Goal: Task Accomplishment & Management: Manage account settings

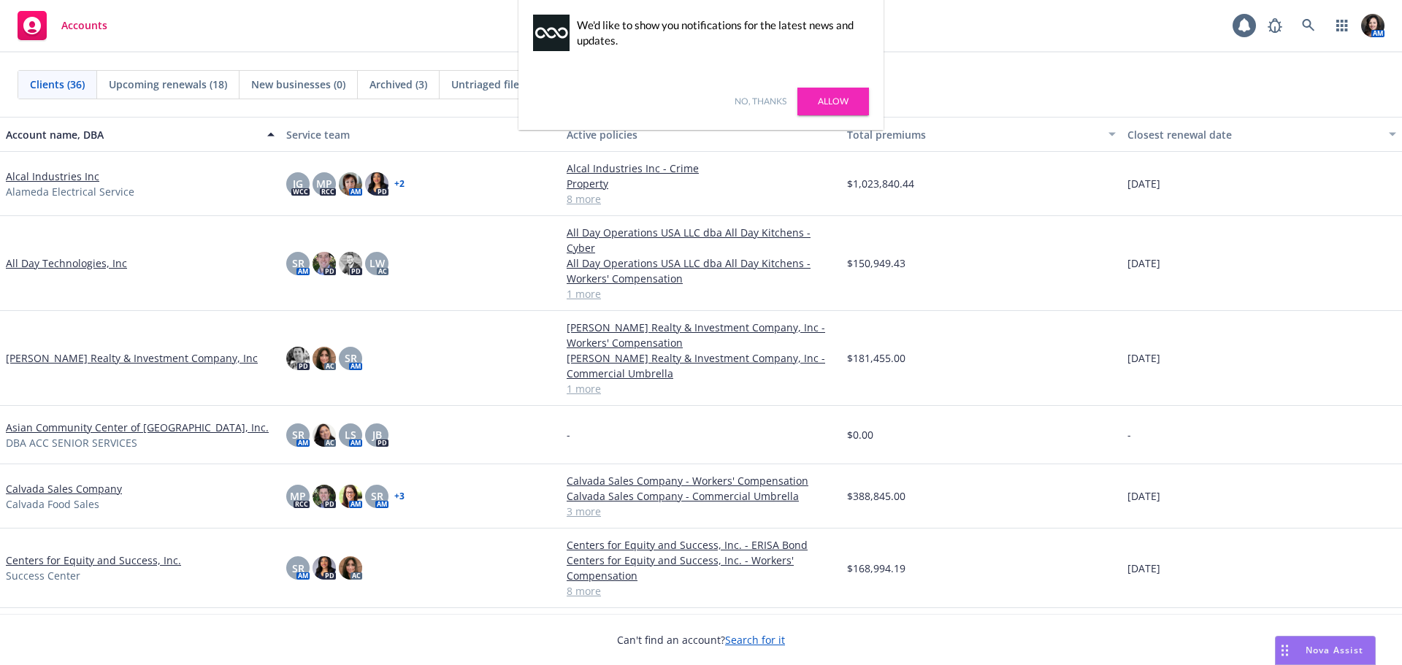
click at [758, 104] on link "No, thanks" at bounding box center [761, 101] width 52 height 13
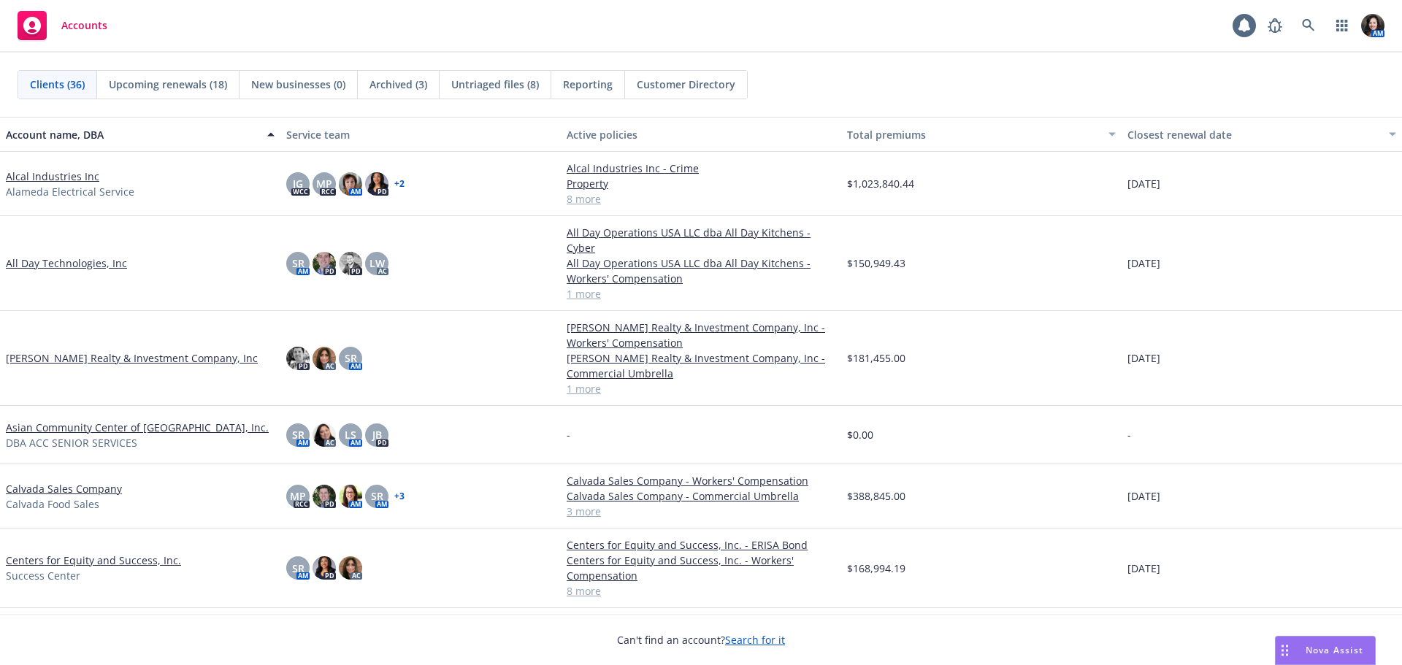
click at [120, 420] on link "Asian Community Center of Sacramento Valley, Inc." at bounding box center [137, 427] width 263 height 15
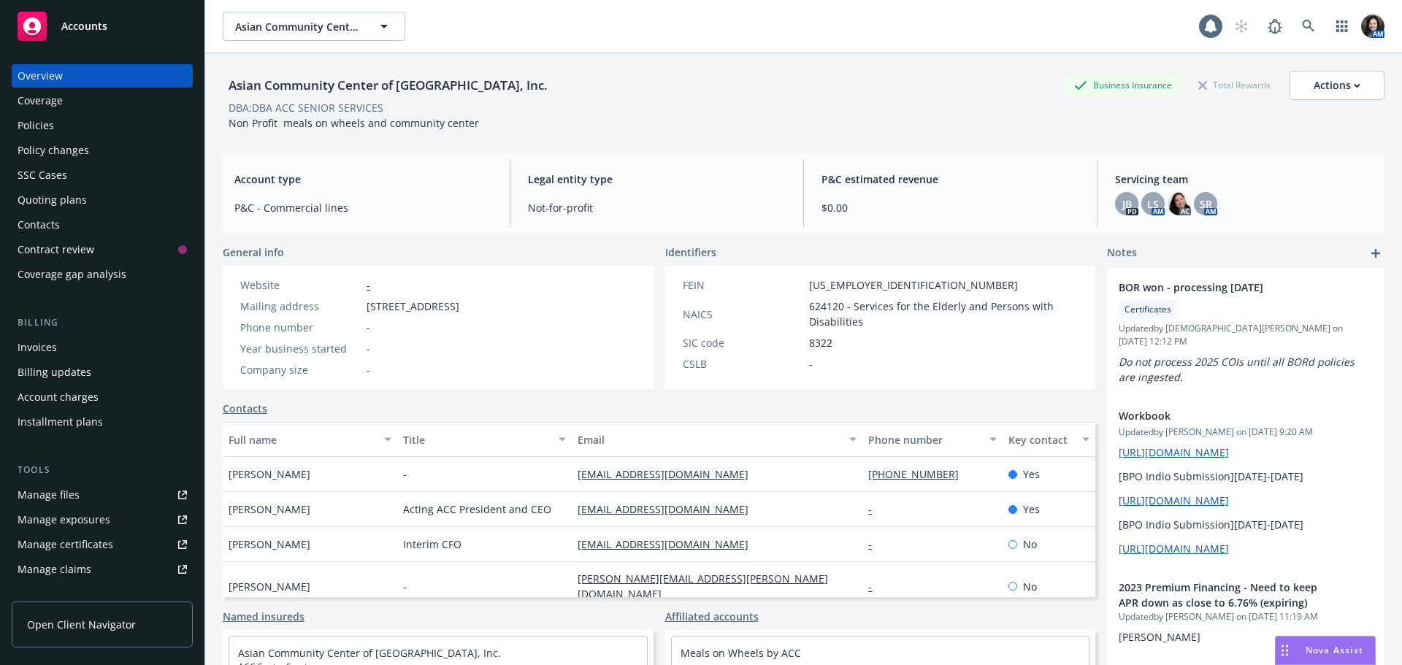
click at [36, 131] on div "Policies" at bounding box center [36, 125] width 37 height 23
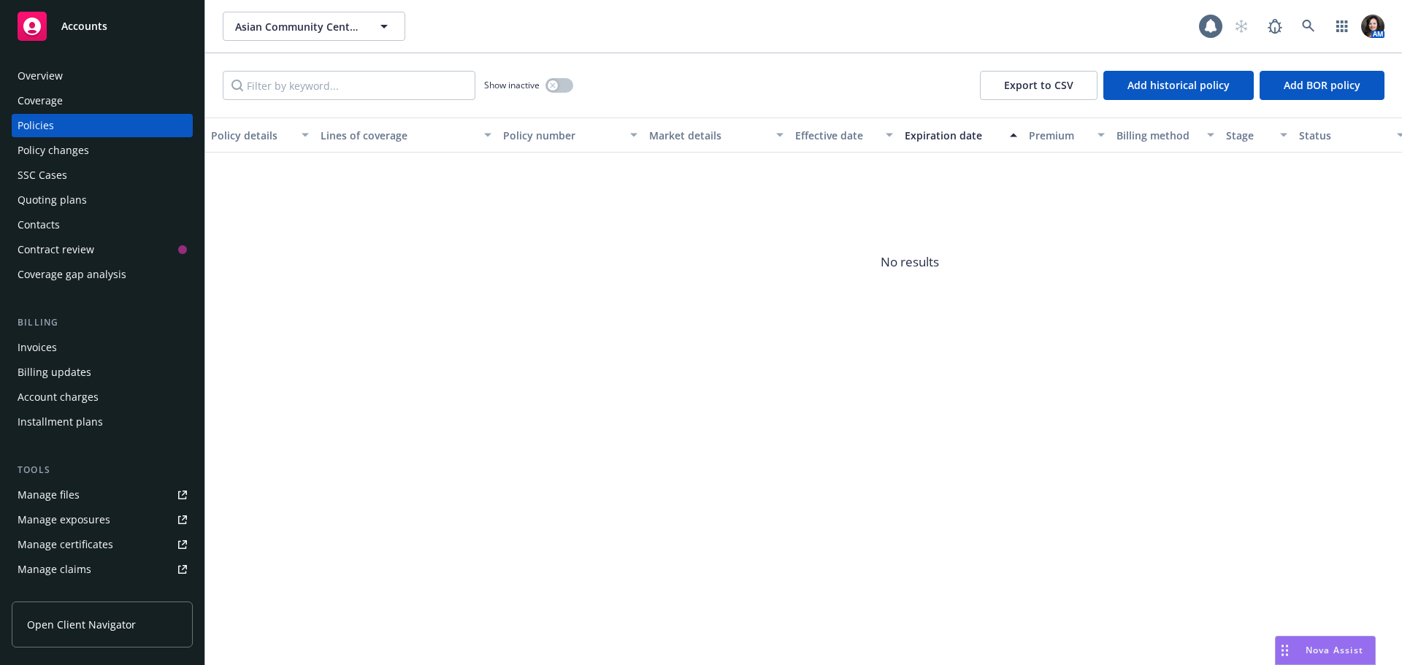
click at [81, 197] on div "Quoting plans" at bounding box center [52, 199] width 69 height 23
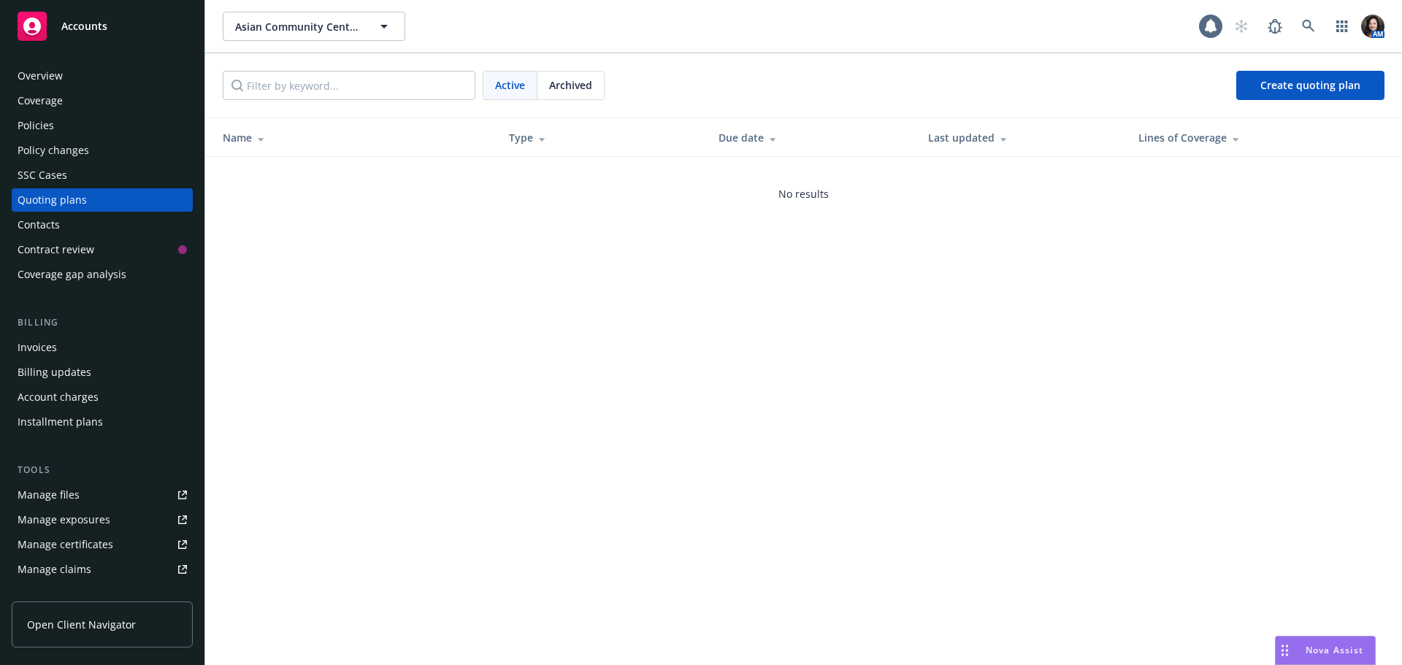
click at [59, 71] on div "Overview" at bounding box center [40, 75] width 45 height 23
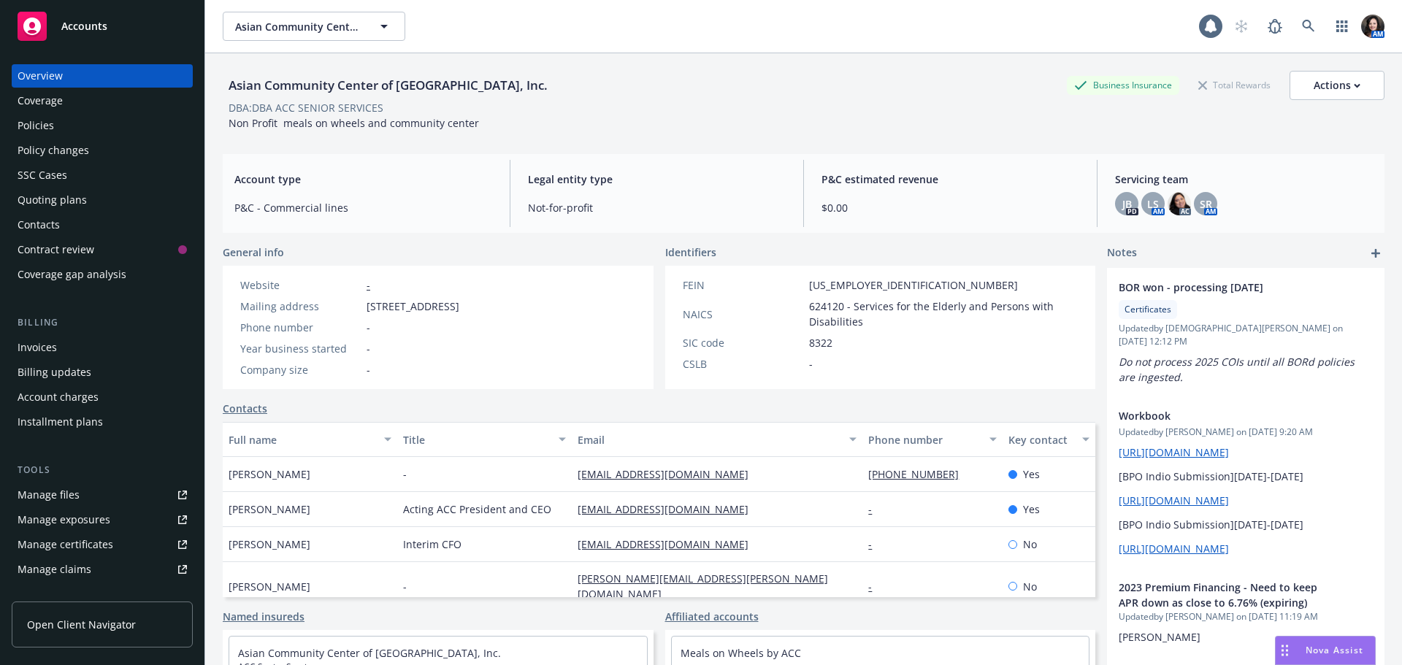
click at [106, 208] on div "Quoting plans" at bounding box center [102, 199] width 169 height 23
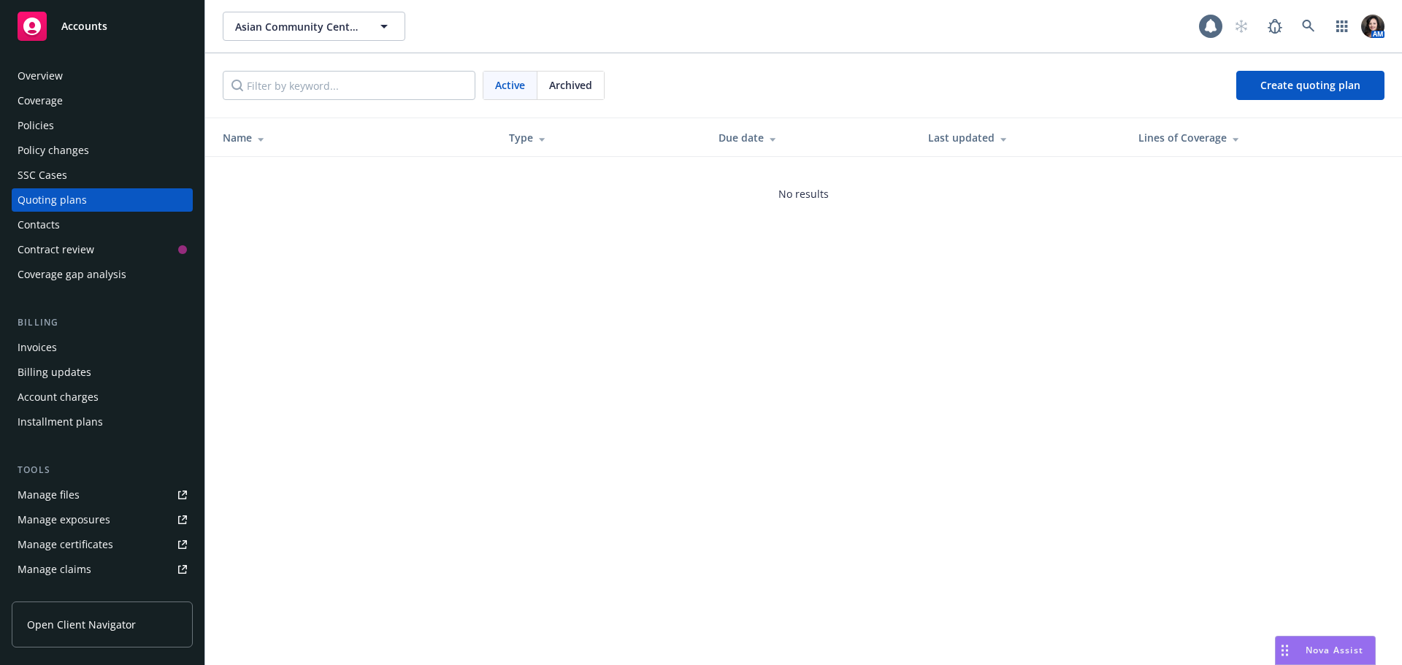
click at [87, 147] on div "Policy changes" at bounding box center [54, 150] width 72 height 23
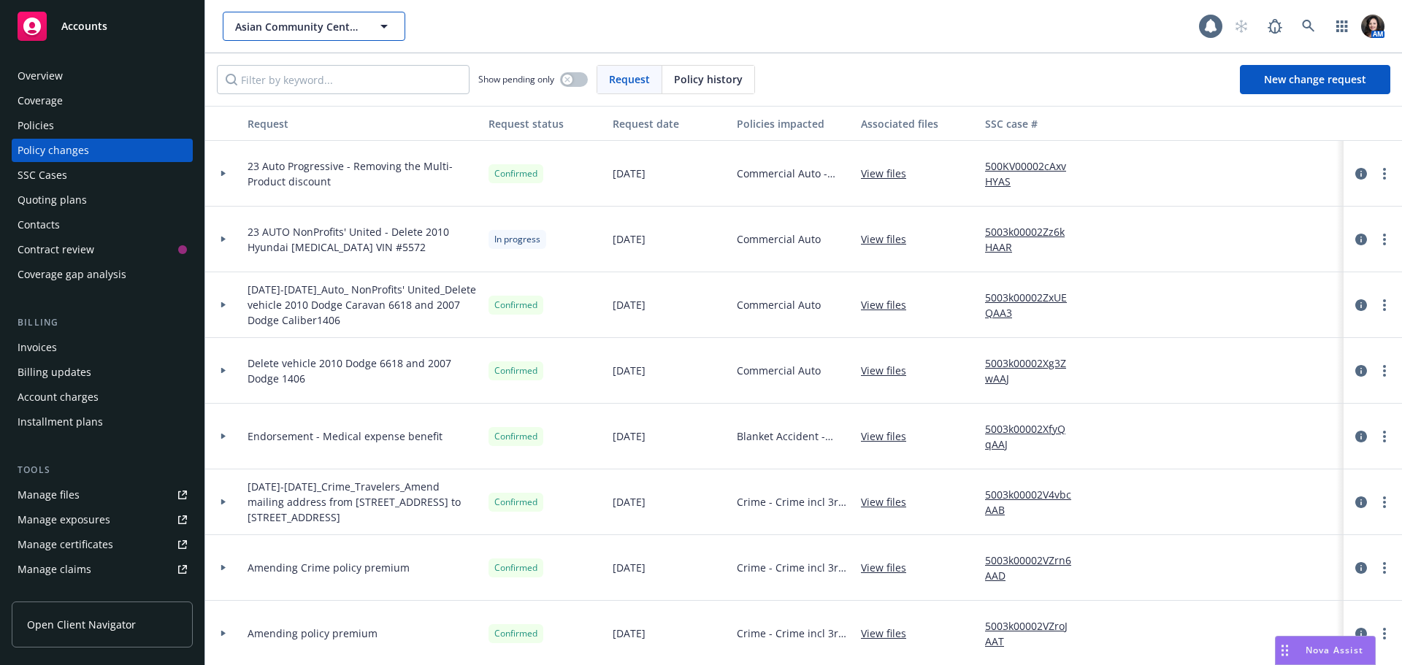
click at [362, 26] on button "Asian Community Center of Sacramento Valley, Inc." at bounding box center [314, 26] width 183 height 29
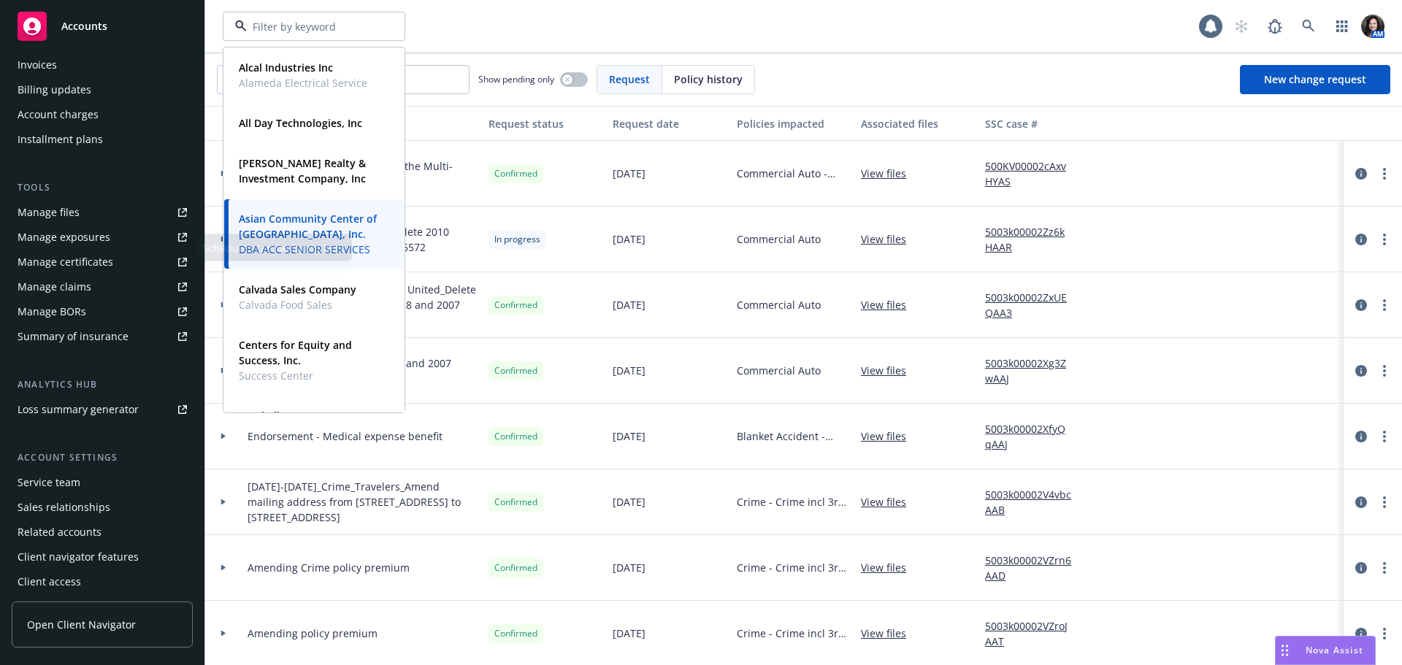
scroll to position [286, 0]
click at [89, 483] on div "Service team" at bounding box center [102, 478] width 169 height 23
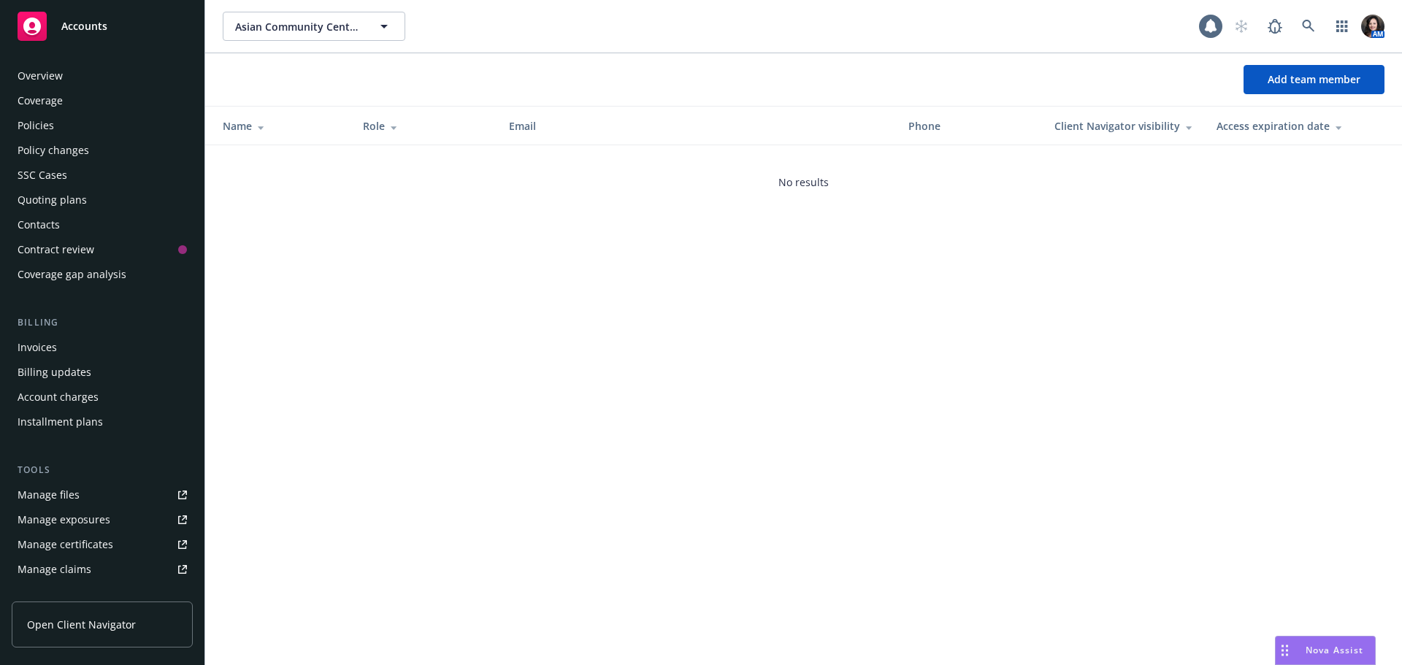
scroll to position [286, 0]
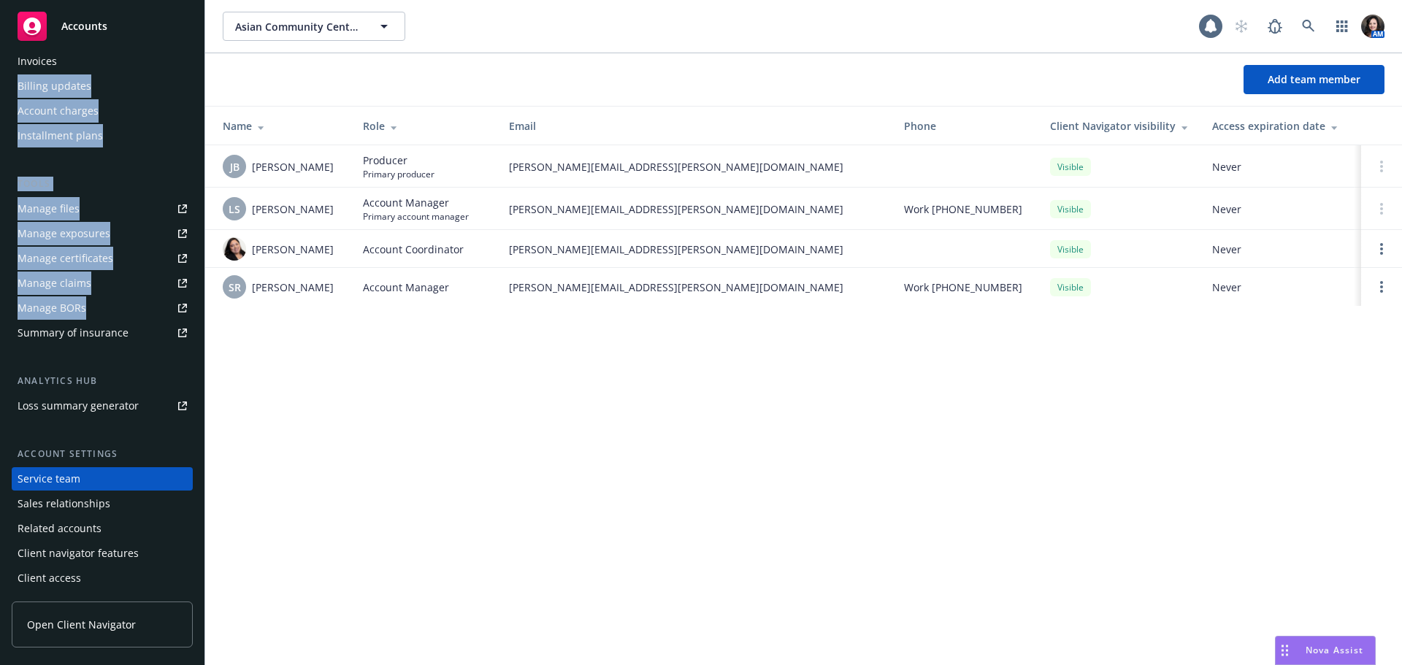
drag, startPoint x: 193, startPoint y: 310, endPoint x: 177, endPoint y: 66, distance: 245.1
click at [177, 66] on div "Overview Coverage Policies Policy changes SSC Cases Quoting plans Contacts Cont…" at bounding box center [102, 356] width 204 height 619
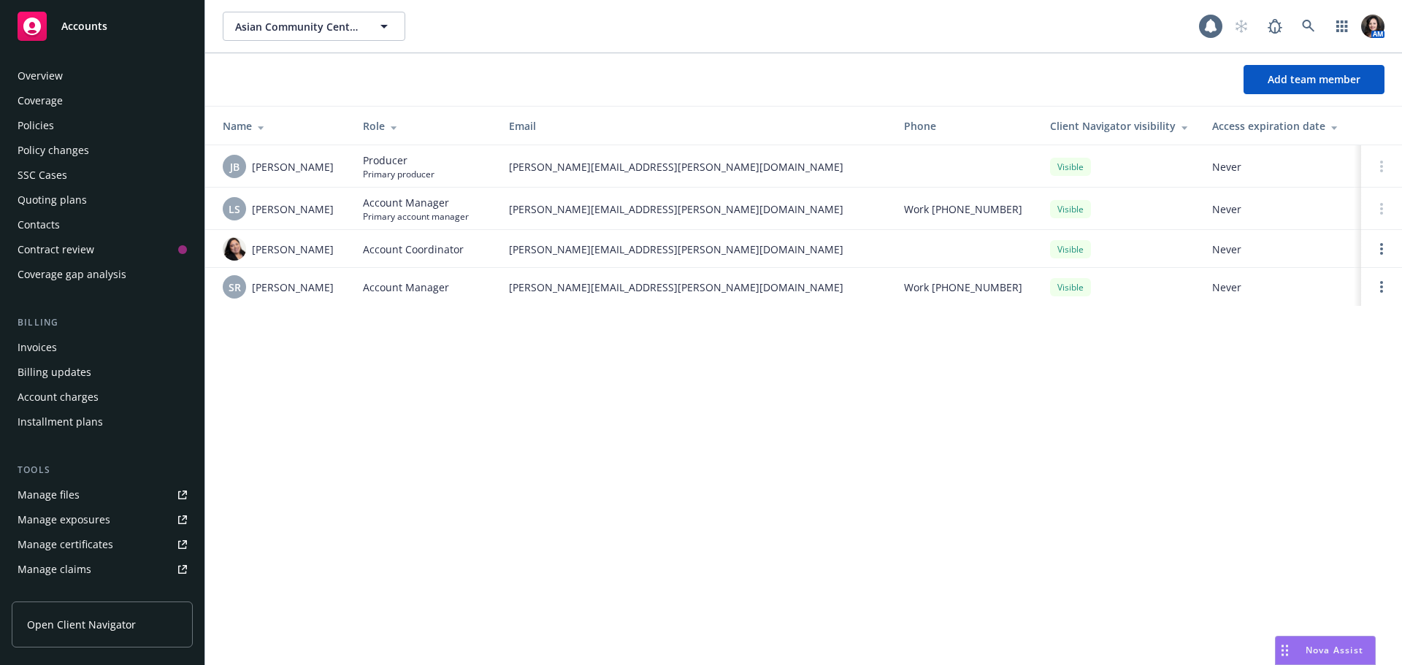
click at [472, 505] on div "Asian Community Center of Sacramento Valley, Inc. Asian Community Center of Sac…" at bounding box center [803, 332] width 1197 height 665
click at [124, 134] on div "Policies" at bounding box center [102, 125] width 169 height 23
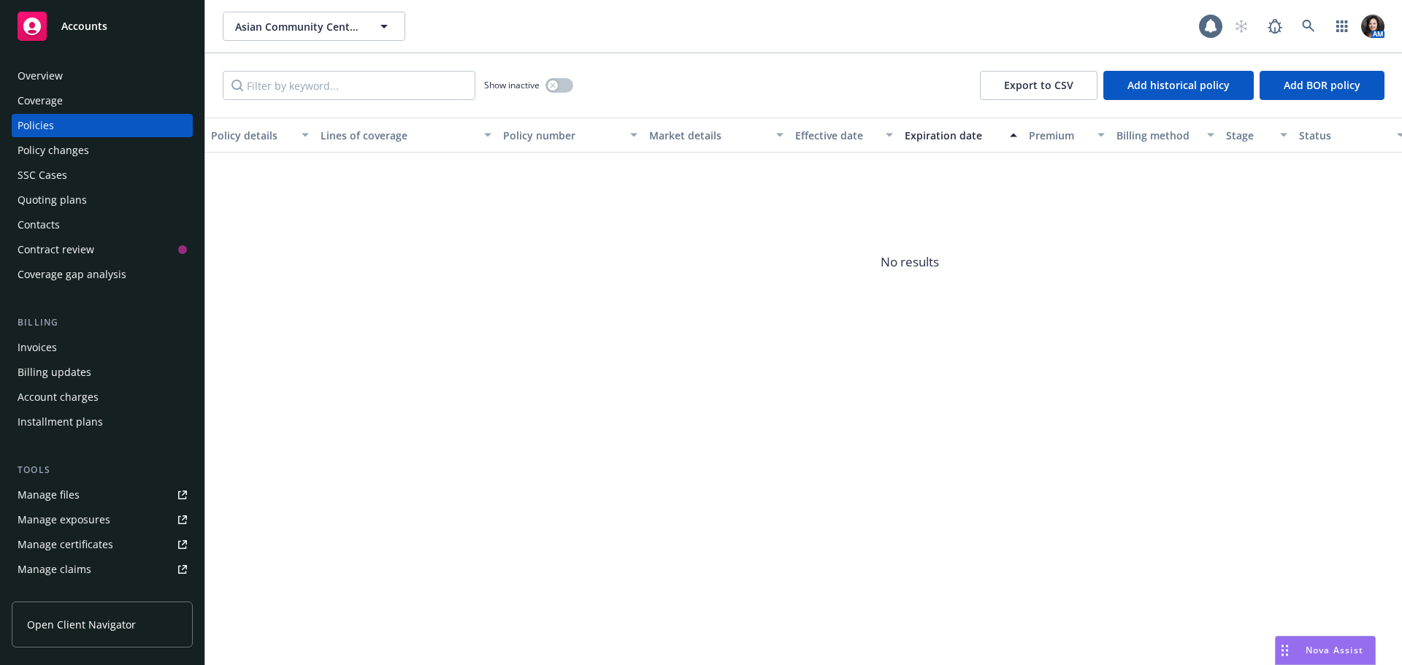
click at [99, 71] on div "Overview" at bounding box center [102, 75] width 169 height 23
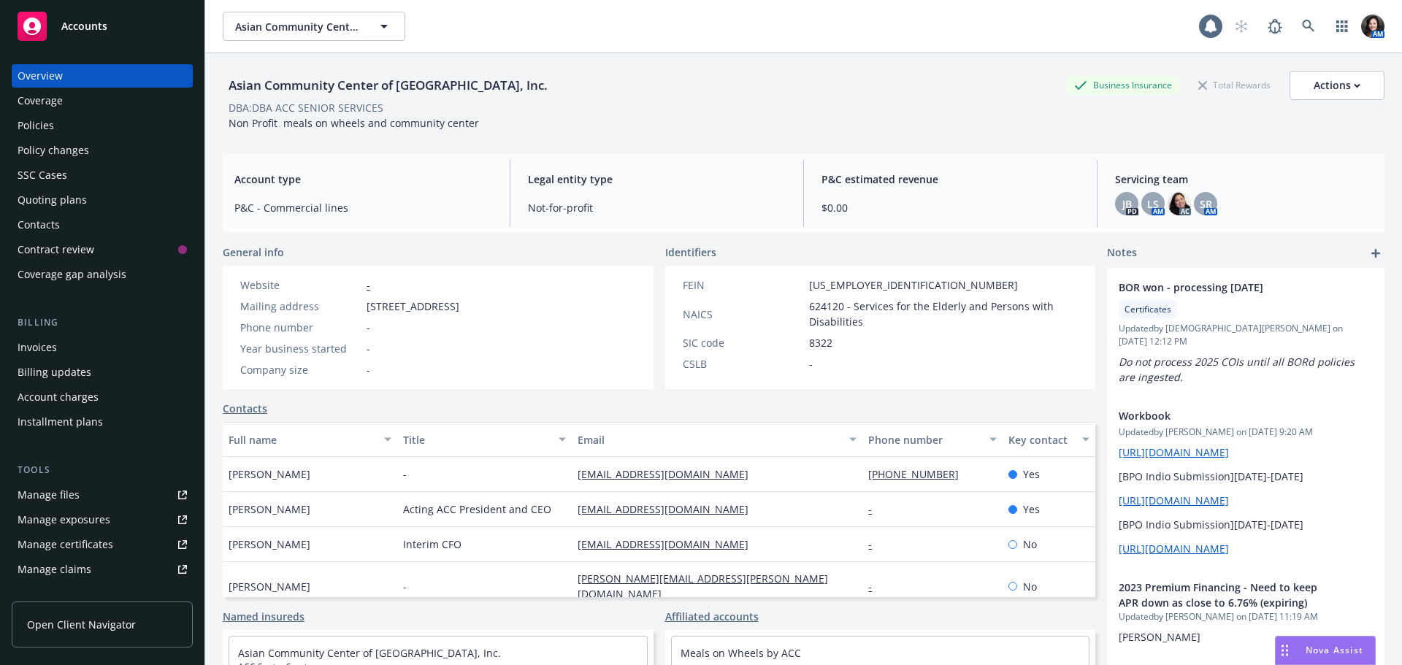
click at [88, 124] on div "Policies" at bounding box center [102, 125] width 169 height 23
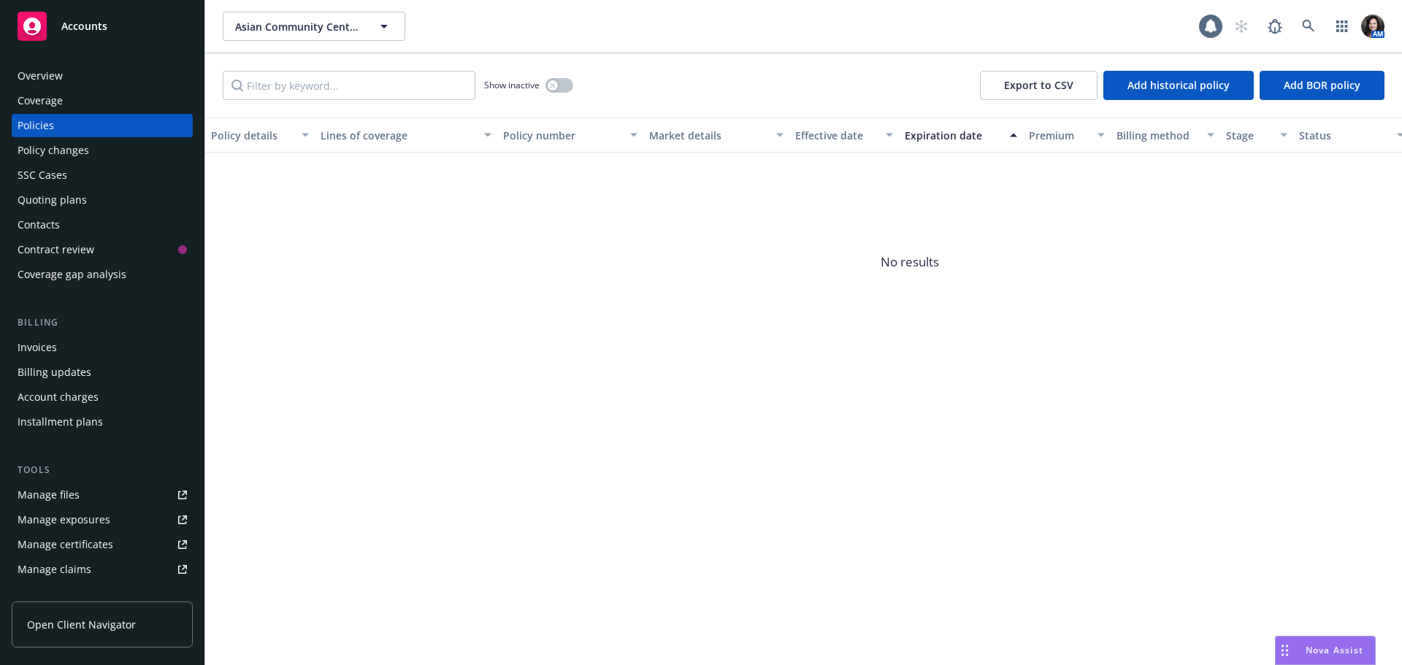
click at [87, 77] on div "Overview" at bounding box center [102, 75] width 169 height 23
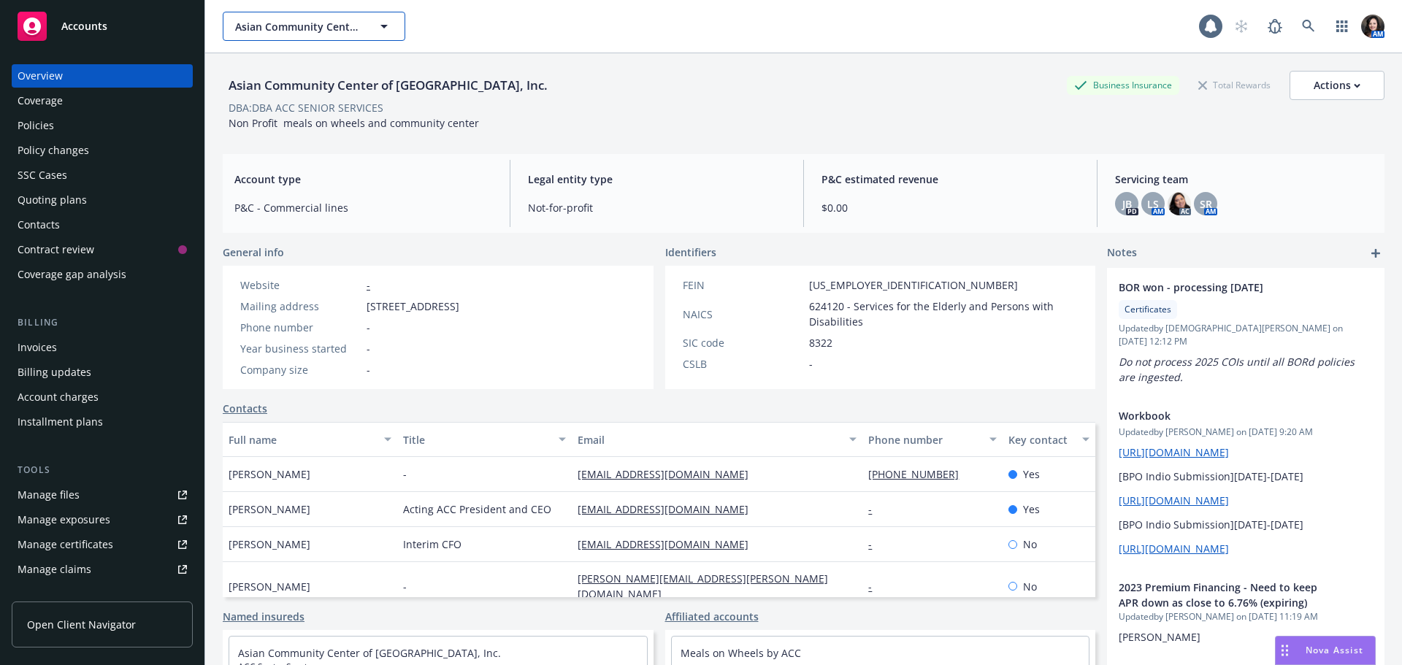
click at [341, 26] on span "Asian Community Center of Sacramento Valley, Inc." at bounding box center [298, 26] width 126 height 15
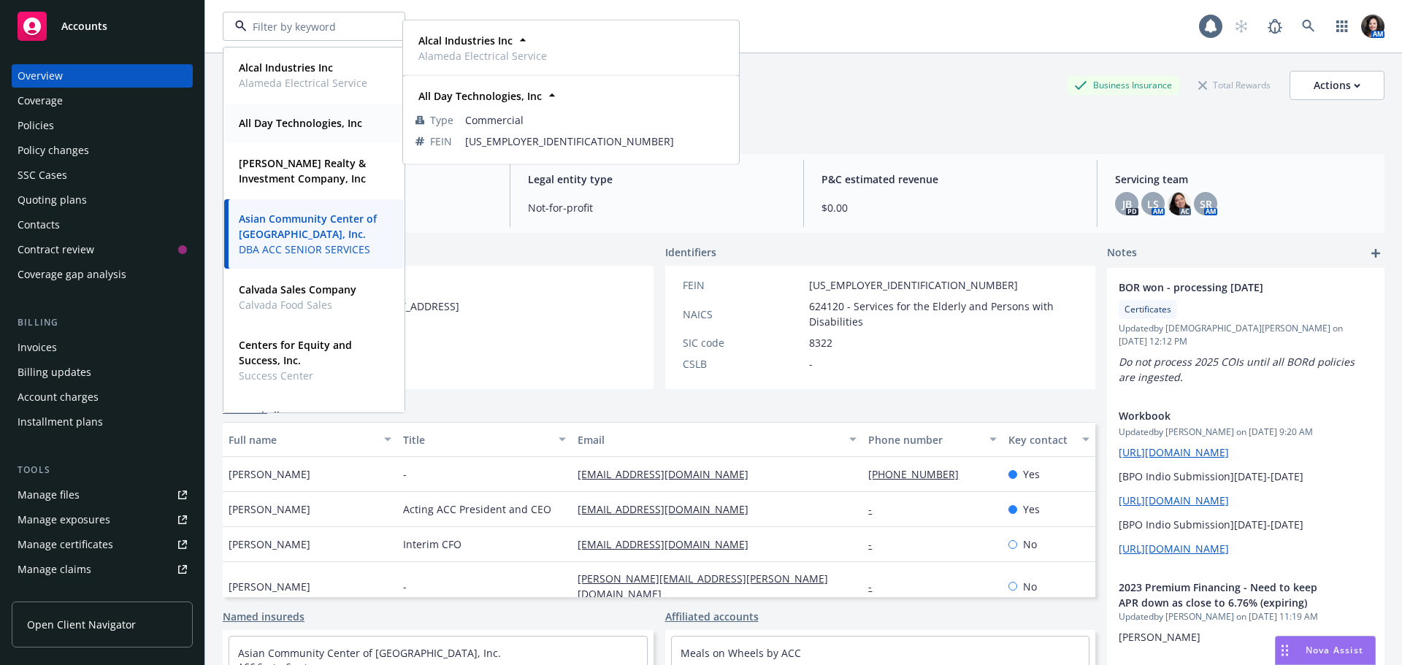
click at [307, 134] on div "All Day Technologies, Inc Type Commercial FEIN 83-1773671" at bounding box center [314, 123] width 180 height 39
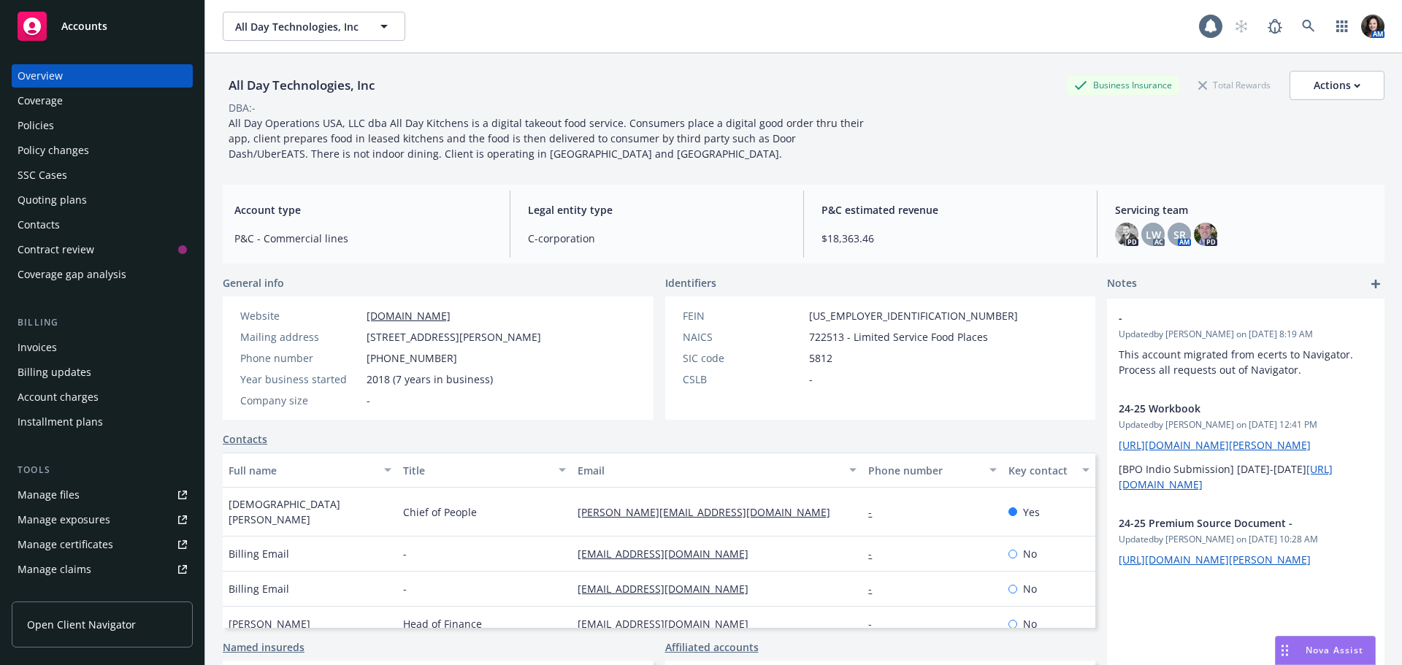
click at [67, 118] on div "Policies" at bounding box center [102, 125] width 169 height 23
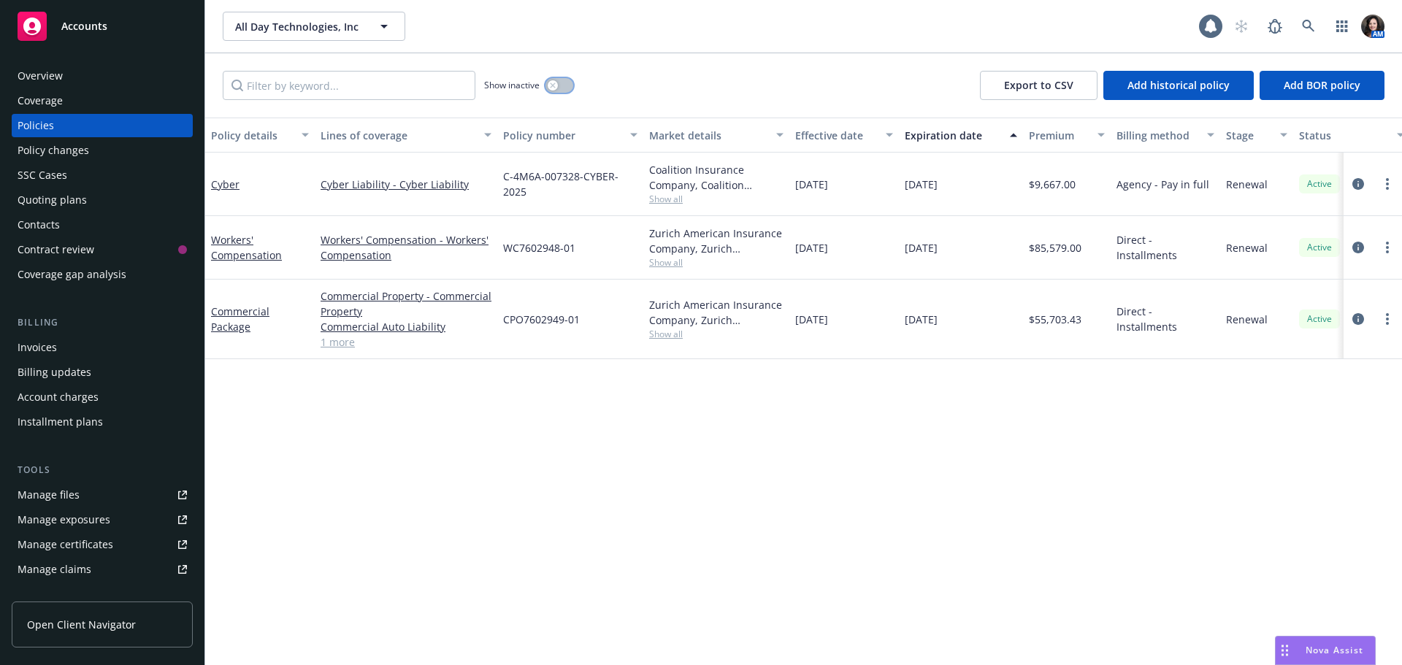
click at [562, 84] on button "button" at bounding box center [559, 85] width 28 height 15
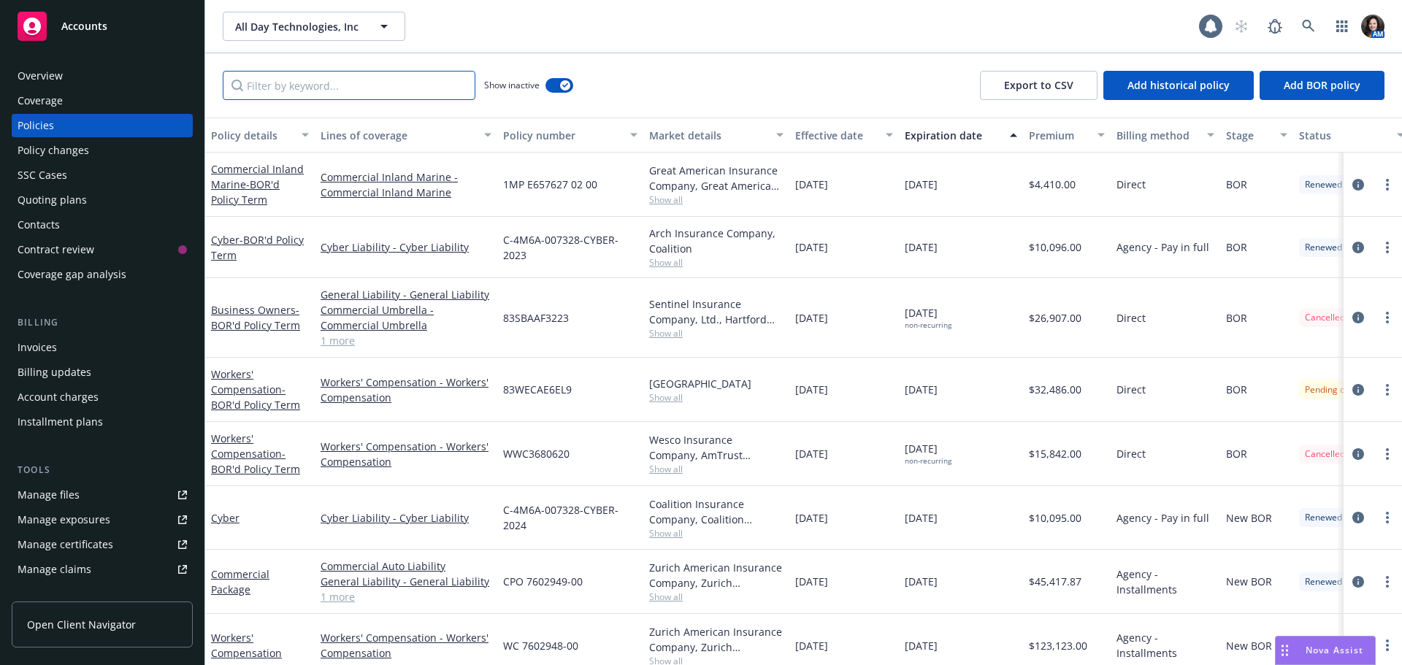
click at [315, 85] on input "Filter by keyword..." at bounding box center [349, 85] width 253 height 29
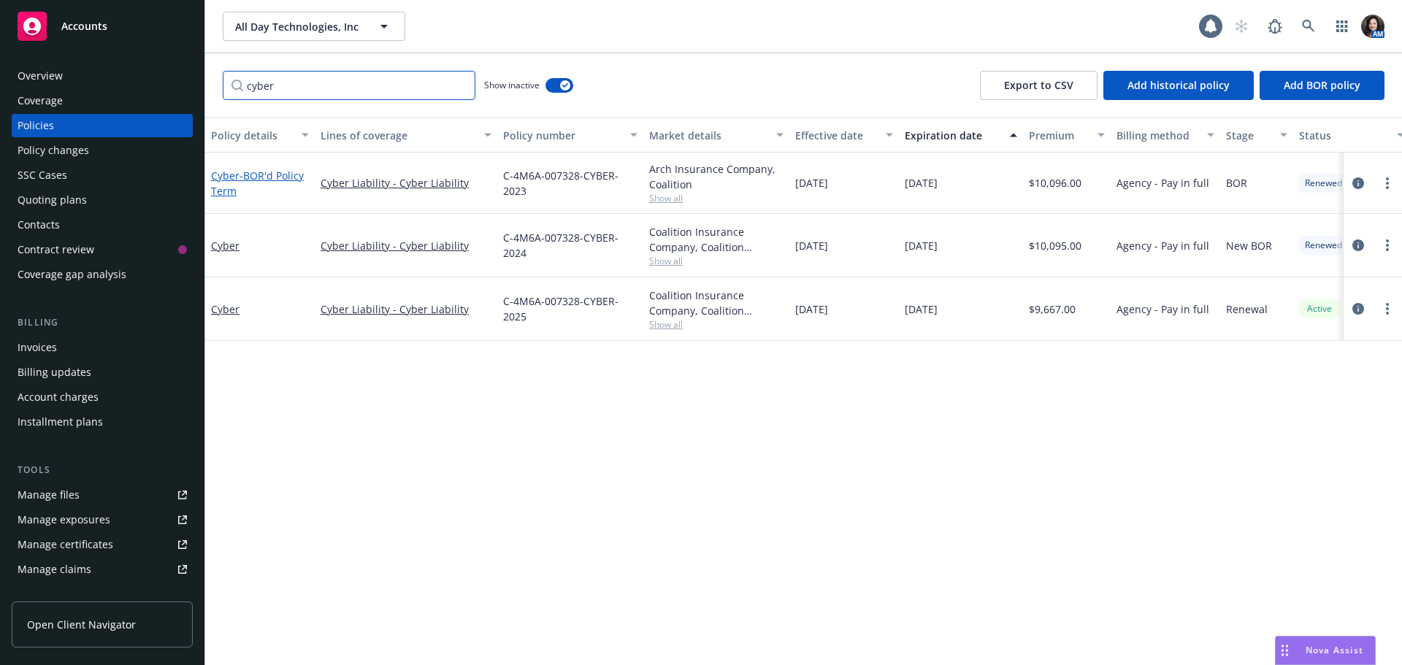
type input "cyber"
click at [259, 181] on span "- BOR'd Policy Term" at bounding box center [257, 183] width 93 height 29
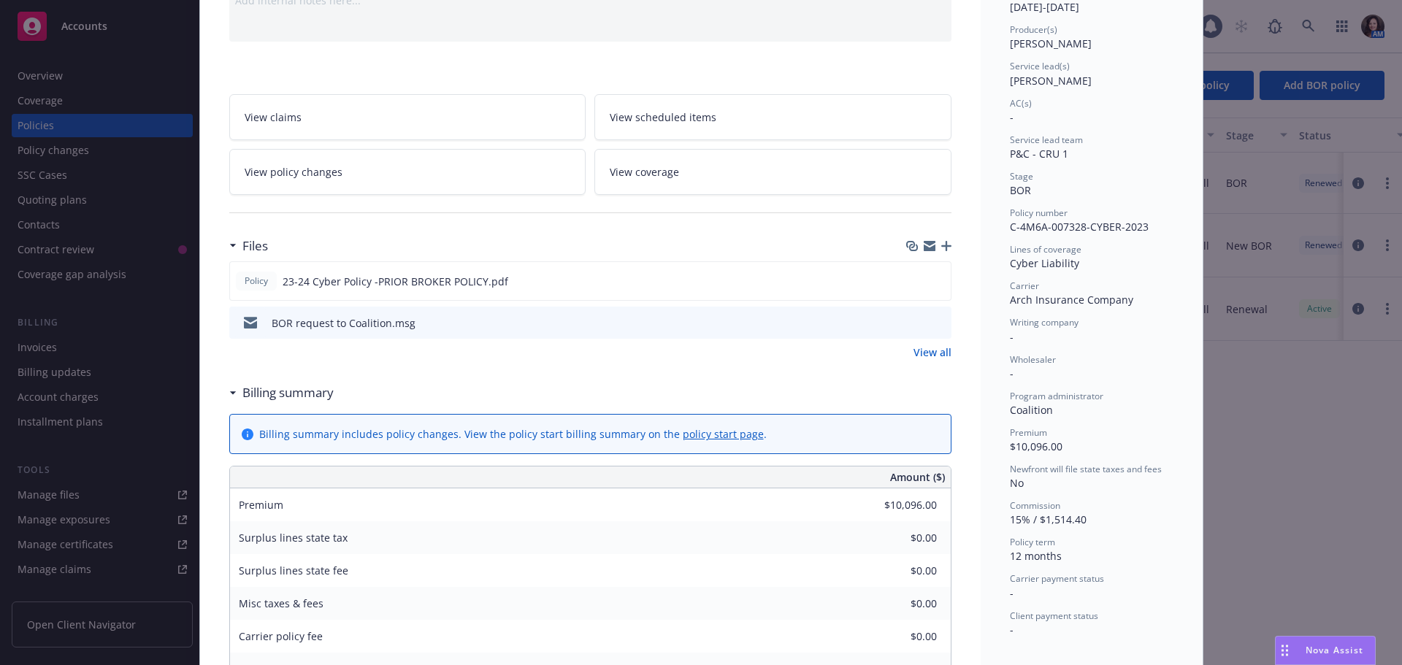
scroll to position [219, 0]
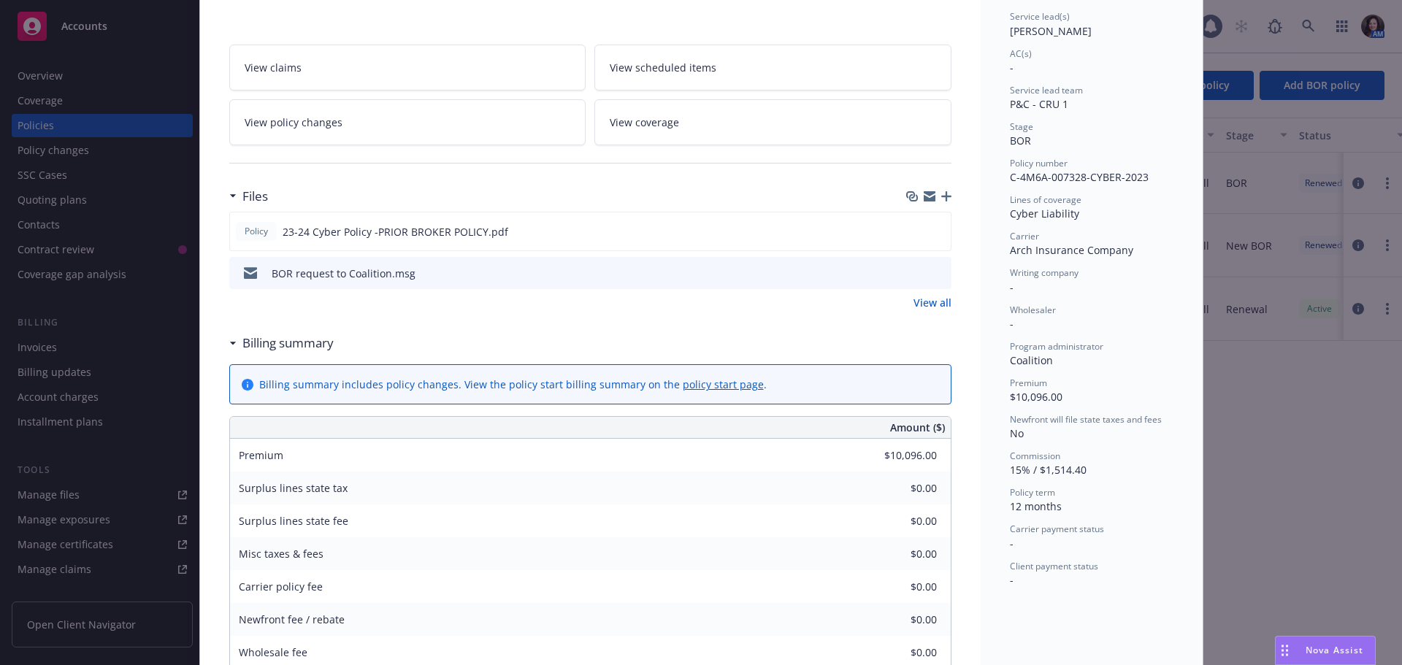
click at [932, 275] on icon "preview file" at bounding box center [937, 272] width 13 height 10
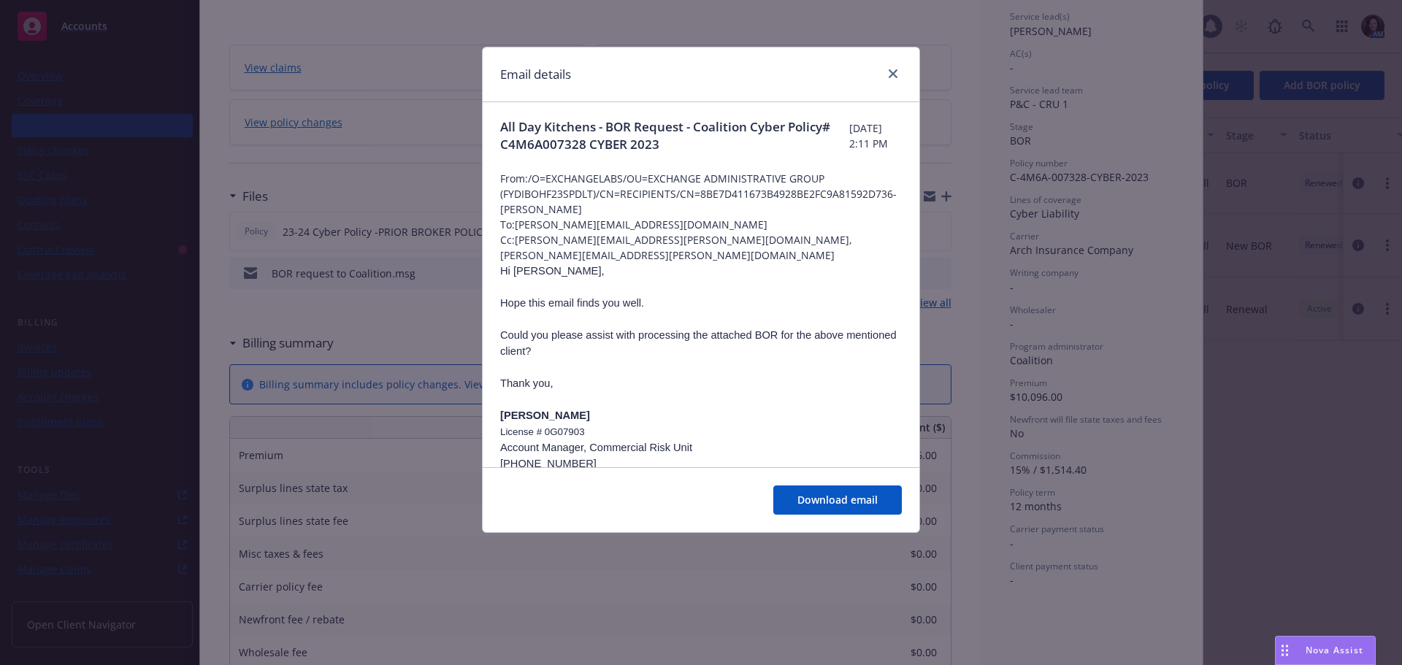
scroll to position [0, 0]
click at [892, 73] on icon "close" at bounding box center [893, 73] width 9 height 9
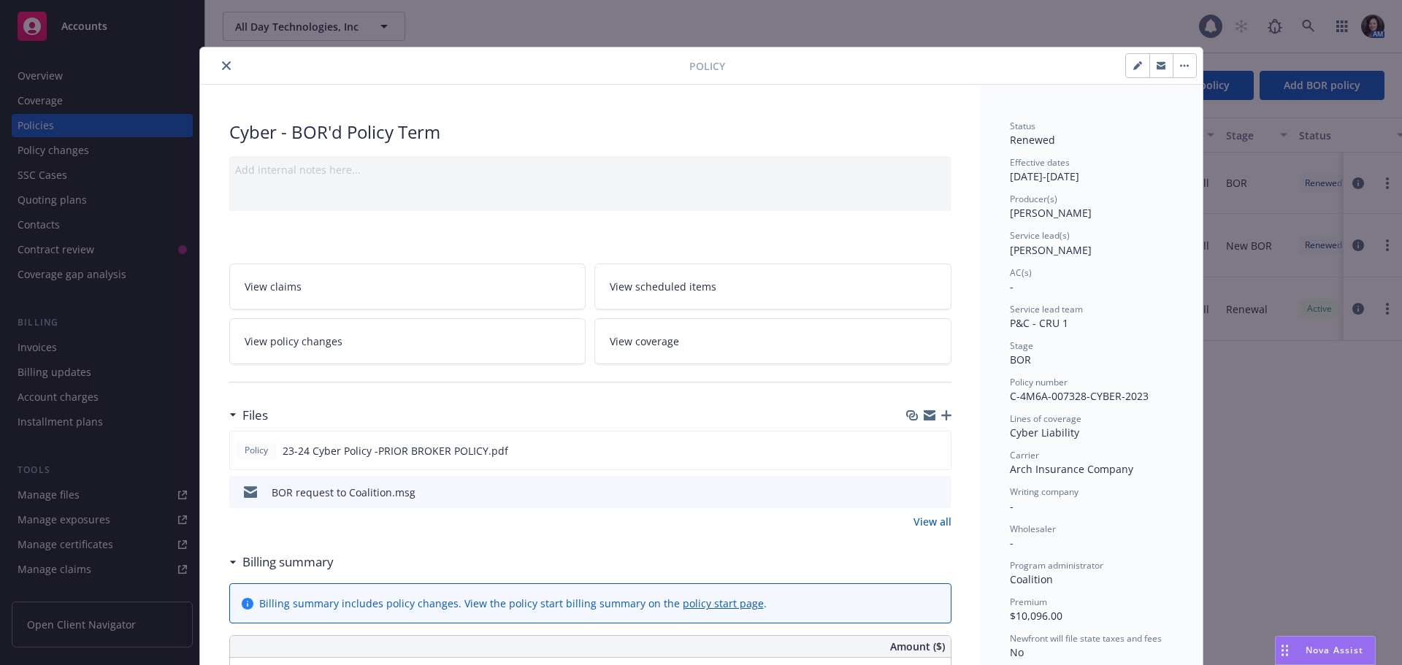
click at [222, 69] on icon "close" at bounding box center [226, 65] width 9 height 9
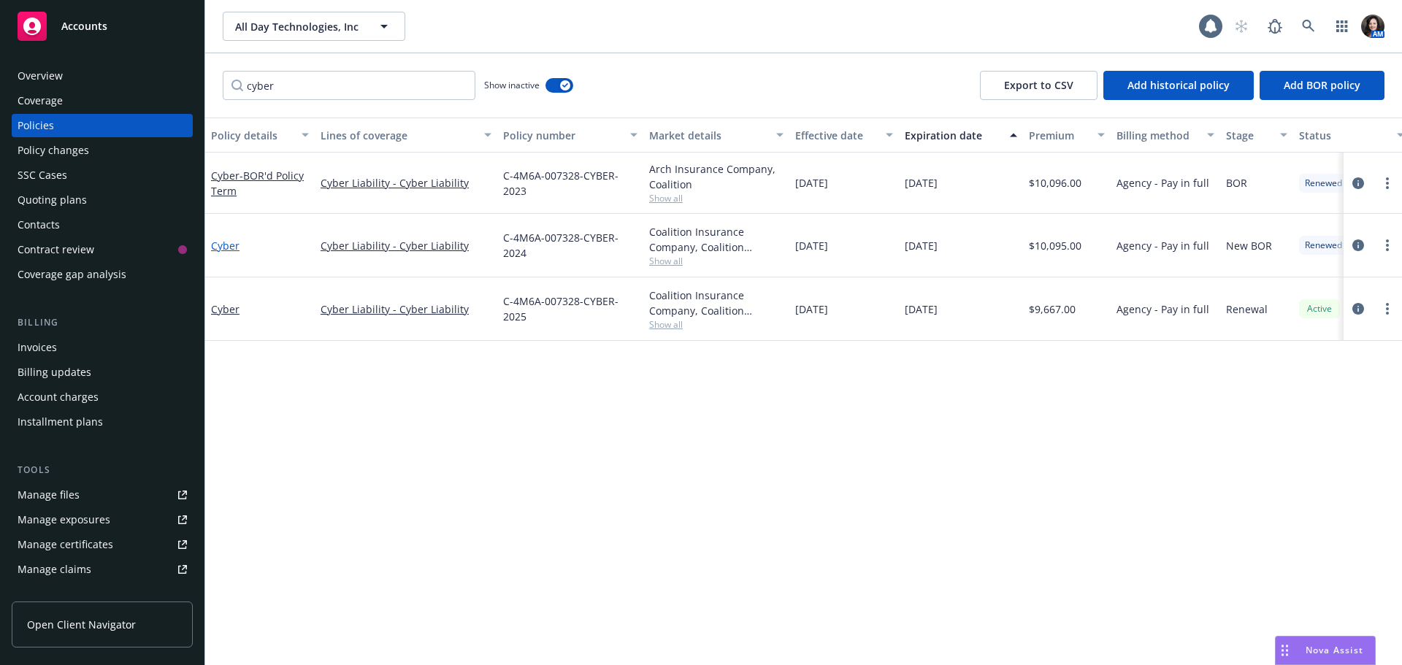
click at [226, 247] on link "Cyber" at bounding box center [225, 246] width 28 height 14
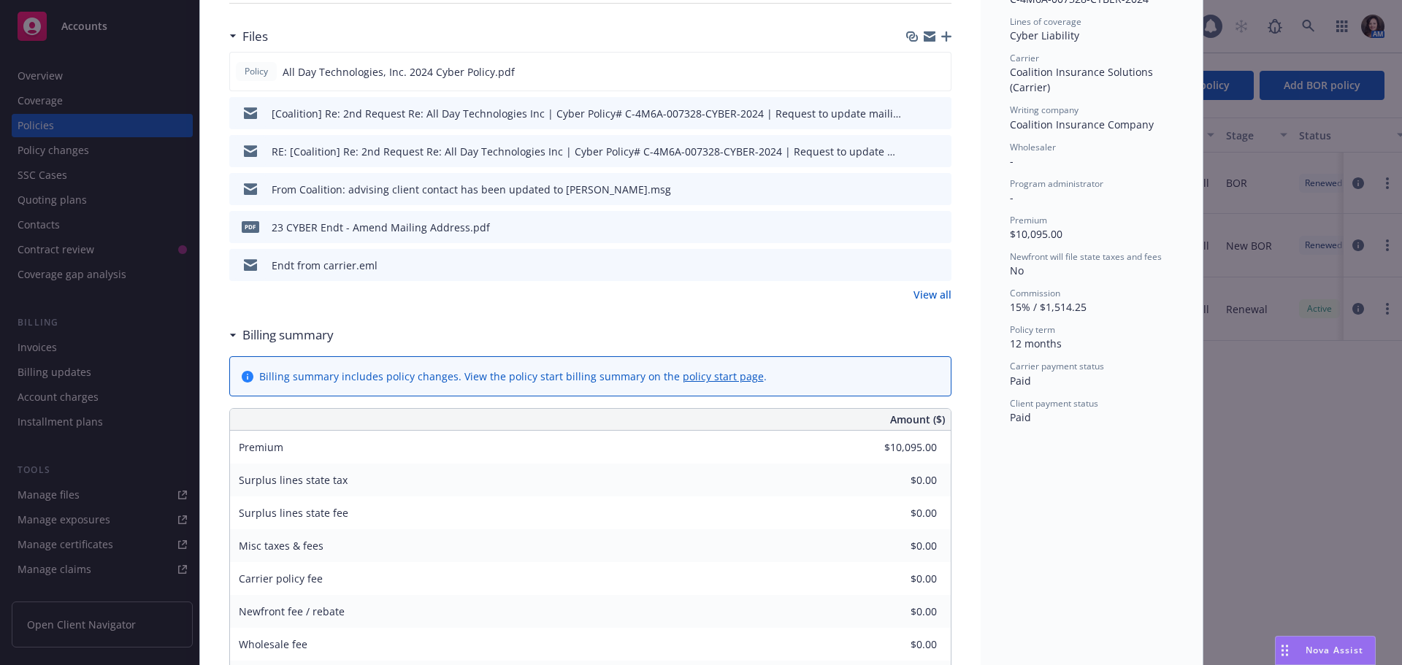
scroll to position [438, 0]
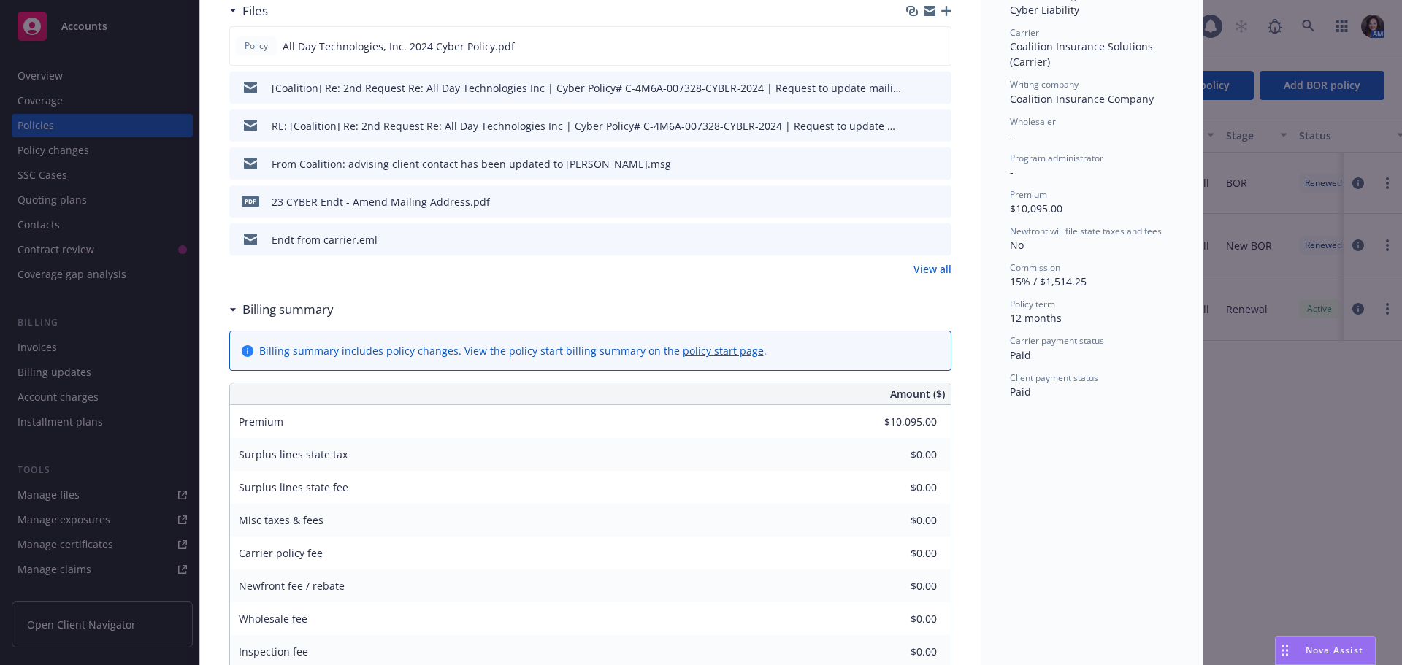
click at [933, 271] on link "View all" at bounding box center [933, 268] width 38 height 15
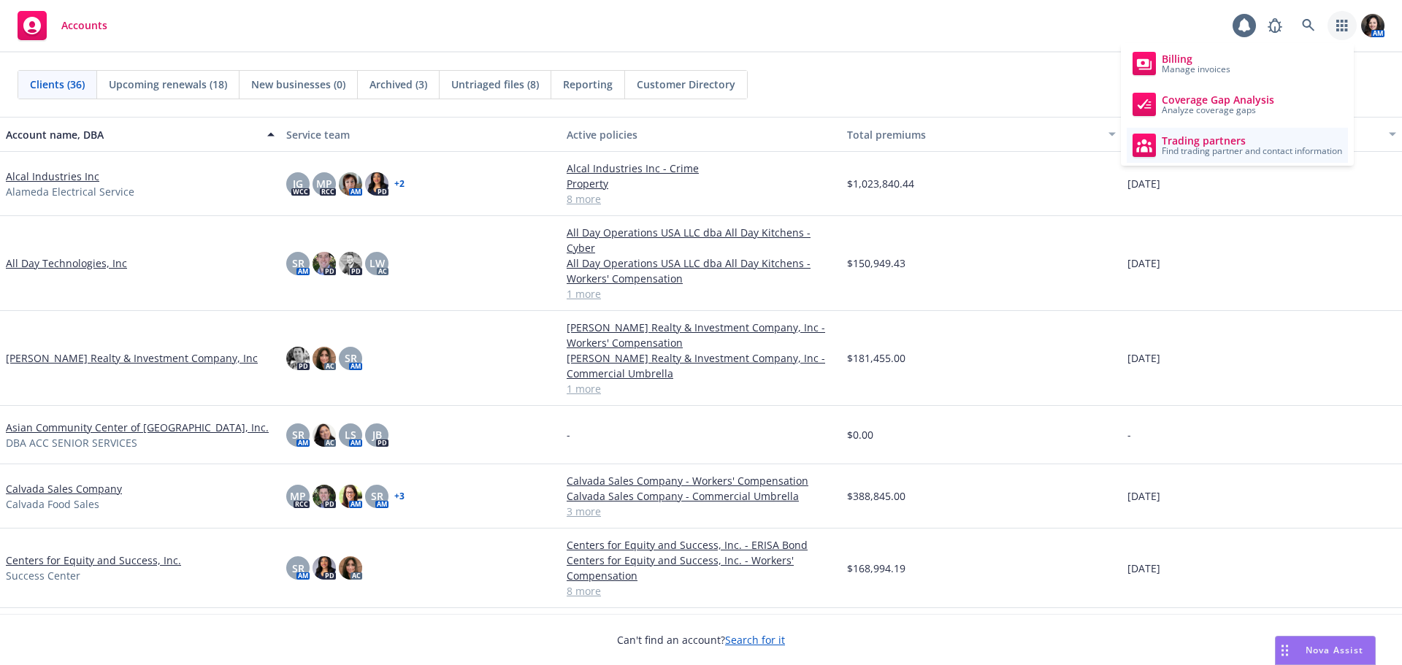
click at [1272, 141] on span "Trading partners" at bounding box center [1252, 141] width 180 height 12
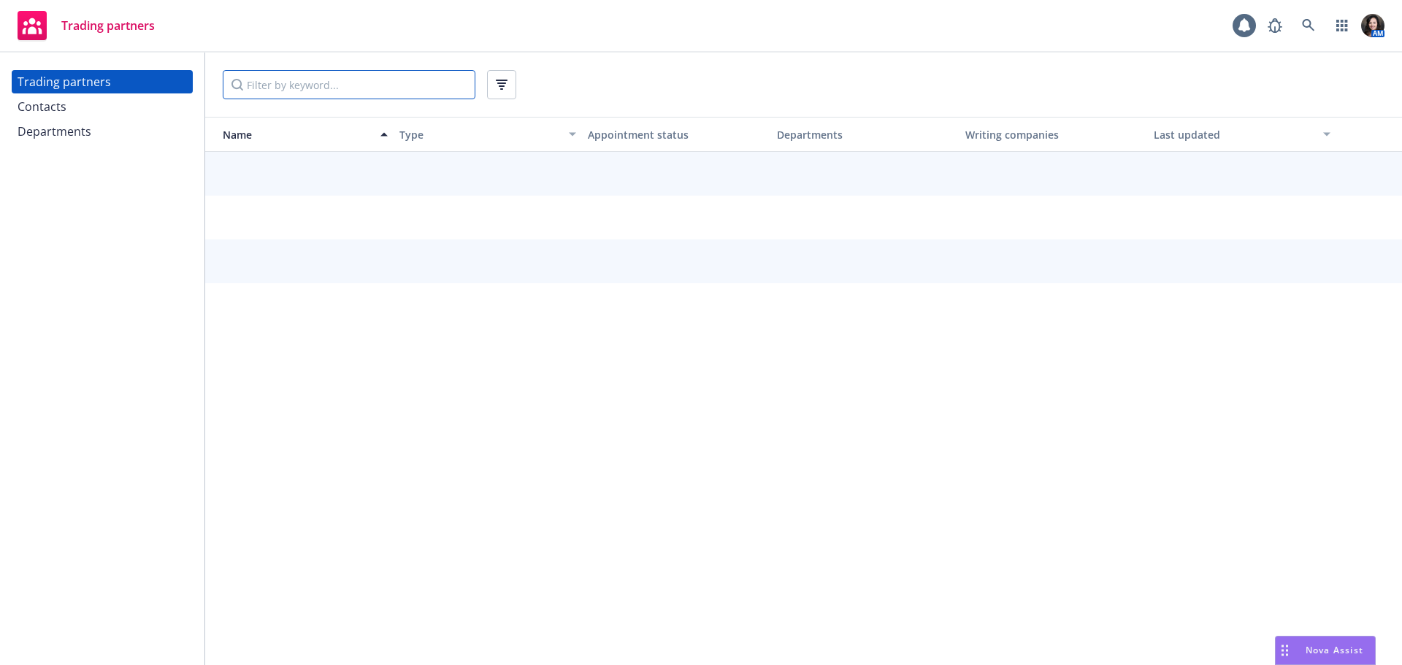
click at [383, 91] on input "Filter by keyword..." at bounding box center [349, 84] width 253 height 29
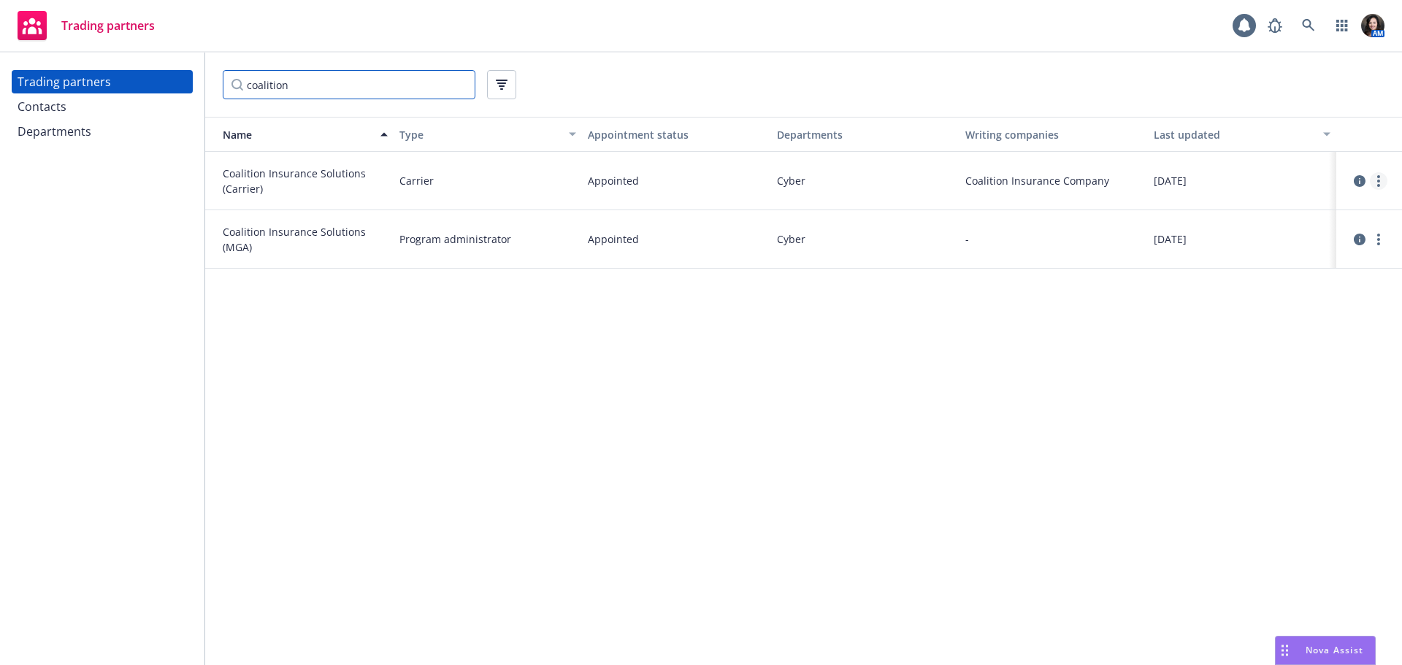
type input "coalition"
click at [1374, 183] on link "more" at bounding box center [1379, 181] width 18 height 18
click at [1328, 204] on link "View contacts" at bounding box center [1305, 210] width 163 height 29
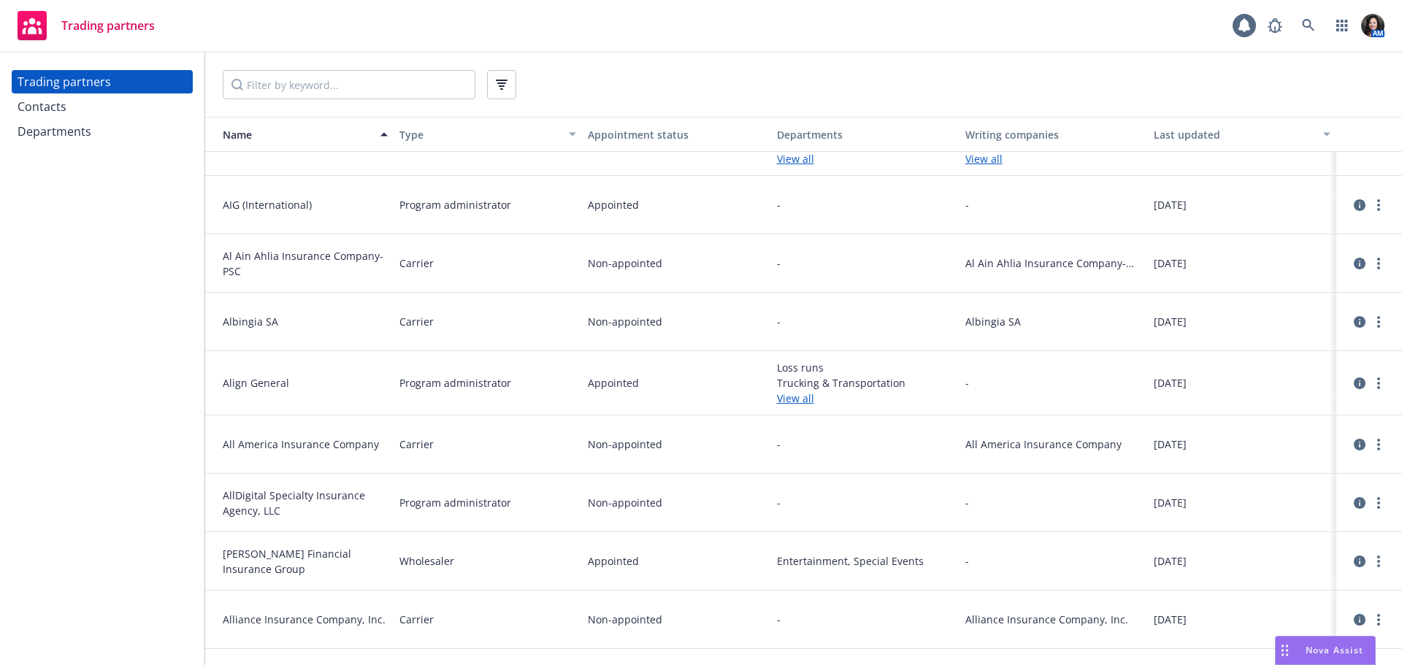
scroll to position [803, 0]
click at [339, 89] on input "Filter by keyword..." at bounding box center [349, 84] width 253 height 29
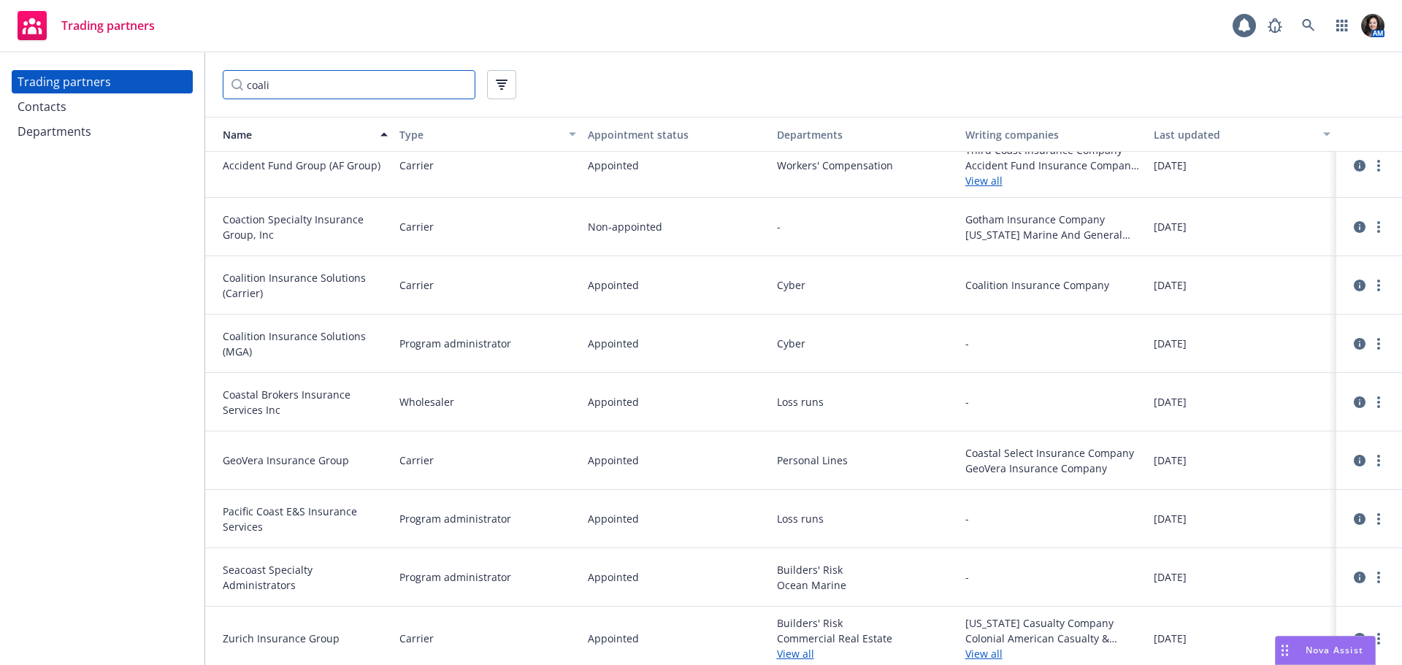
scroll to position [0, 0]
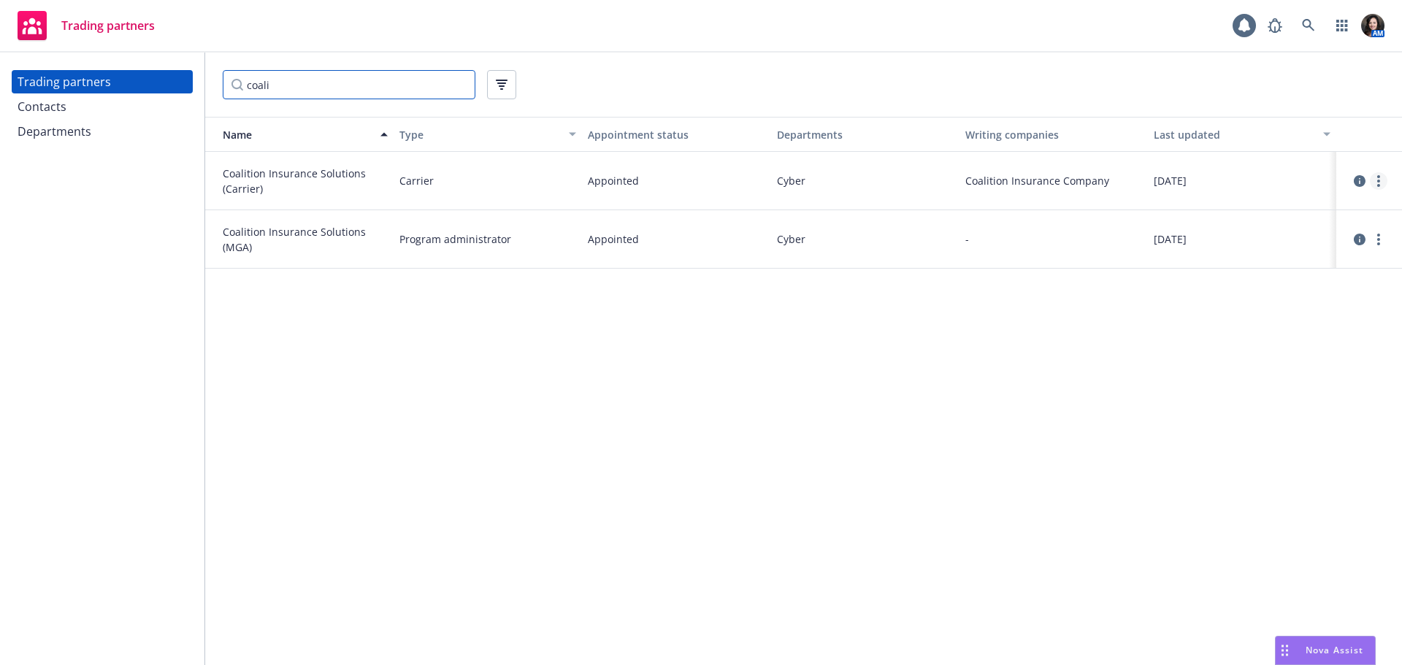
type input "coali"
click at [1377, 181] on link "more" at bounding box center [1379, 181] width 18 height 18
click at [1281, 238] on link "View departments" at bounding box center [1305, 240] width 163 height 29
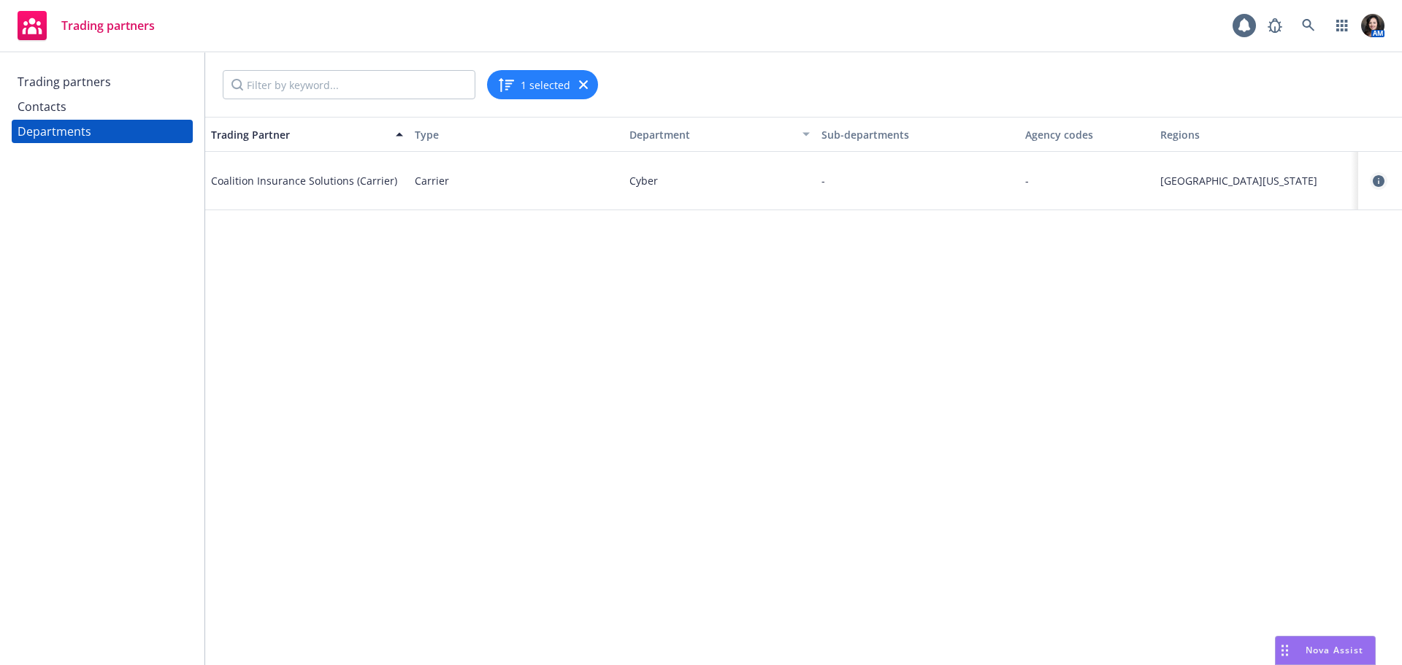
click at [1377, 183] on icon "circleInformation" at bounding box center [1379, 181] width 12 height 12
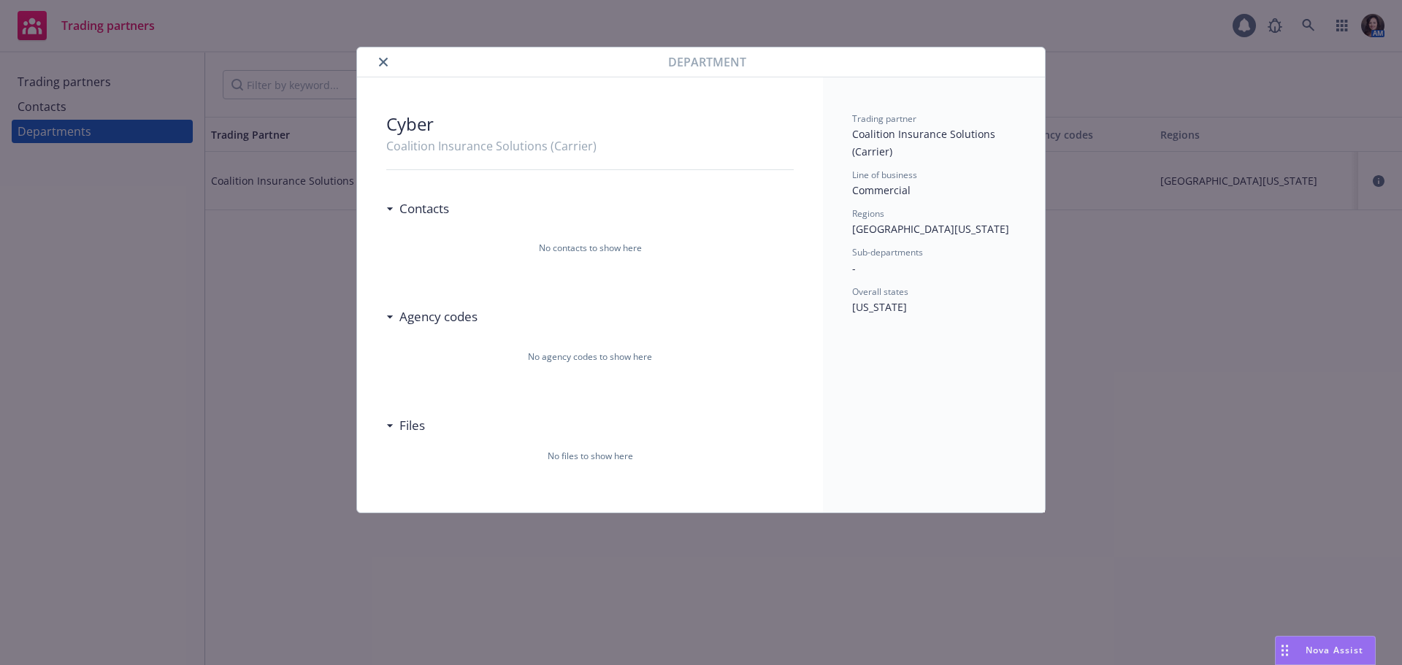
click at [380, 64] on icon "close" at bounding box center [383, 62] width 9 height 9
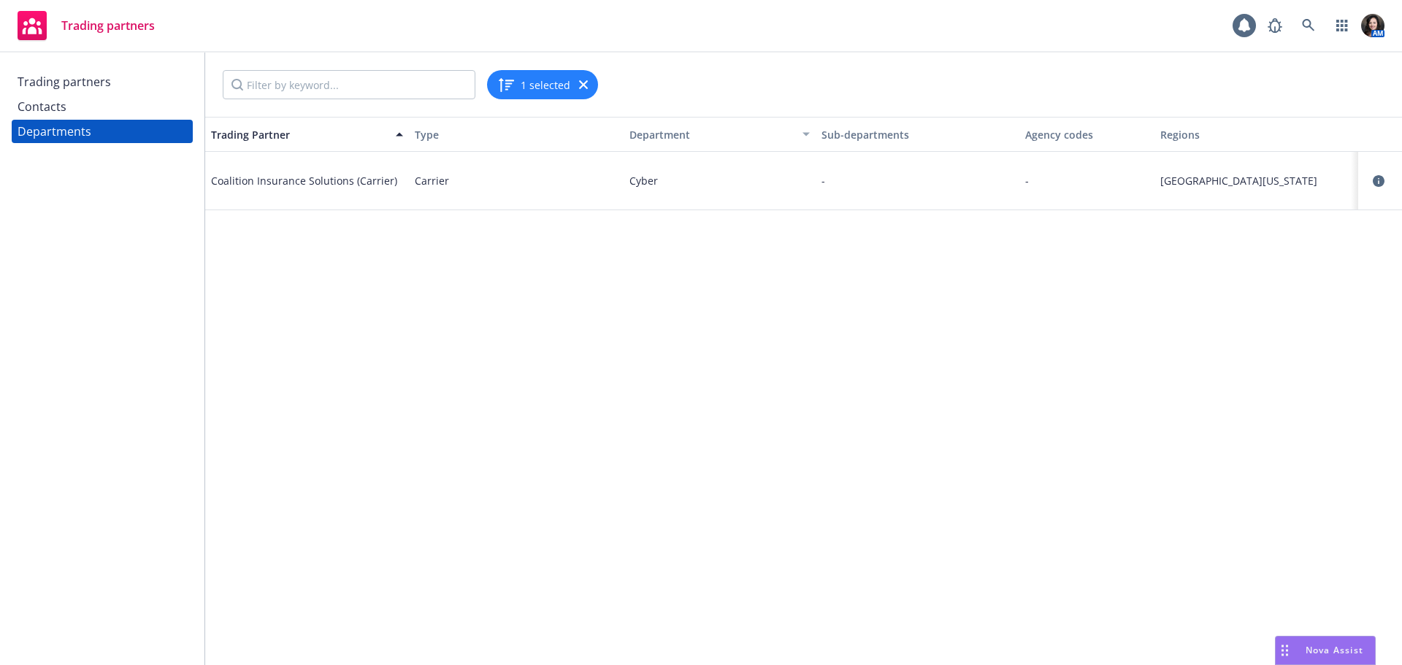
click at [91, 73] on div "Trading partners" at bounding box center [64, 81] width 93 height 23
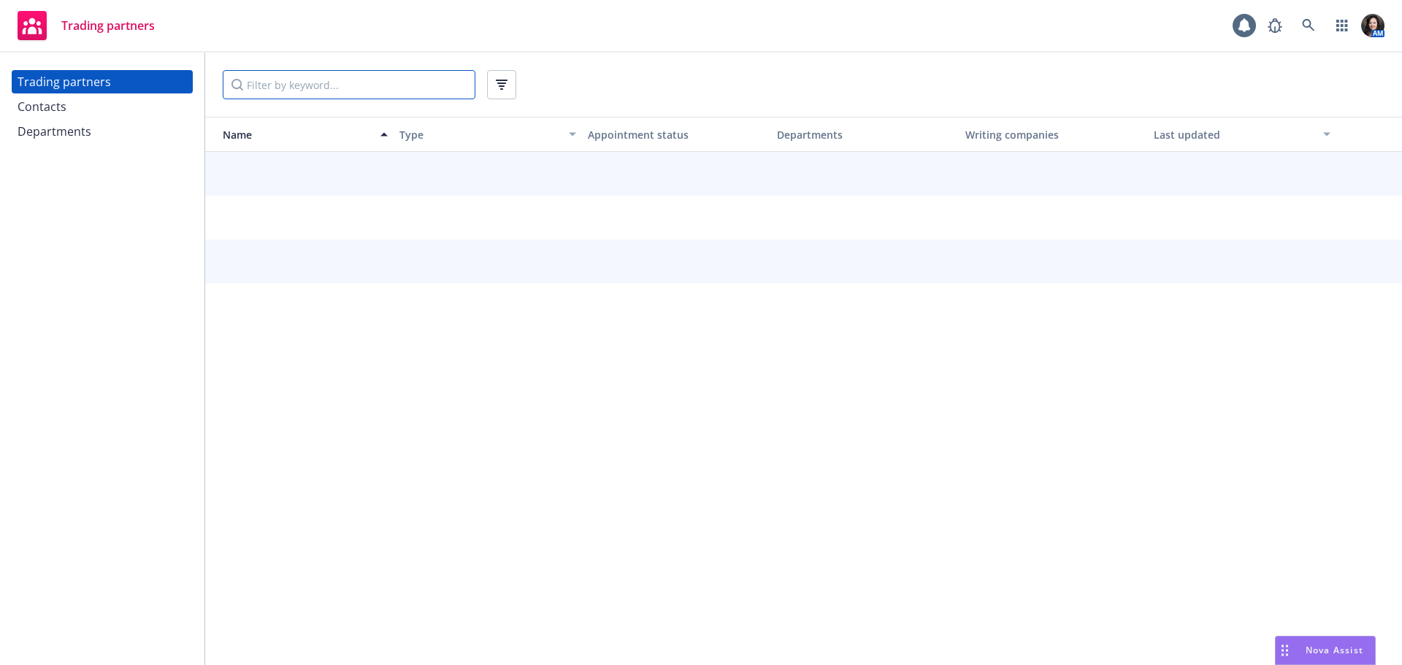
click at [289, 92] on input "Filter by keyword..." at bounding box center [349, 84] width 253 height 29
type input "travelers"
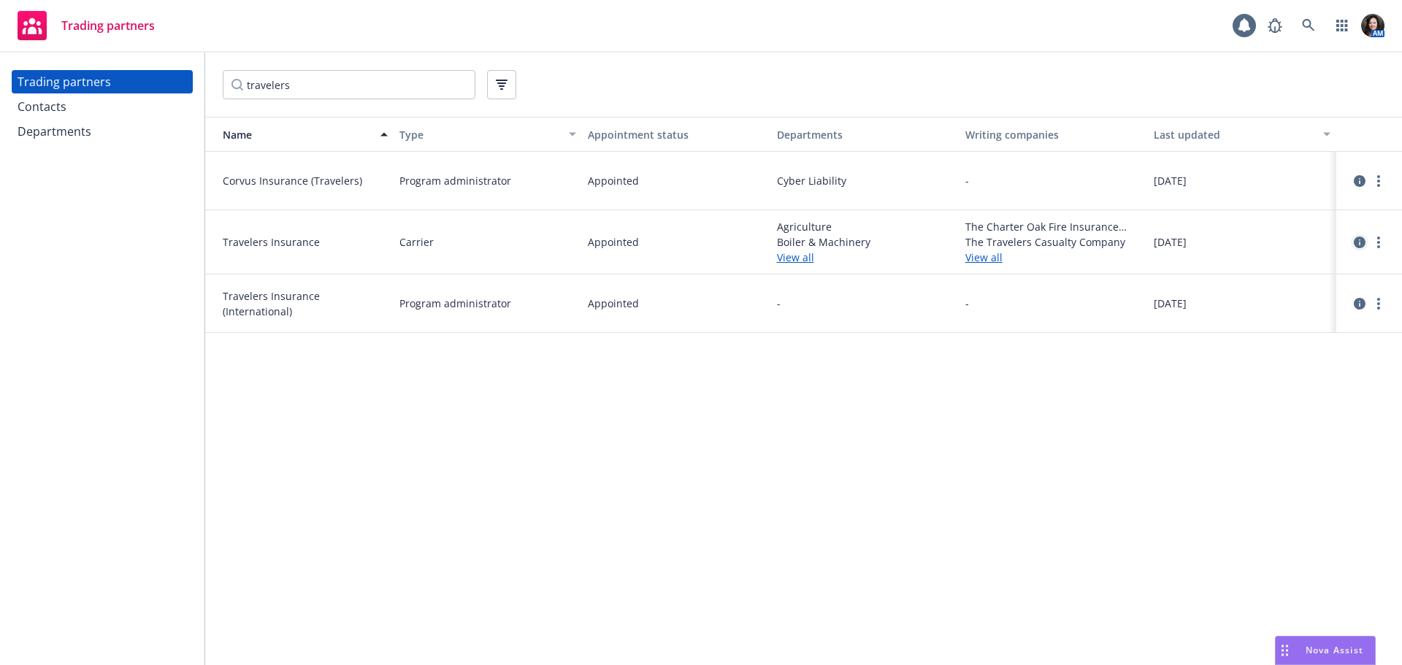
click at [1360, 246] on icon "circleInformation" at bounding box center [1360, 243] width 12 height 12
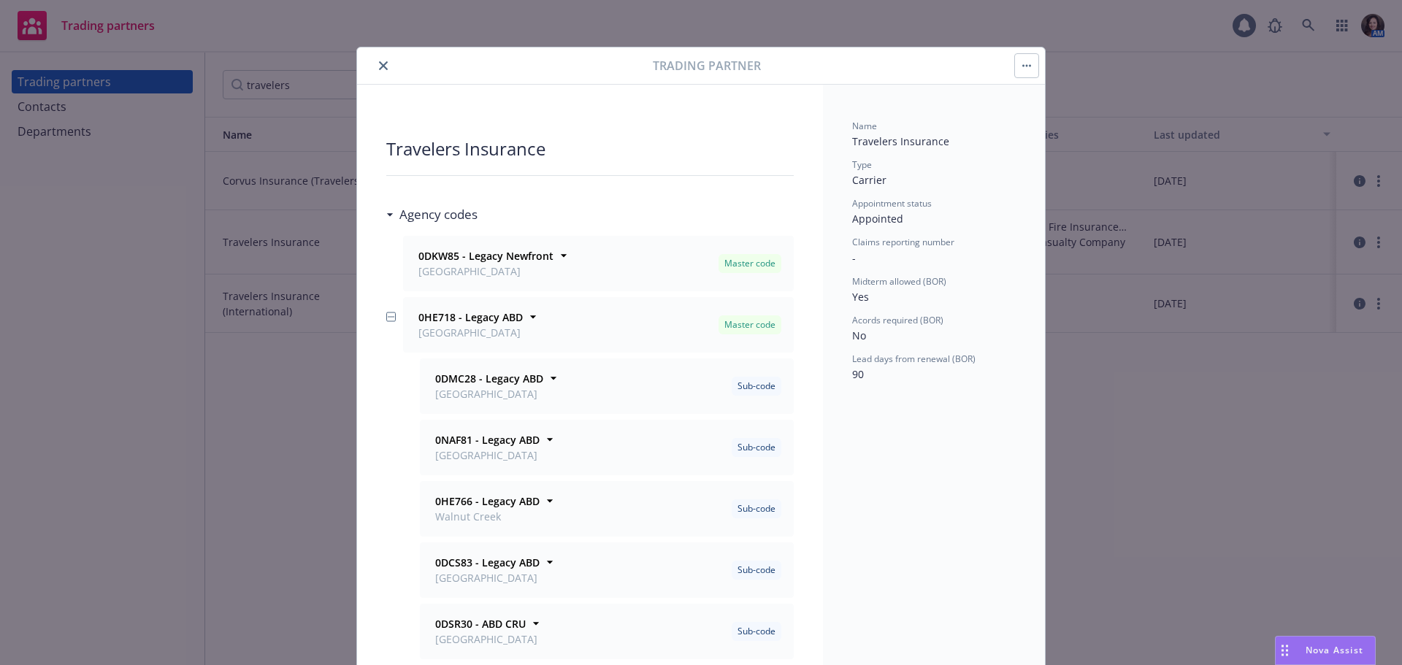
click at [1026, 66] on button "button" at bounding box center [1026, 65] width 23 height 23
click at [1044, 107] on link "View contacts" at bounding box center [1079, 105] width 136 height 29
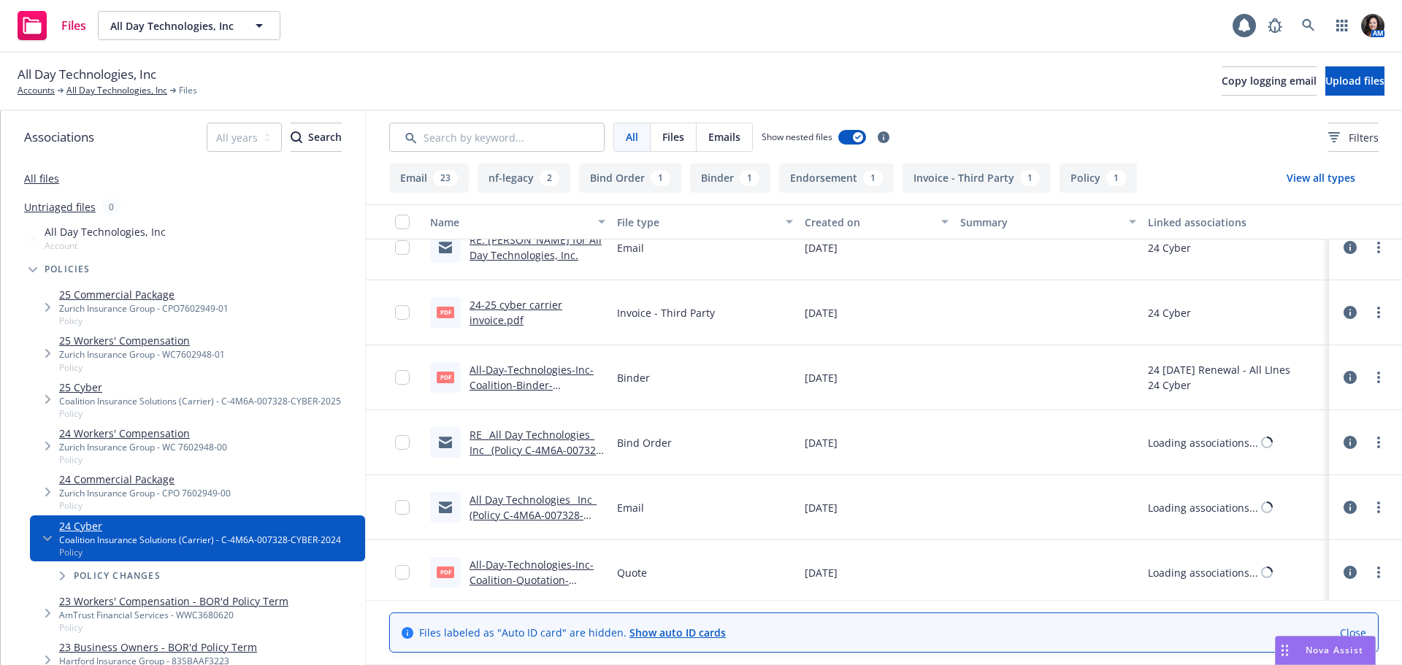
scroll to position [1701, 0]
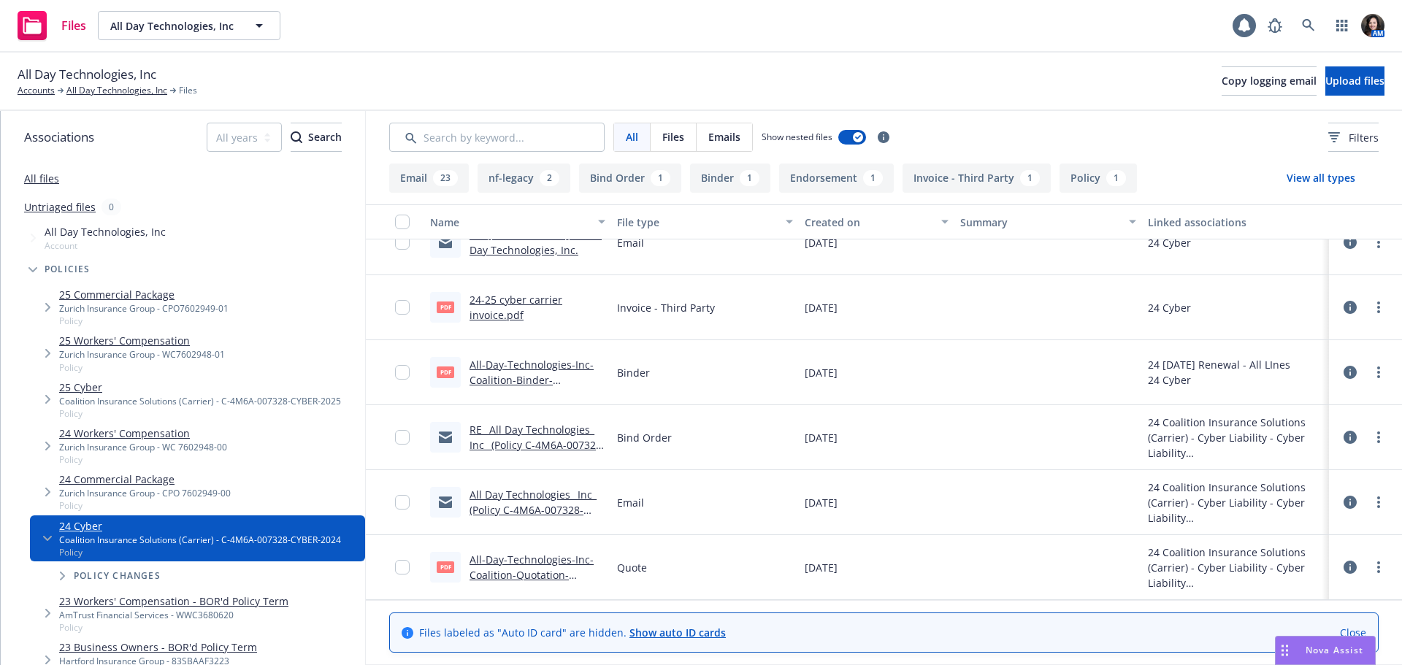
click at [593, 512] on div "All Day Technologies_ Inc_ (Policy C-4M6A-007328-CYBER-2024-03) Renewal Quote.m…" at bounding box center [538, 502] width 136 height 31
click at [570, 511] on link "All Day Technologies_ Inc_ (Policy C-4M6A-007328-CYBER-2024-03) Renewal Quote.m…" at bounding box center [533, 518] width 127 height 60
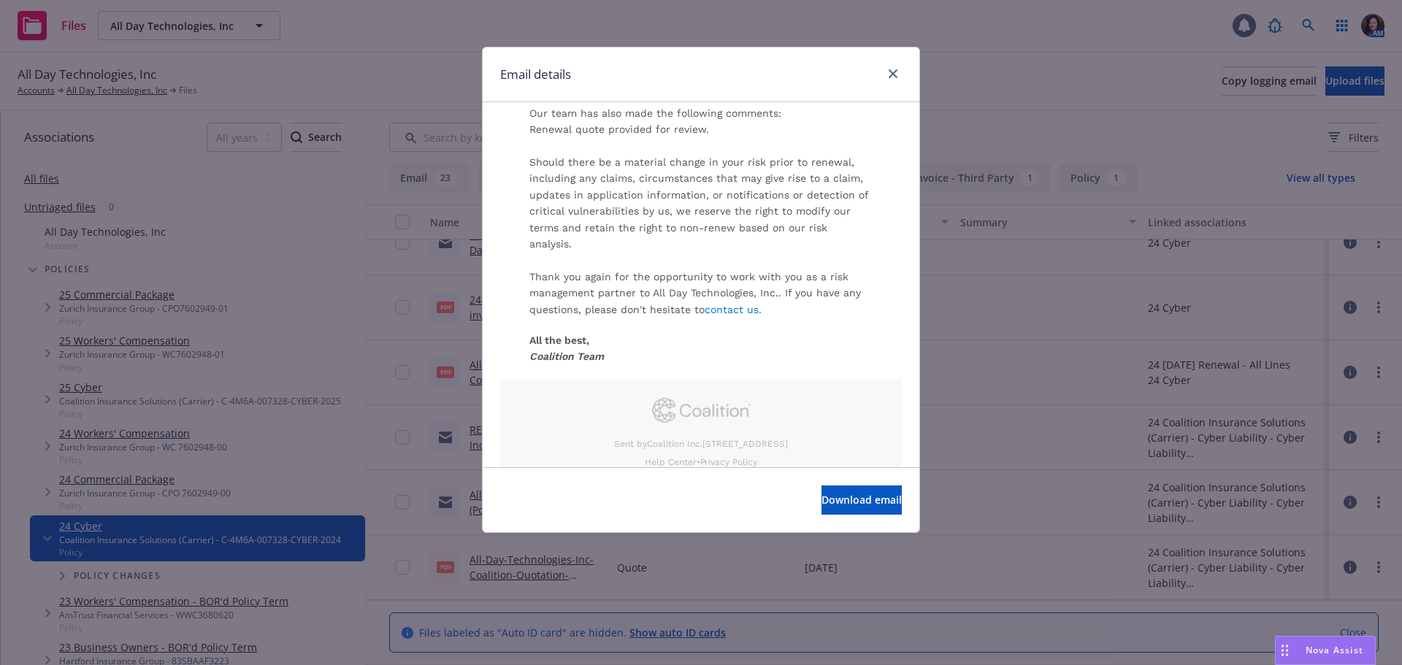
scroll to position [732, 0]
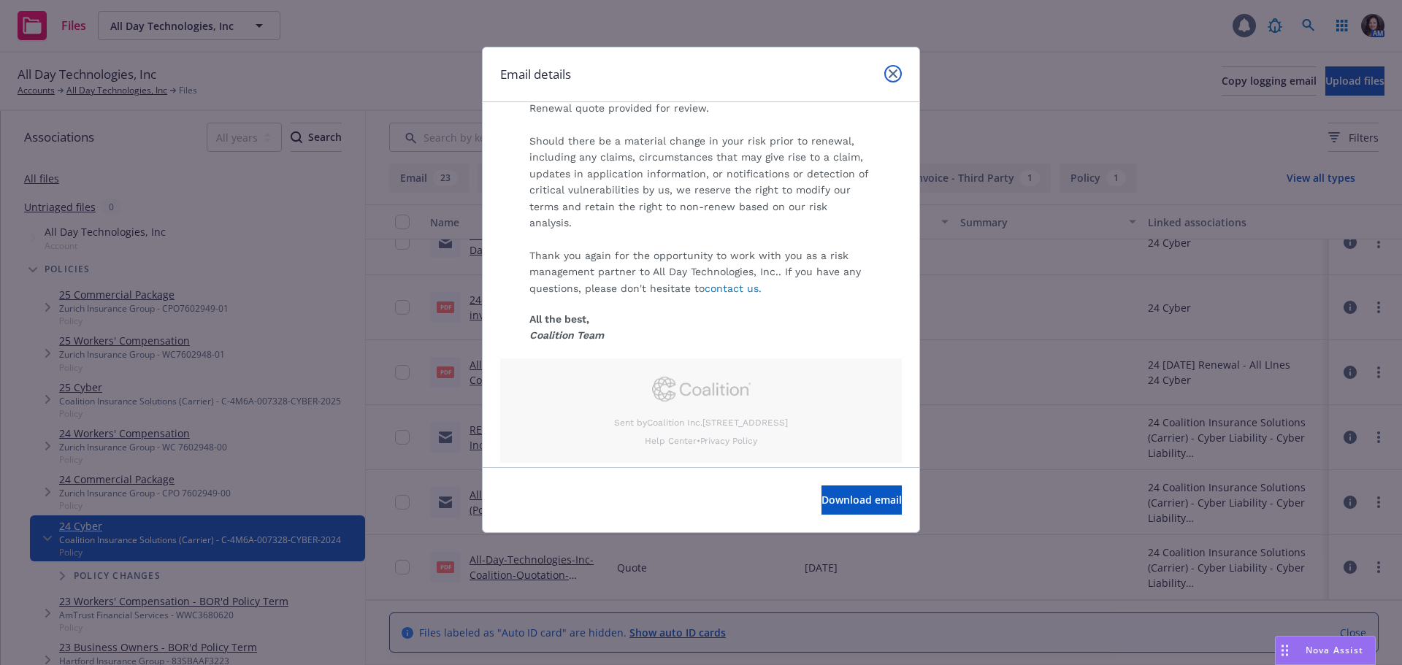
click at [897, 72] on icon "close" at bounding box center [893, 73] width 9 height 9
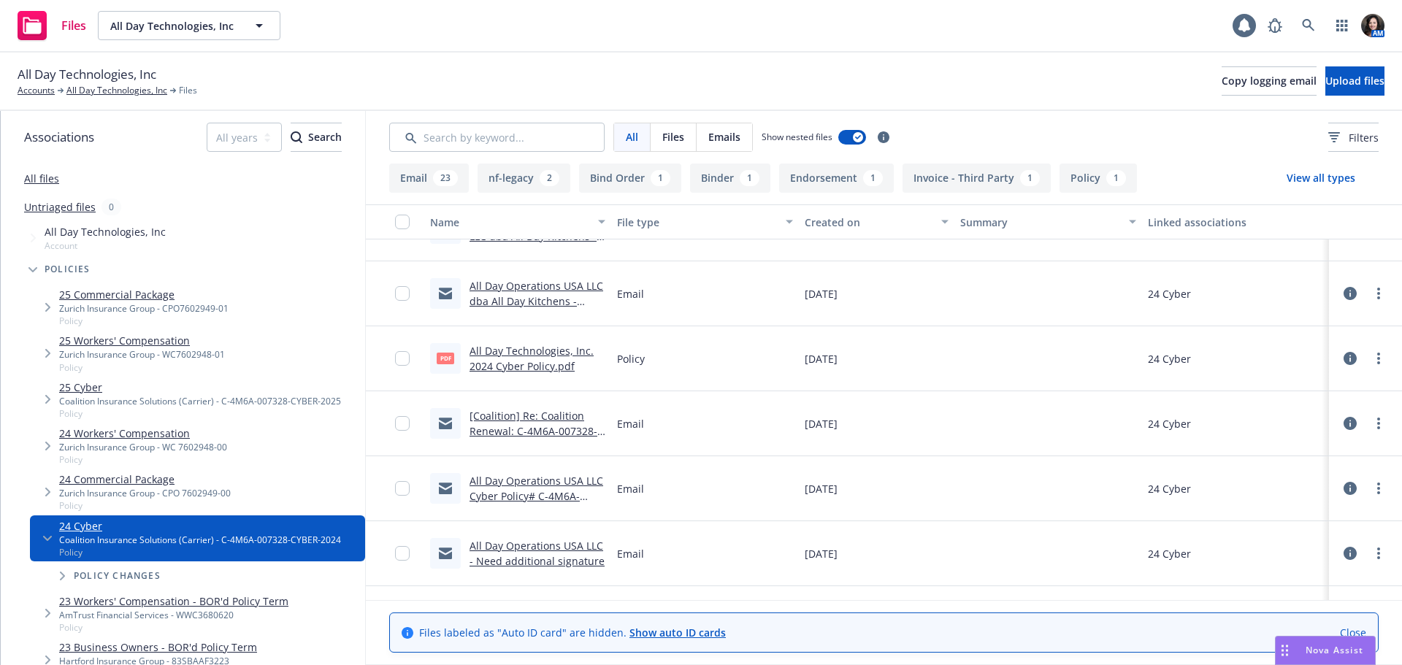
scroll to position [1263, 0]
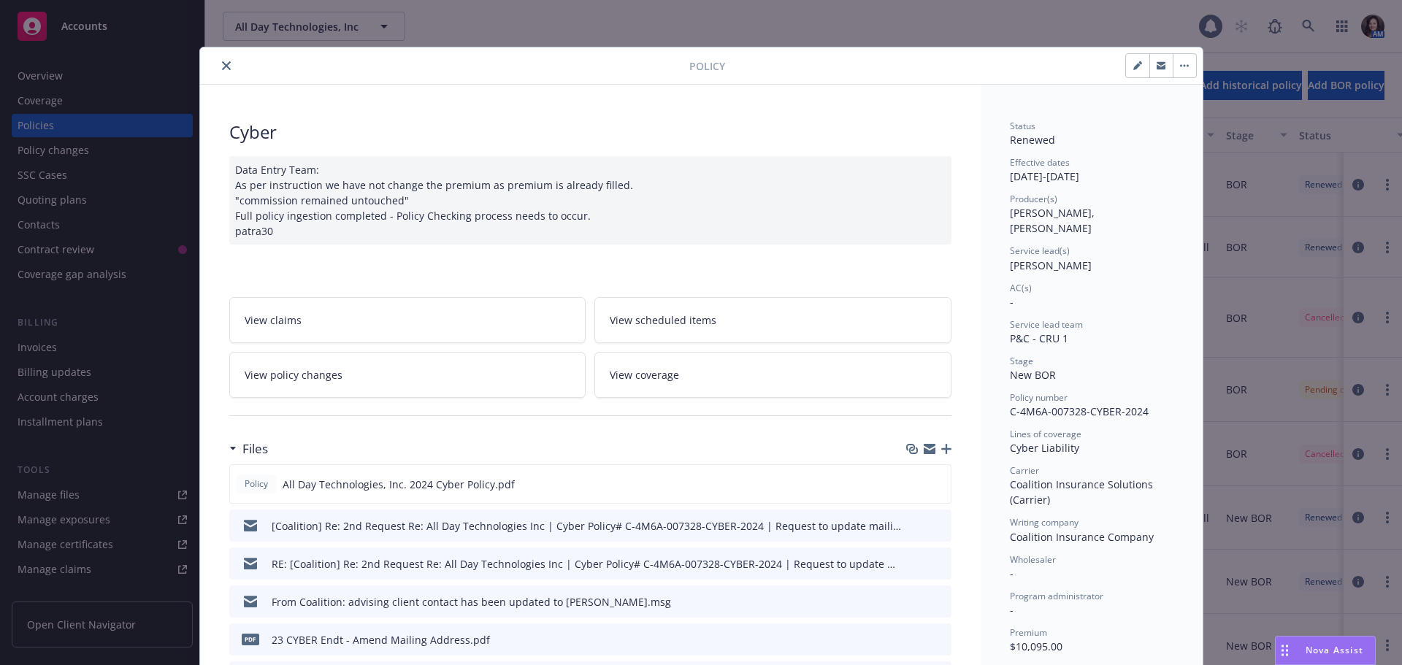
click at [218, 72] on button "close" at bounding box center [227, 66] width 18 height 18
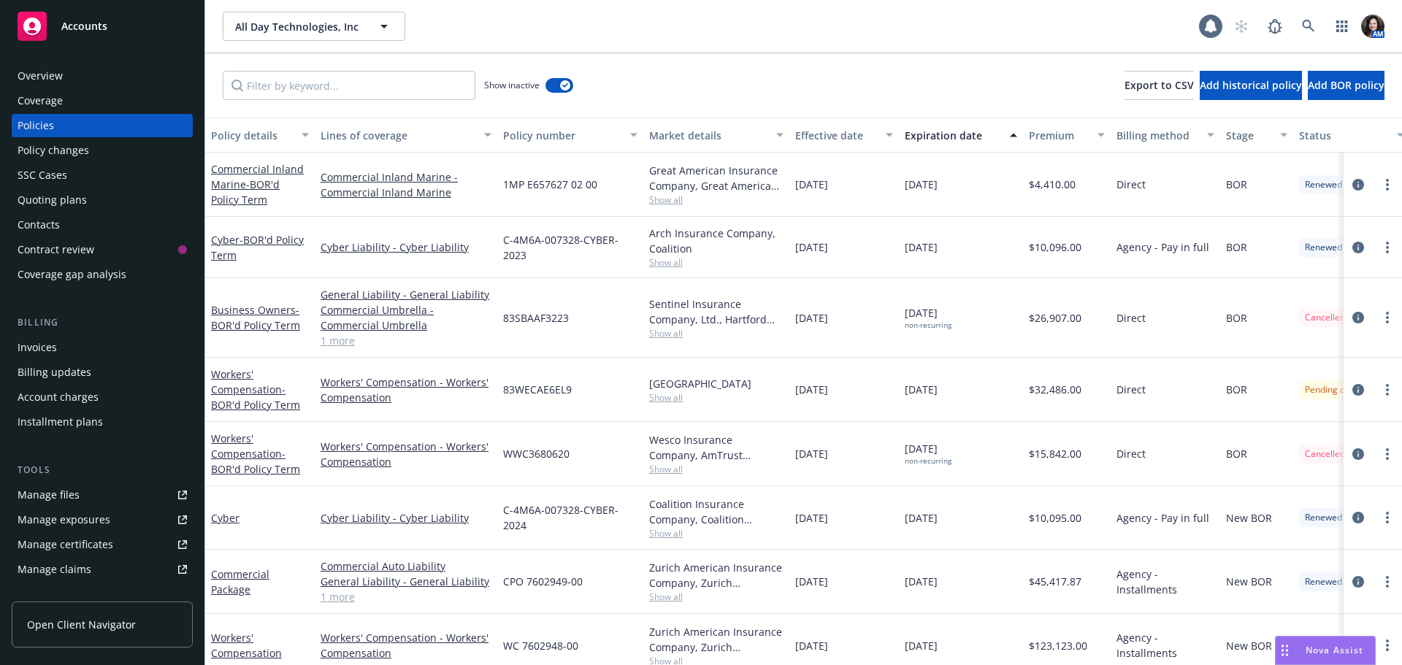
click at [556, 93] on div "Show inactive" at bounding box center [528, 85] width 89 height 29
click at [556, 88] on button "button" at bounding box center [559, 85] width 28 height 15
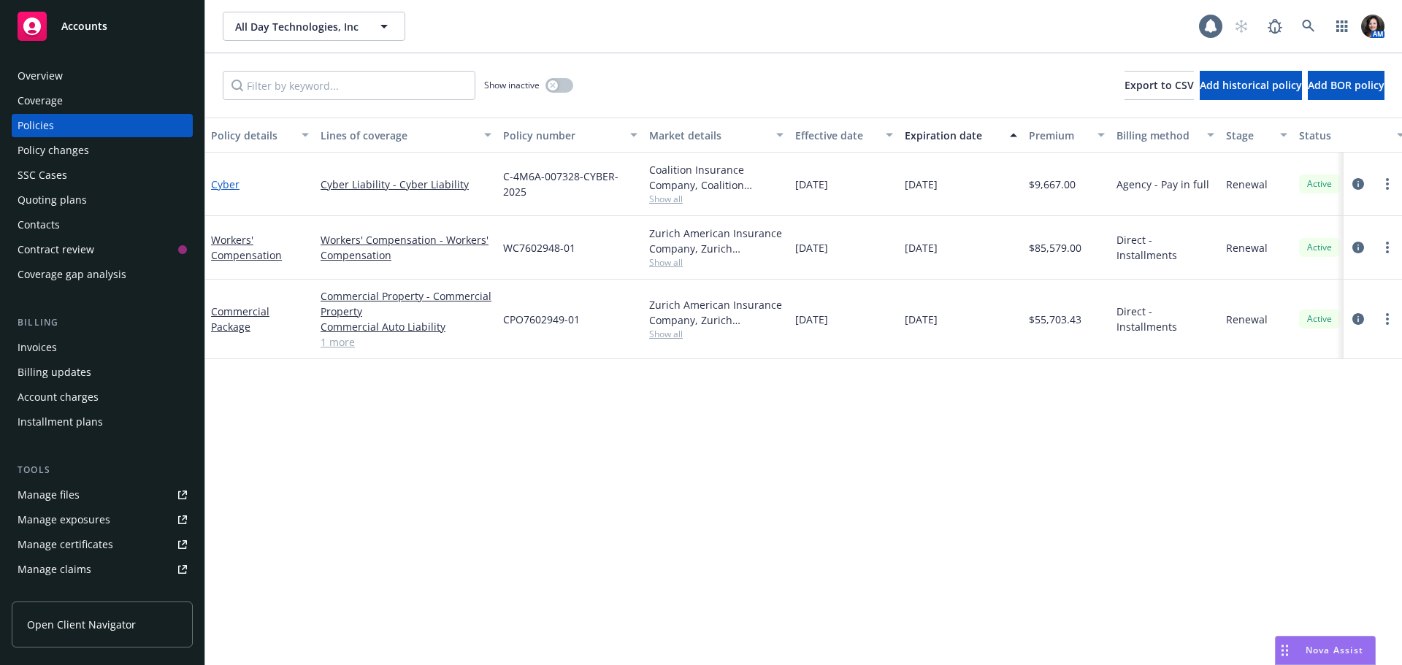
click at [220, 183] on link "Cyber" at bounding box center [225, 184] width 28 height 14
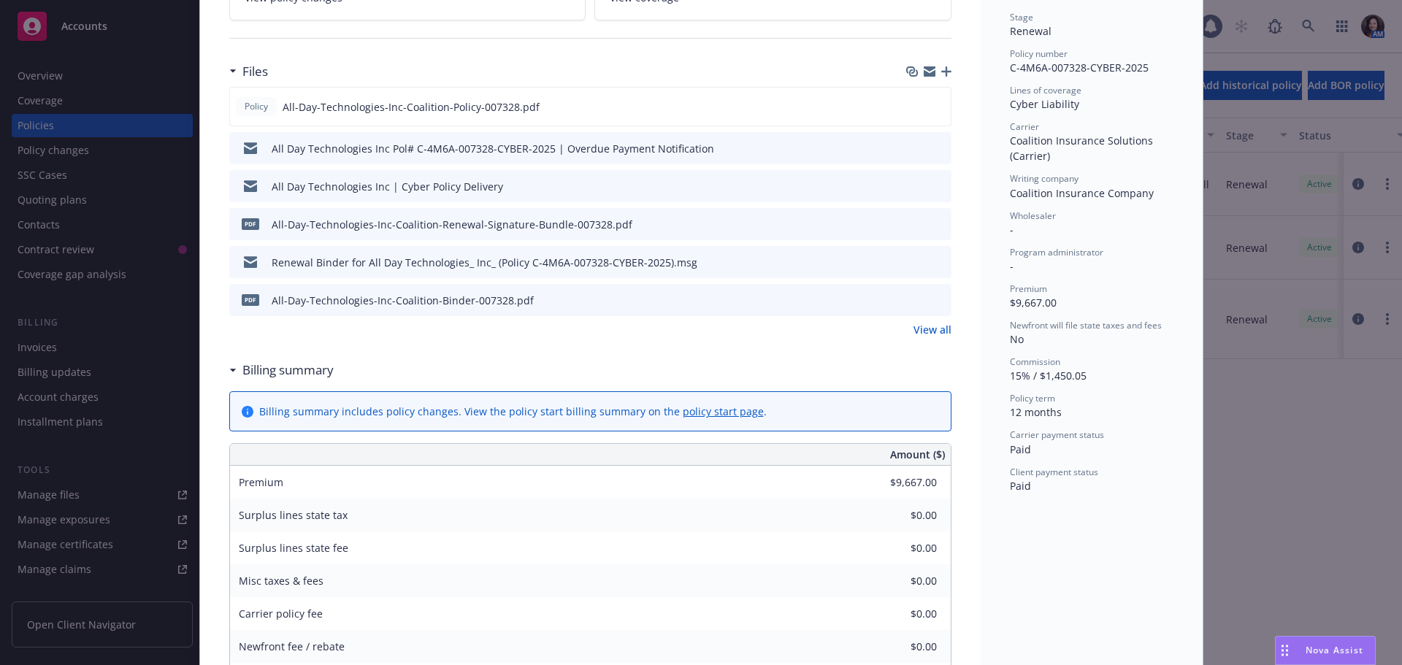
scroll to position [365, 0]
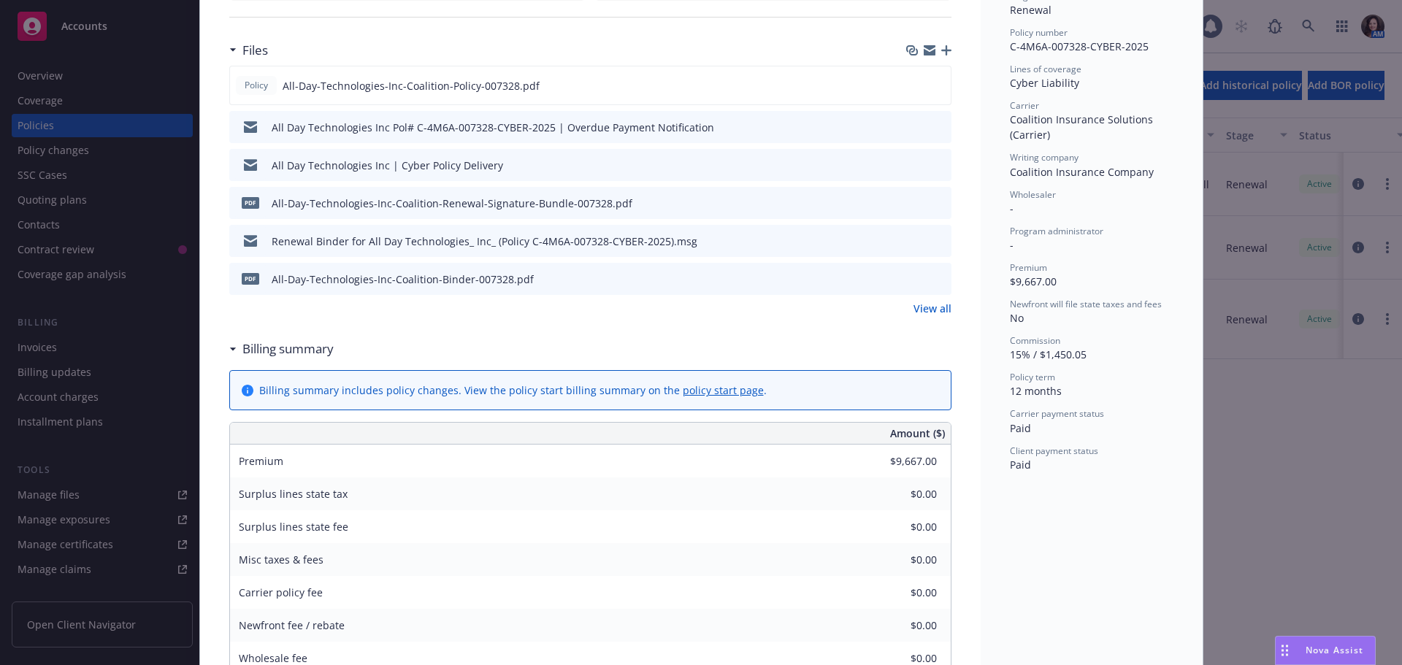
click at [933, 304] on link "View all" at bounding box center [933, 308] width 38 height 15
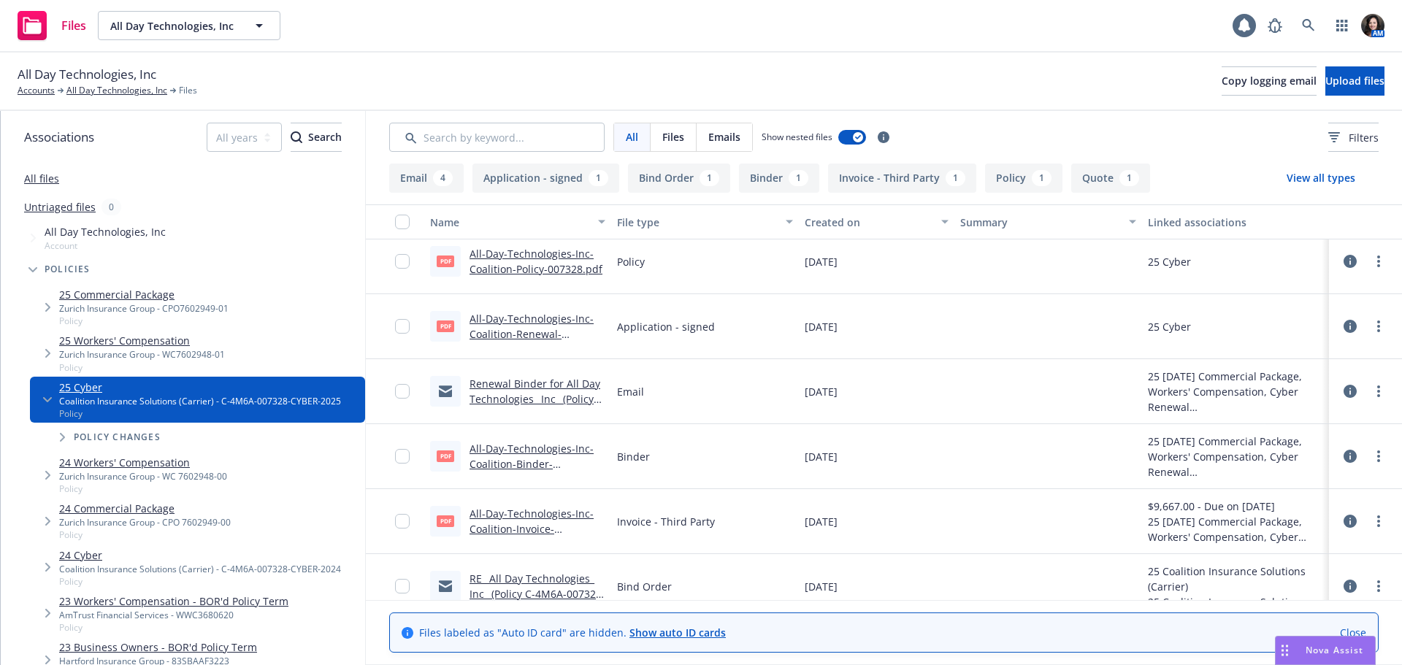
scroll to position [146, 0]
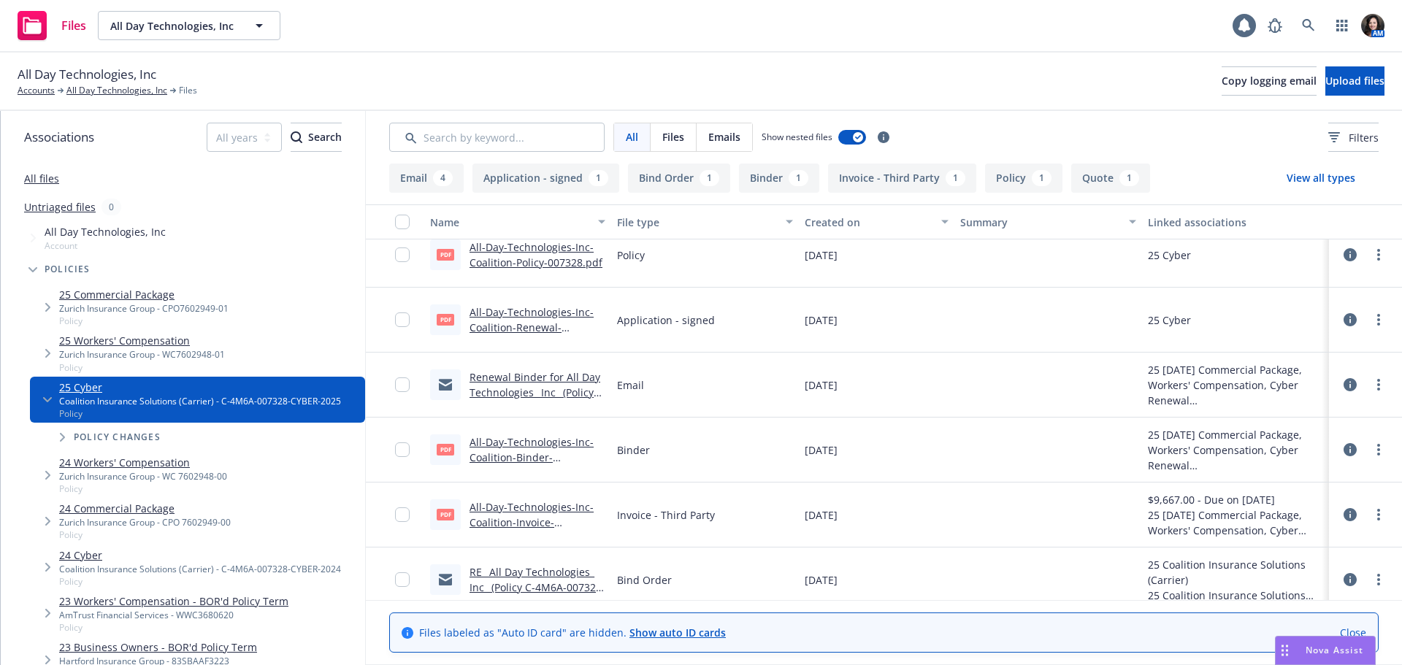
click at [542, 382] on link "Renewal Binder for All Day Technologies_ Inc_ (Policy C-4M6A-007328-CYBER-2025)…" at bounding box center [535, 400] width 131 height 60
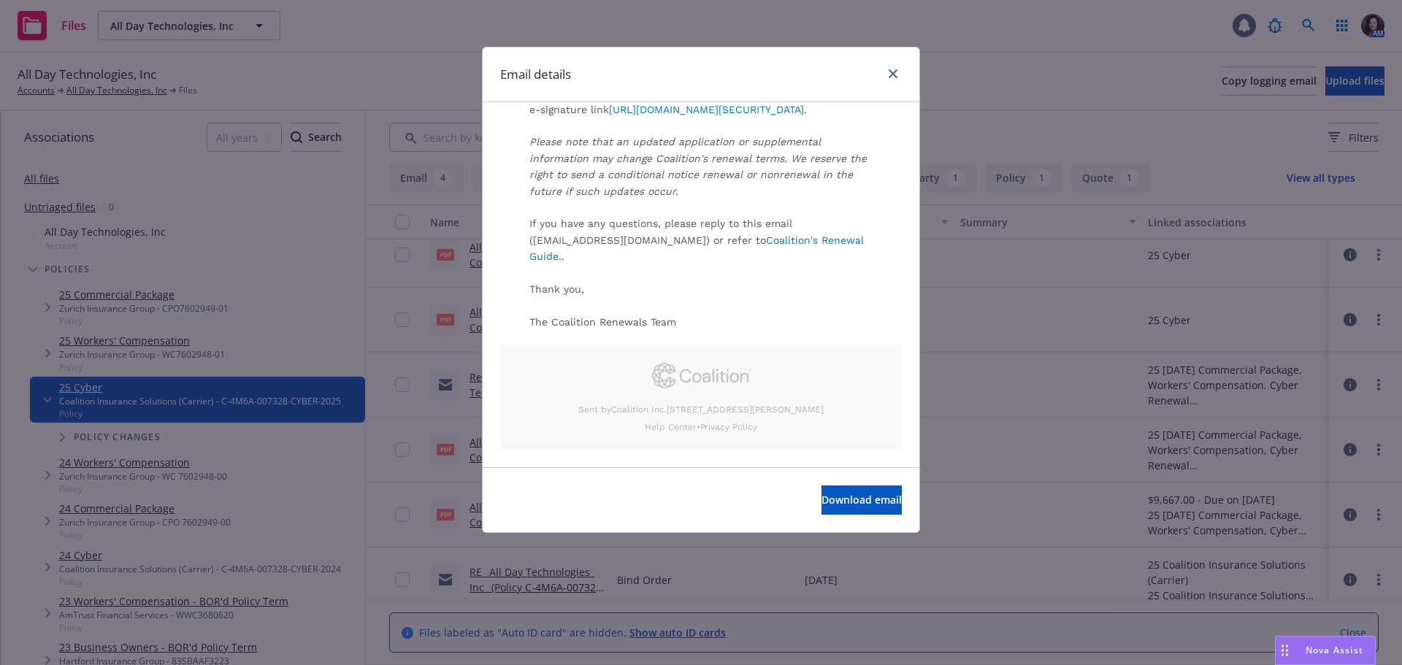
scroll to position [596, 0]
click at [903, 66] on div "Email details" at bounding box center [701, 74] width 437 height 55
click at [898, 77] on link "close" at bounding box center [893, 74] width 18 height 18
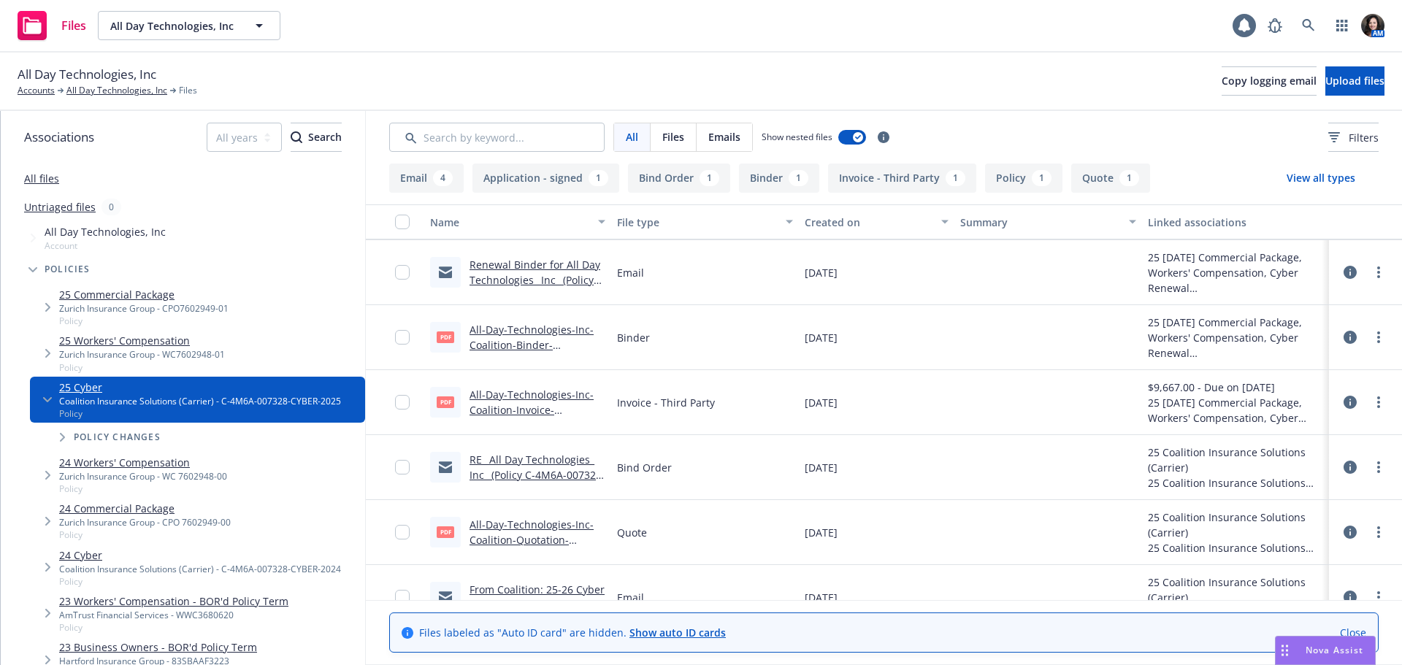
scroll to position [287, 0]
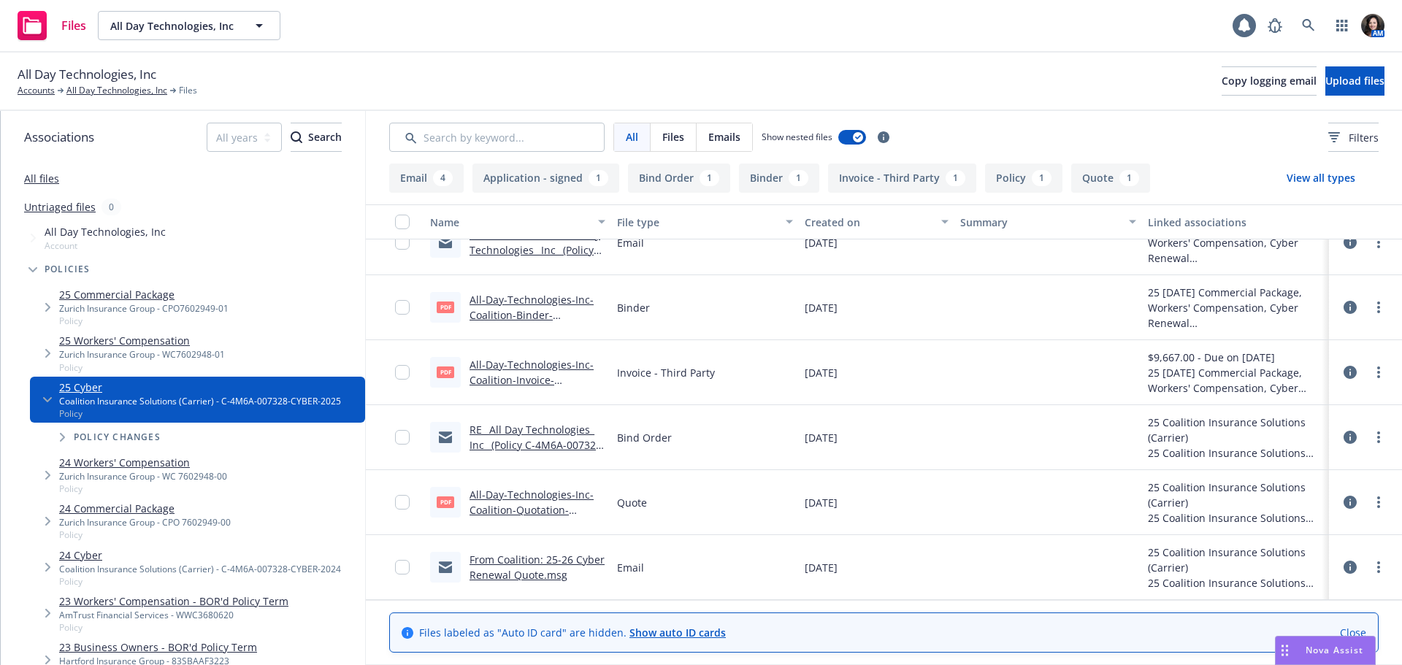
click at [537, 441] on link "RE_ All Day Technologies_ Inc_ (Policy C-4M6A-007328-CYBER-2024) Bind Order Eff…" at bounding box center [538, 453] width 136 height 60
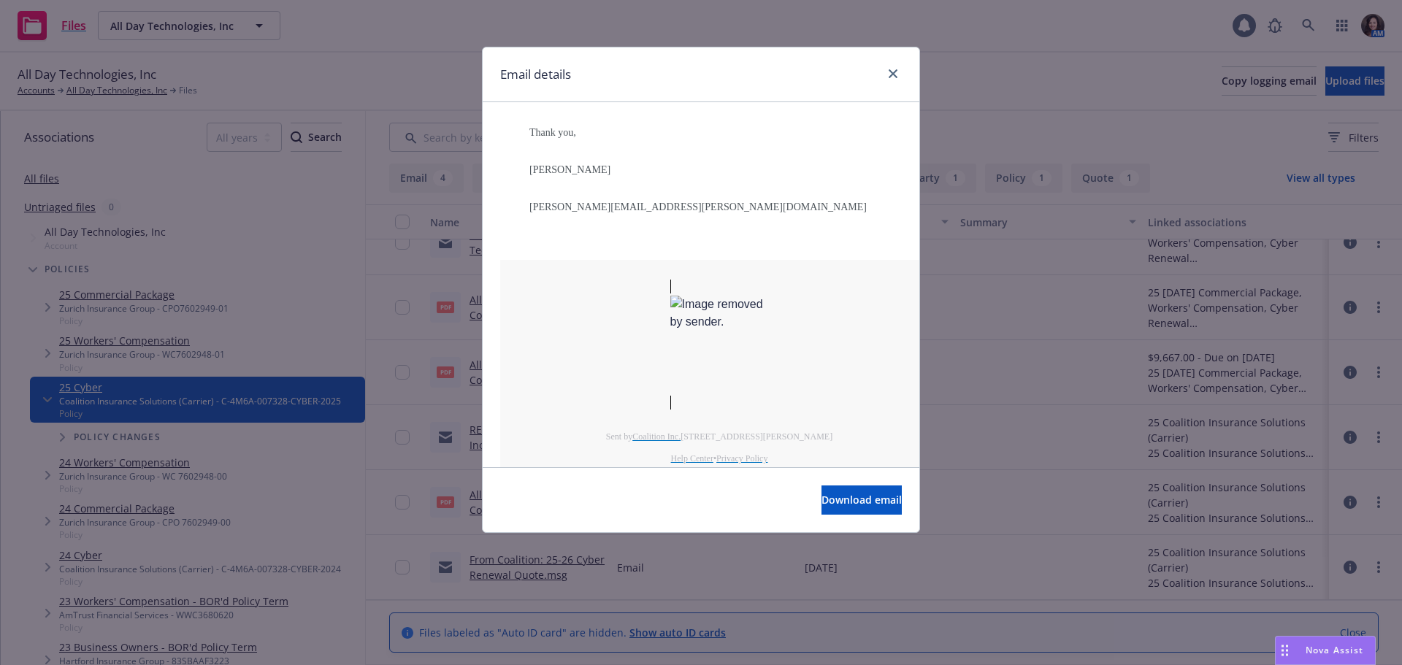
scroll to position [2053, 0]
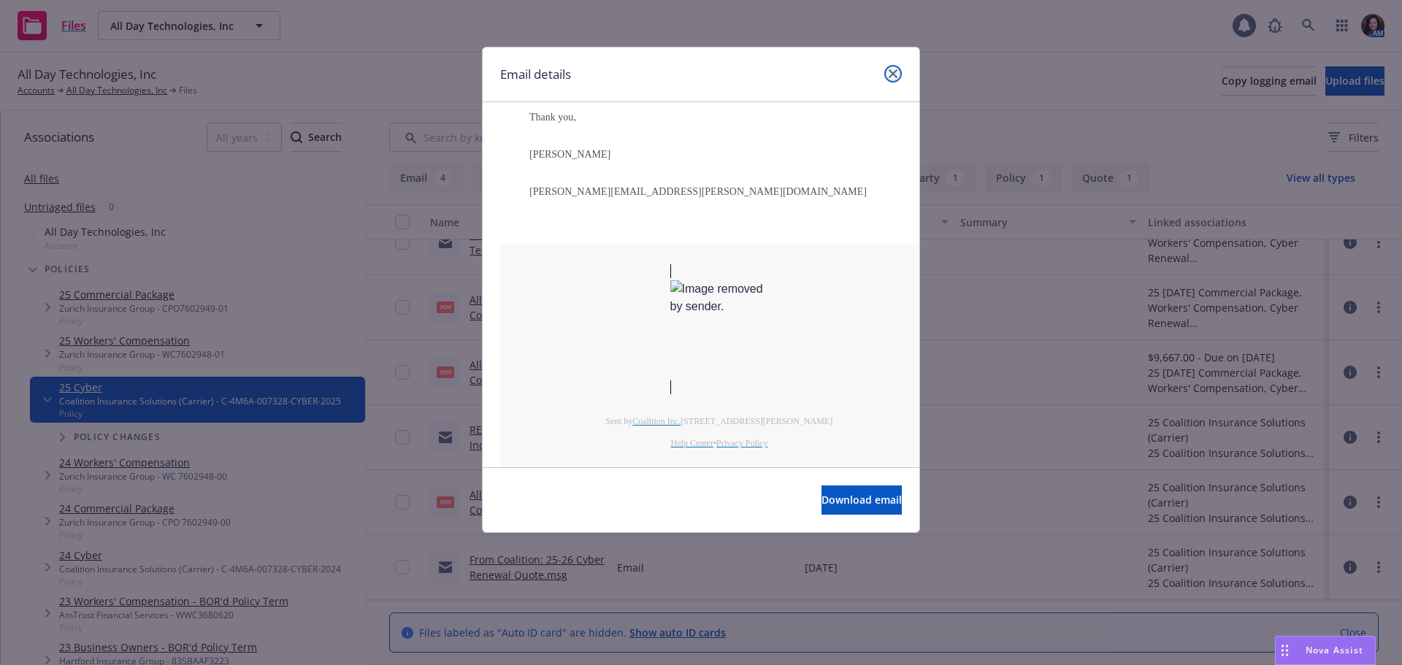
click at [895, 80] on link "close" at bounding box center [893, 74] width 18 height 18
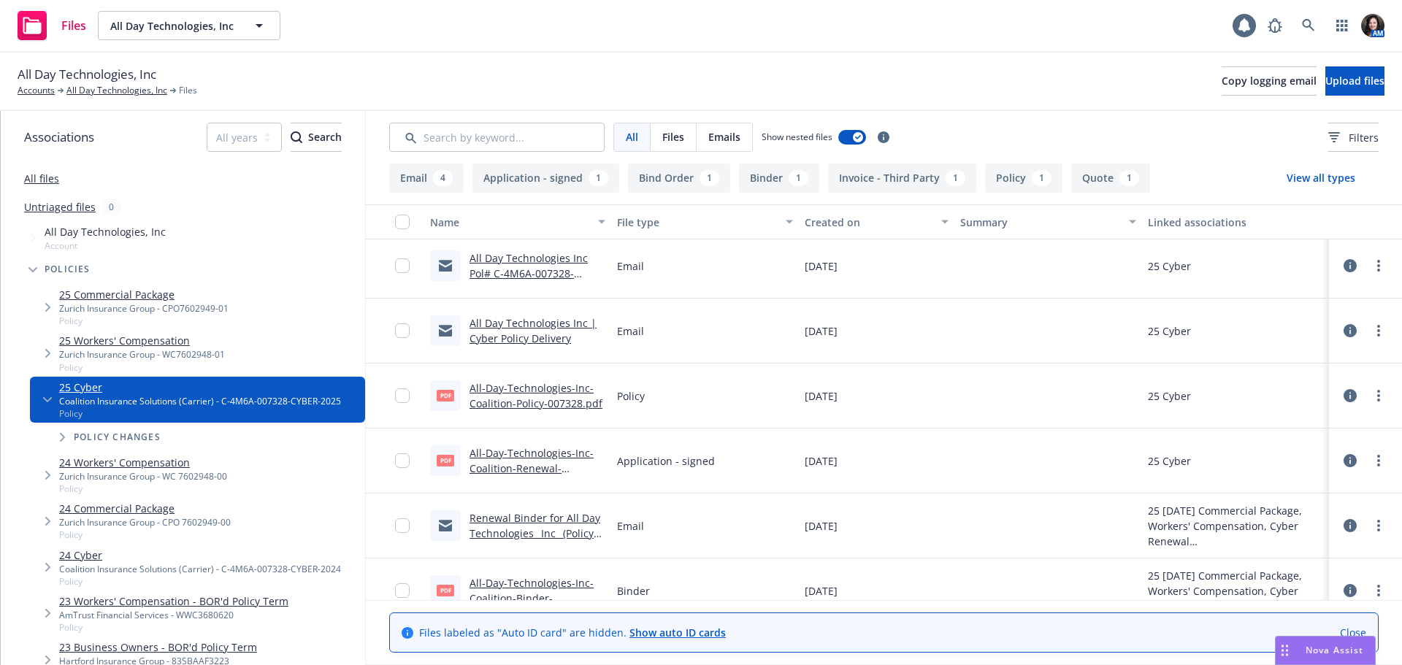
scroll to position [0, 0]
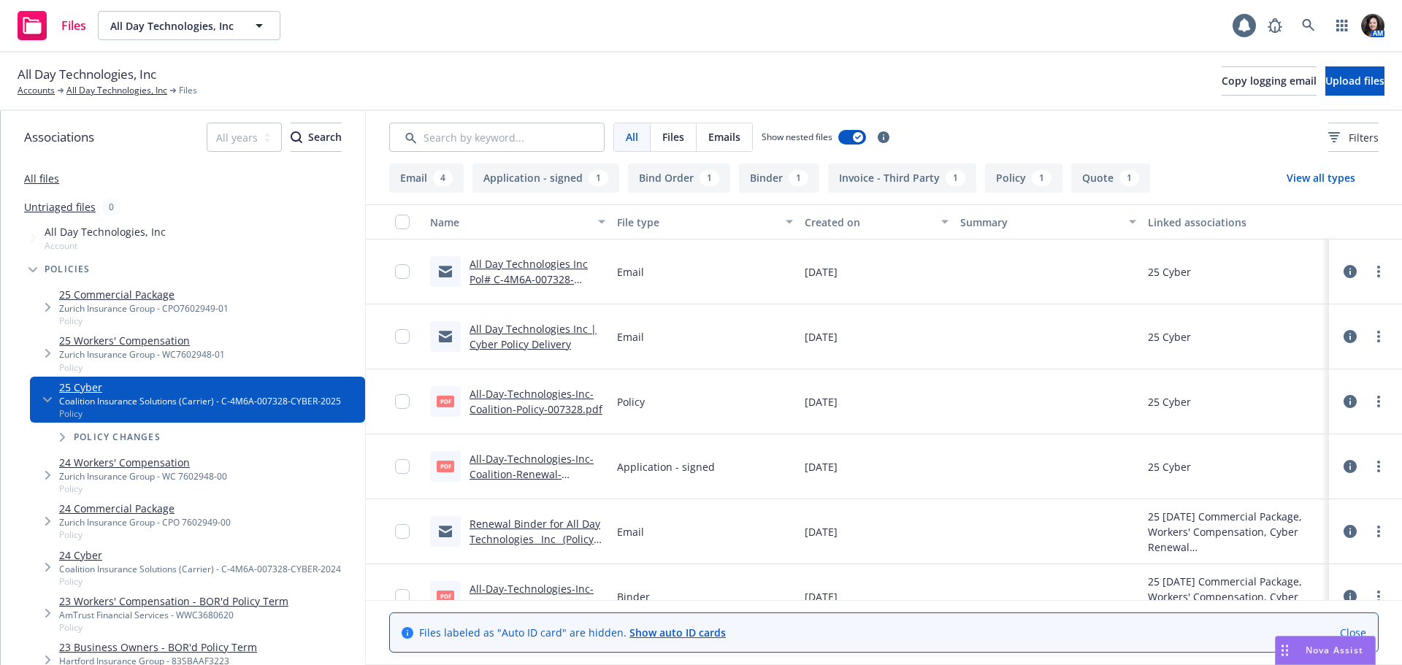
click at [541, 272] on div "All Day Technologies Inc Pol# C-4M6A-007328-CYBER-2025 | Overdue Payment Notifi…" at bounding box center [538, 271] width 136 height 31
click at [530, 273] on link "All Day Technologies Inc Pol# C-4M6A-007328-CYBER-2025 | Overdue Payment Notifi…" at bounding box center [529, 287] width 118 height 60
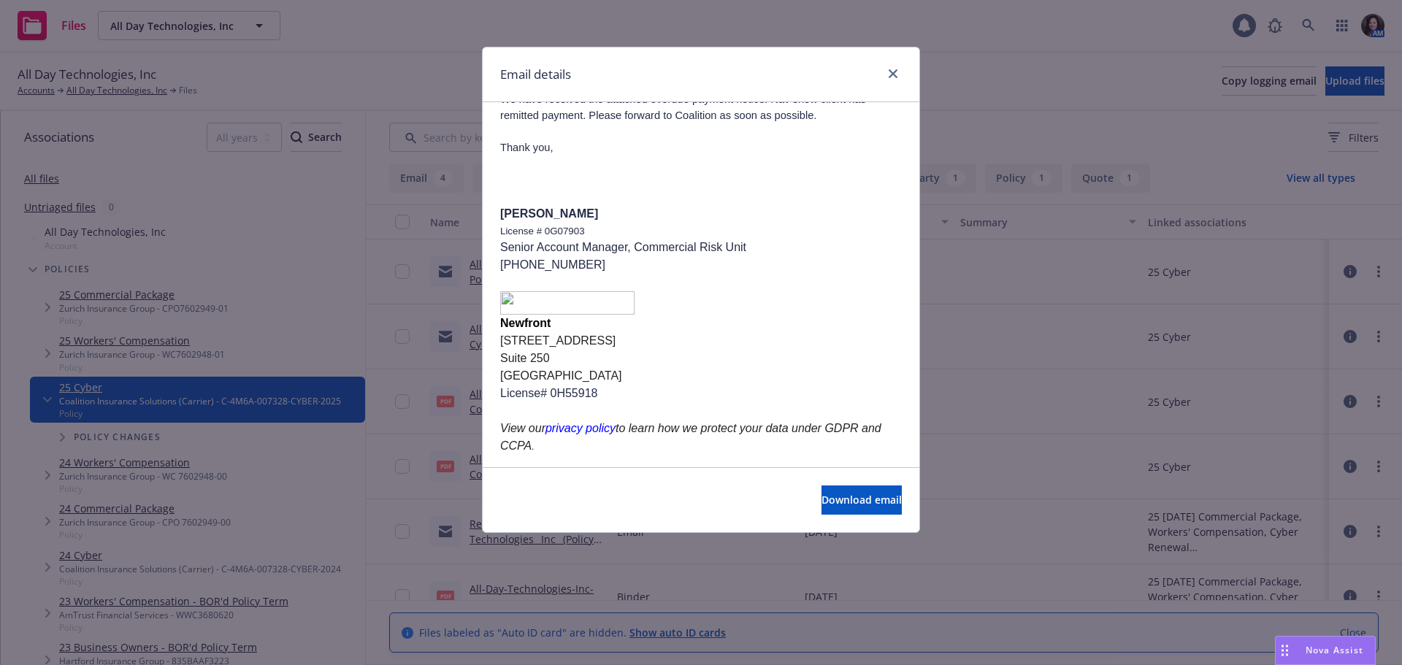
scroll to position [180, 0]
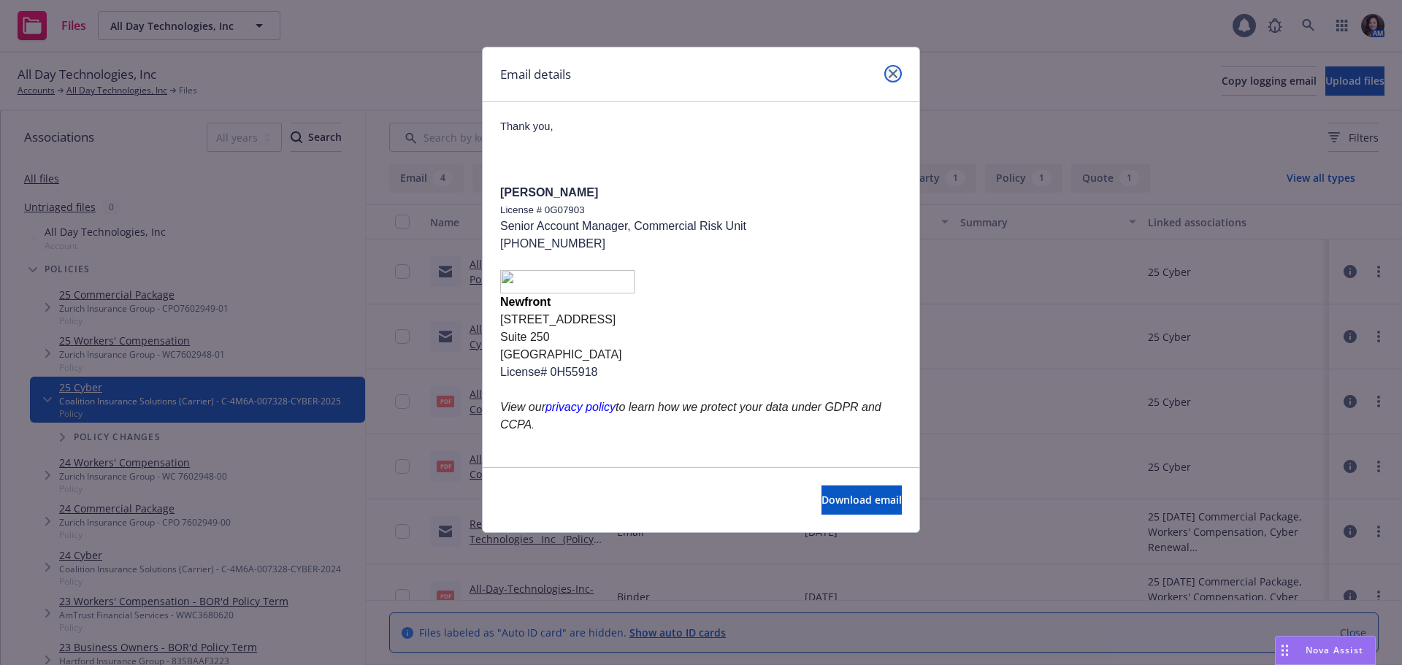
click at [900, 72] on link "close" at bounding box center [893, 74] width 18 height 18
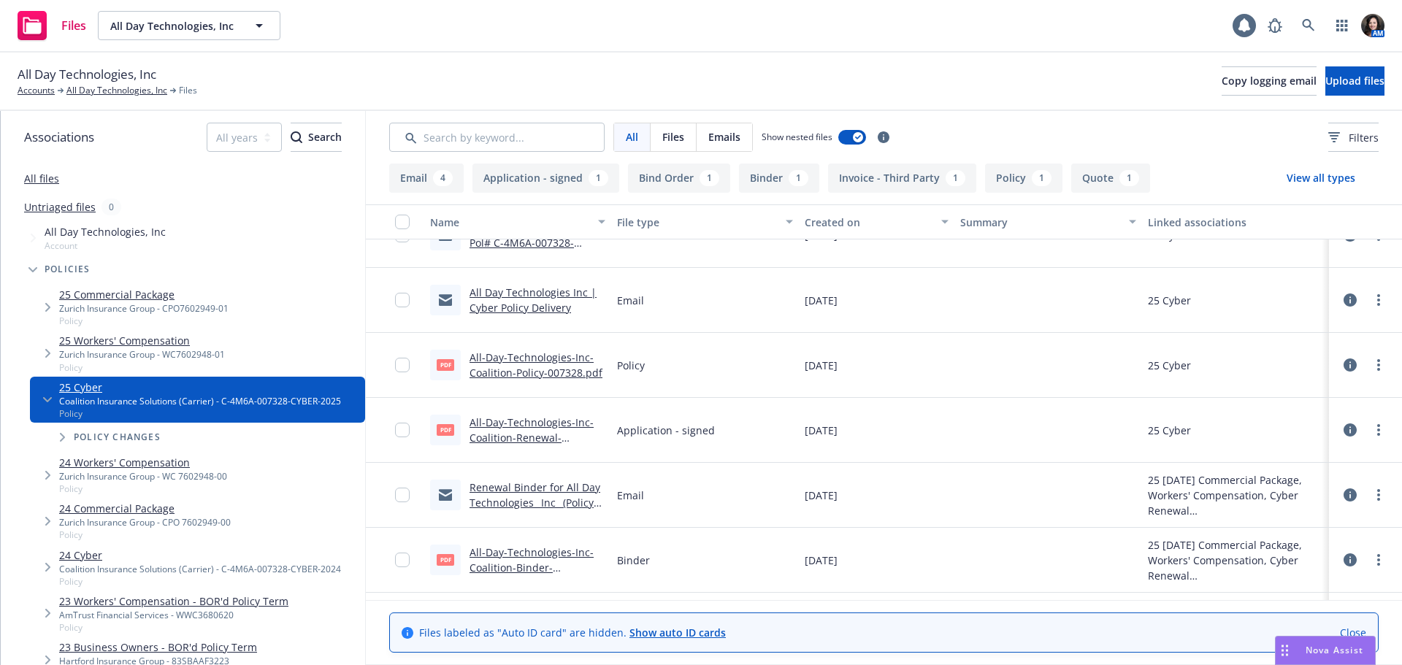
scroll to position [0, 0]
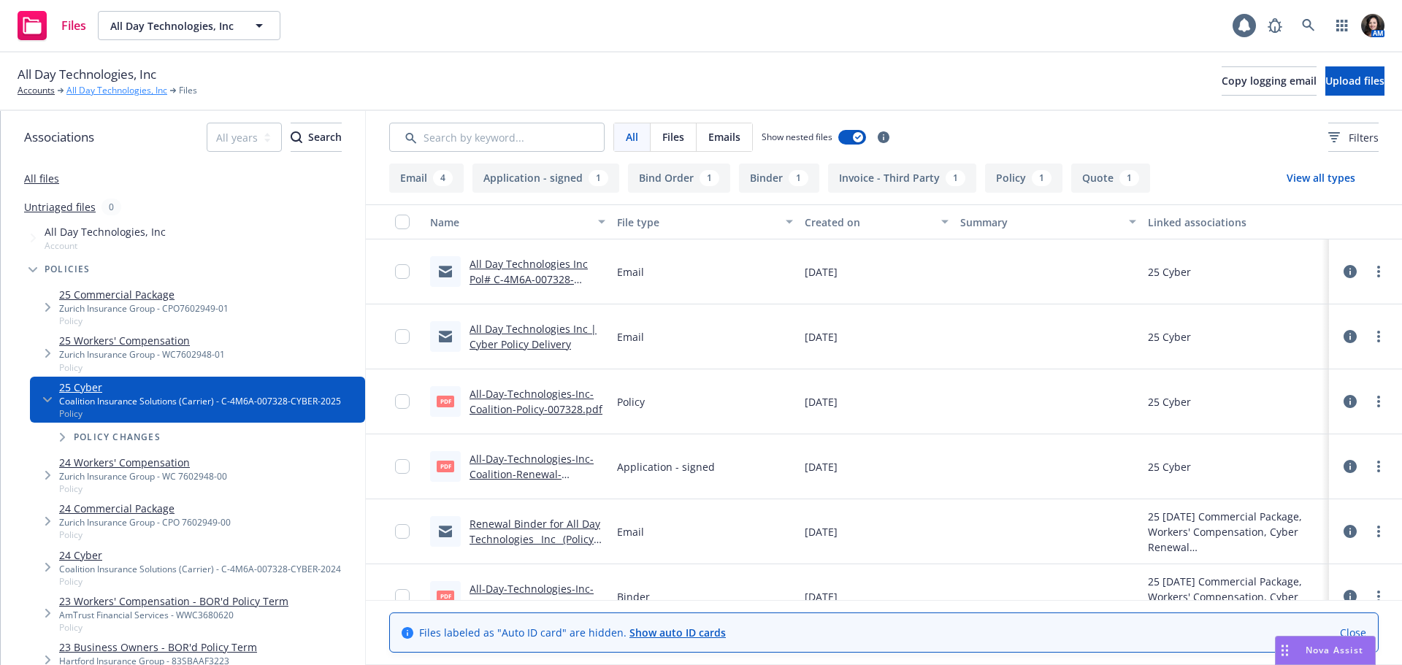
click at [148, 89] on link "All Day Technologies, Inc" at bounding box center [116, 90] width 101 height 13
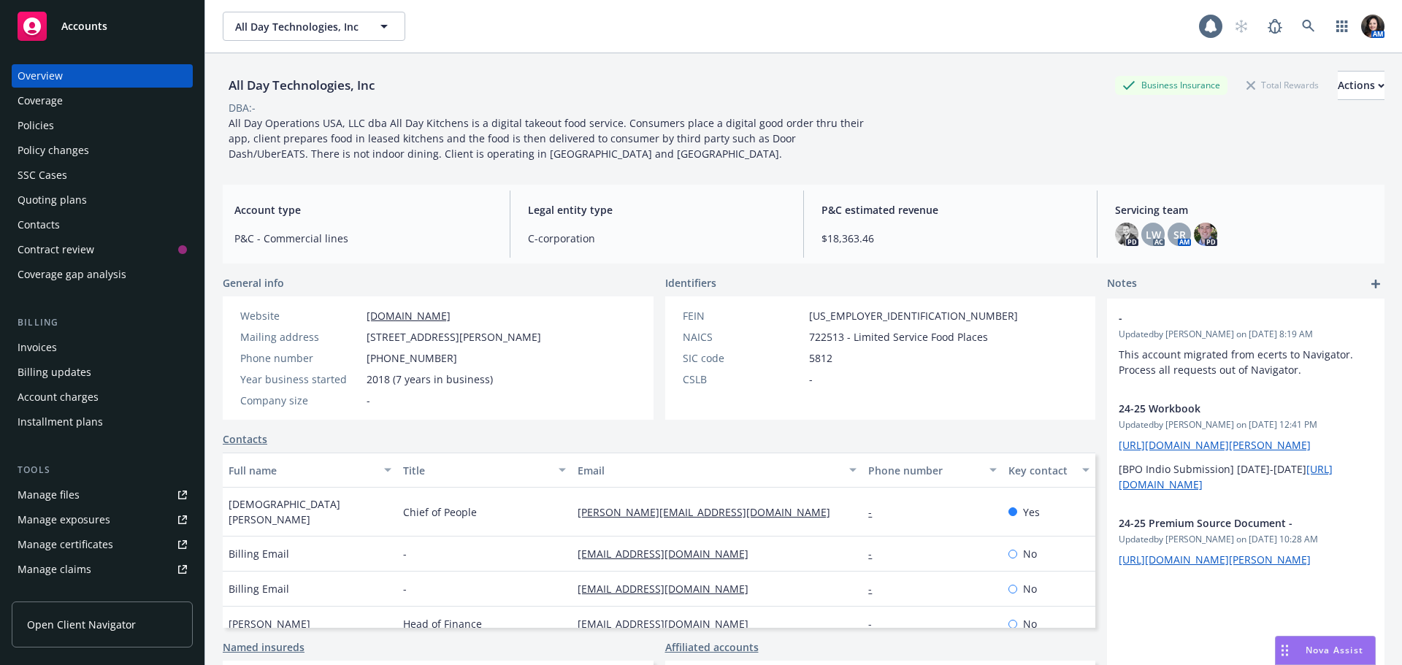
click at [84, 123] on div "Policies" at bounding box center [102, 125] width 169 height 23
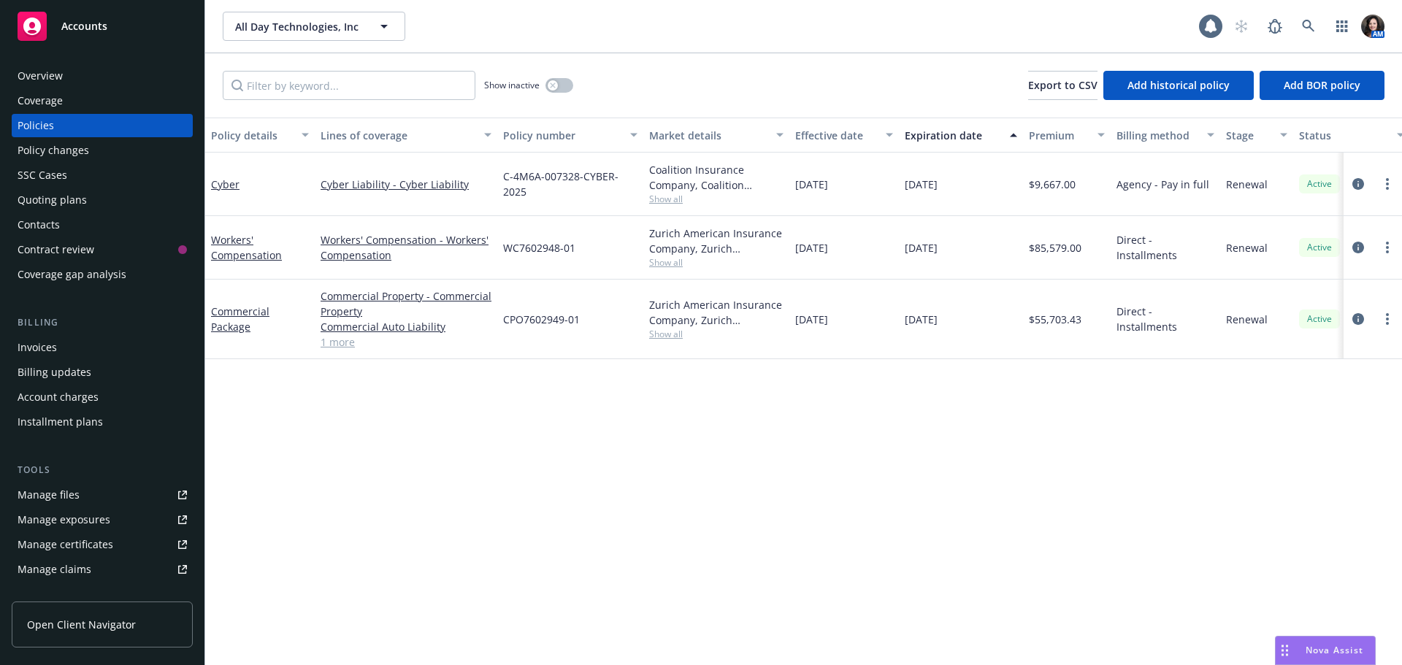
click at [667, 199] on span "Show all" at bounding box center [716, 199] width 134 height 12
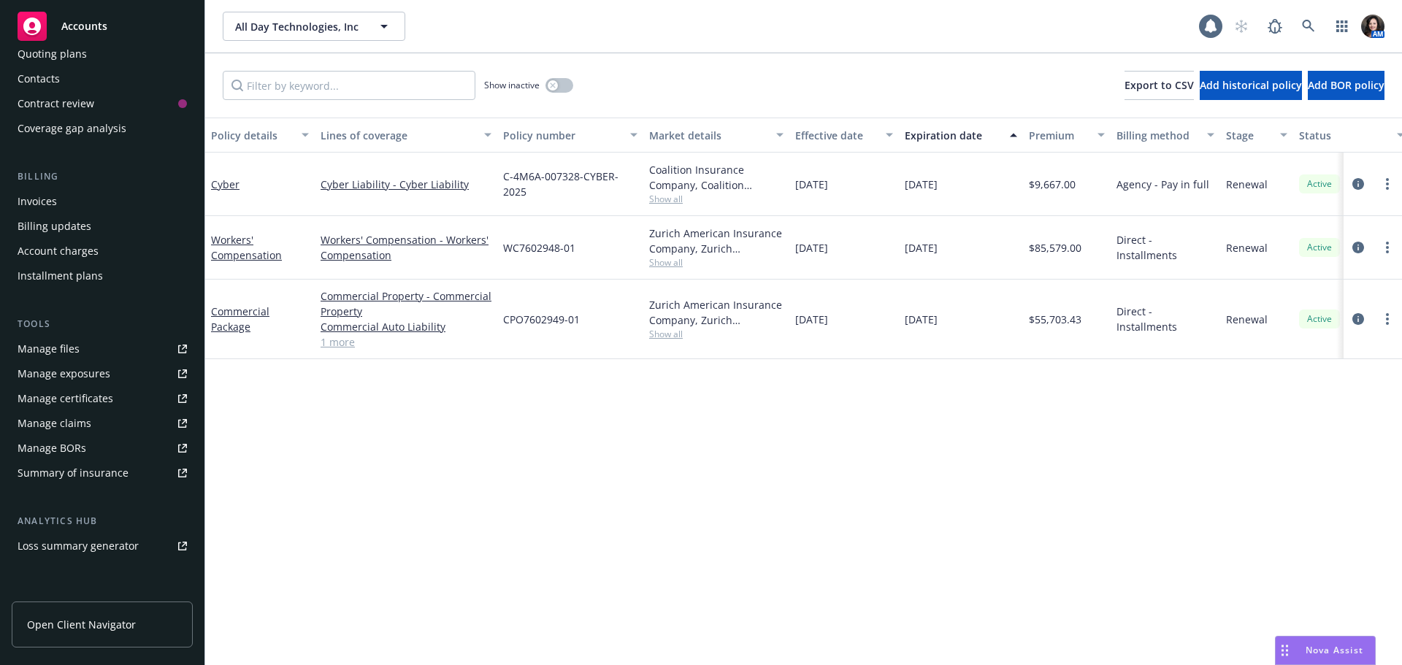
scroll to position [219, 0]
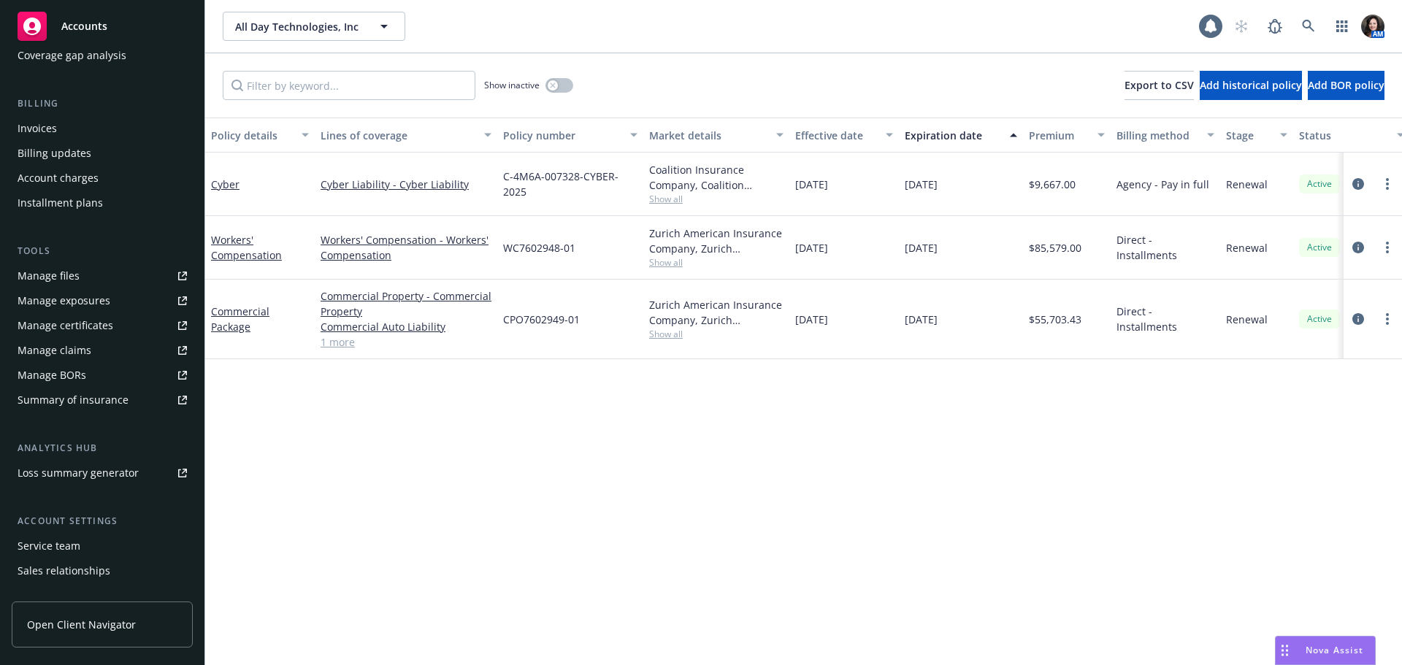
click at [55, 541] on div "Service team" at bounding box center [49, 546] width 63 height 23
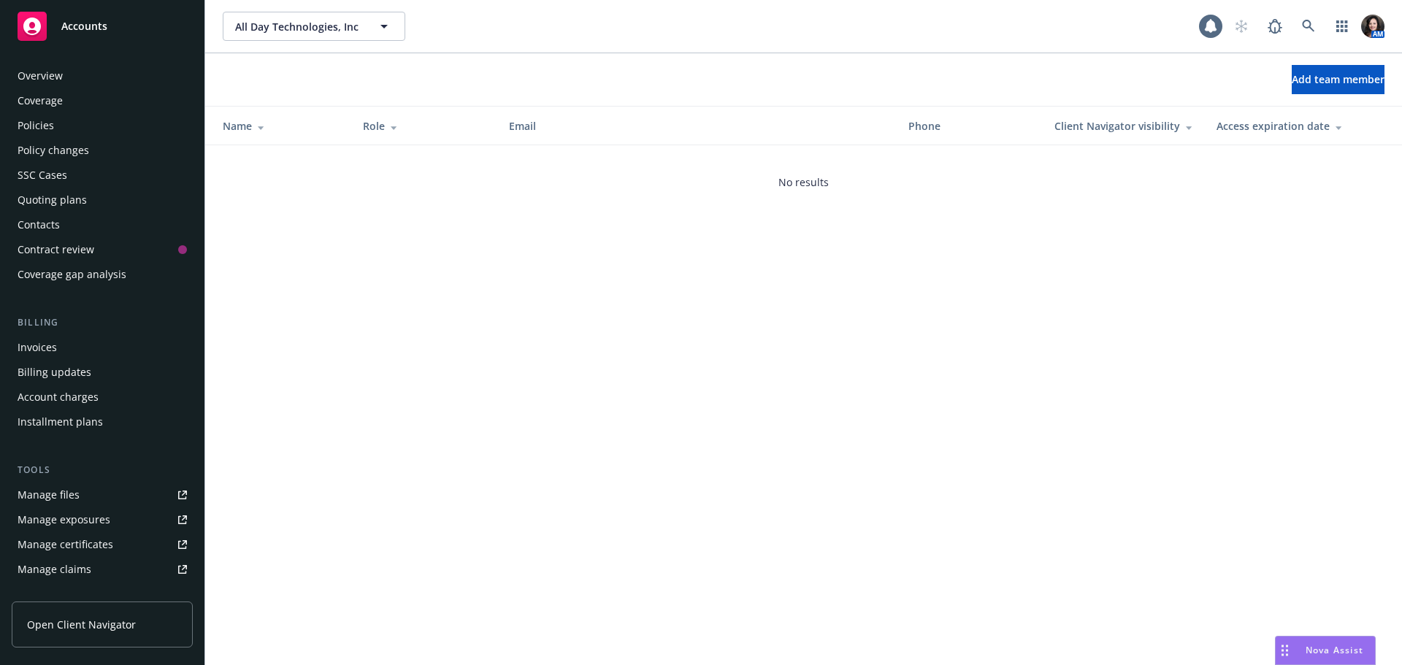
scroll to position [286, 0]
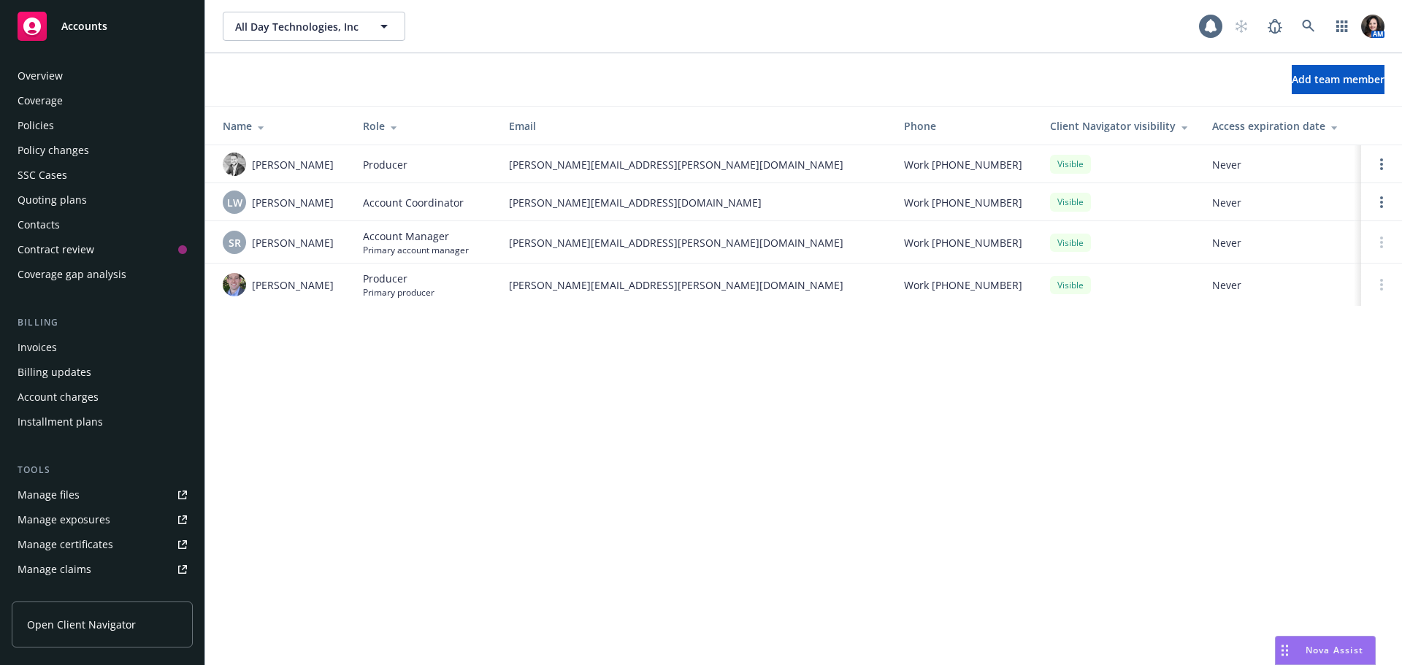
scroll to position [286, 0]
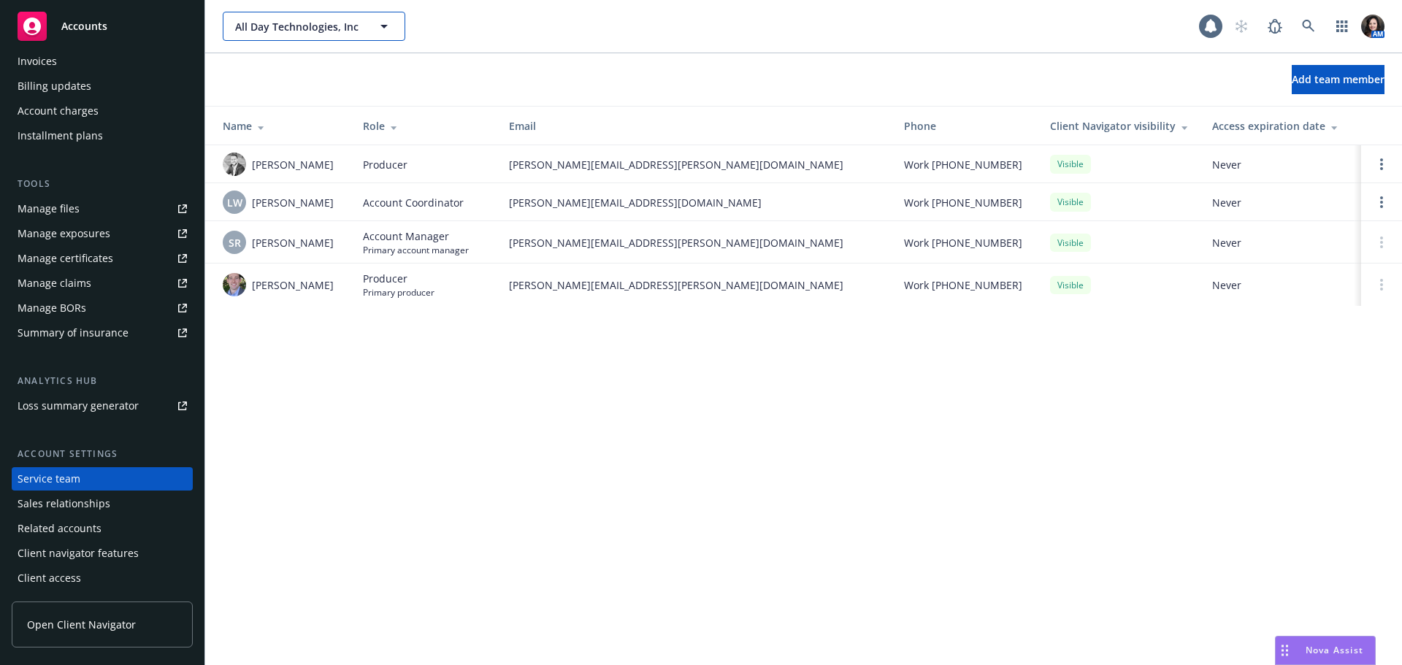
click at [276, 31] on span "All Day Technologies, Inc" at bounding box center [298, 26] width 126 height 15
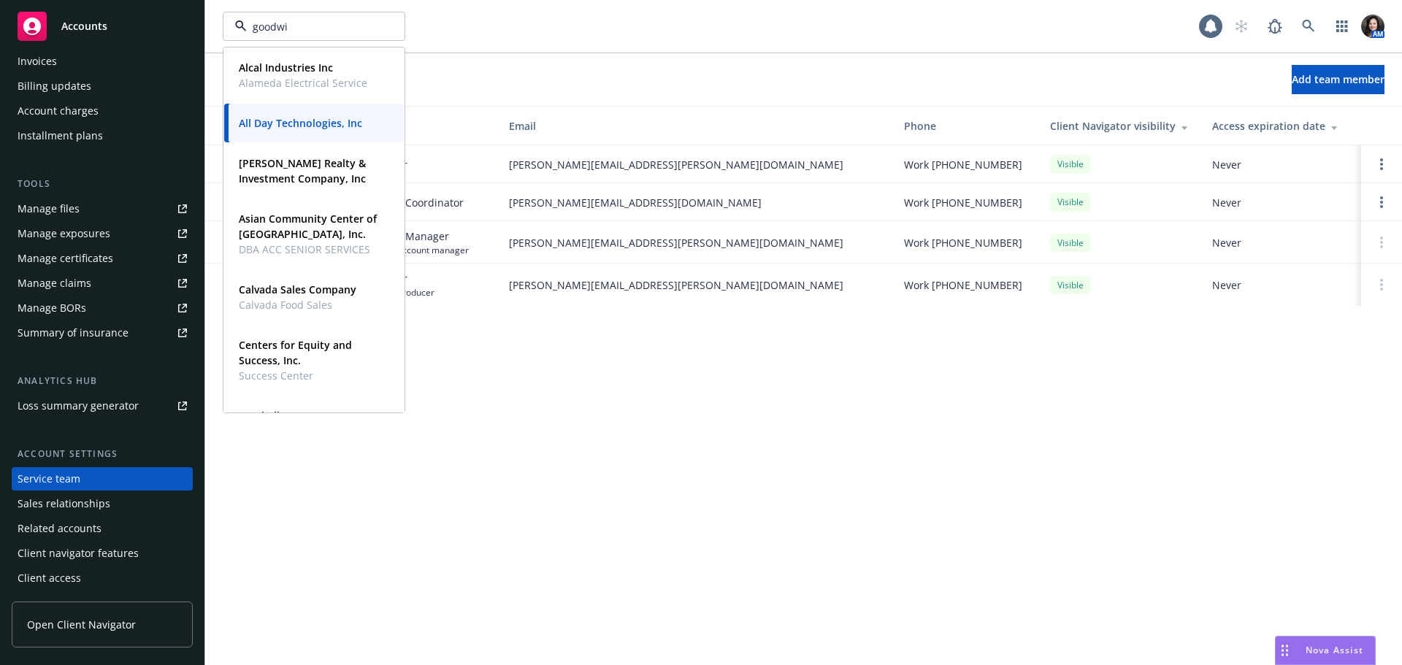
type input "goodwil"
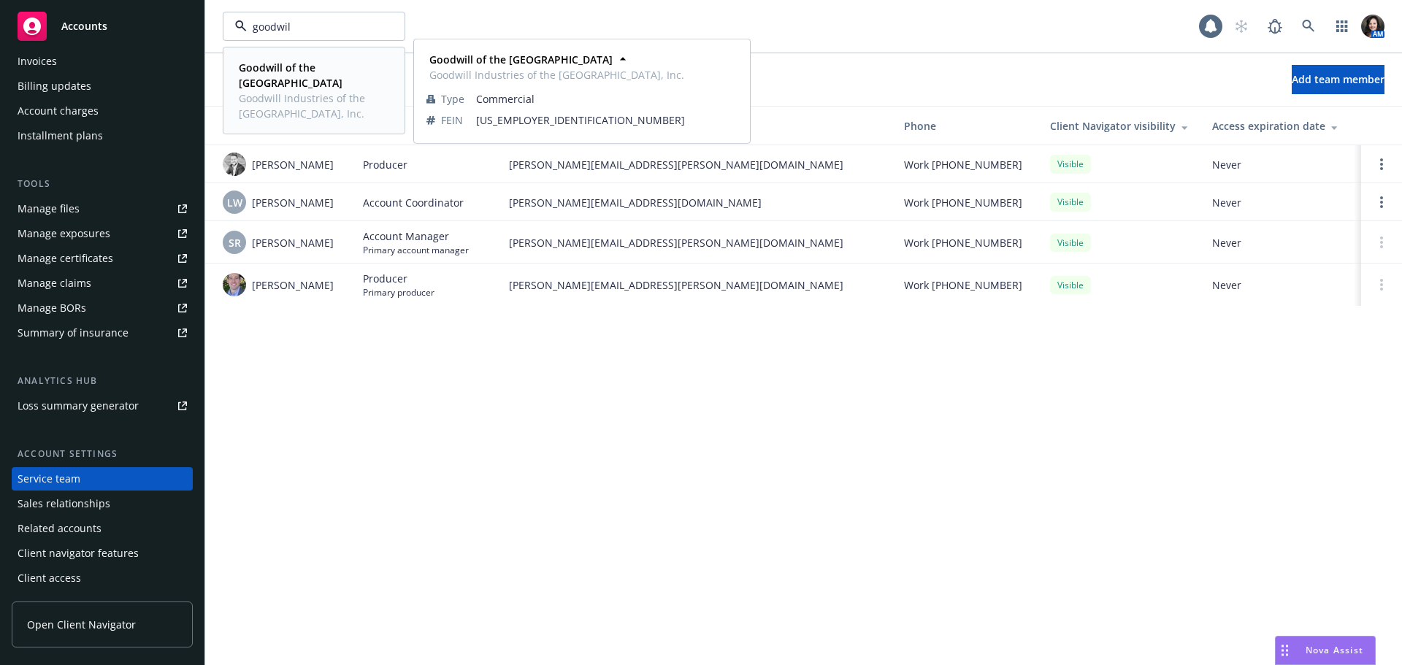
click at [262, 93] on span "Goodwill Industries of the [GEOGRAPHIC_DATA], Inc." at bounding box center [313, 106] width 148 height 31
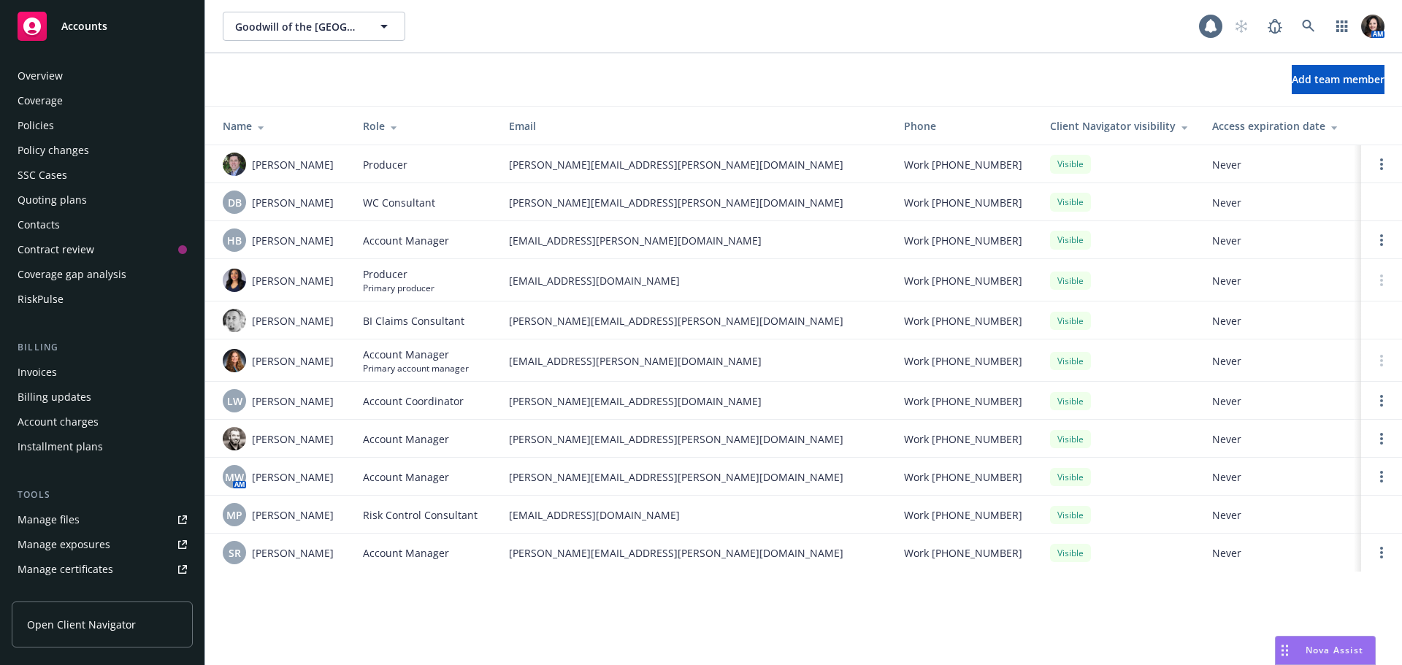
click at [82, 120] on div "Policies" at bounding box center [102, 125] width 169 height 23
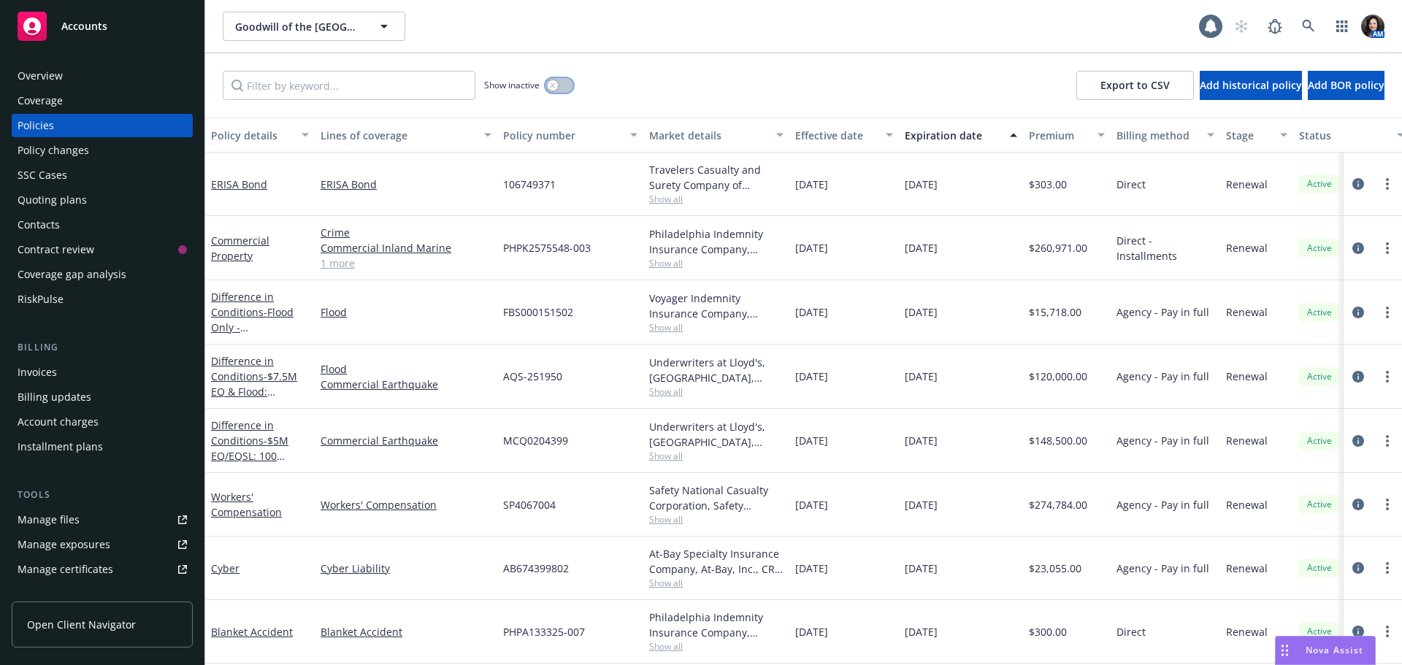
click at [556, 86] on icon "button" at bounding box center [553, 86] width 6 height 6
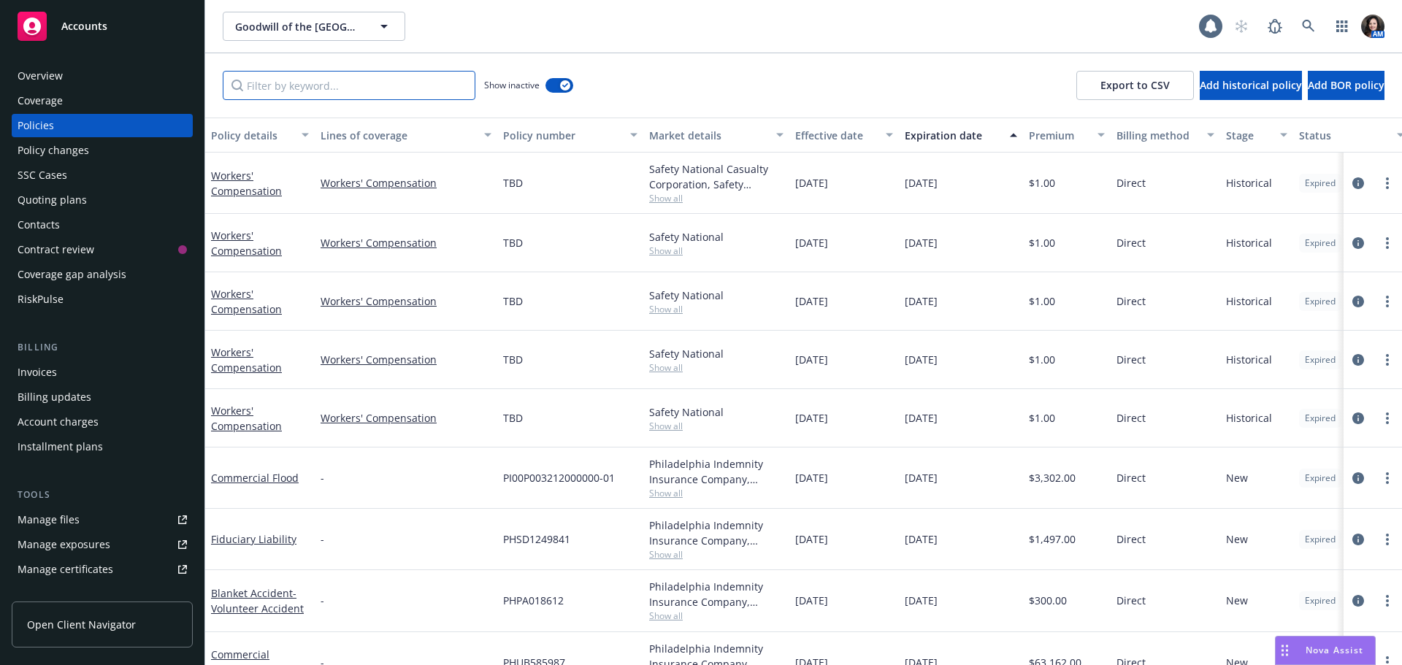
click at [343, 93] on input "Filter by keyword..." at bounding box center [349, 85] width 253 height 29
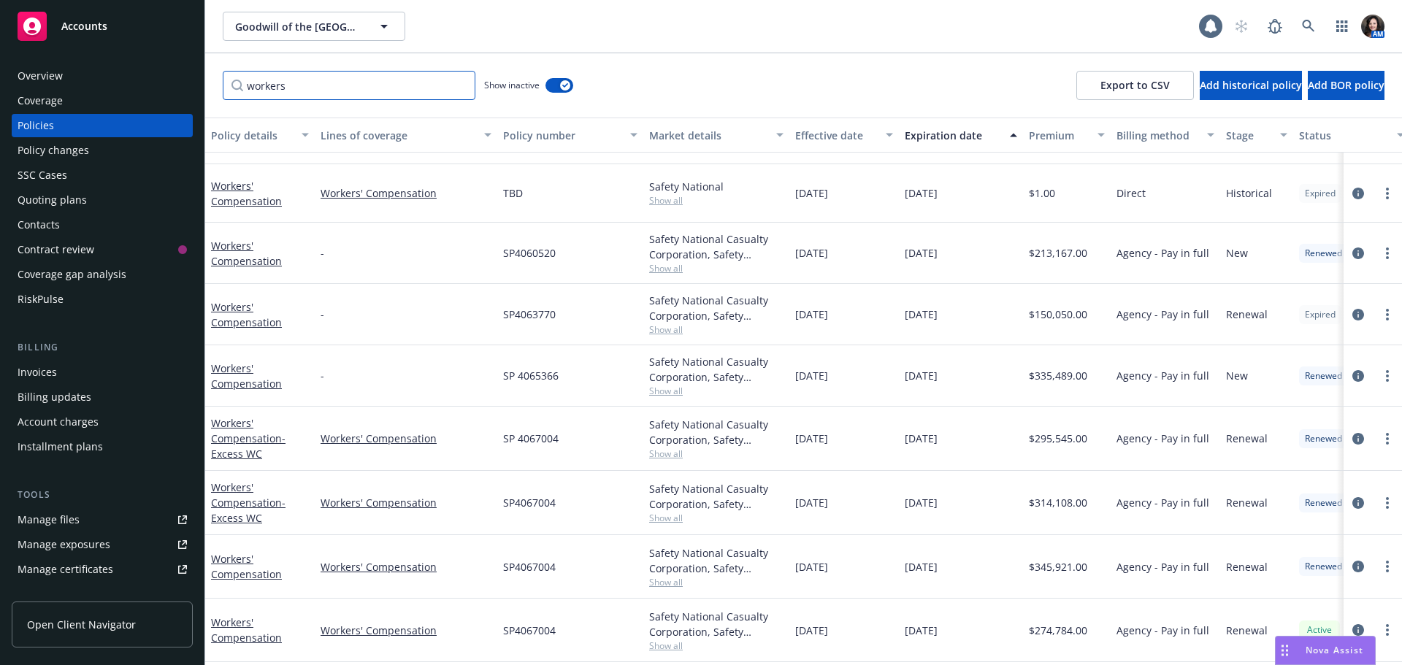
scroll to position [353, 0]
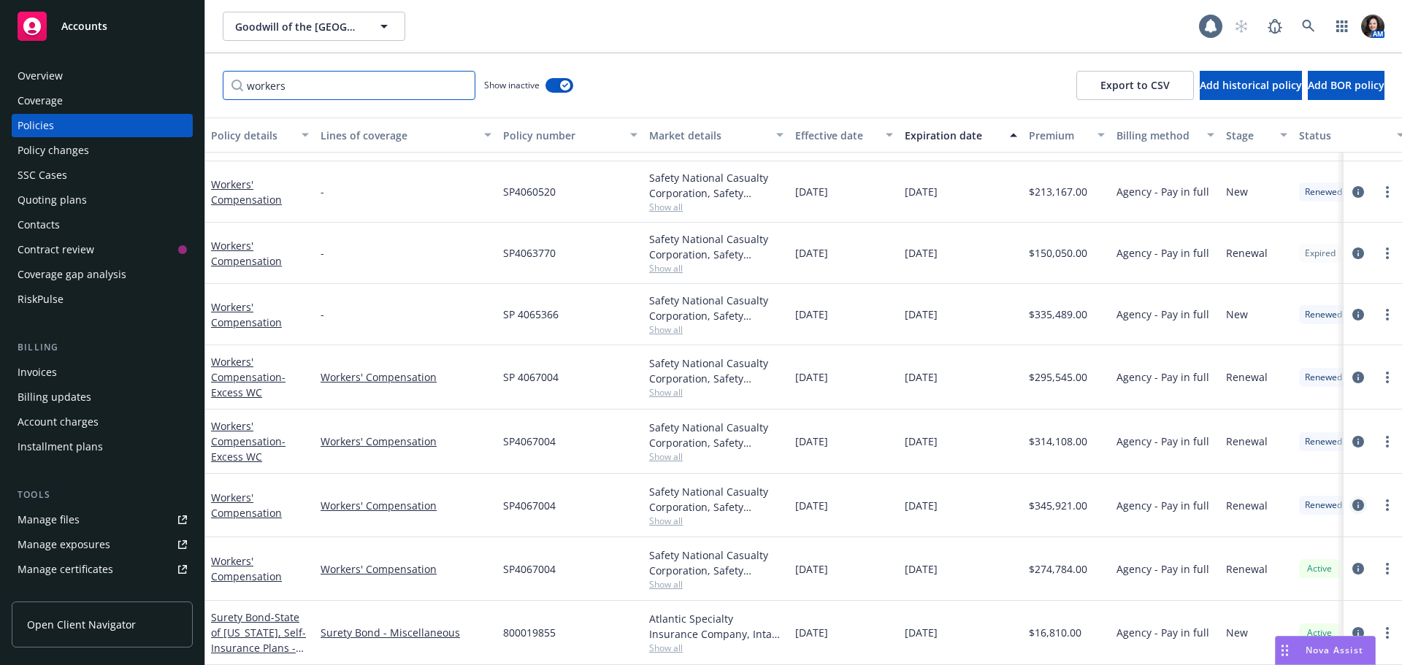
type input "workers"
click at [1352, 499] on icon "circleInformation" at bounding box center [1358, 505] width 12 height 12
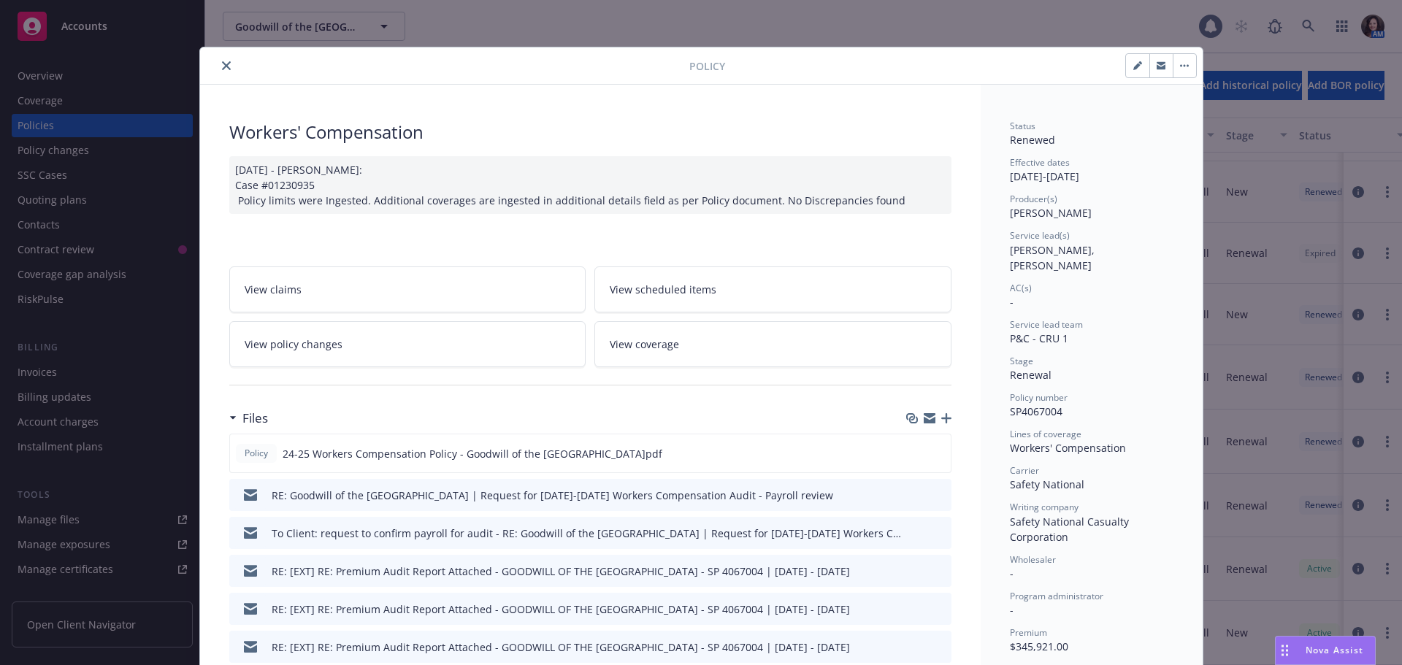
click at [934, 498] on icon "preview file" at bounding box center [937, 494] width 13 height 10
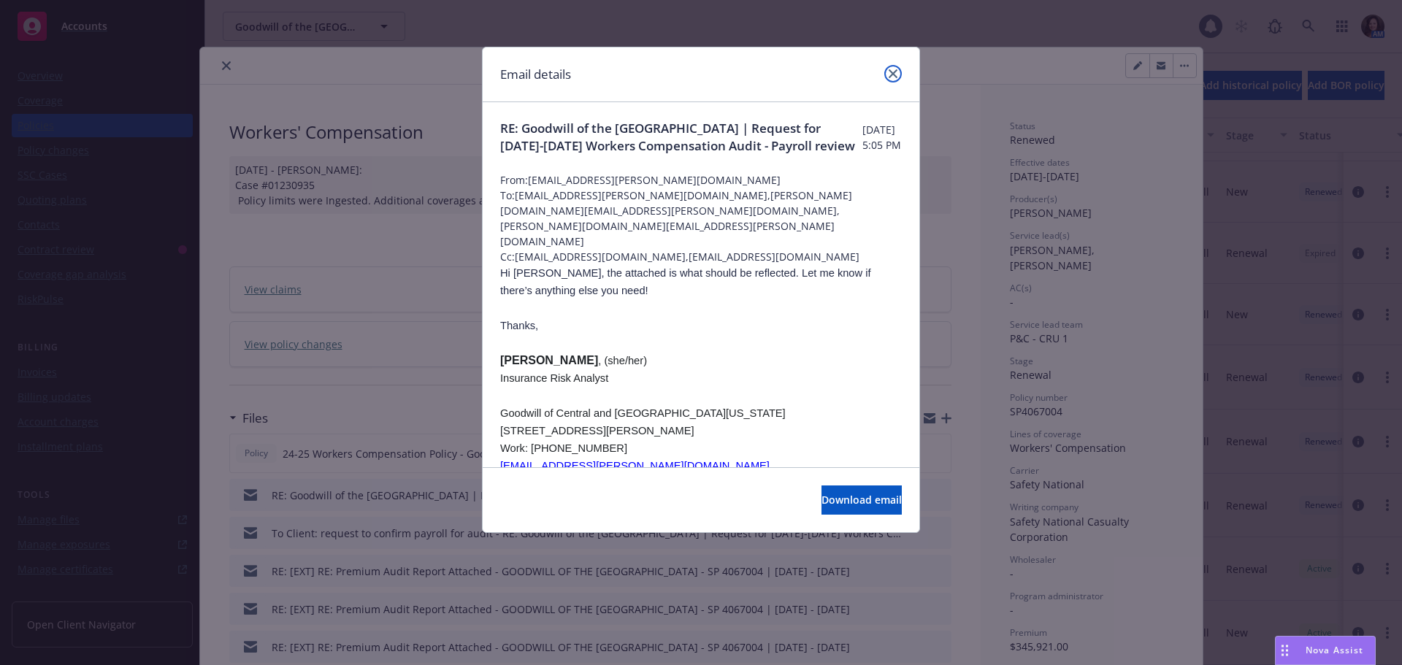
click at [895, 80] on link "close" at bounding box center [893, 74] width 18 height 18
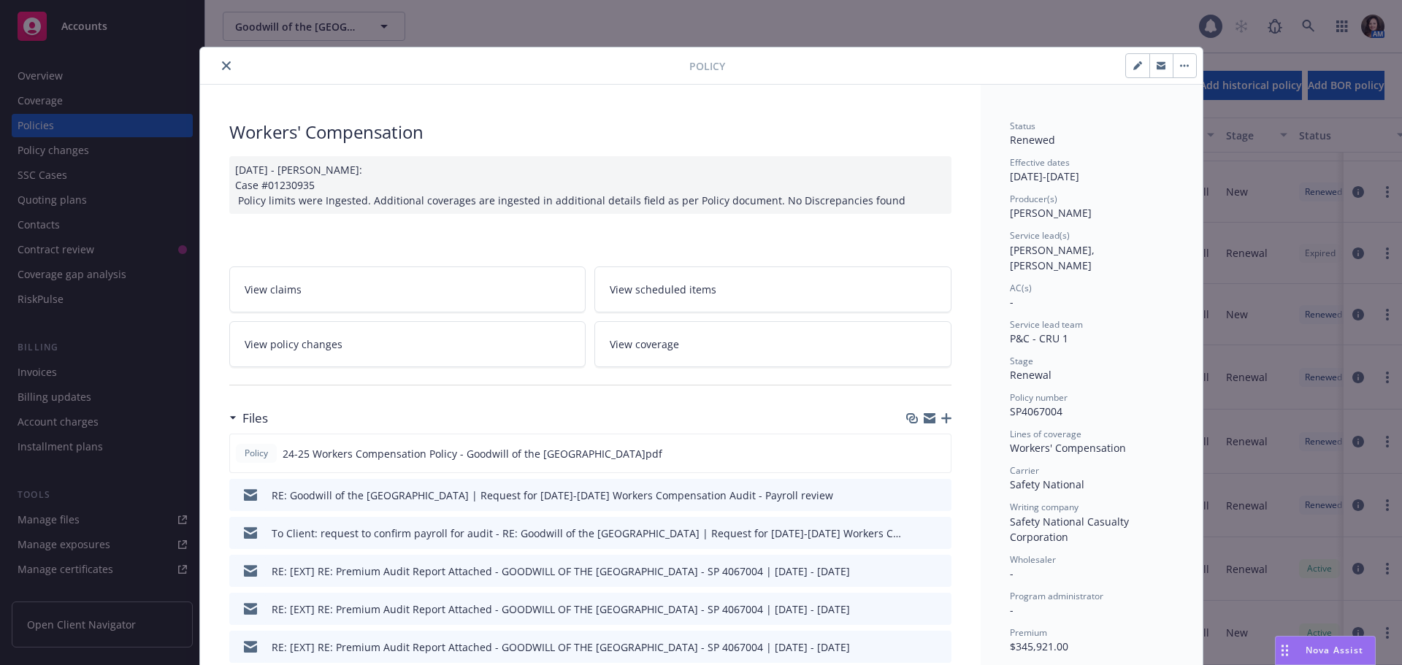
click at [933, 538] on button at bounding box center [939, 533] width 13 height 15
click at [936, 530] on icon "preview file" at bounding box center [937, 532] width 13 height 10
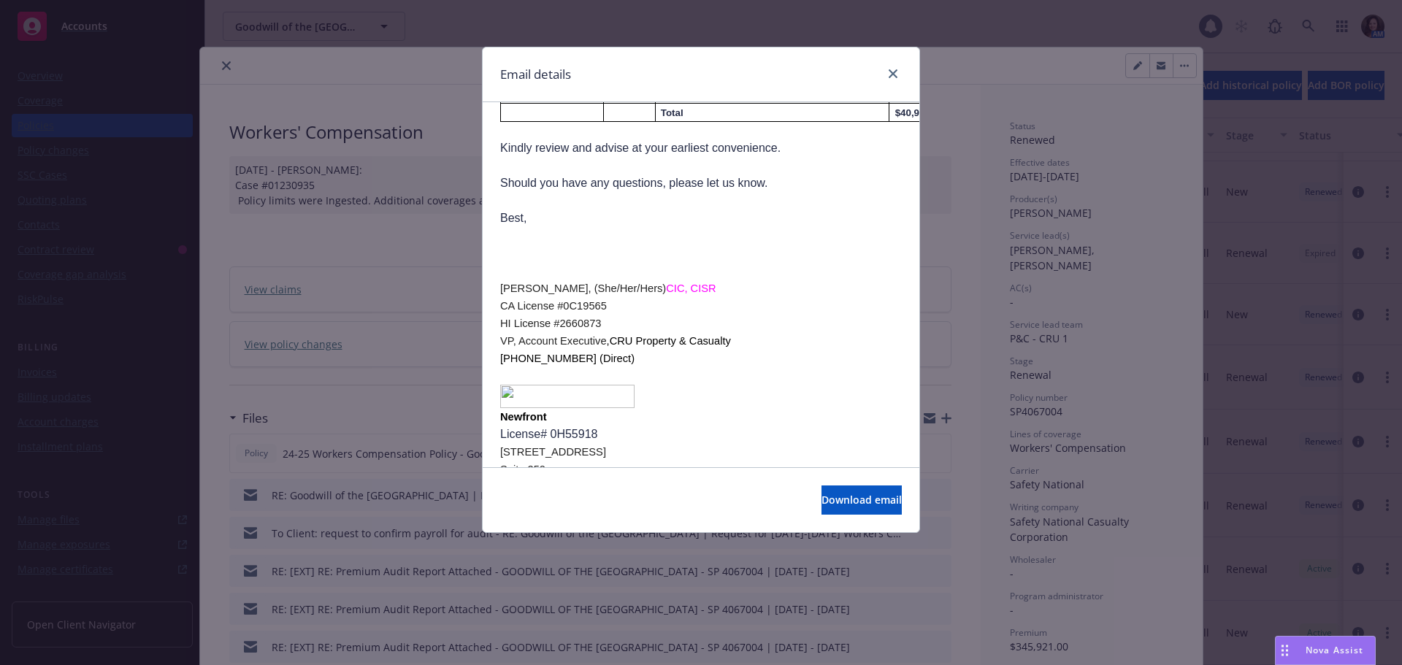
scroll to position [657, 0]
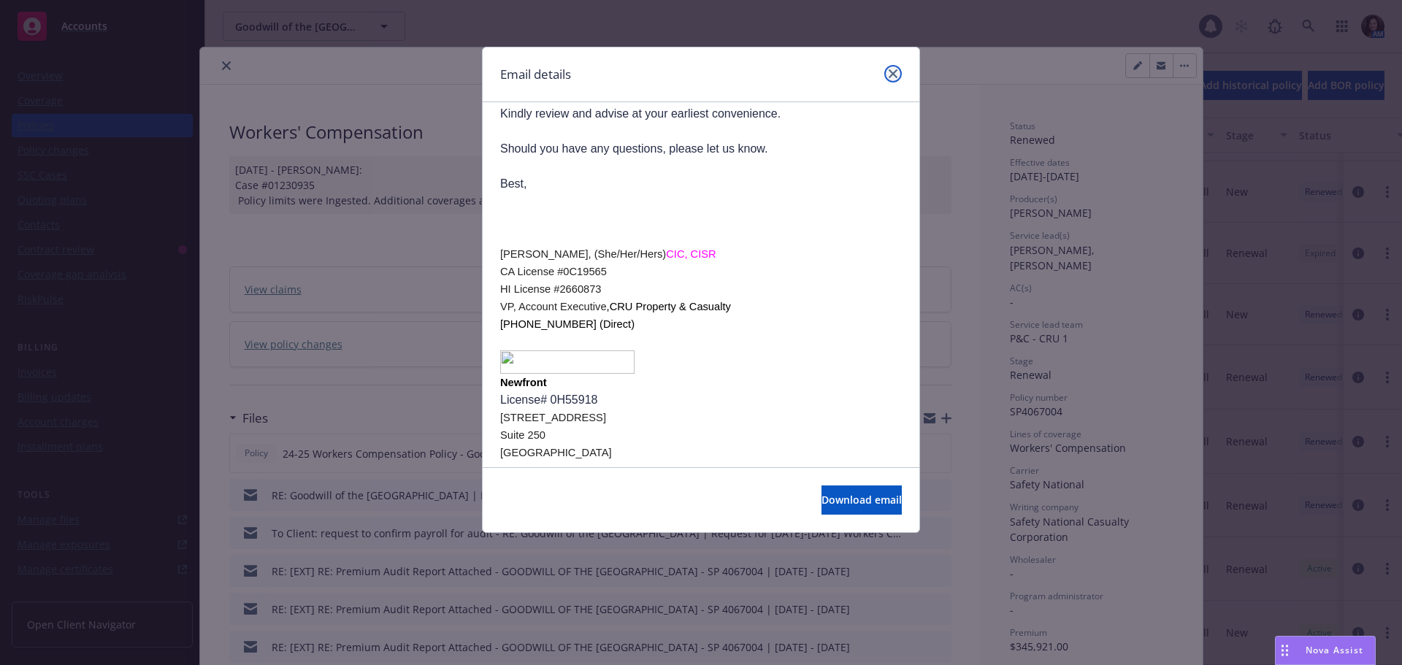
click at [895, 74] on icon "close" at bounding box center [893, 73] width 9 height 9
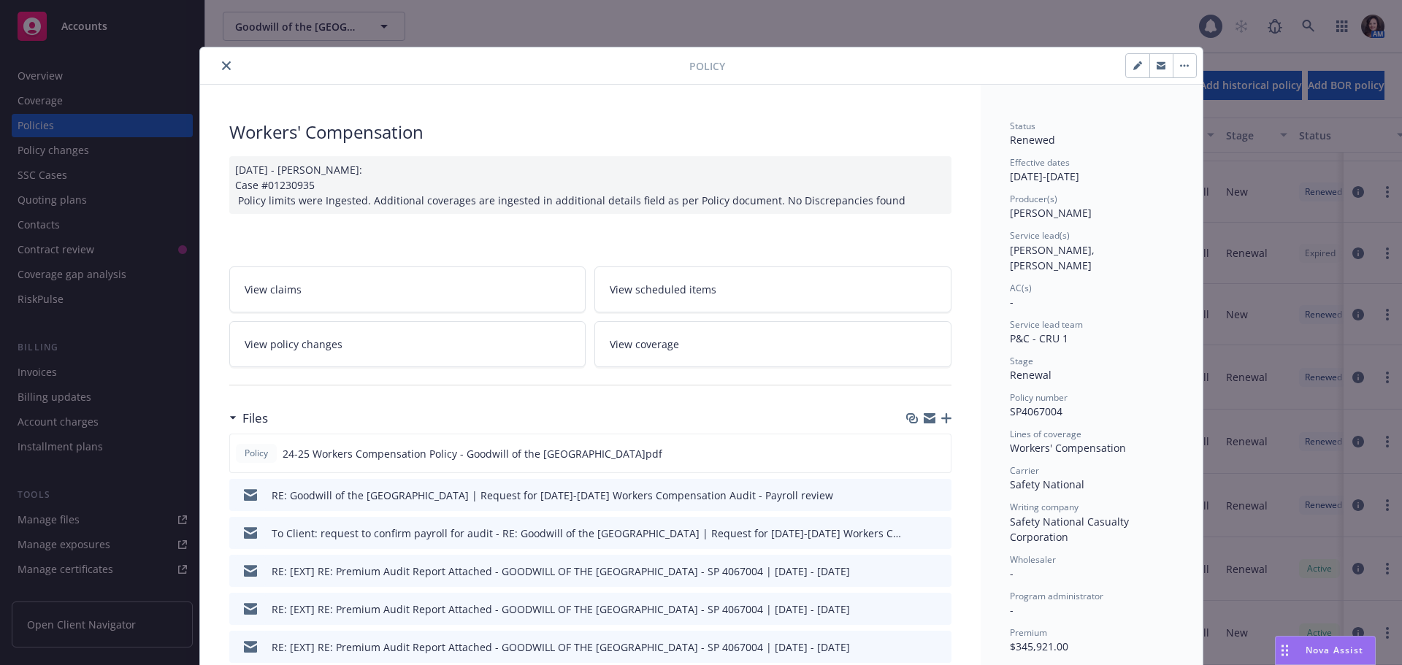
click at [934, 570] on icon "preview file" at bounding box center [937, 570] width 13 height 10
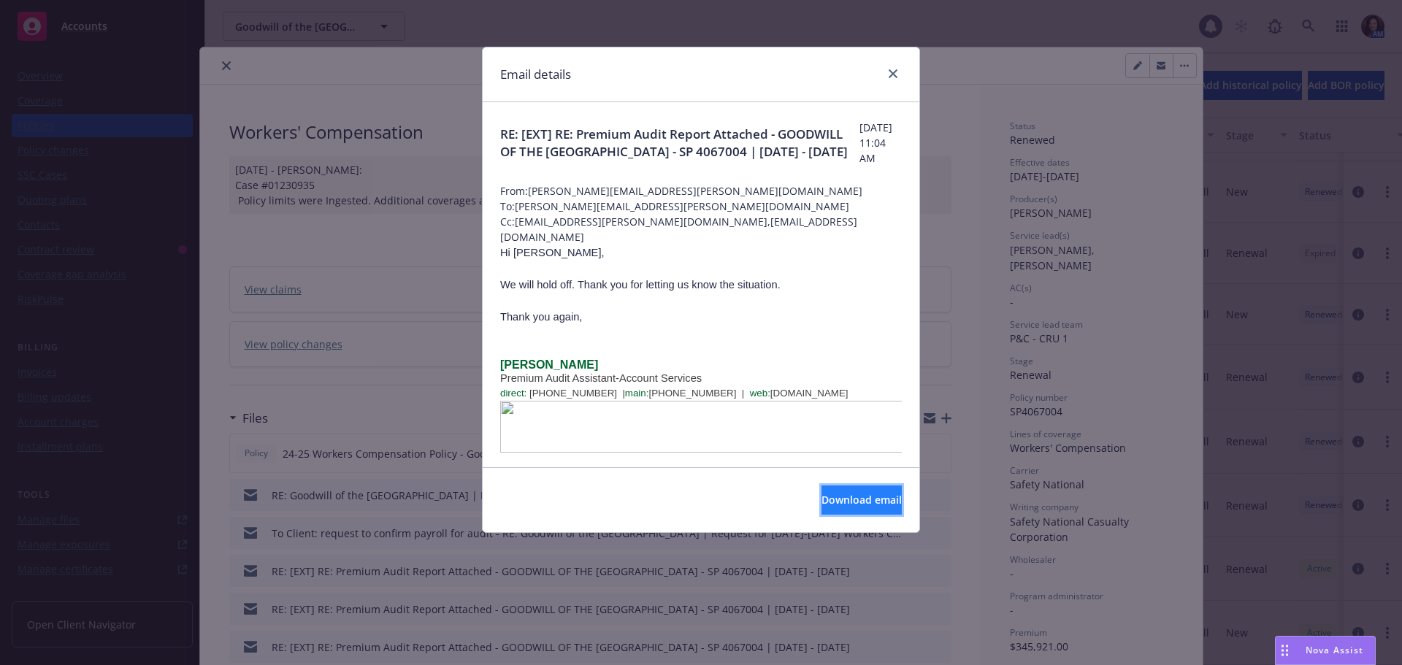
click at [830, 496] on span "Download email" at bounding box center [862, 500] width 80 height 14
click at [822, 502] on button "Download email" at bounding box center [862, 500] width 80 height 29
click at [901, 74] on link "close" at bounding box center [893, 74] width 18 height 18
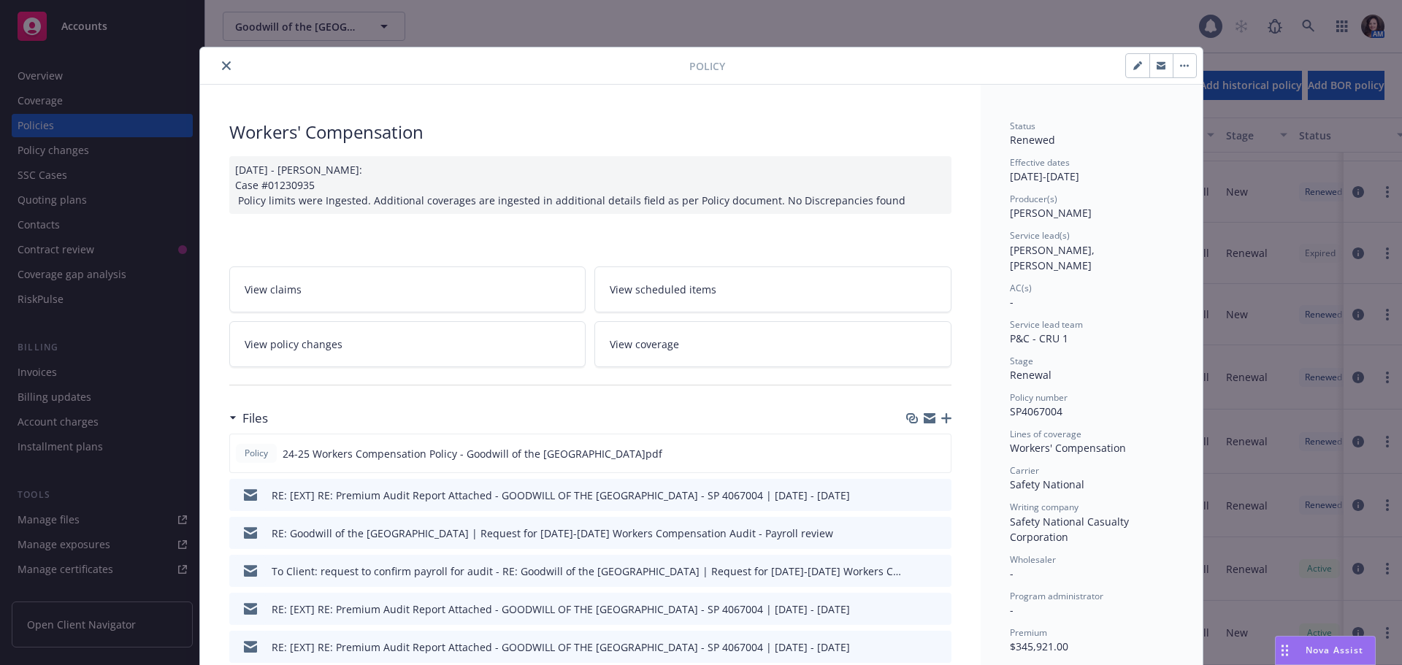
click at [222, 64] on icon "close" at bounding box center [226, 65] width 9 height 9
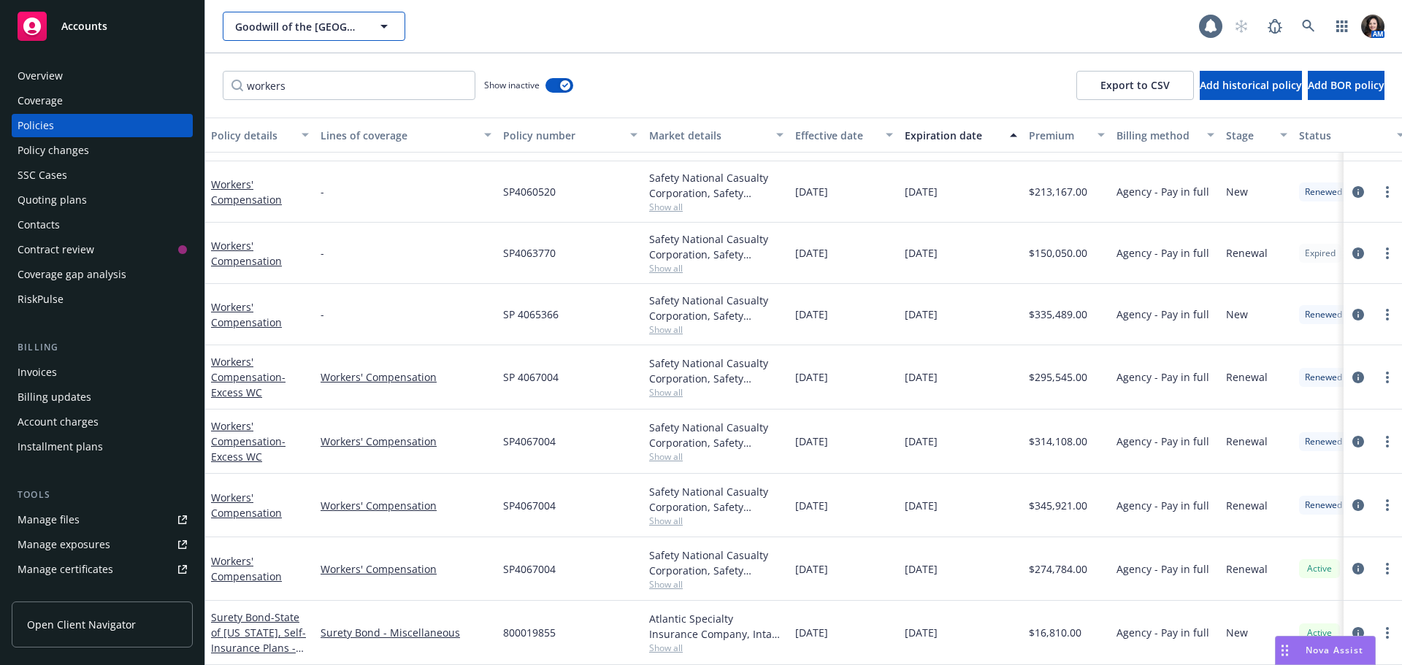
click at [320, 35] on button "Goodwill of the San Francisco Bay" at bounding box center [314, 26] width 183 height 29
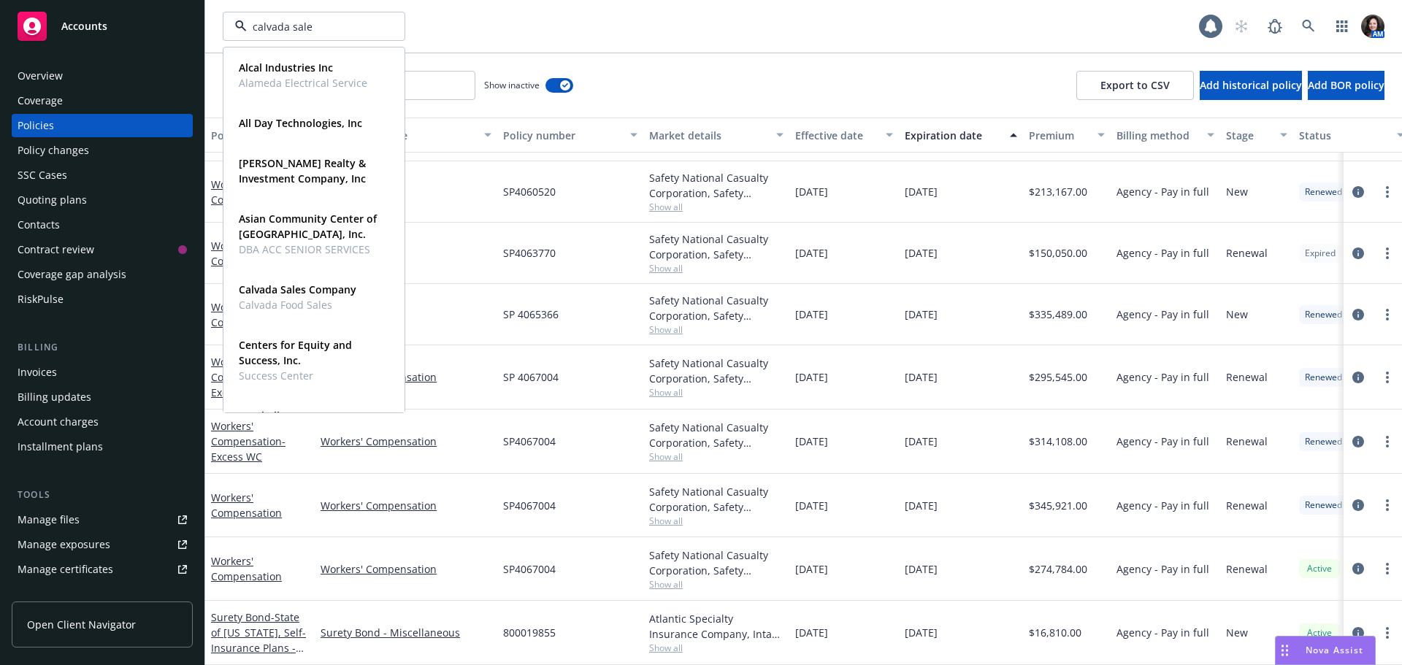
type input "calvada sales"
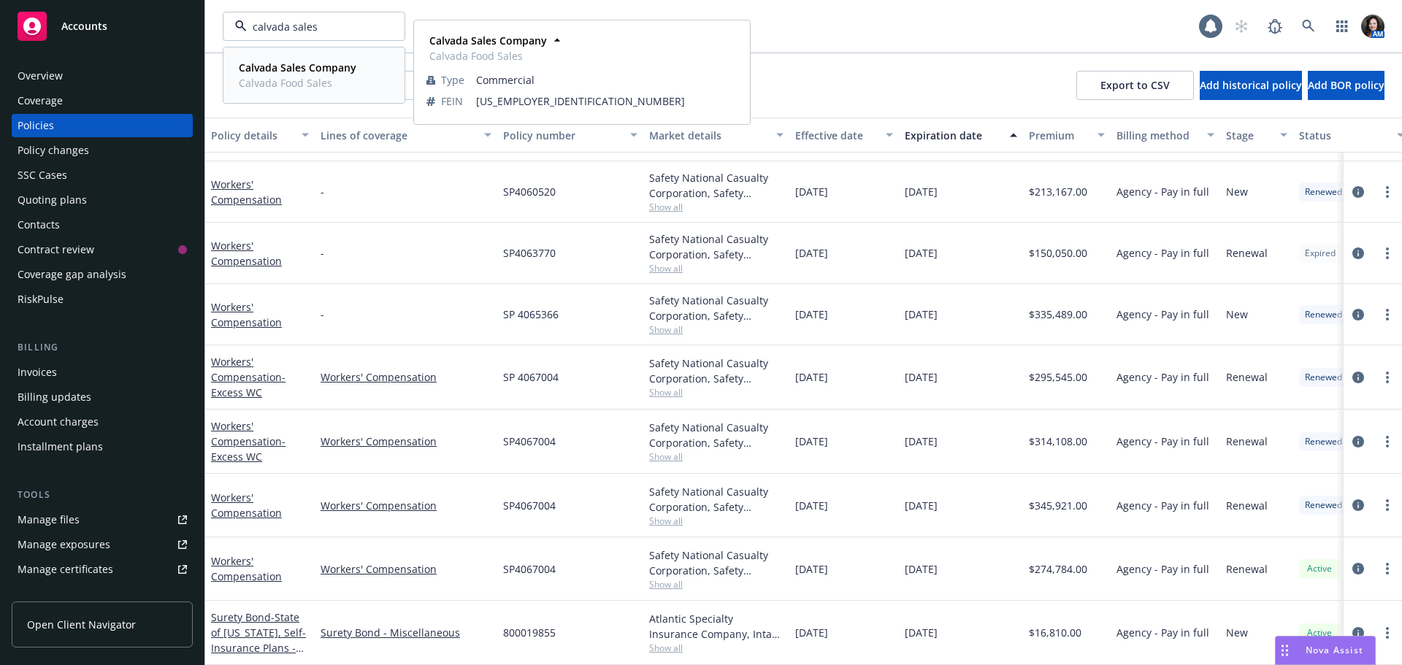
click at [286, 85] on span "Calvada Food Sales" at bounding box center [298, 82] width 118 height 15
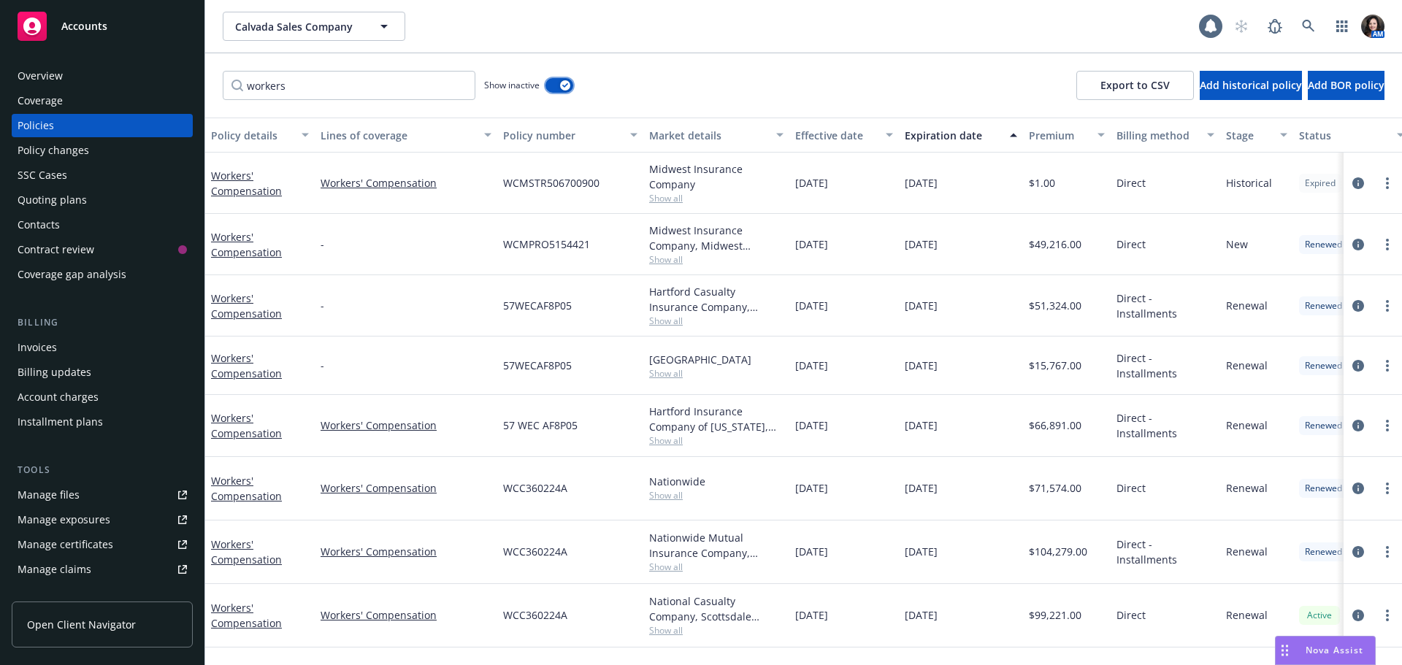
click at [552, 88] on button "button" at bounding box center [559, 85] width 28 height 15
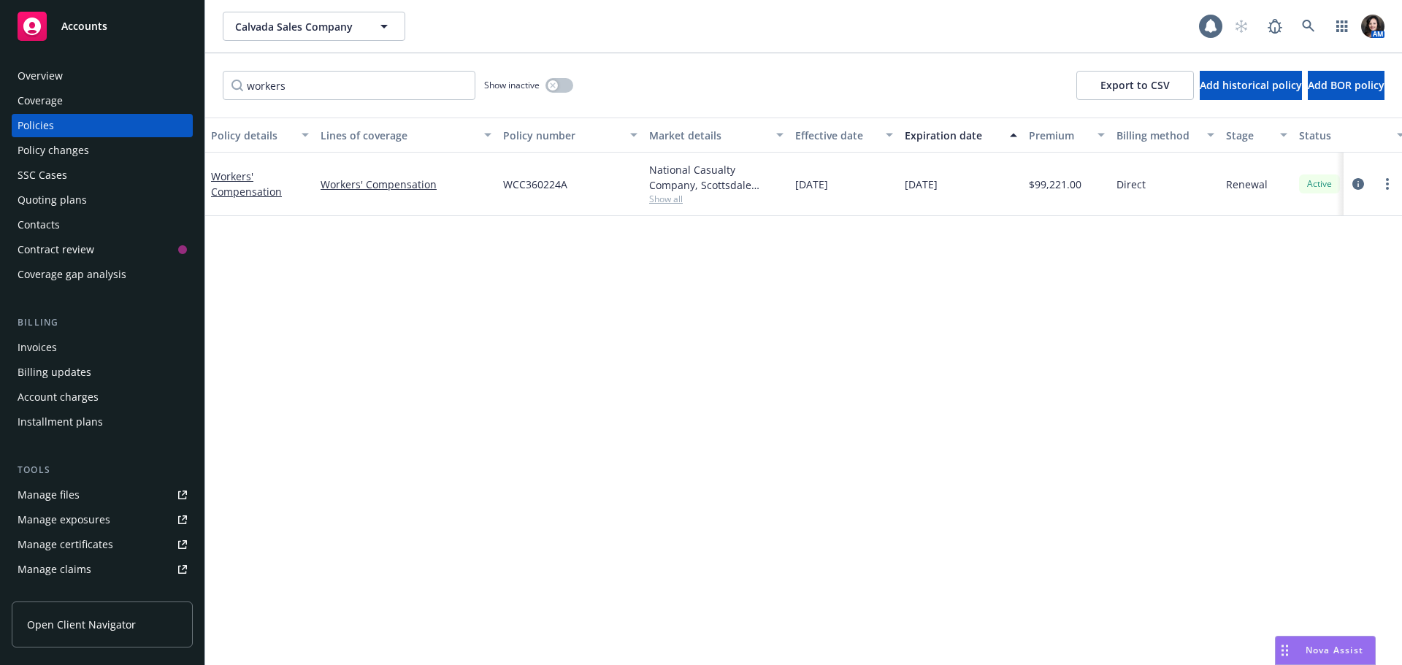
click at [74, 151] on div "Policy changes" at bounding box center [54, 150] width 72 height 23
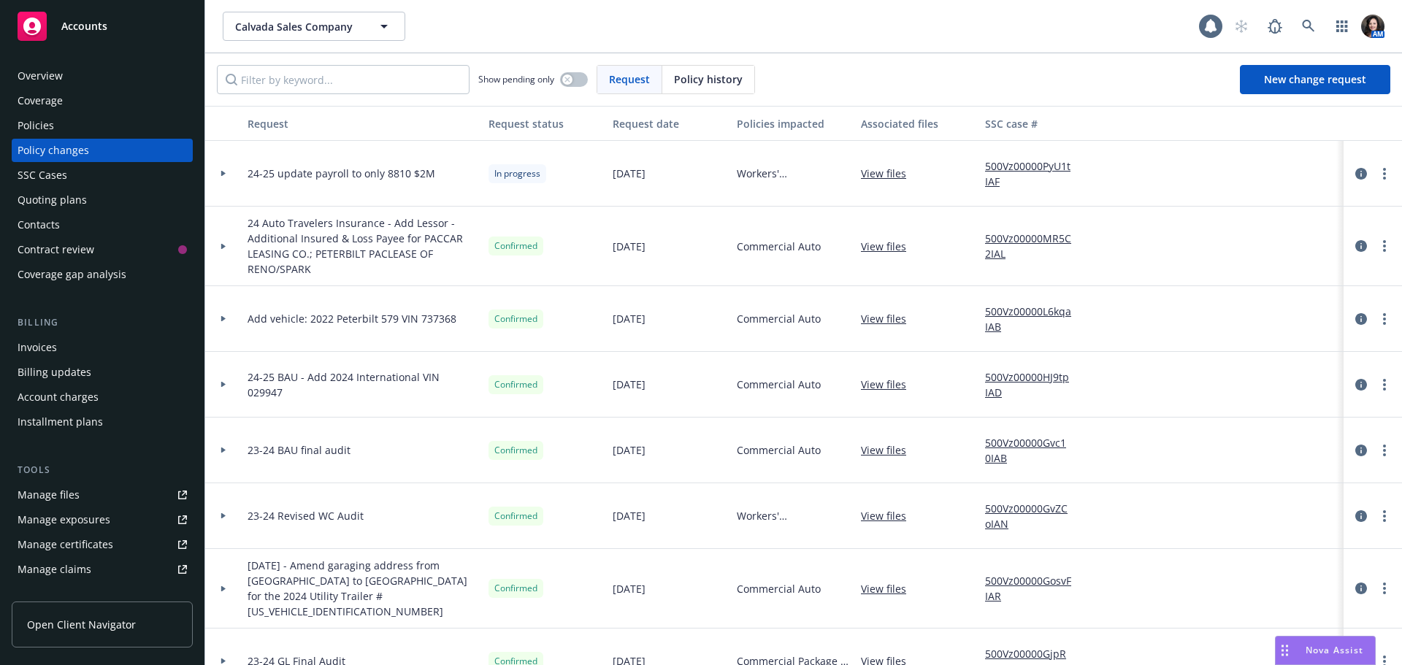
click at [72, 198] on div "Quoting plans" at bounding box center [52, 199] width 69 height 23
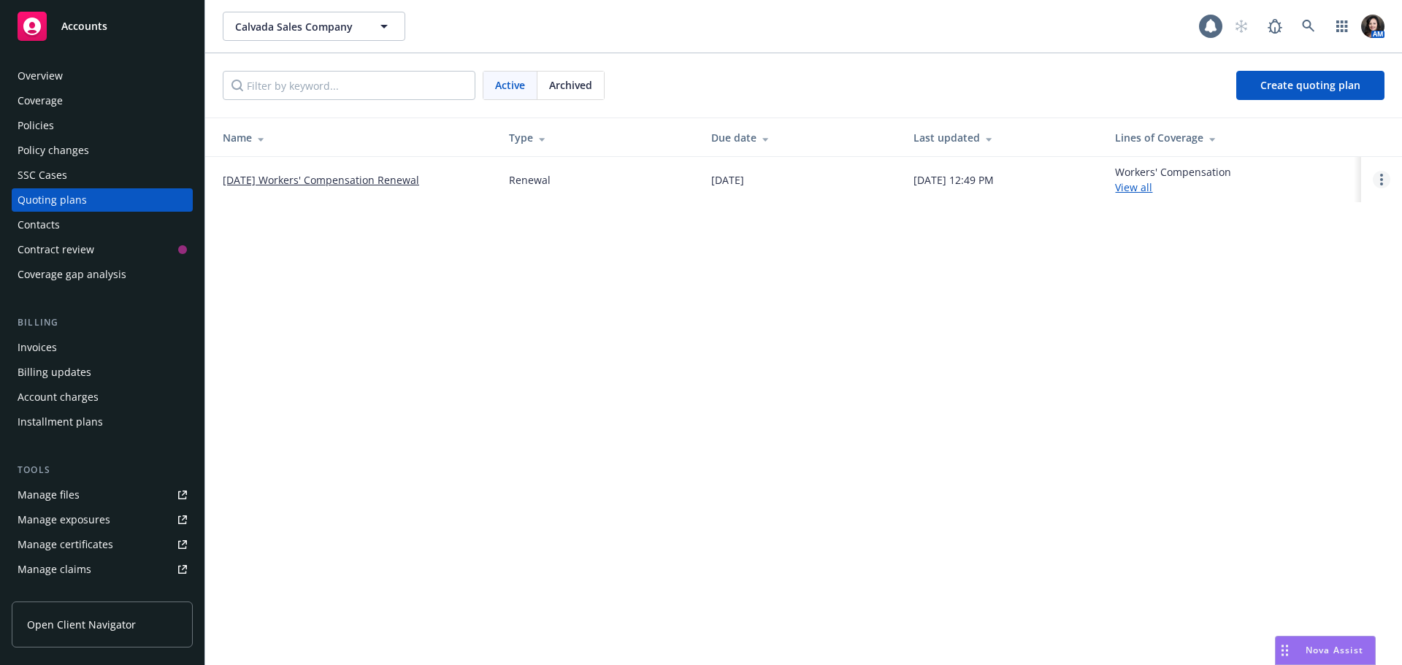
click at [1378, 178] on link "Open options" at bounding box center [1382, 180] width 18 height 18
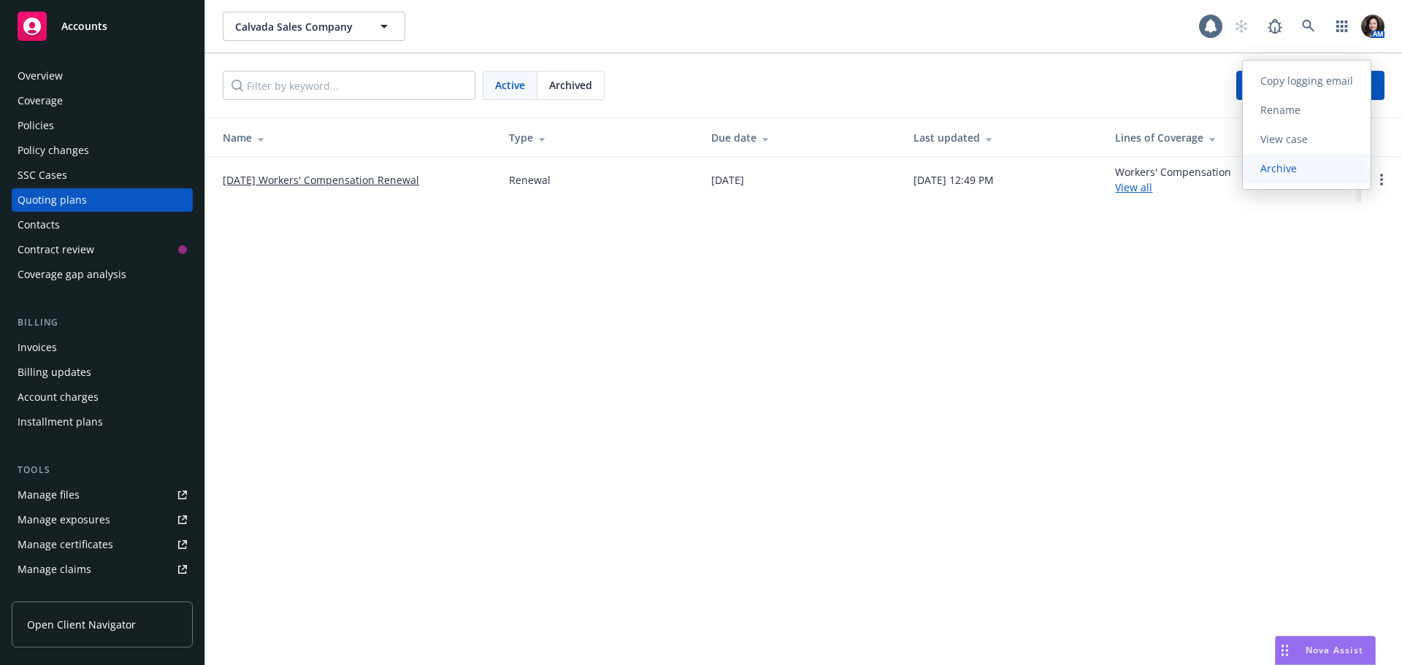
click at [1317, 169] on link "Archive" at bounding box center [1307, 168] width 128 height 29
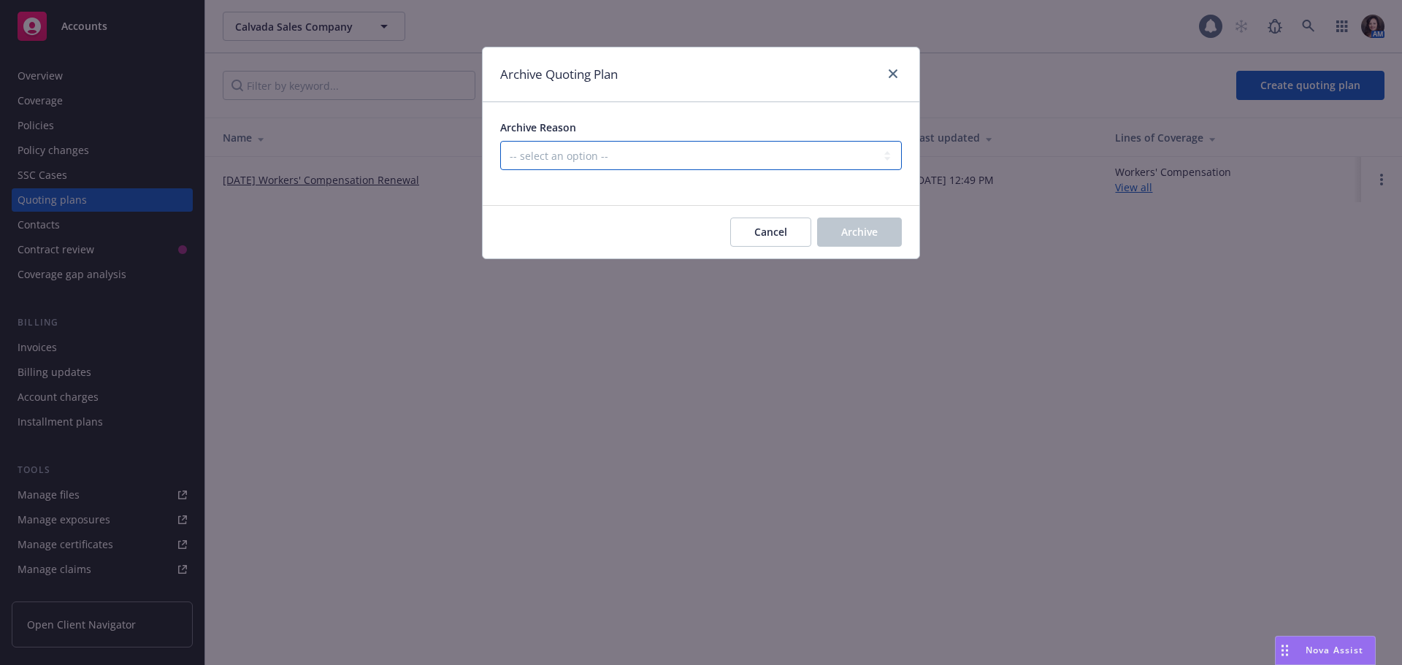
click at [747, 154] on select "-- select an option -- All policies in this renewal plan are auto-renewed Creat…" at bounding box center [701, 155] width 402 height 29
select select "ARCHIVED_RENEWAL_COMPLETED"
click at [500, 141] on select "-- select an option -- All policies in this renewal plan are auto-renewed Creat…" at bounding box center [701, 155] width 402 height 29
click at [866, 231] on span "Archive" at bounding box center [859, 232] width 37 height 14
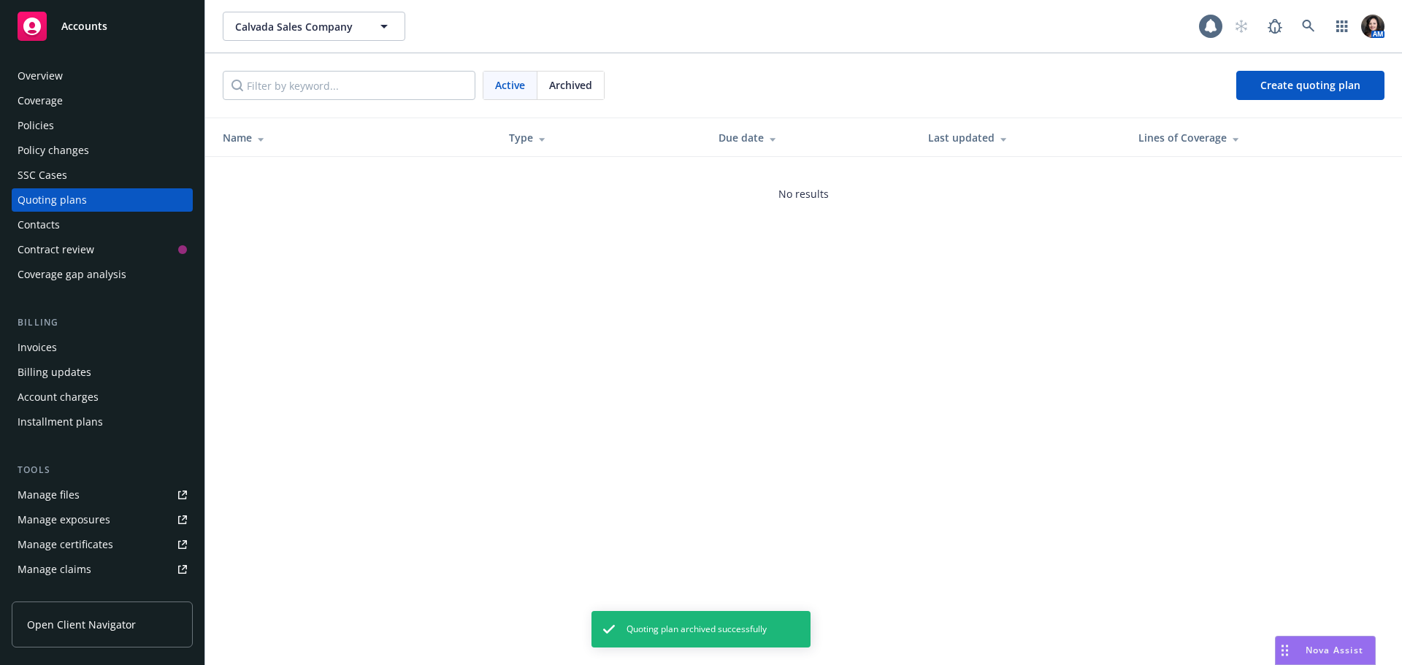
click at [69, 77] on div "Overview" at bounding box center [102, 75] width 169 height 23
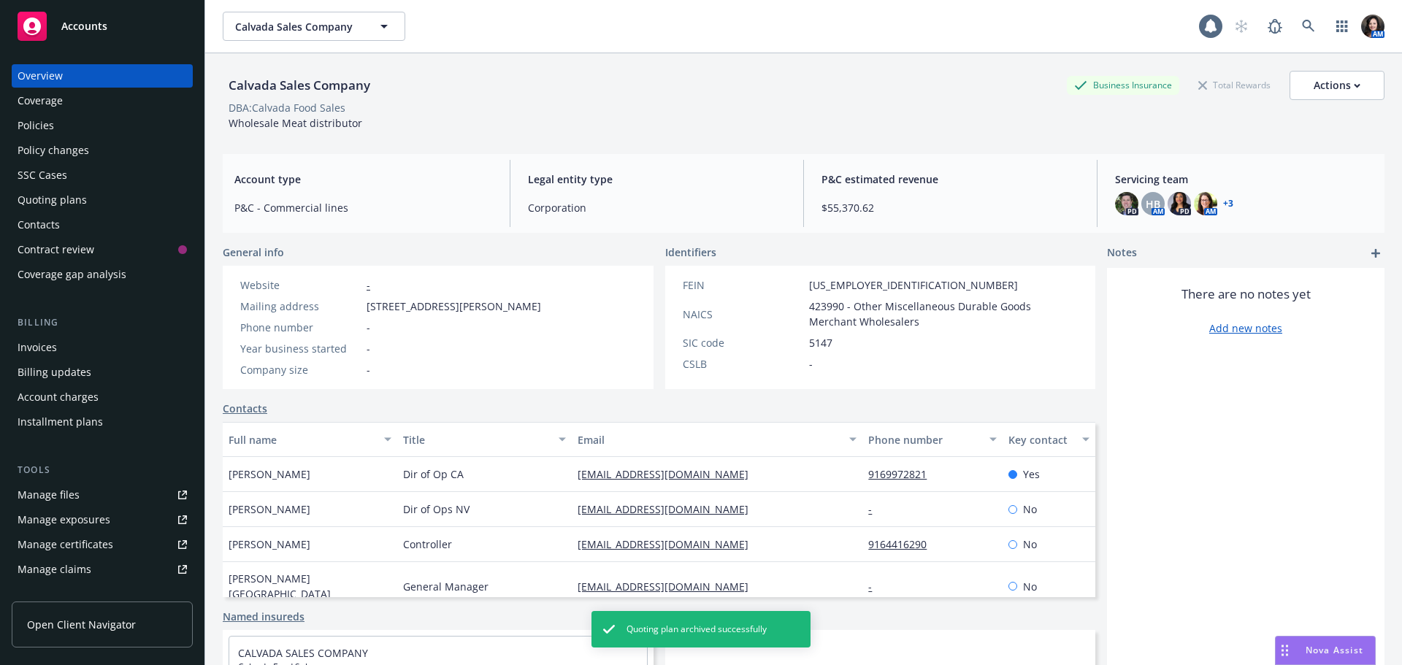
click at [75, 122] on div "Policies" at bounding box center [102, 125] width 169 height 23
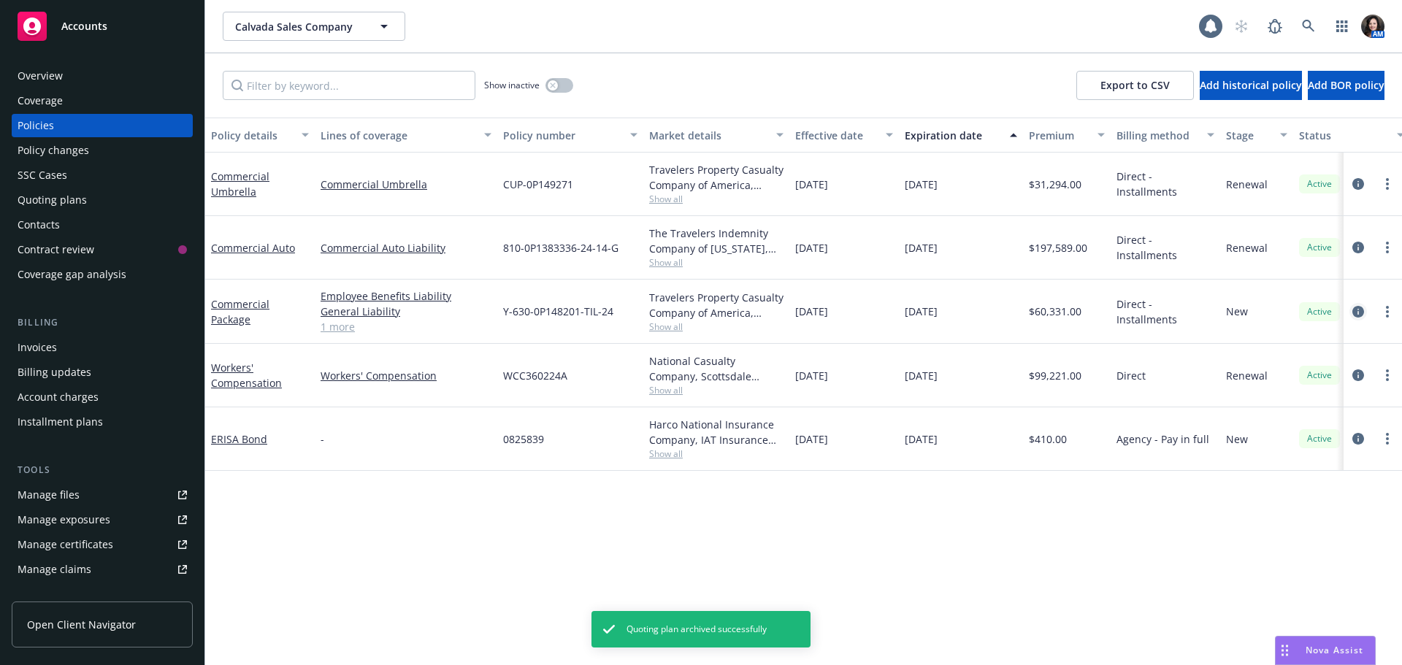
click at [1352, 313] on icon "circleInformation" at bounding box center [1358, 312] width 12 height 12
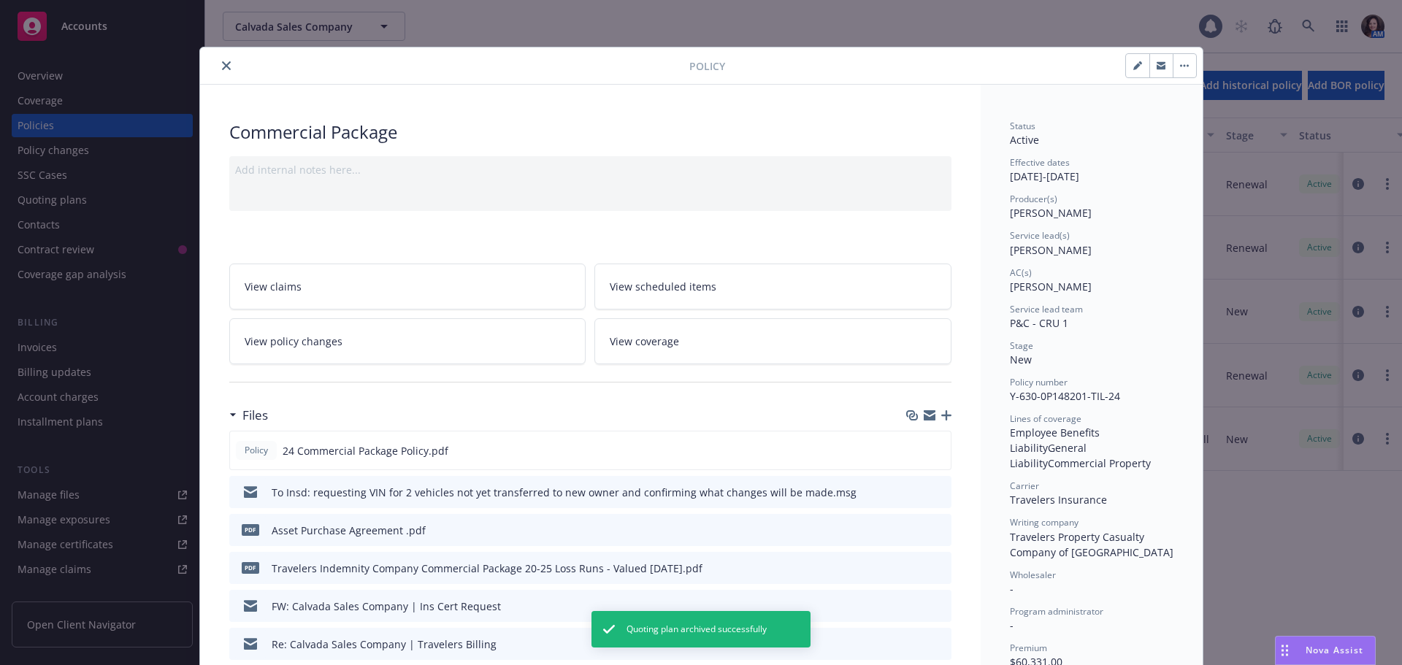
click at [1159, 63] on icon "button" at bounding box center [1161, 64] width 9 height 4
click at [323, 326] on link "View policy changes" at bounding box center [407, 341] width 357 height 46
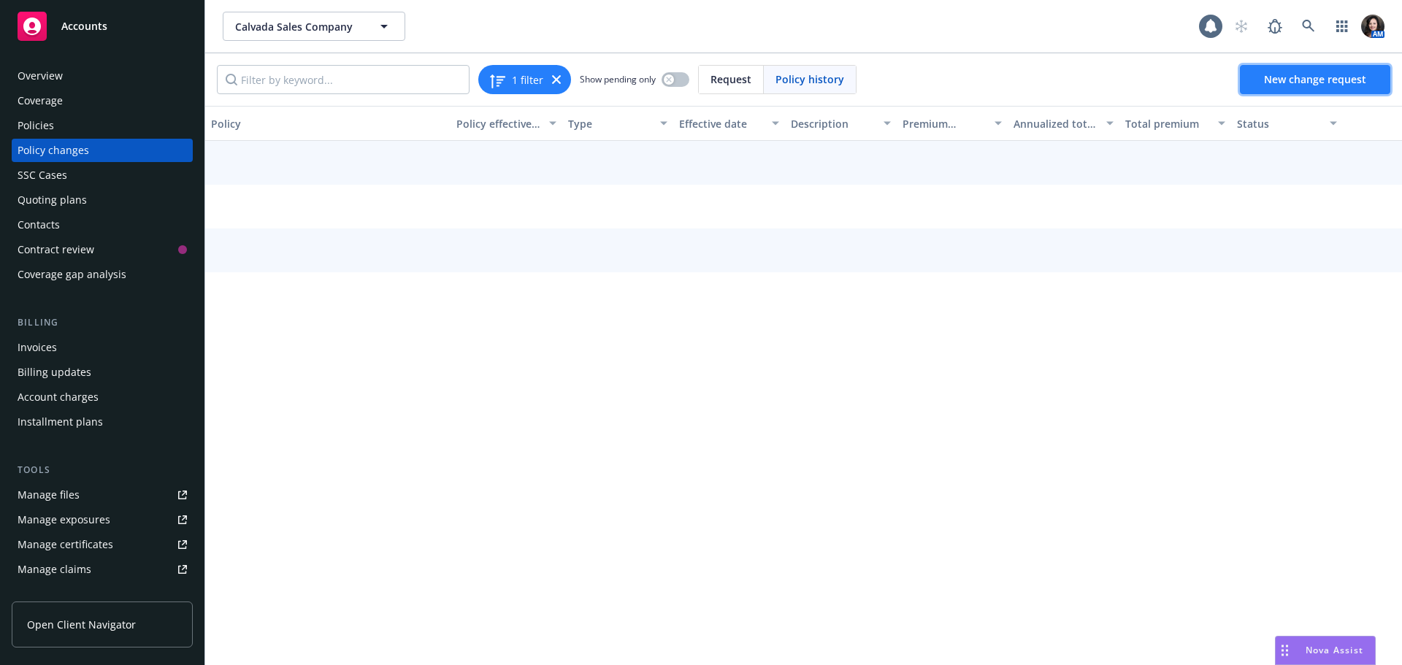
click at [1279, 69] on link "New change request" at bounding box center [1315, 79] width 150 height 29
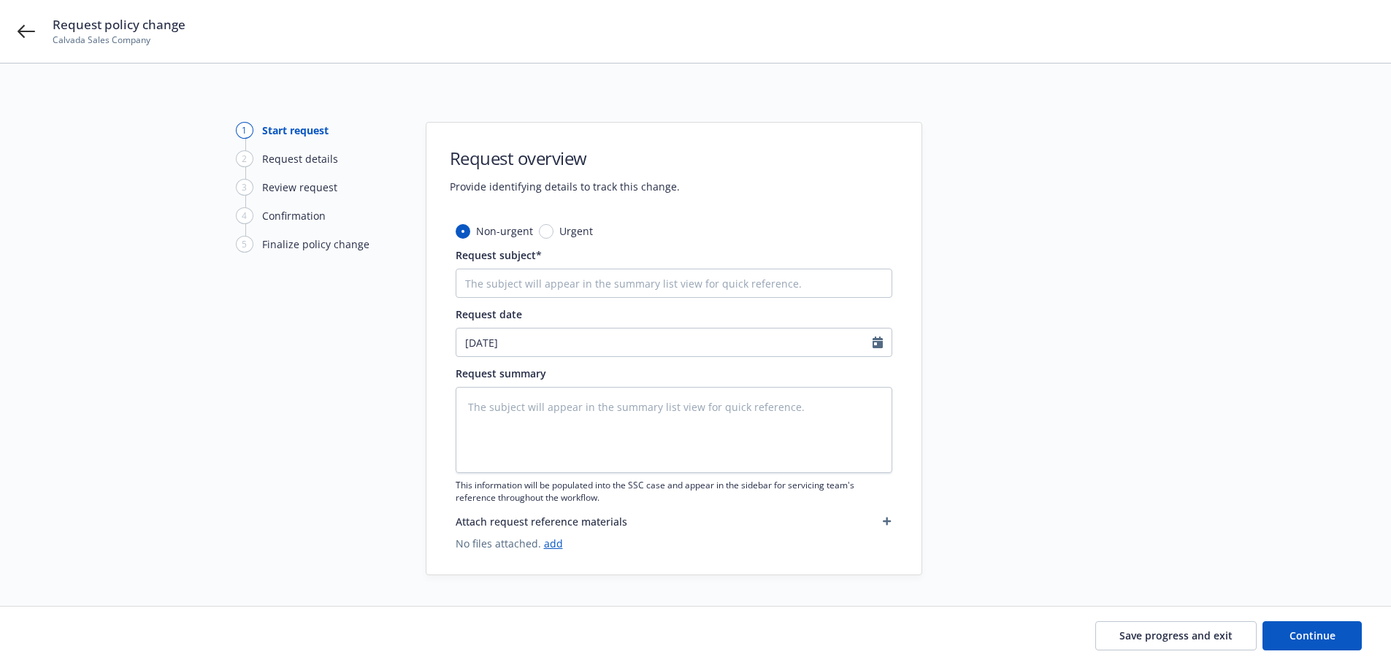
type textarea "x"
click at [533, 287] on input "Request subject*" at bounding box center [674, 283] width 437 height 29
type input "R"
type textarea "x"
type input "Re"
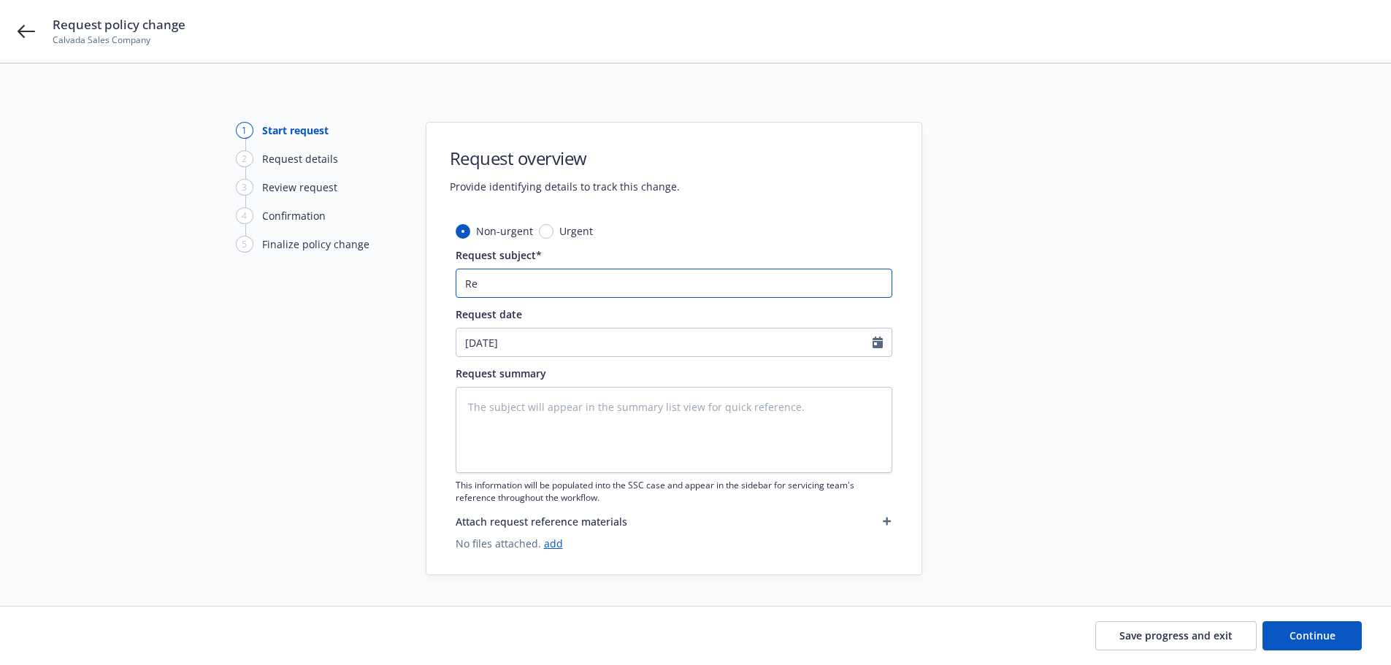
type textarea "x"
type input "Remo"
type textarea "x"
type input "Remov"
type textarea "x"
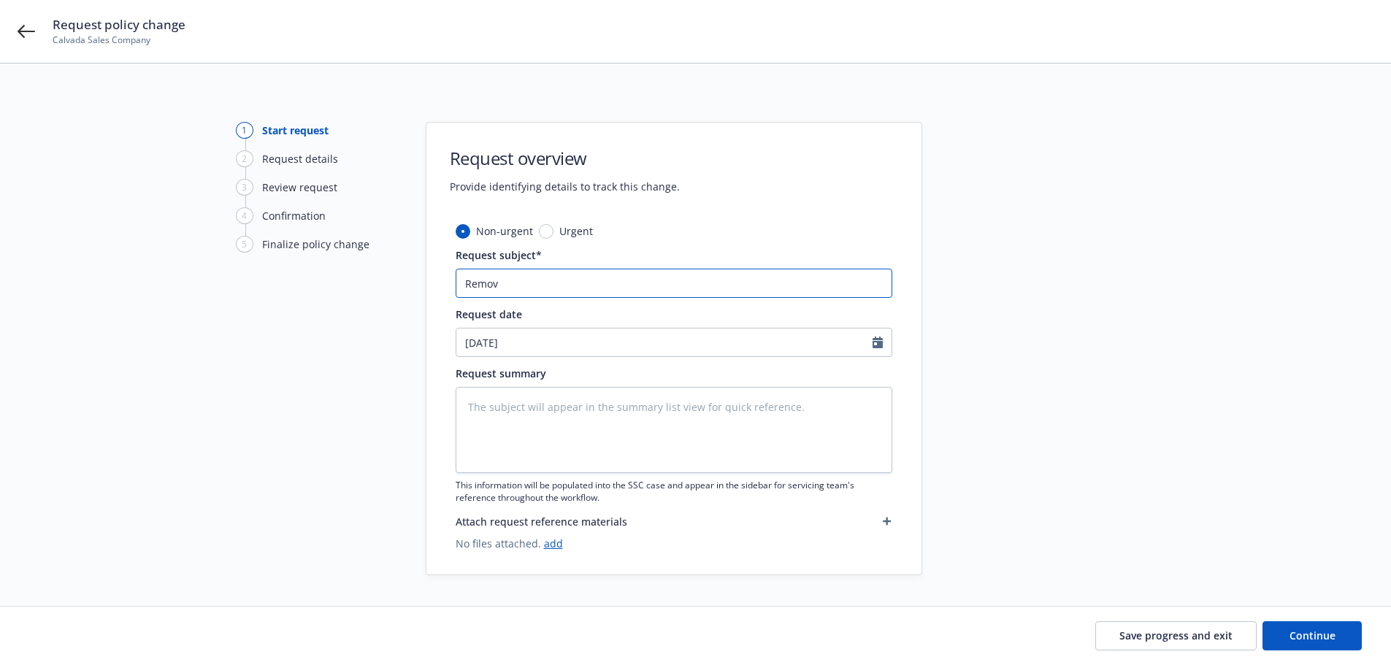
type input "Remove"
type textarea "x"
type input "Remove""
type textarea "x"
type input "Remove""
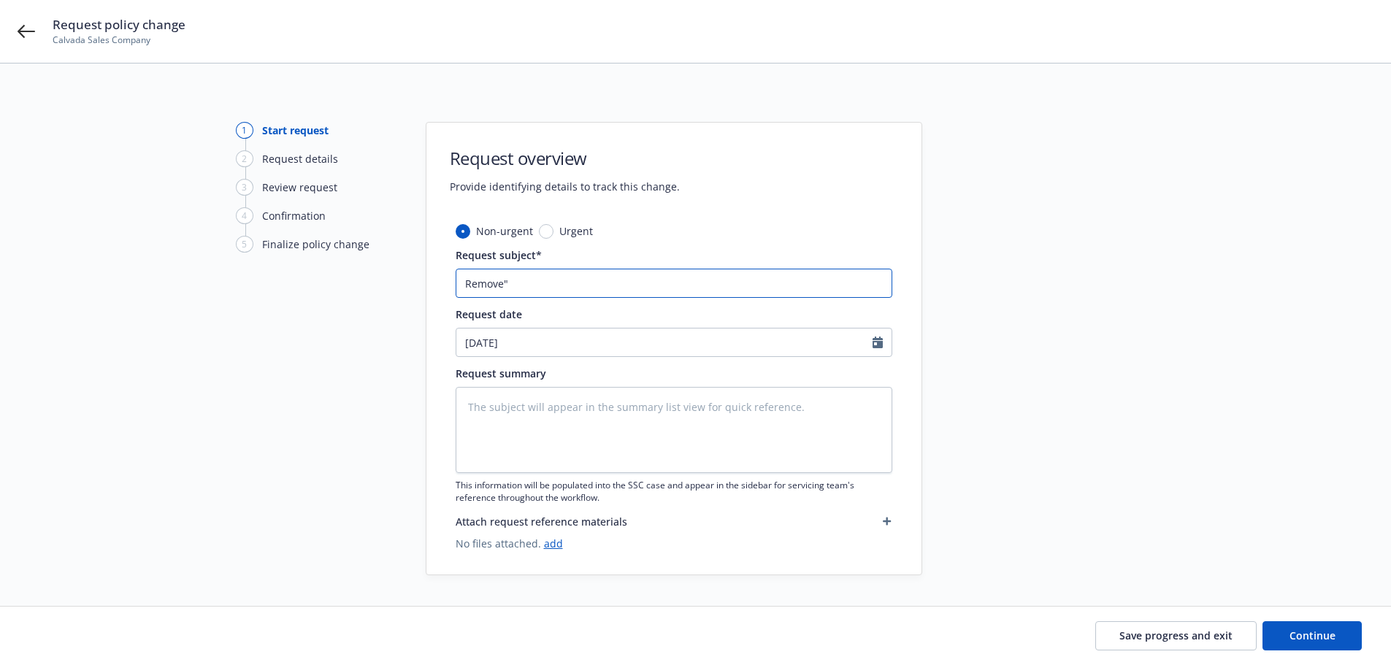
type textarea "x"
type input "Remove"
type textarea "x"
type input "Remove:"
type textarea "x"
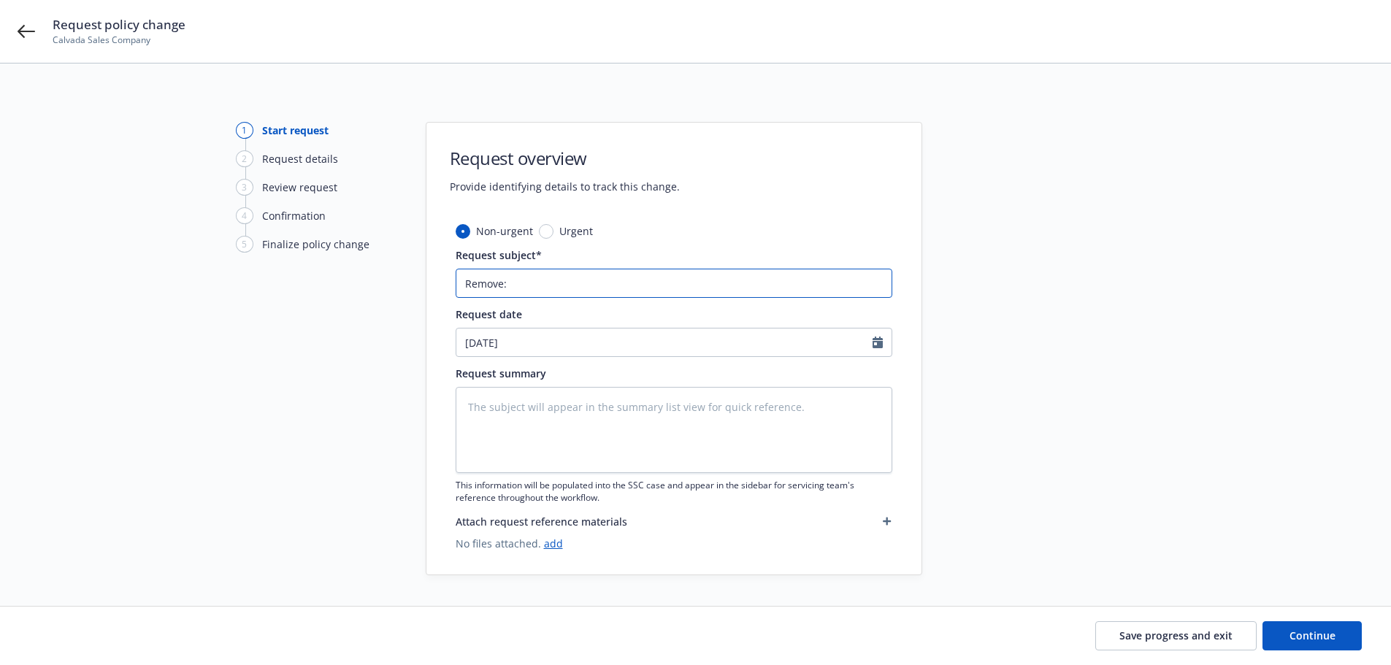
type input "Remove:"
type textarea "x"
type input "Remove: A"
type textarea "x"
type input "Remove: Al"
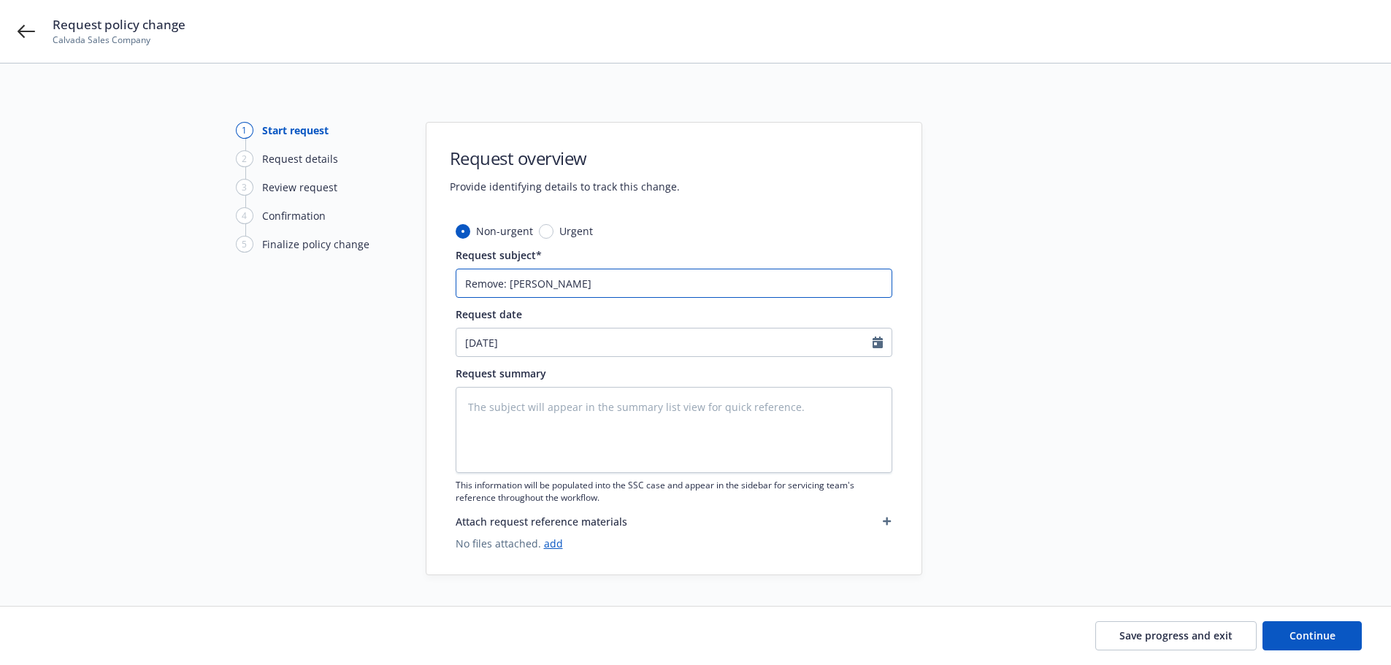
type textarea "x"
type input "Remove: All"
type textarea "x"
type input "Remove: All"
type textarea "x"
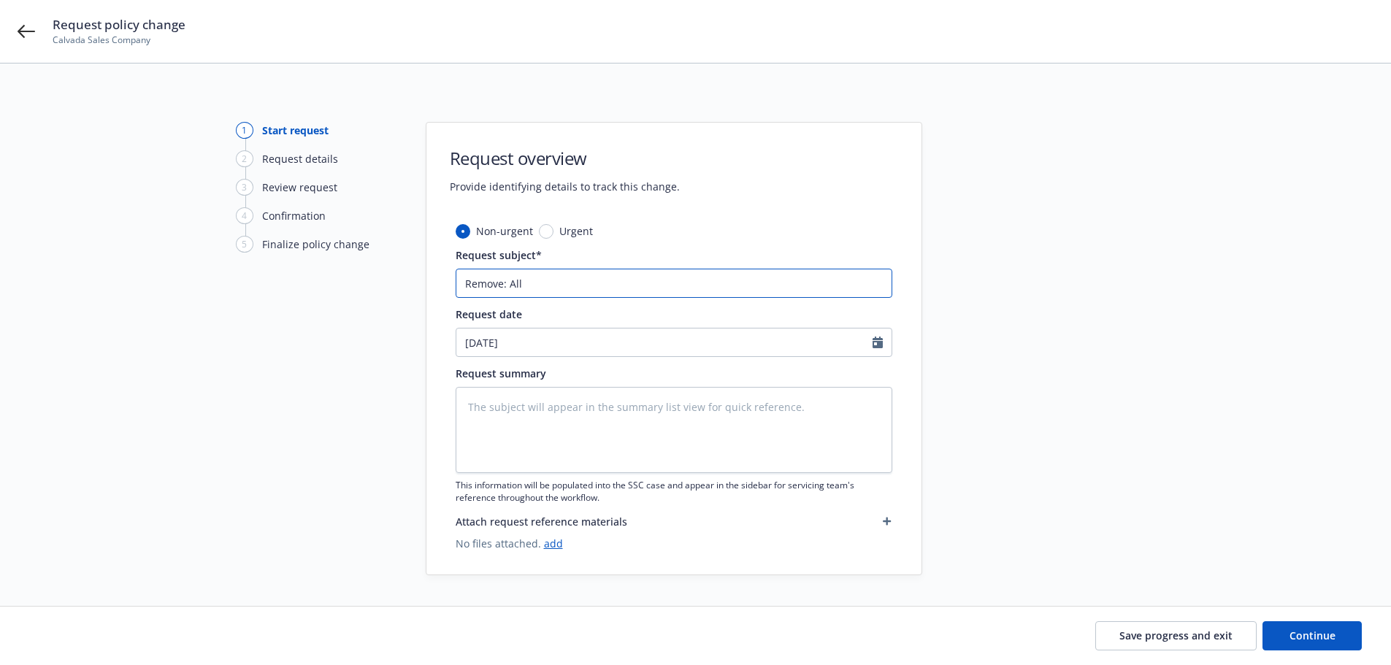
type input "Remove: All B"
type textarea "x"
type input "Remove: All Bu"
type textarea "x"
type input "Remove: All Bus"
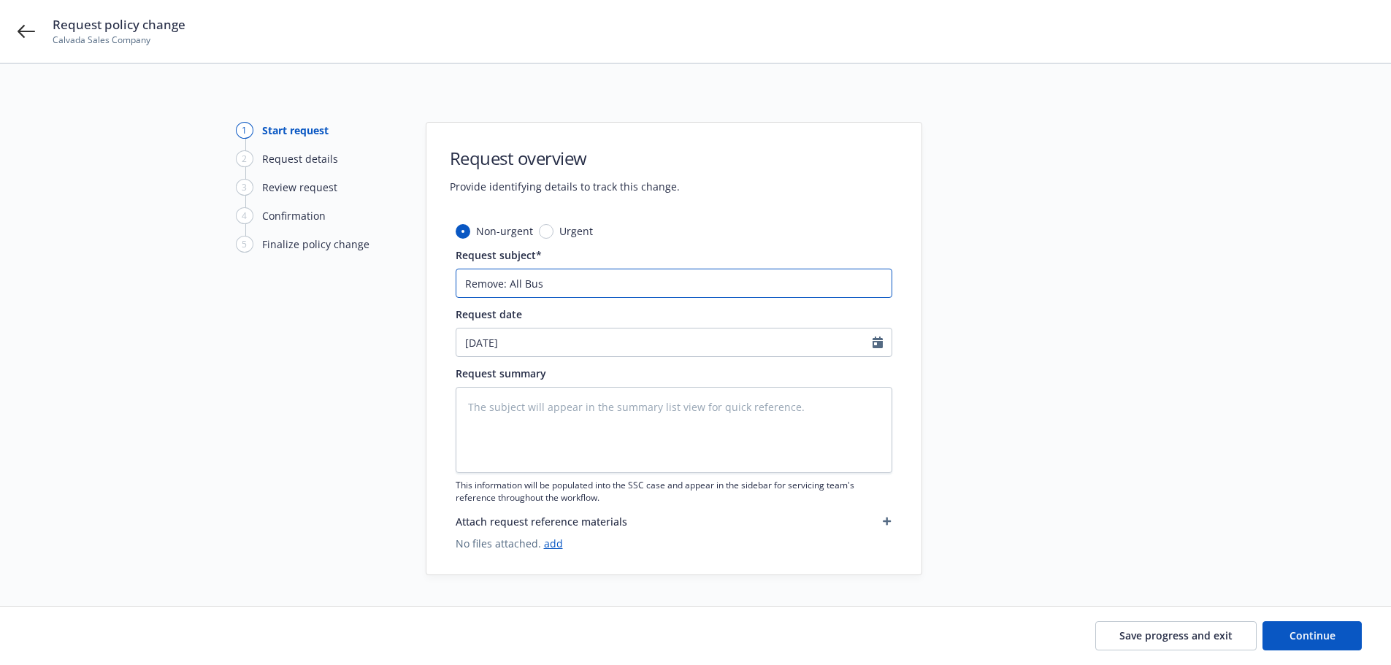
type textarea "x"
type input "Remove: All Busi"
type textarea "x"
type input "Remove: All Busin"
type textarea "x"
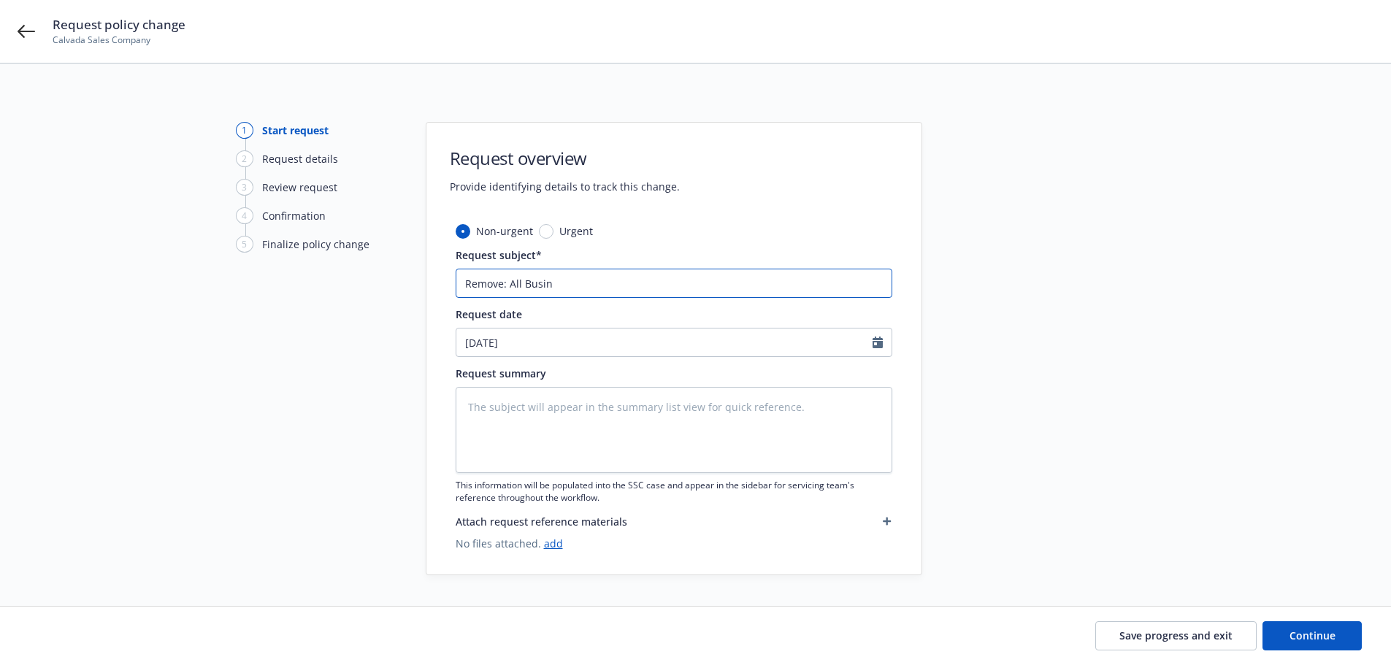
type input "Remove: All Busine"
type textarea "x"
type input "Remove: All Busines"
type textarea "x"
type input "Remove: All Business"
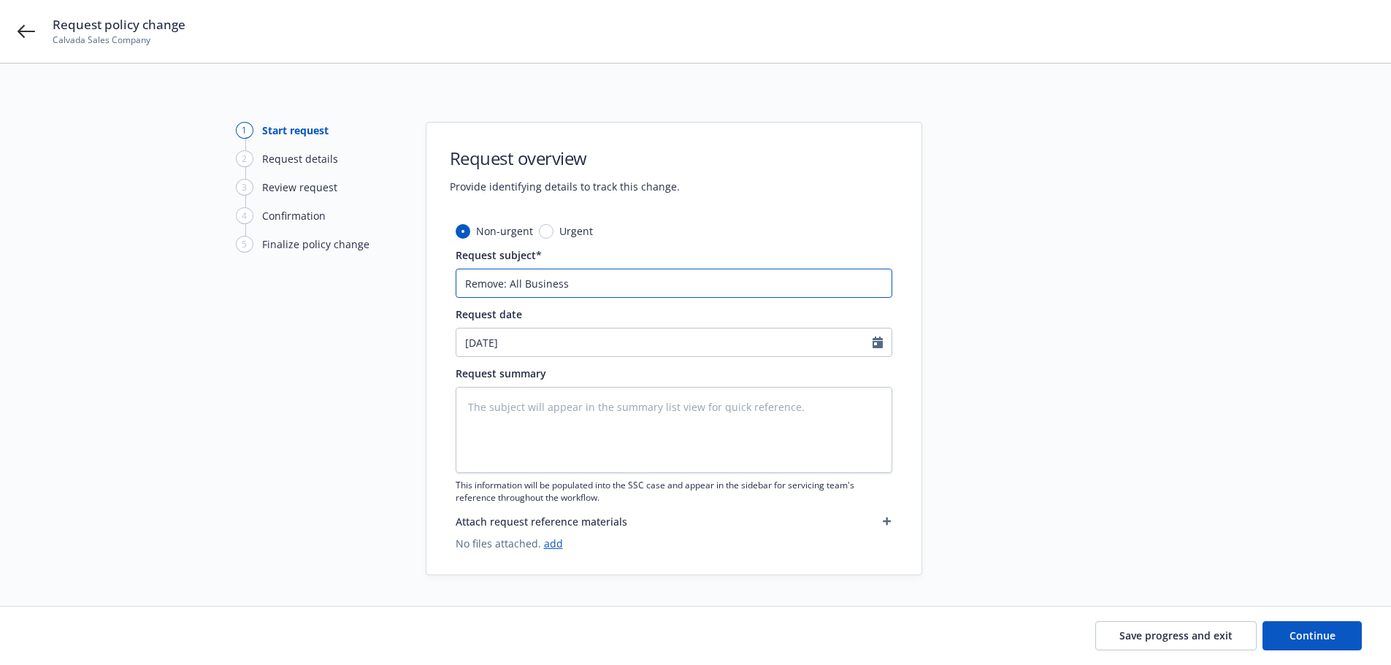
type textarea "x"
type input "Remove: All Business"
type textarea "x"
type input "Remove: All Business P"
type textarea "x"
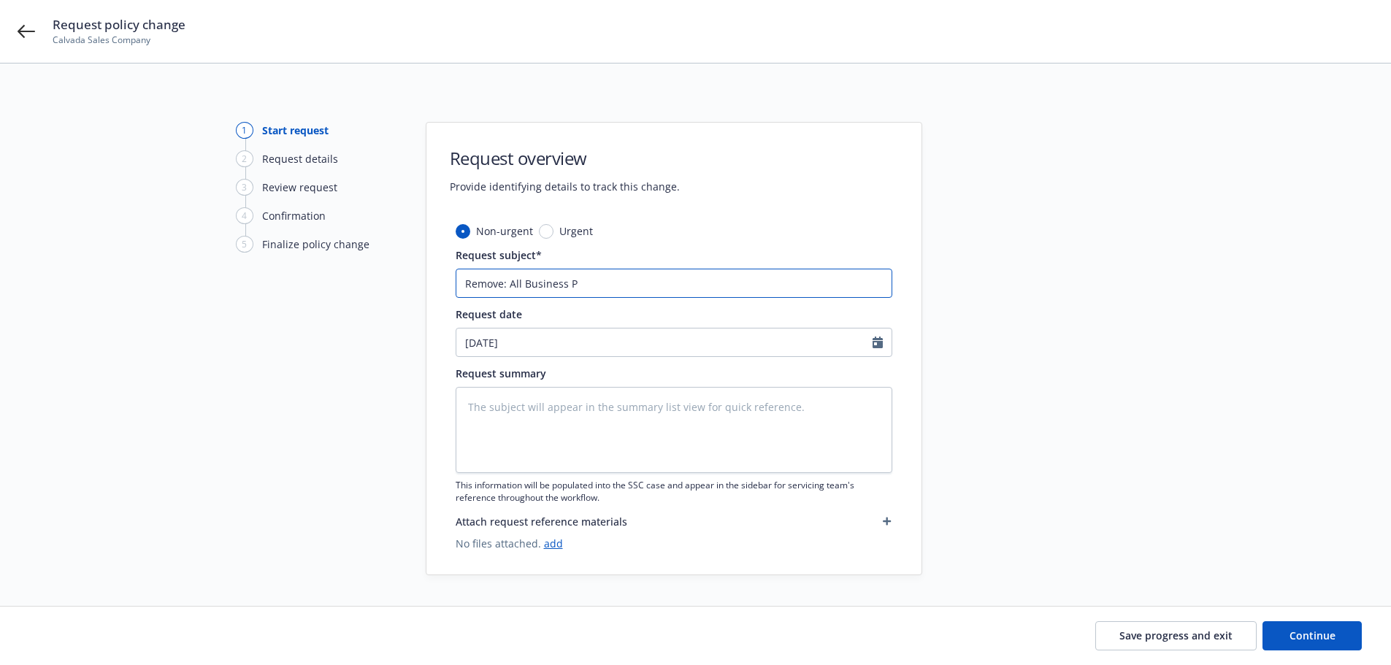
type input "Remove: All Business Pr"
type textarea "x"
type input "Remove: All Business Pro"
type textarea "x"
type input "Remove: All Business Prop"
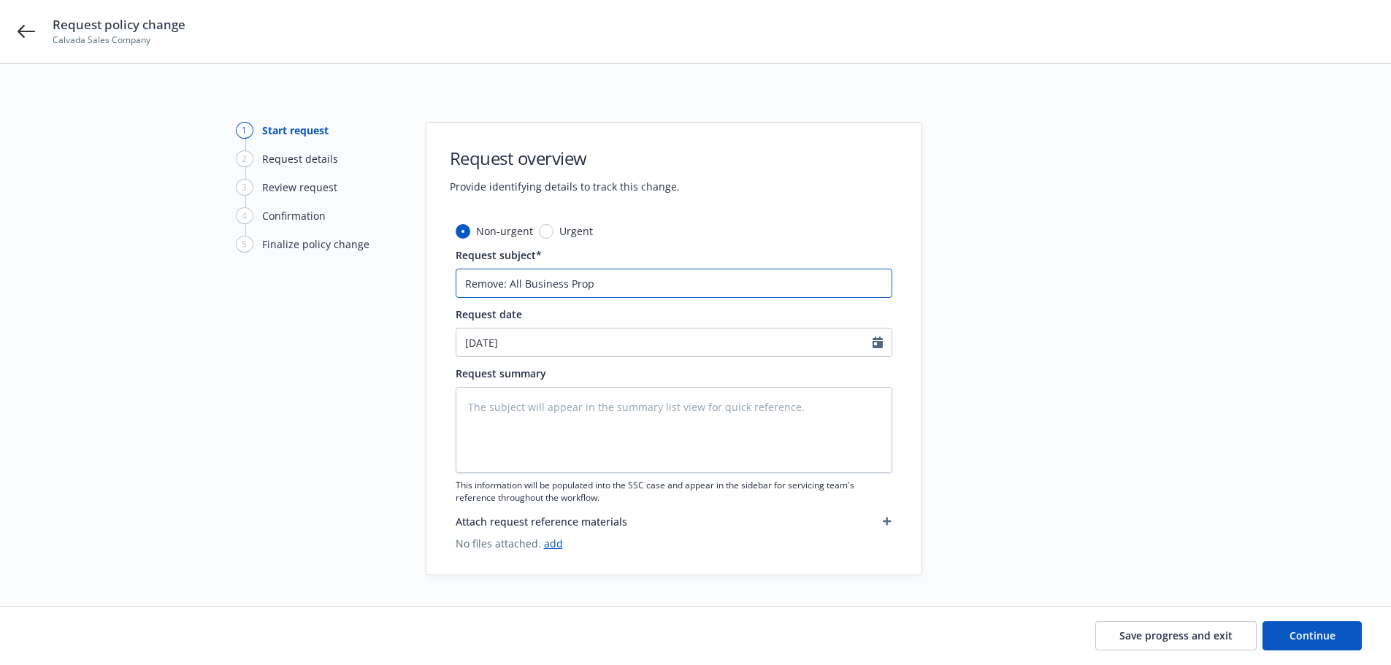
type textarea "x"
type input "Remove: All Business Prope"
type textarea "x"
type input "Remove: All Business Proper"
type textarea "x"
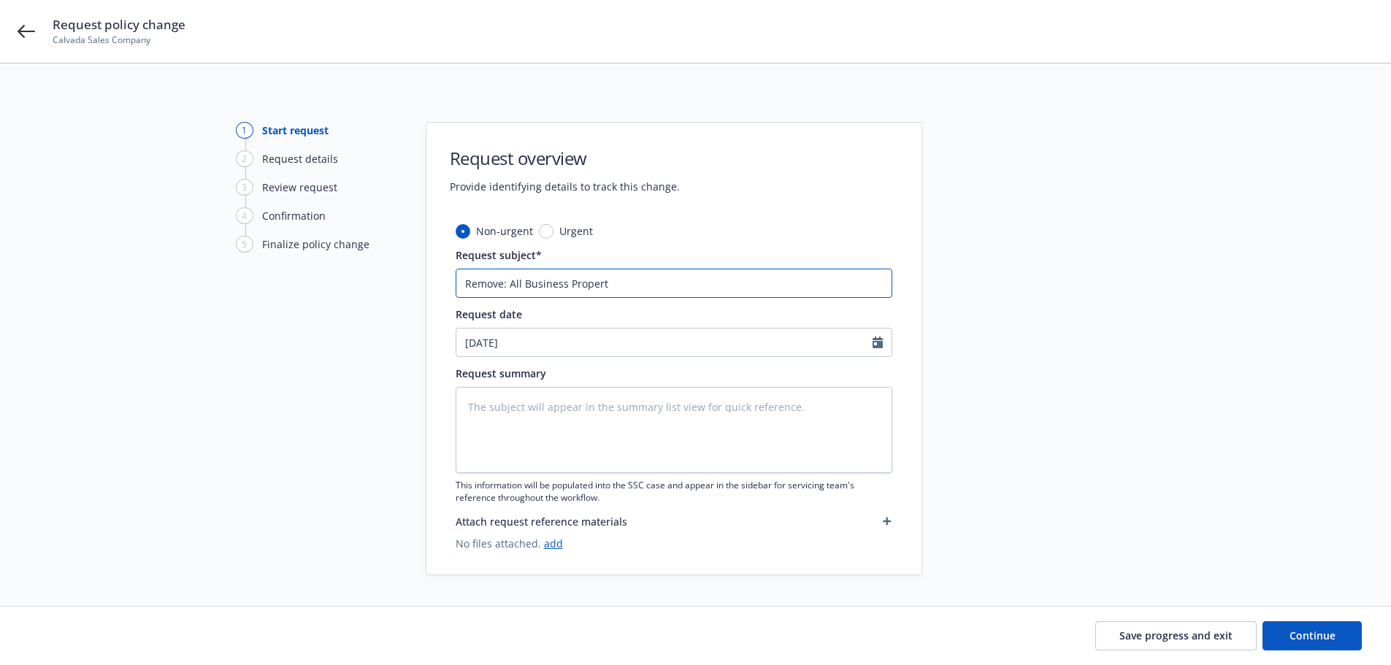
type input "Remove: All Business Property"
type textarea "x"
type input "Remove: All Business Property"
type textarea "x"
type input "Remove: All Business Property a"
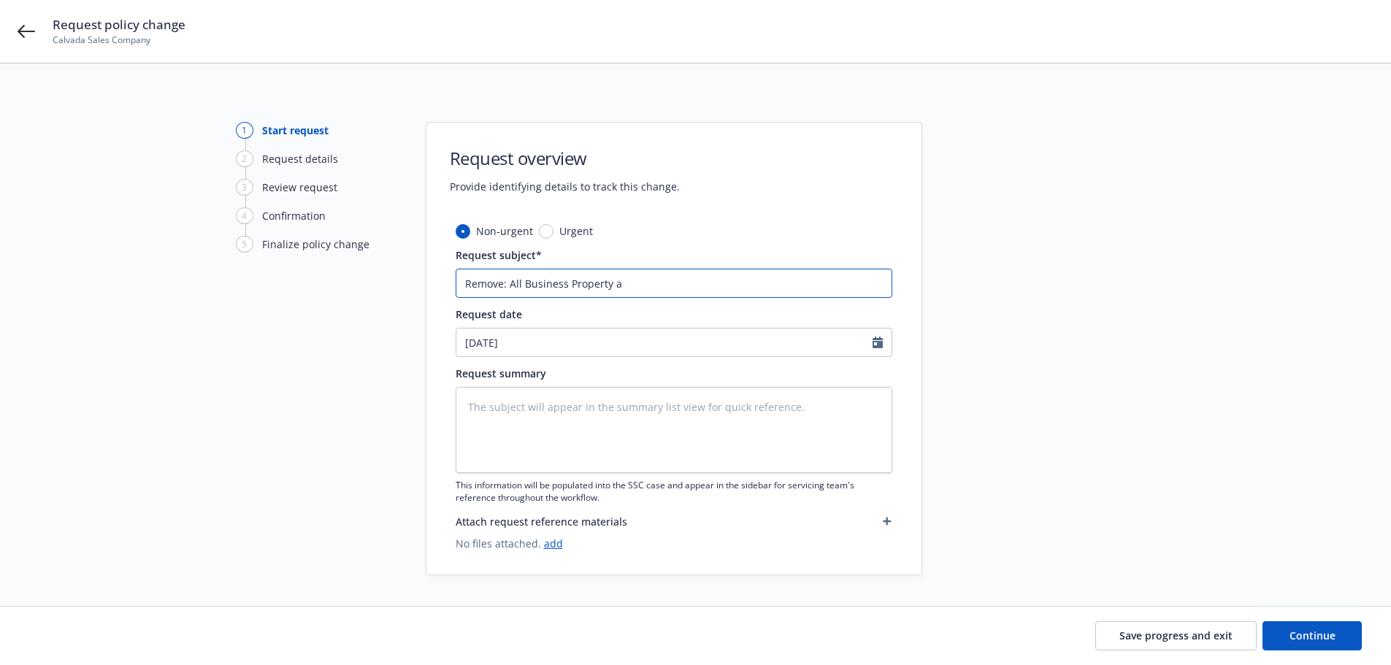
type textarea "x"
type input "Remove: All Business Property and"
type textarea "x"
type input "Remove: All Business Property and"
type textarea "x"
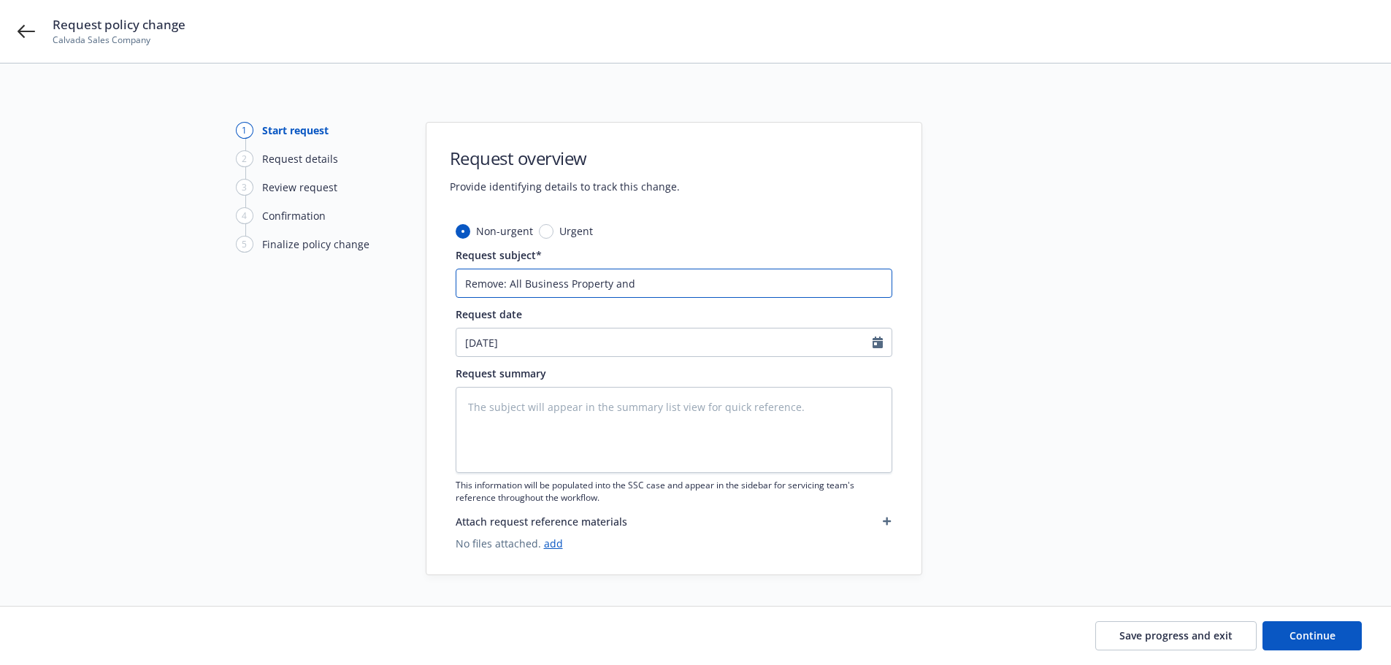
type input "Remove: All Business Property and B"
type textarea "x"
type input "Remove: All Business Property and Bu"
type textarea "x"
type input "Remove: All Business Property and Bus"
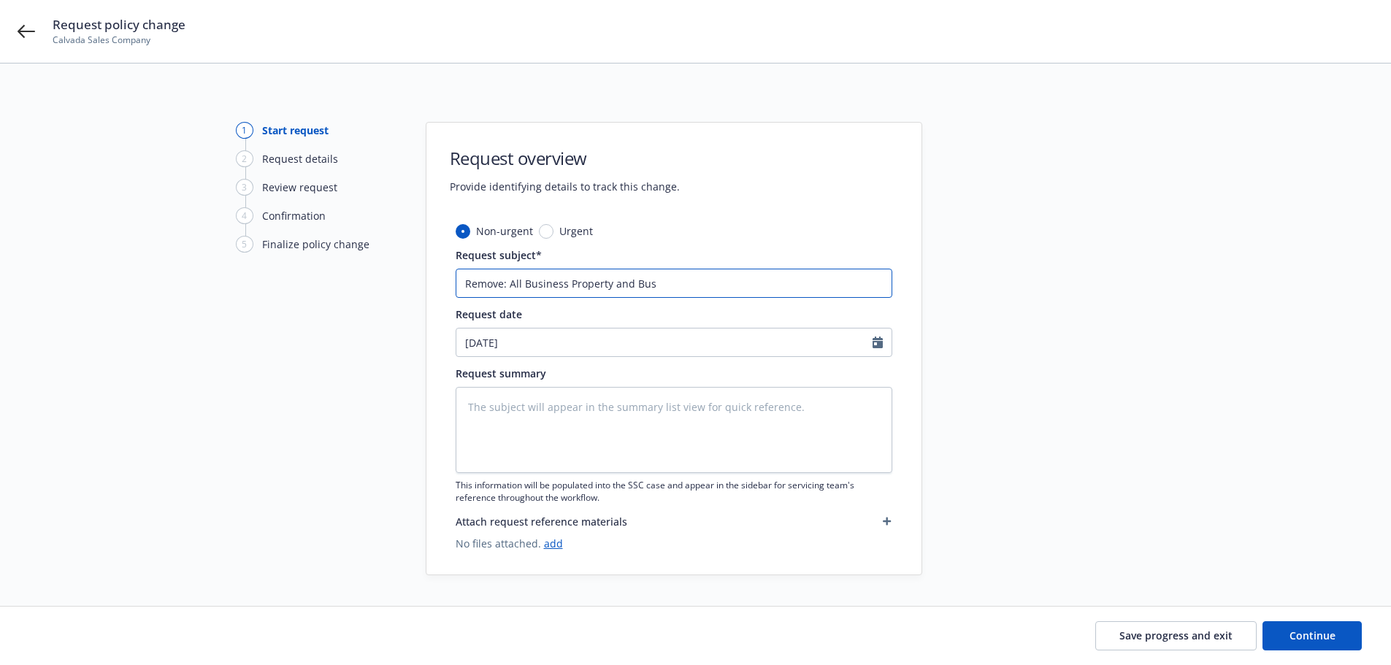
type textarea "x"
type input "Remove: All Business Property and Busi"
type textarea "x"
type input "Remove: All Business Property and Busin"
type textarea "x"
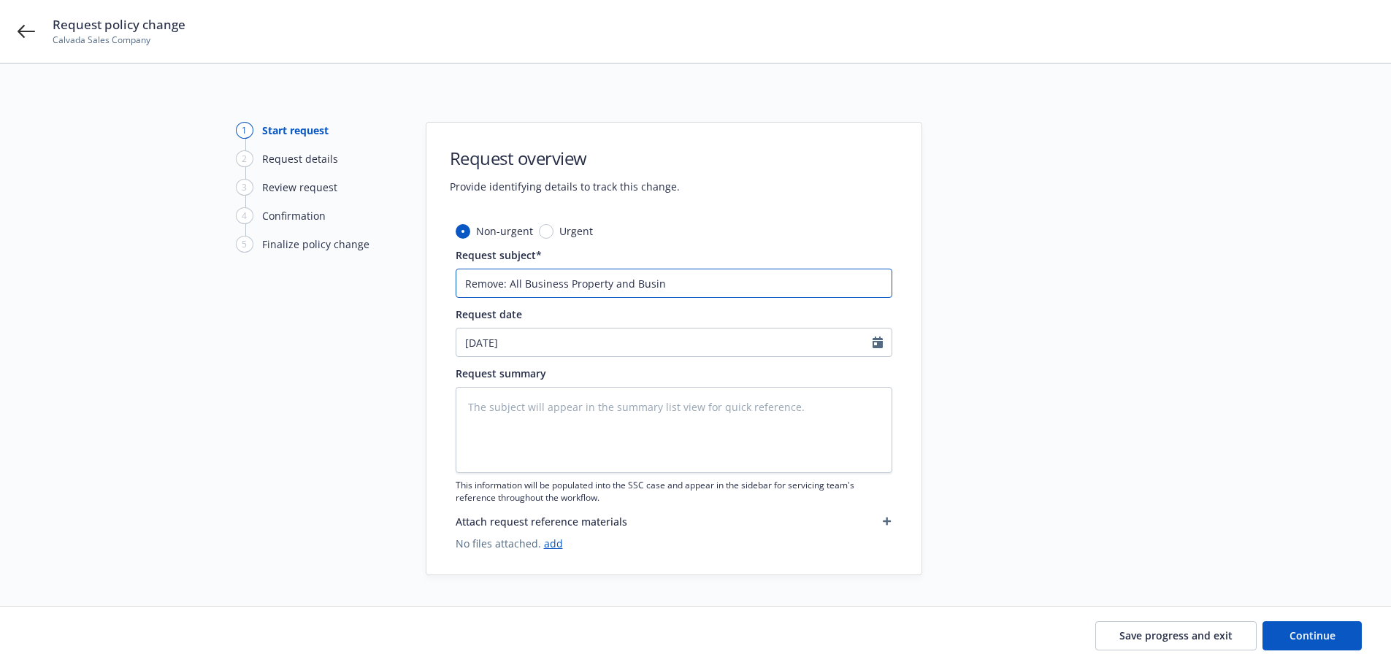
type input "Remove: All Business Property and Busine"
type textarea "x"
type input "Remove: All Business Property and Busines"
type textarea "x"
type input "Remove: All Business Property and Business"
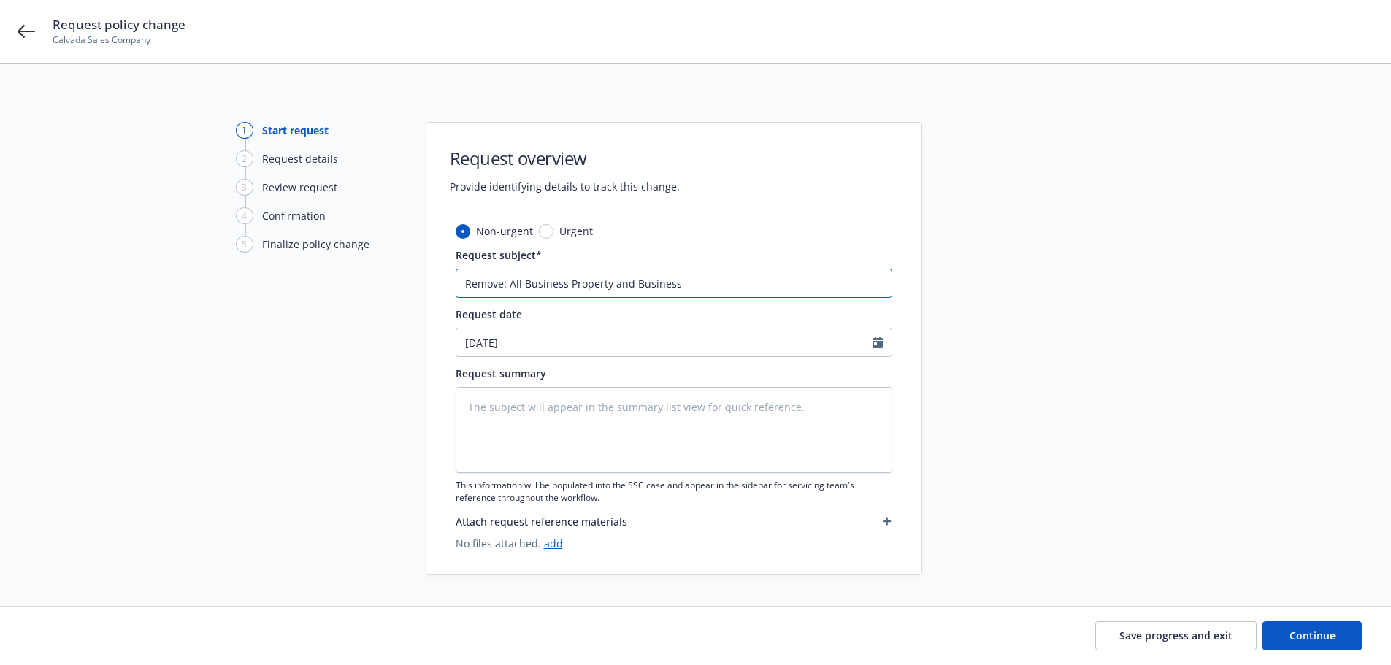
type textarea "x"
type input "Remove: All Business Property and Business"
type textarea "x"
type input "Remove: All Business Property and Business I"
type textarea "x"
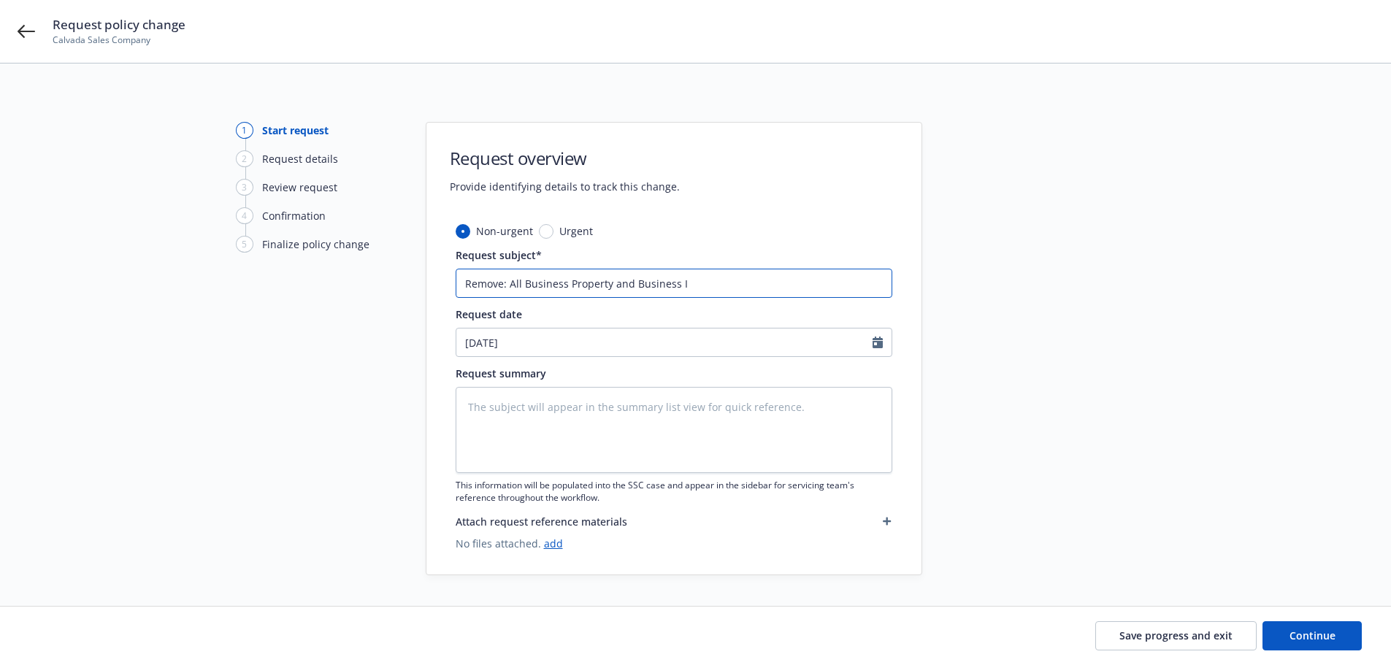
type input "Remove: All Business Property and Business In"
type textarea "x"
type input "Remove: All Business Property and Business Int"
type textarea "x"
type input "Remove: All Business Property and Business Inte"
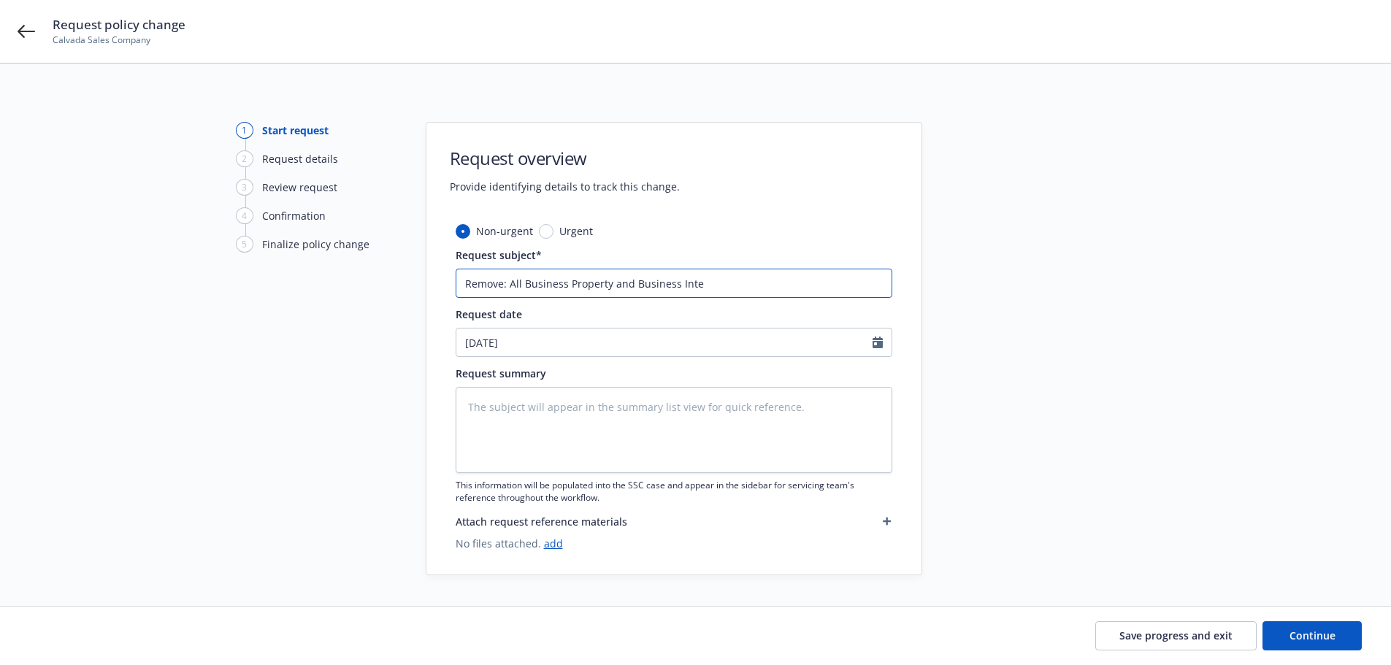
type textarea "x"
type input "Remove: All Business Property and Business Inter"
type textarea "x"
type input "Remove: All Business Property and Business Interp"
type textarea "x"
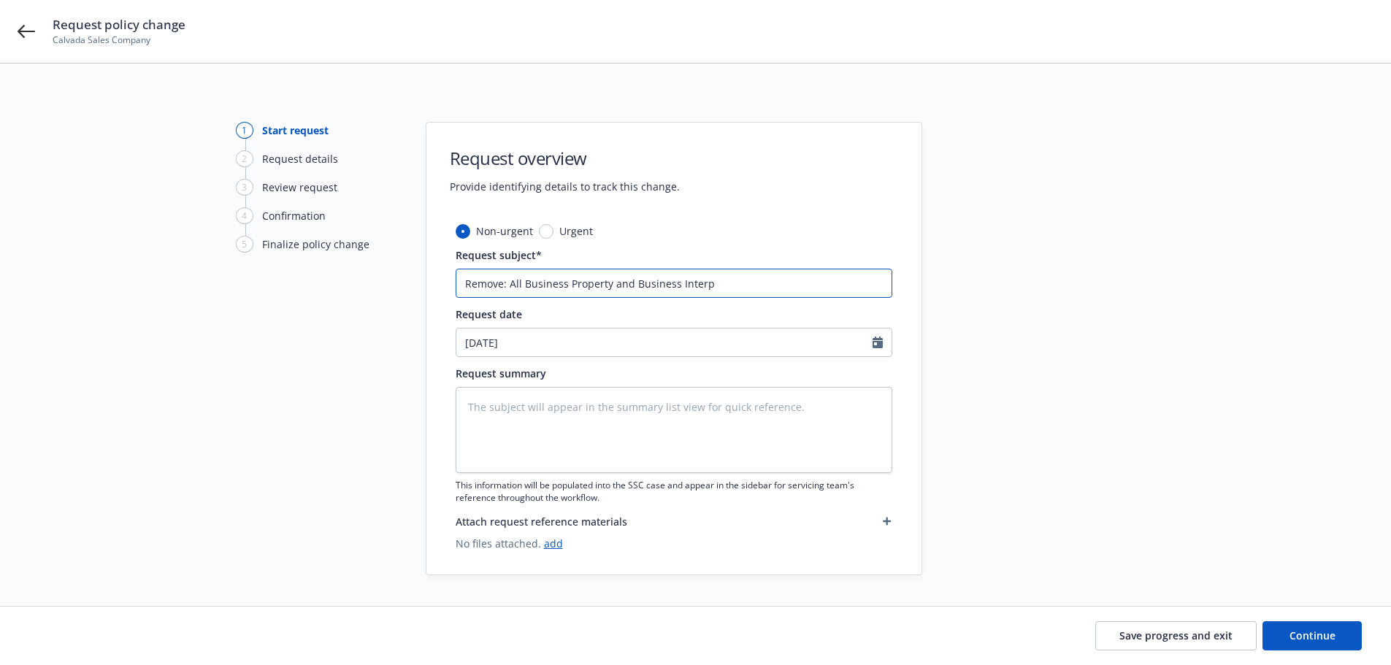
type input "Remove: All Business Property and Business Interpu"
type textarea "x"
type input "Remove: All Business Property and Business Interput"
type textarea "x"
type input "Remove: All Business Property and Business Interputi"
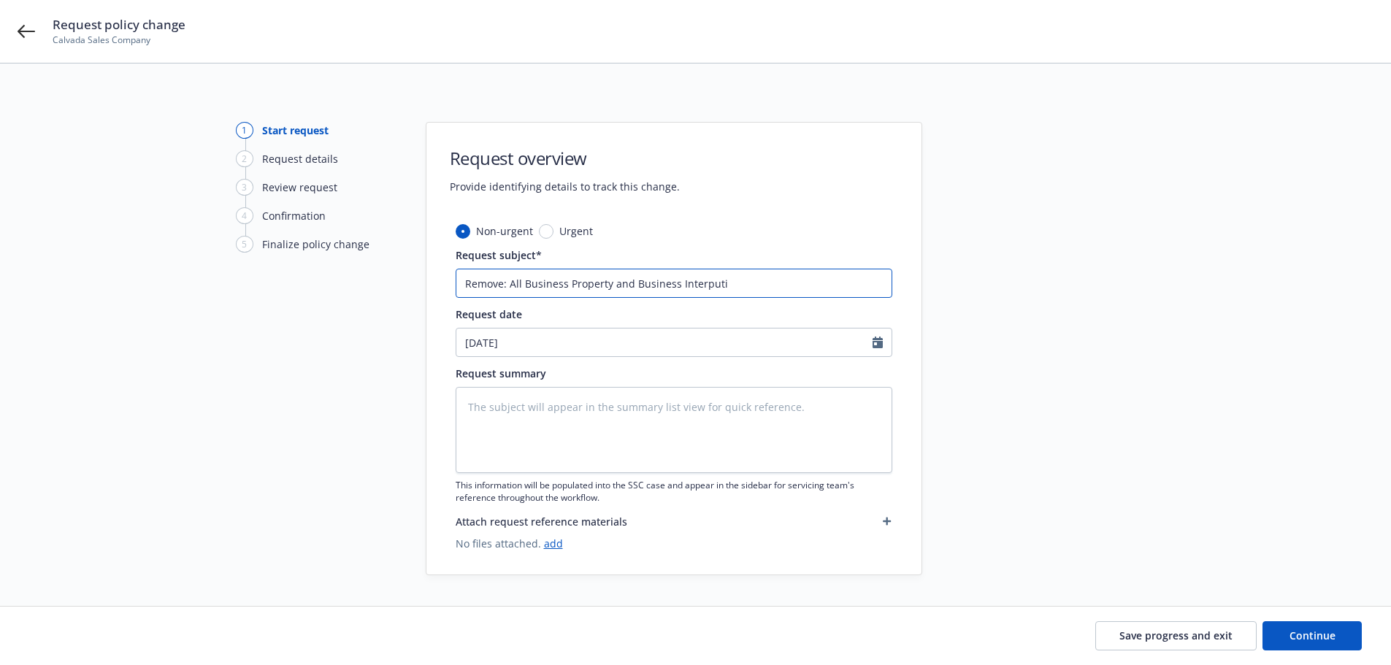
type textarea "x"
type input "Remove: All Business Property and Business Interputio"
type textarea "x"
type input "Remove: All Business Property and Business Interpution"
type textarea "x"
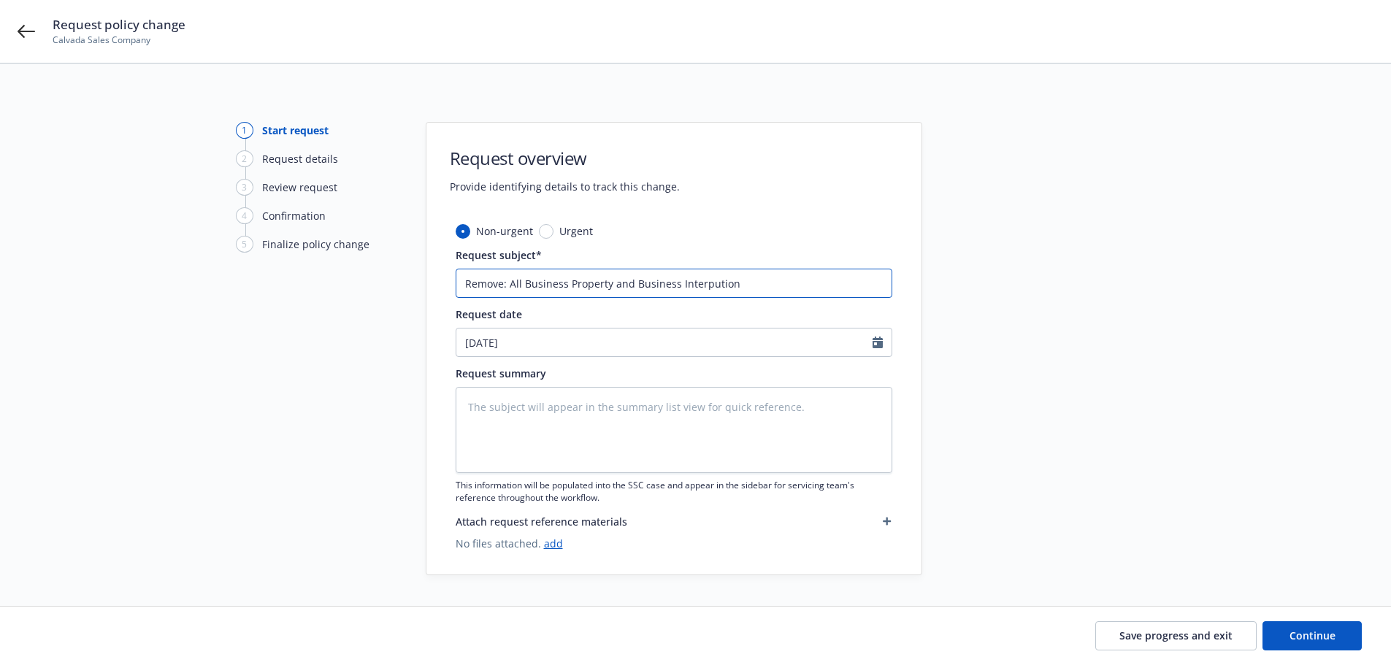
type input "Remove: All Business Property and Business Interputions"
type textarea "x"
type input "Remove: All Business Property and Business Interputions"
type textarea "x"
type input "Remove: All Business Property and Business Interputions E"
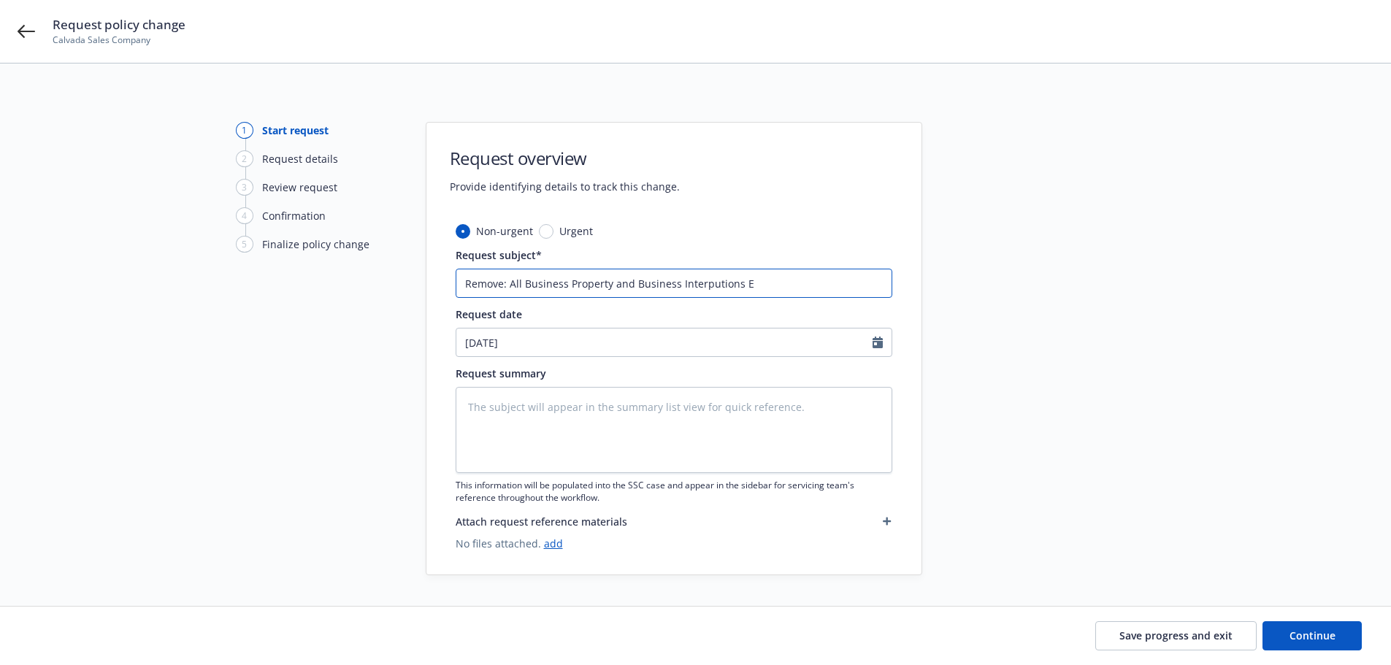
type textarea "x"
type input "Remove: All Business Property and Business Interputions Ef"
type textarea "x"
type input "Remove: All Business Property and Business Interputions Eff"
type textarea "x"
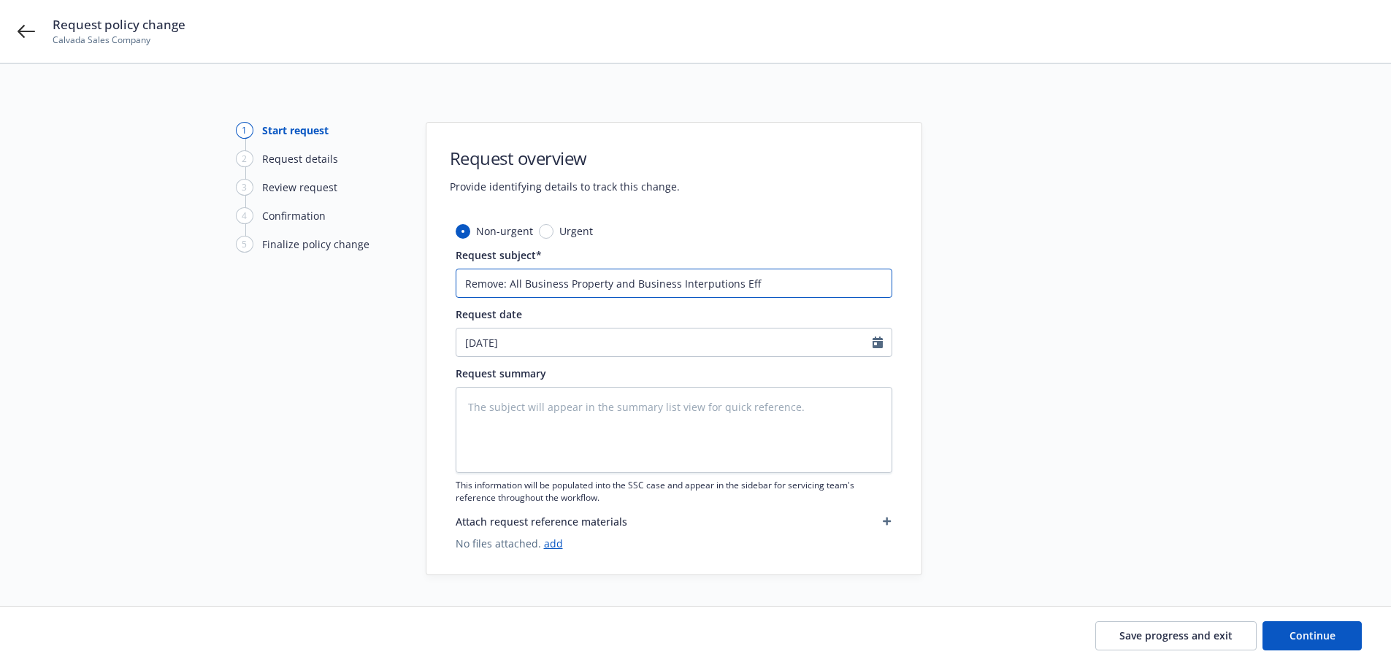
type input "Remove: All Business Property and Business Interputions Eff"
type textarea "x"
type input "Remove: All Business Property and Business Interruptions Eff"
type textarea "x"
type input "Remove: All Business Property and Business Interruption Eff"
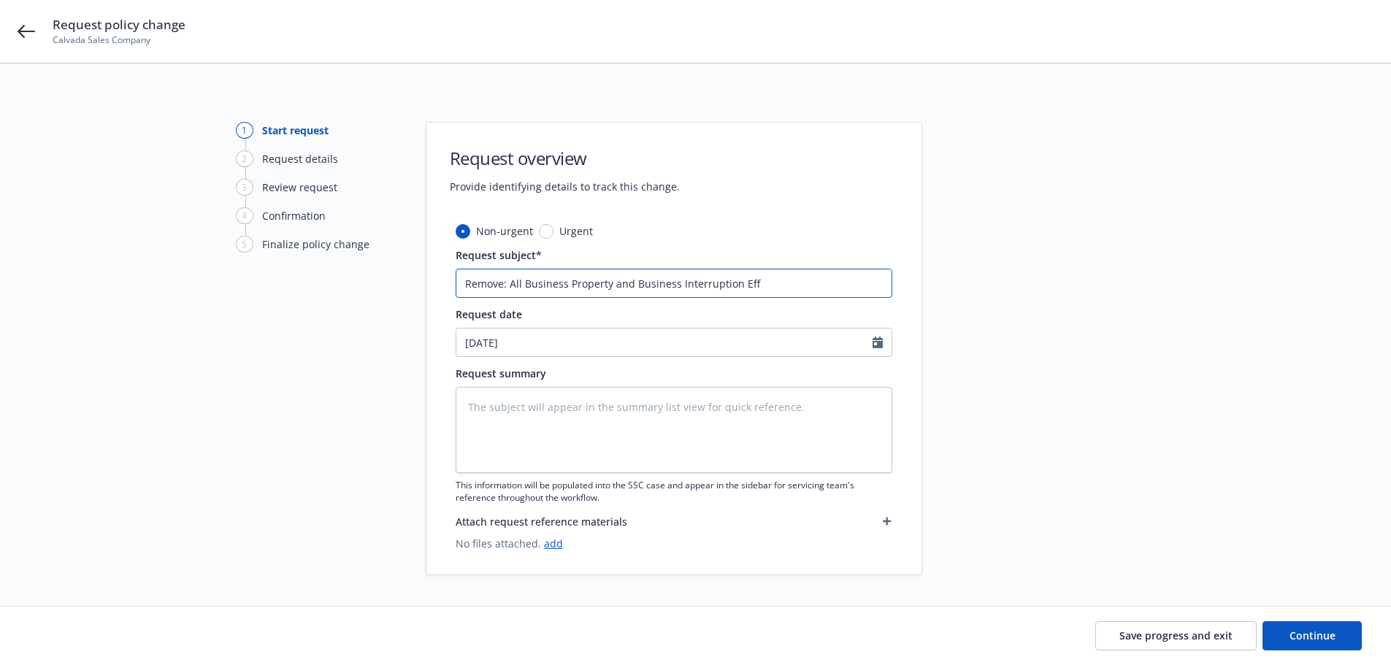
click at [816, 277] on input "Remove: All Business Property and Business Interruption Eff" at bounding box center [674, 283] width 437 height 29
type textarea "x"
type input "Remove: All Business Property and Business Interruption Eff 6"
type textarea "x"
type input "Remove: All Business Property and Business Interruption Eff 6/"
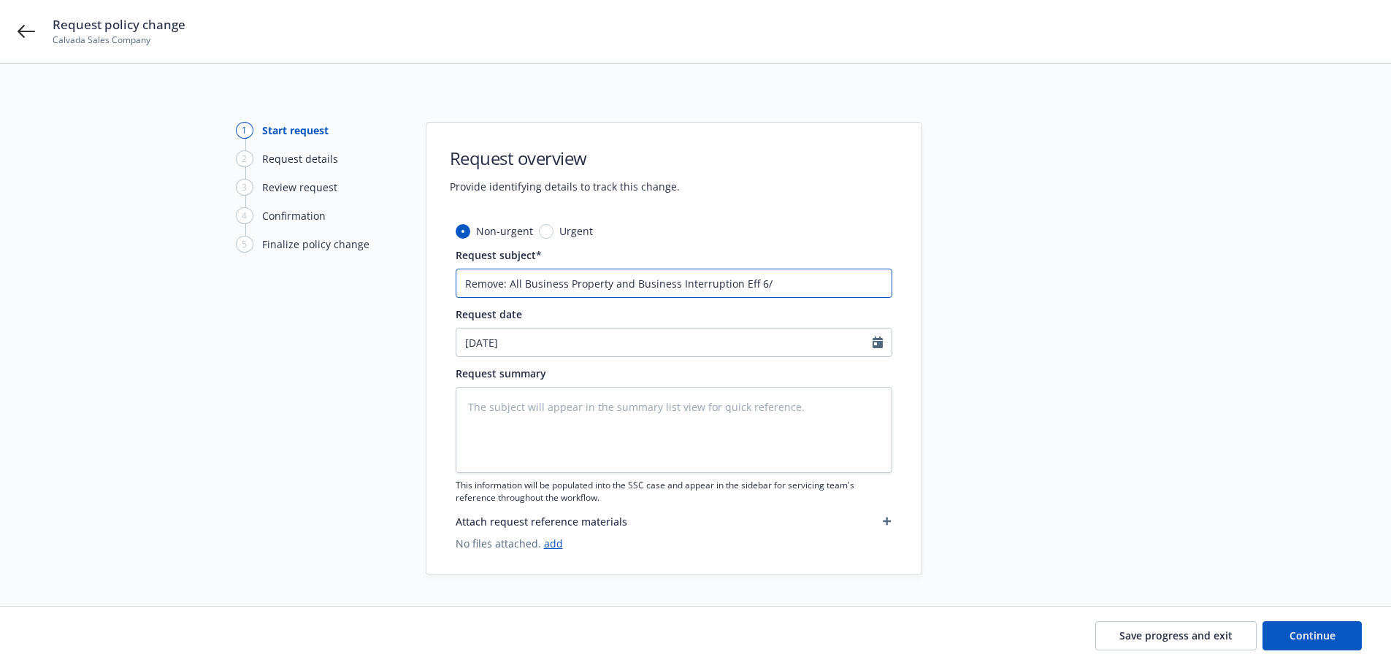
type textarea "x"
type input "Remove: All Business Property and Business Interruption Eff 6/2"
type textarea "x"
type input "Remove: All Business Property and Business Interruption Eff 6/29"
type textarea "x"
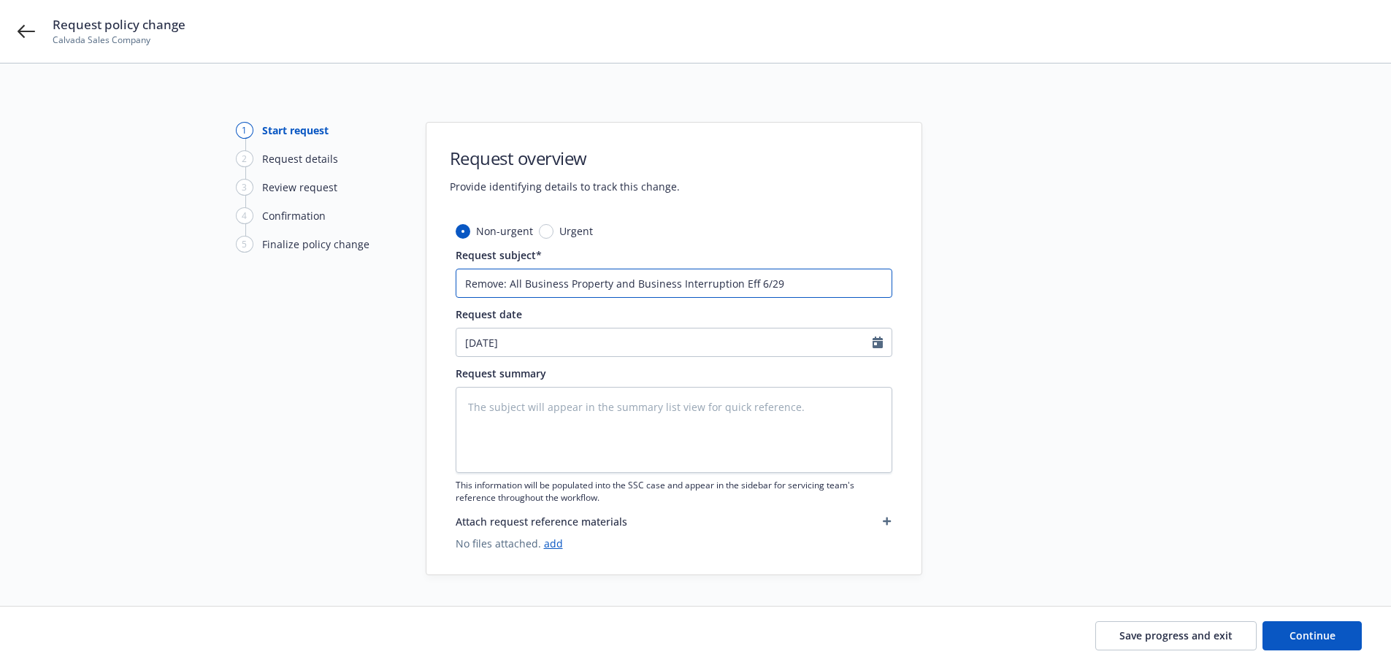
type input "Remove: All Business Property and Business Interruption Eff 6/29/"
type textarea "x"
type input "Remove: All Business Property and Business Interruption Eff 6/29/2"
type textarea "x"
type input "Remove: All Business Property and Business Interruption Eff 6/29/20"
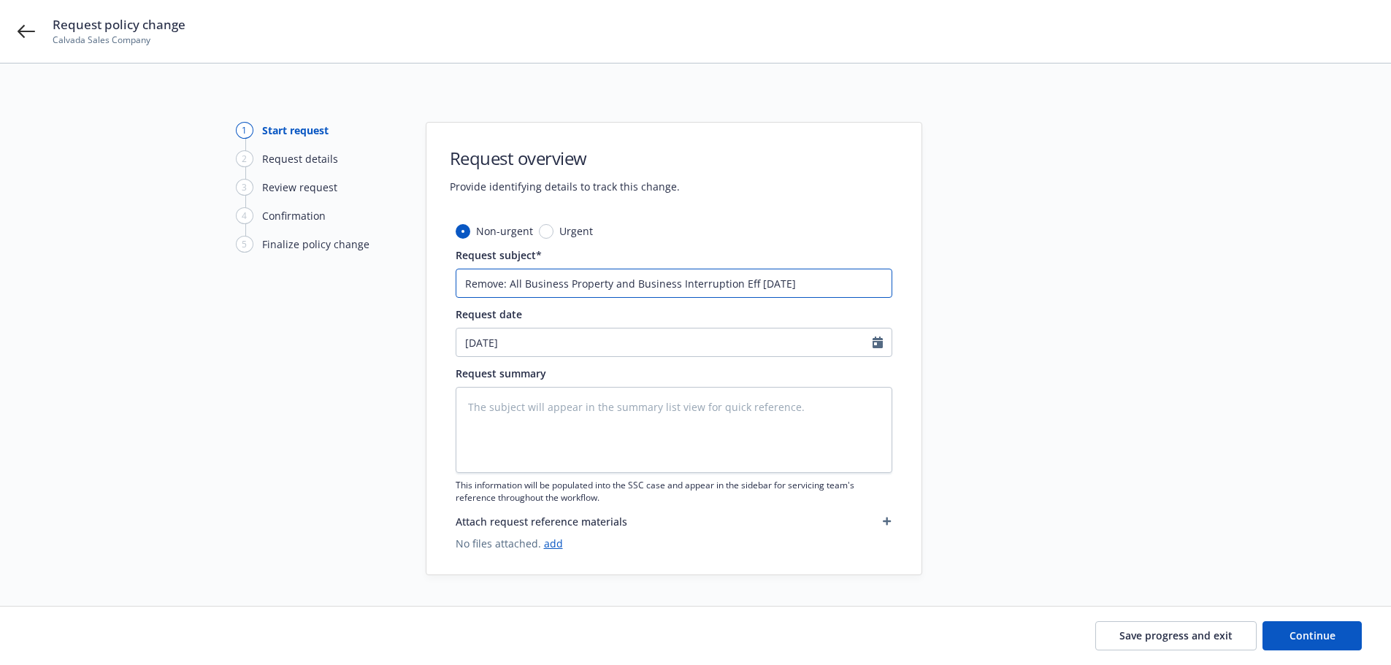
type textarea "x"
type input "Remove: All Business Property and Business Interruption Eff 6/29/202"
type textarea "x"
type input "Remove: All Business Property and Business Interruption Eff 6/29/2026"
drag, startPoint x: 820, startPoint y: 288, endPoint x: 757, endPoint y: 279, distance: 64.2
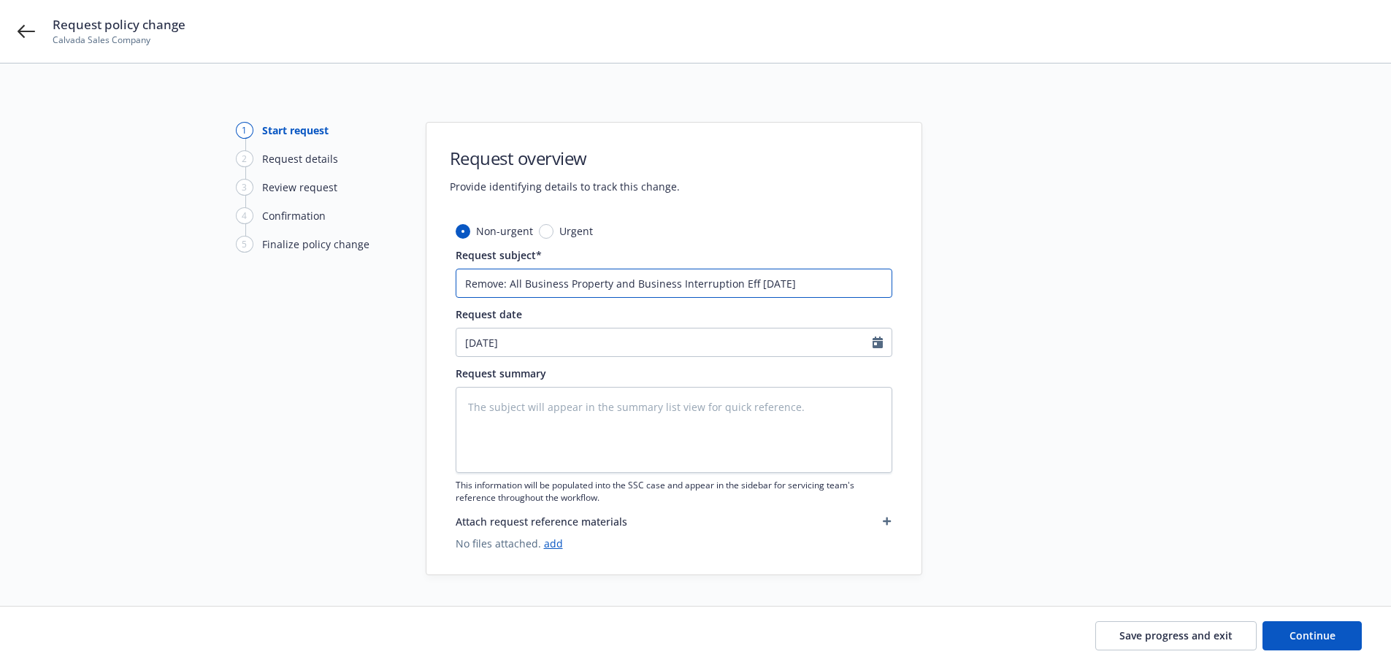
click at [756, 279] on input "Remove: All Business Property and Business Interruption Eff 6/29/2026" at bounding box center [674, 283] width 437 height 29
click at [853, 294] on input "Remove: All Business Property and Business Interruption Eff 6/29/2026" at bounding box center [674, 283] width 437 height 29
type textarea "x"
type input "Remove: All Business Property and Business Interruption Eff 6/29/2026"
type textarea "x"
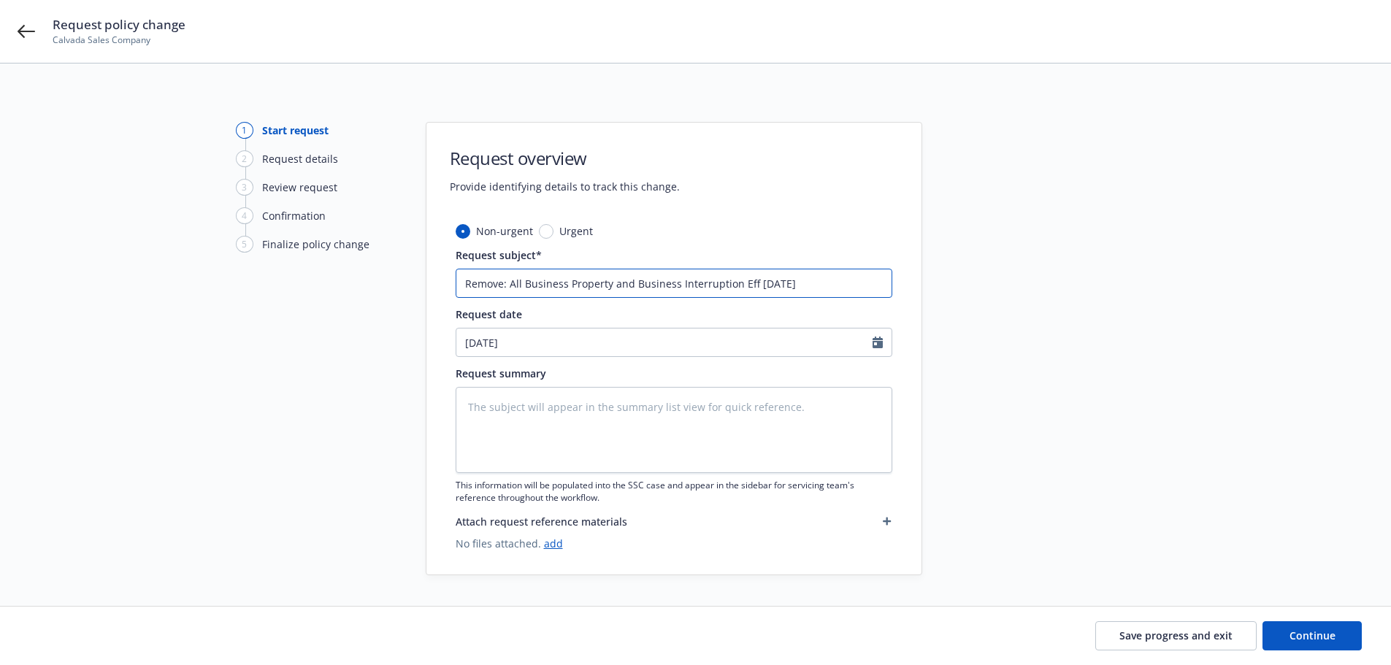
type input "Remove: All Business Property and Business Interruption Eff 6/29/2026 D"
type textarea "x"
type input "Remove: All Business Property and Business Interruption Eff 6/29/2026 Du"
type textarea "x"
type input "Remove: All Business Property and Business Interruption Eff 6/29/2026 Due"
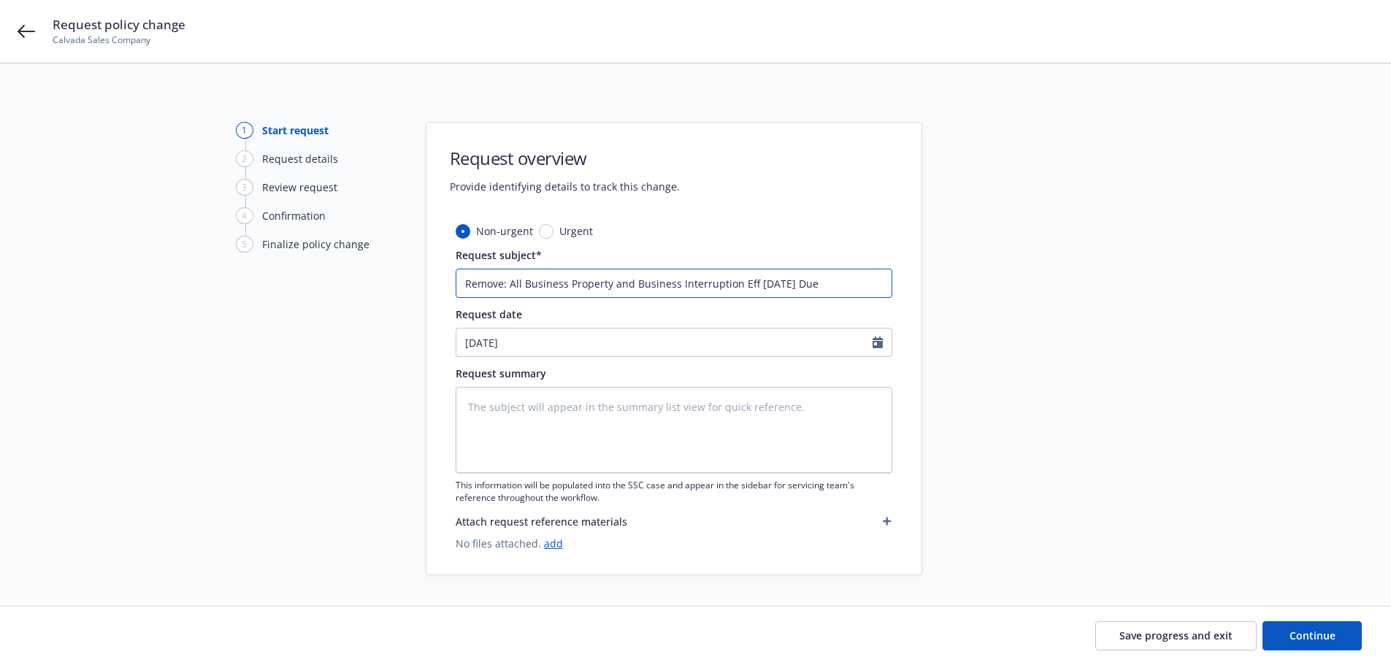
type textarea "x"
type input "Remove: All Business Property and Business Interruption Eff 6/29/2026 Due"
type textarea "x"
type input "Remove: All Business Property and Business Interruption Eff 6/29/2026 Due t"
type textarea "x"
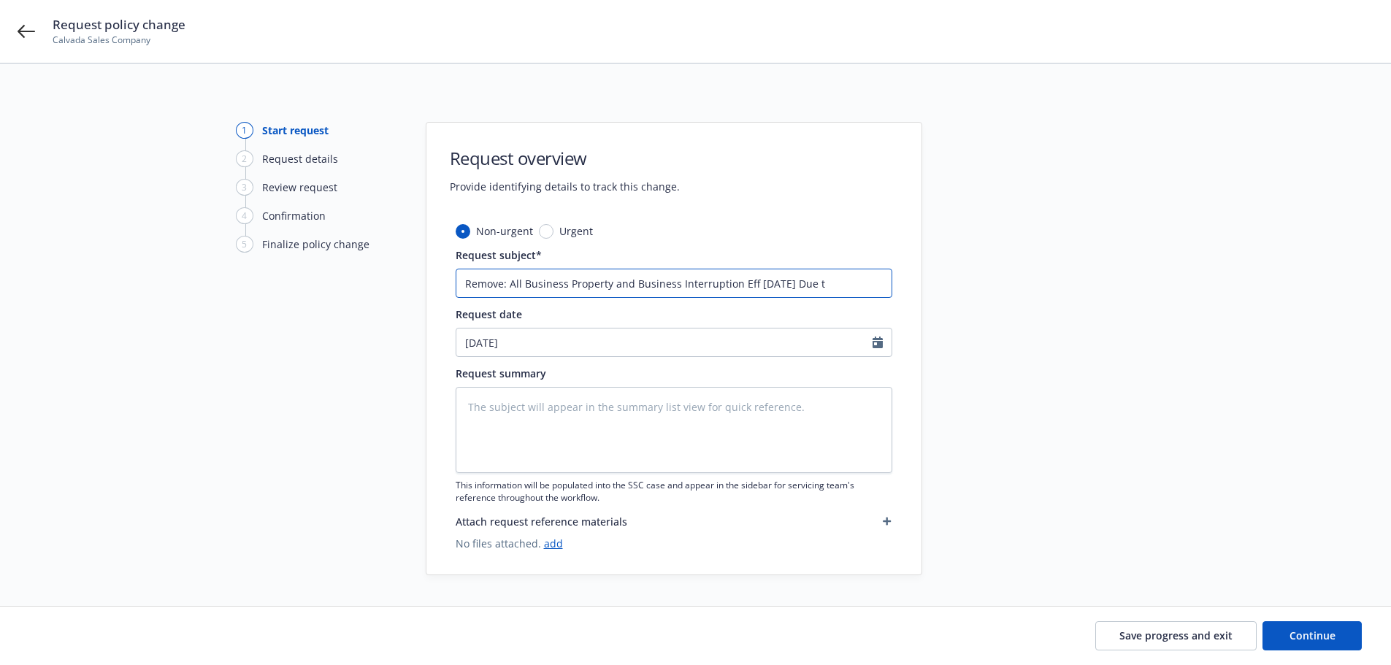
type input "Remove: All Business Property and Business Interruption Eff 6/29/2026 Due to"
type textarea "x"
type input "Remove: All Business Property and Business Interruption Eff 6/29/2026 Due to"
type textarea "x"
type input "Remove: All Business Property and Business Interruption Eff 6/29/2026 Due to S"
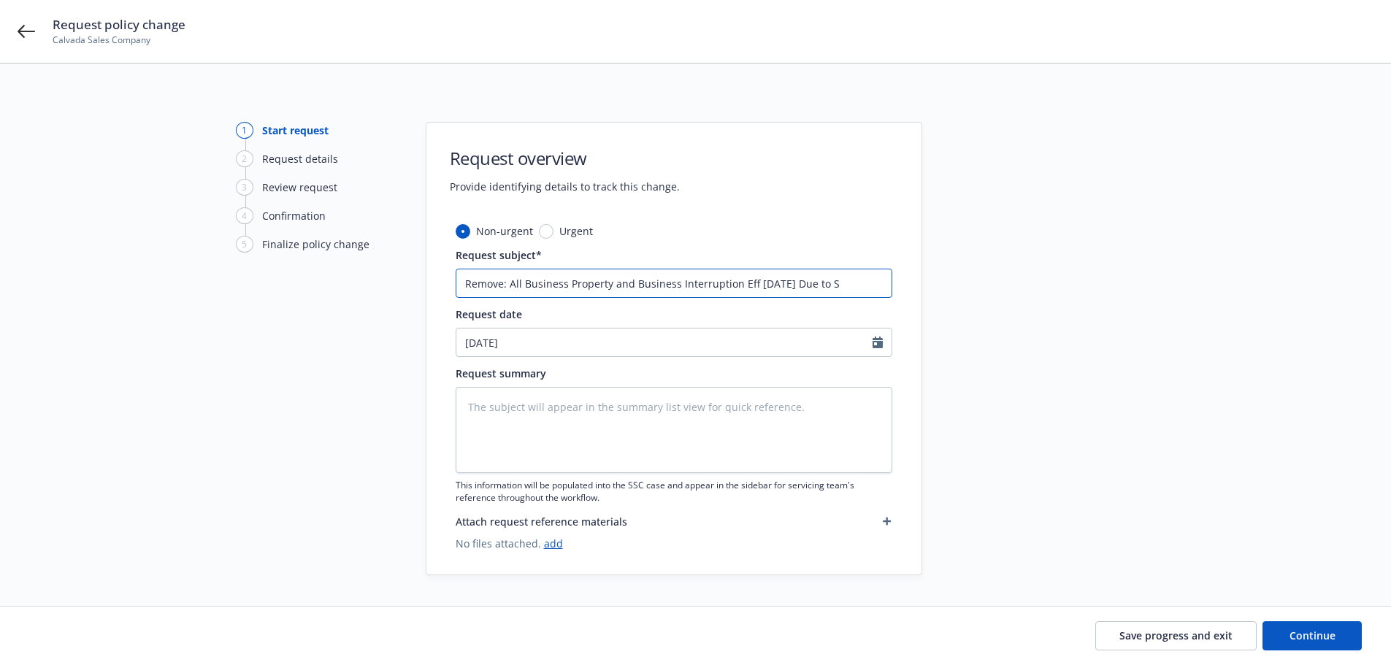
type textarea "x"
type input "Remove: All Business Property and Business Interruption Eff 6/29/2026 Due to Sal"
type textarea "x"
type input "Remove: All Business Property and Business Interruption Eff 6/29/2026 Due to Sa…"
type textarea "x"
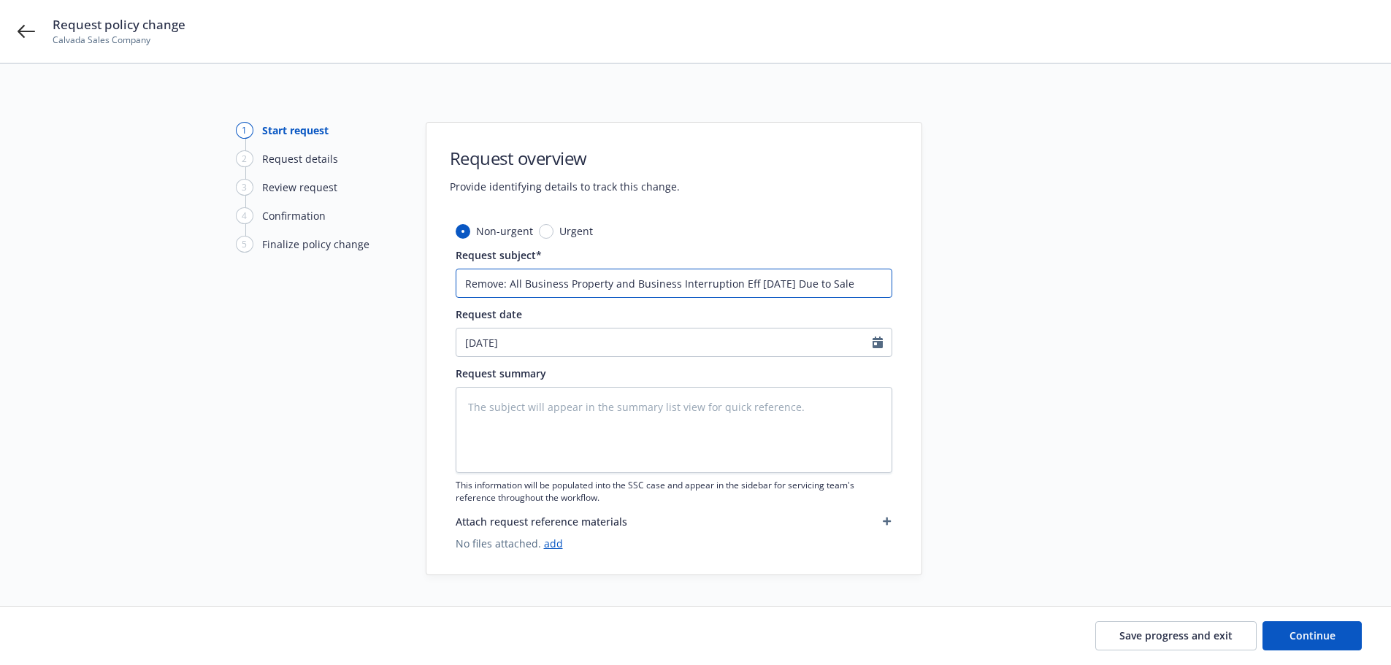
type input "Remove: All Business Property and Business Interruption Eff 6/29/2026 Due to Sa…"
type textarea "x"
type input "Remove: All Business Property and Business Interruption Eff 6/29/2026 Due to Sa…"
type textarea "x"
type input "Remove: All Business Property and Business Interruption Eff 6/29/2026 Due to Sa…"
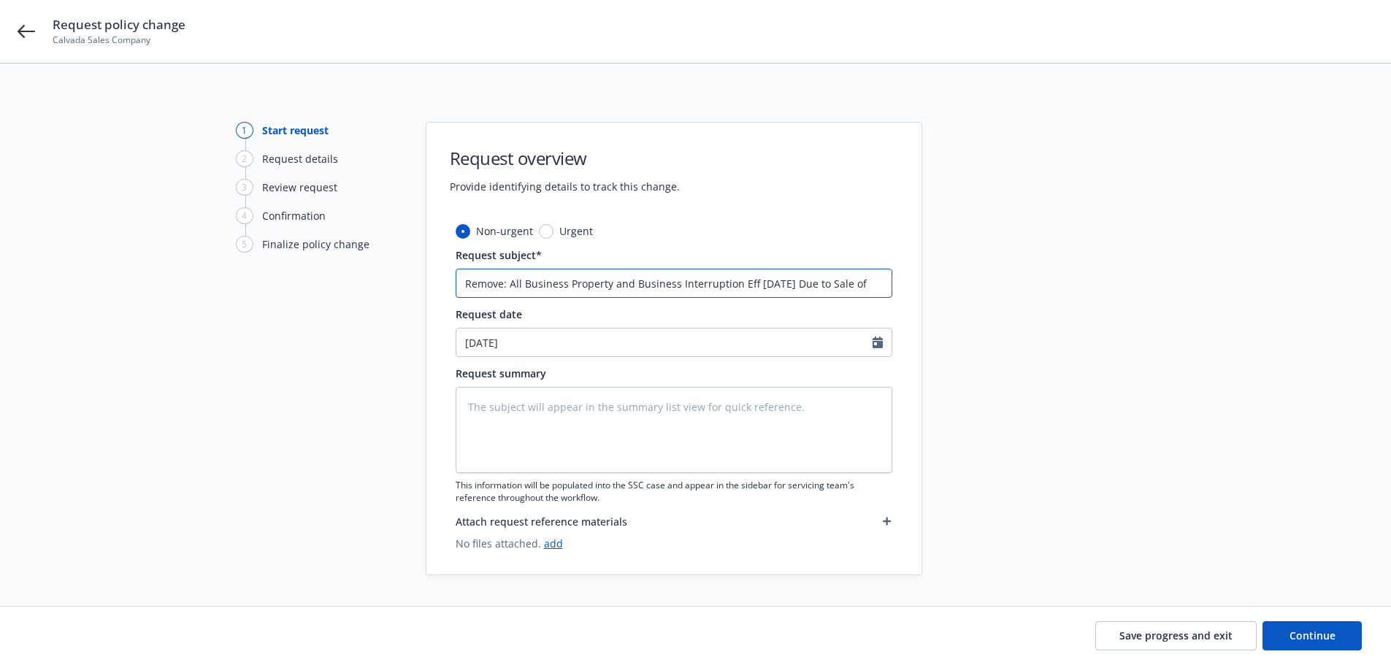
type textarea "x"
type input "Remove: All Business Property and Business Interruption Eff 6/29/2026 Due to Sa…"
type textarea "x"
type input "Remove: All Business Property and Business Interruption Eff 6/29/2026 Due to Sa…"
type textarea "x"
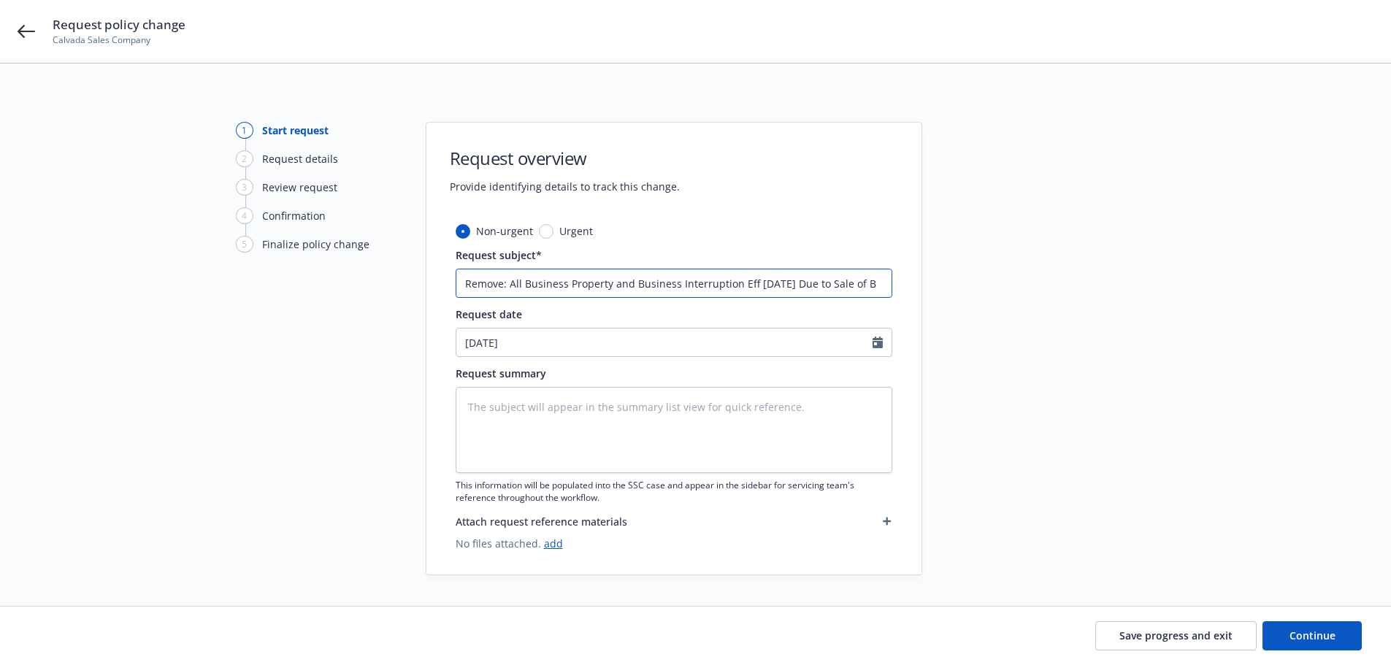
type input "Remove: All Business Property and Business Interruption Eff 6/29/2026 Due to Sa…"
type textarea "x"
type input "Remove: All Business Property and Business Interruption Eff 6/29/2026 Due to Sa…"
type textarea "x"
type input "Remove: All Business Property and Business Interruption Eff 6/29/2026 Due to Sa…"
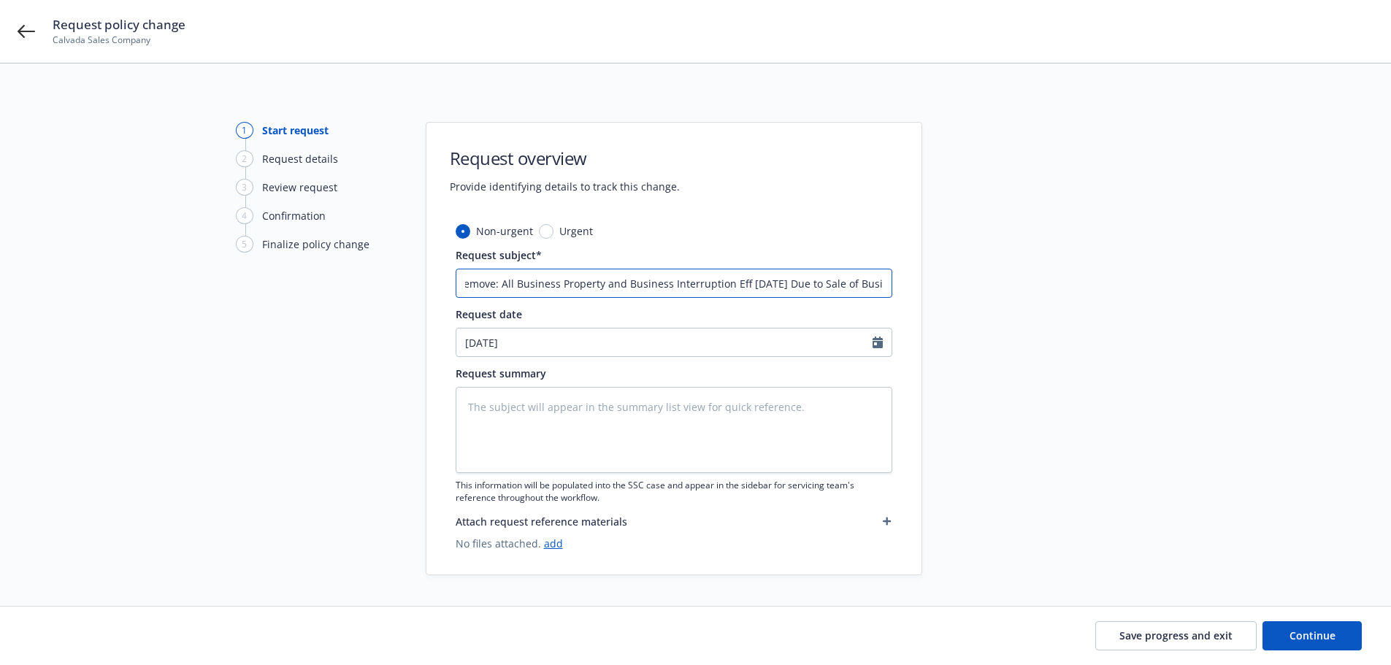
type textarea "x"
type input "Remove: All Business Property and Business Interruption Eff 6/29/2026 Due to Sa…"
type textarea "x"
type input "Remove: All Business Property and Business Interruption Eff 6/29/2026 Due to Sa…"
type textarea "x"
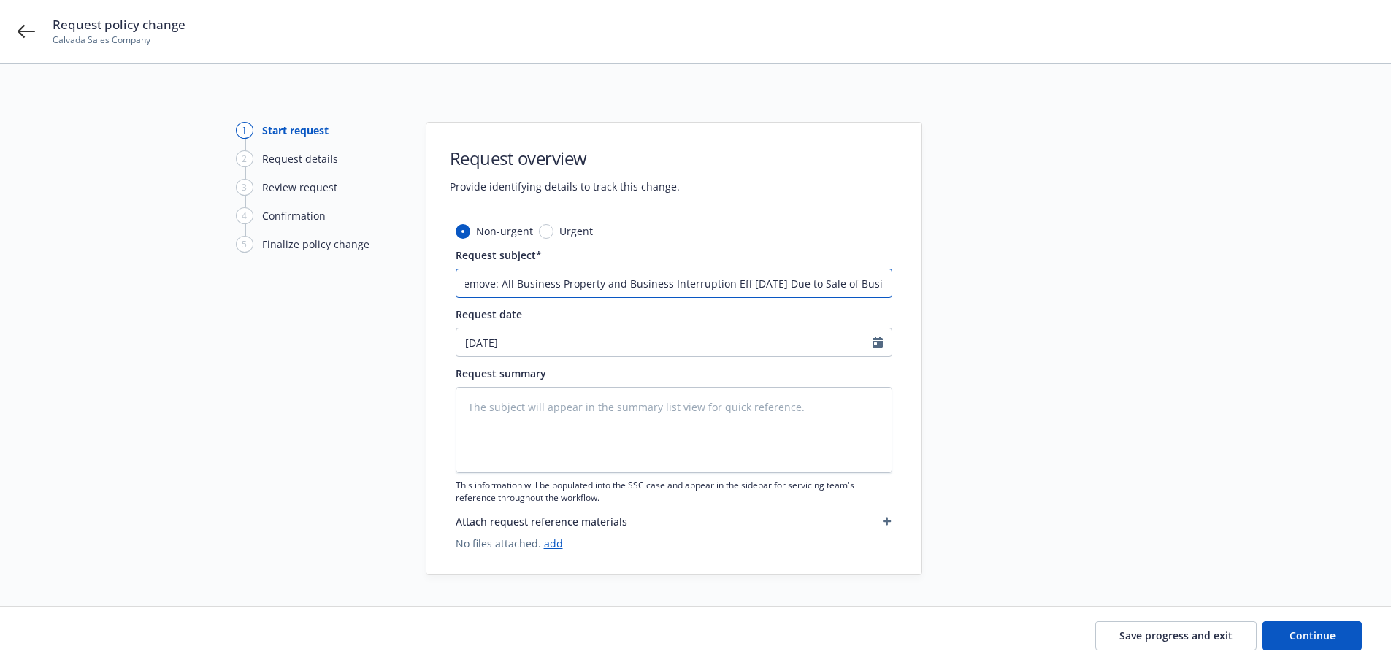
type input "Remove: All Business Property and Business Interruption Eff 6/29/2026 Due to Sa…"
type textarea "x"
type input "Remove: All Business Property and Business Interruption Eff 6/29/2026 Due to Sa…"
type textarea "x"
type input "Remove: All Business Property and Business Interruption Eff 6/29/2026 Due to Sa…"
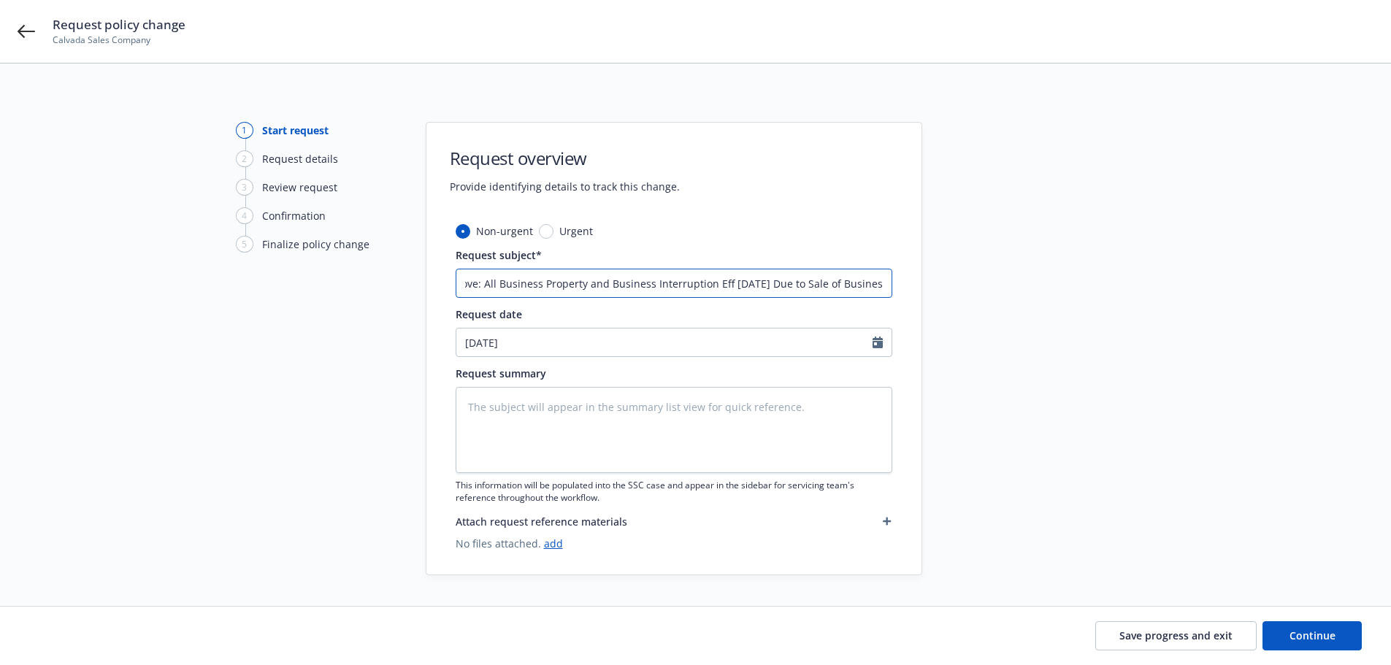
type textarea "x"
drag, startPoint x: 889, startPoint y: 284, endPoint x: 390, endPoint y: 286, distance: 498.8
click at [390, 286] on div "1 Start request 2 Request details 3 Review request 4 Confirmation 5 Finalize po…" at bounding box center [696, 348] width 1356 height 453
type input "Remove: All Business Property and Business Interruption Eff 6/29/2026 Due to Sa…"
click at [497, 410] on textarea at bounding box center [674, 430] width 437 height 86
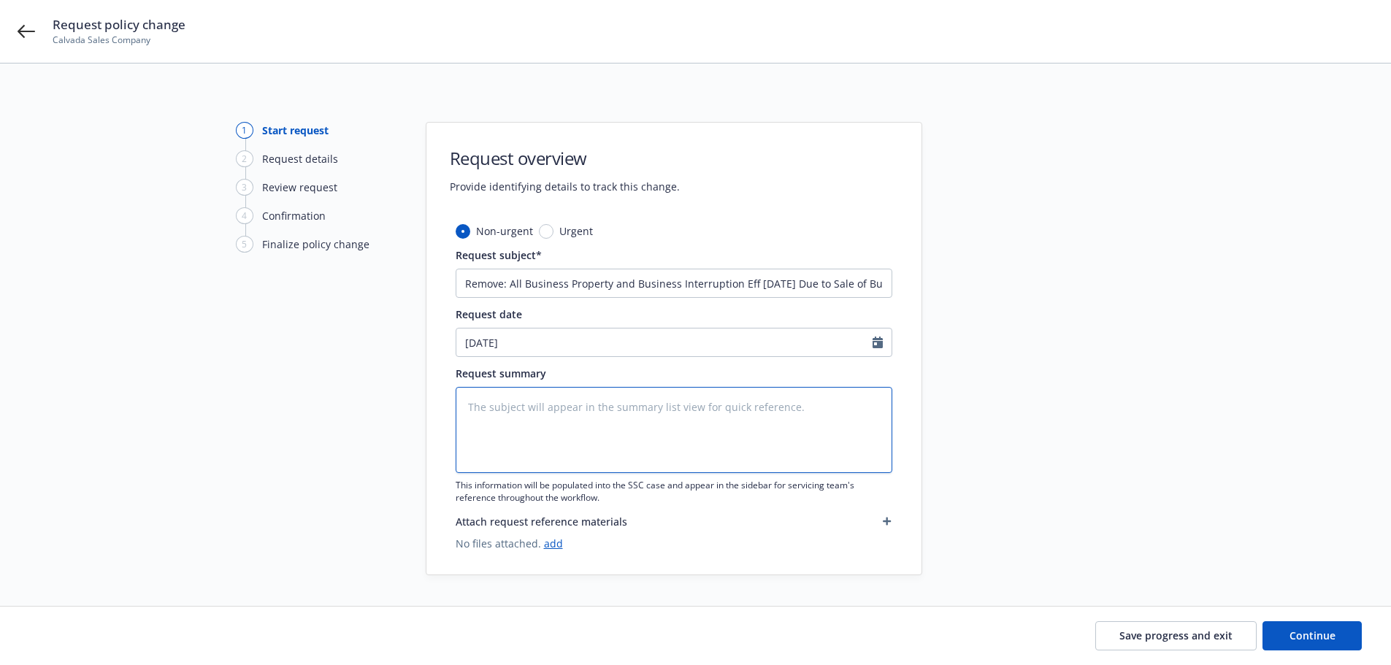
paste textarea "Remove: All Business Property and Business Interruption Eff 6/29/2026 Due to Sa…"
type textarea "x"
type textarea "Remove: All Business Property and Business Interruption Eff 6/29/2026 Due to Sa…"
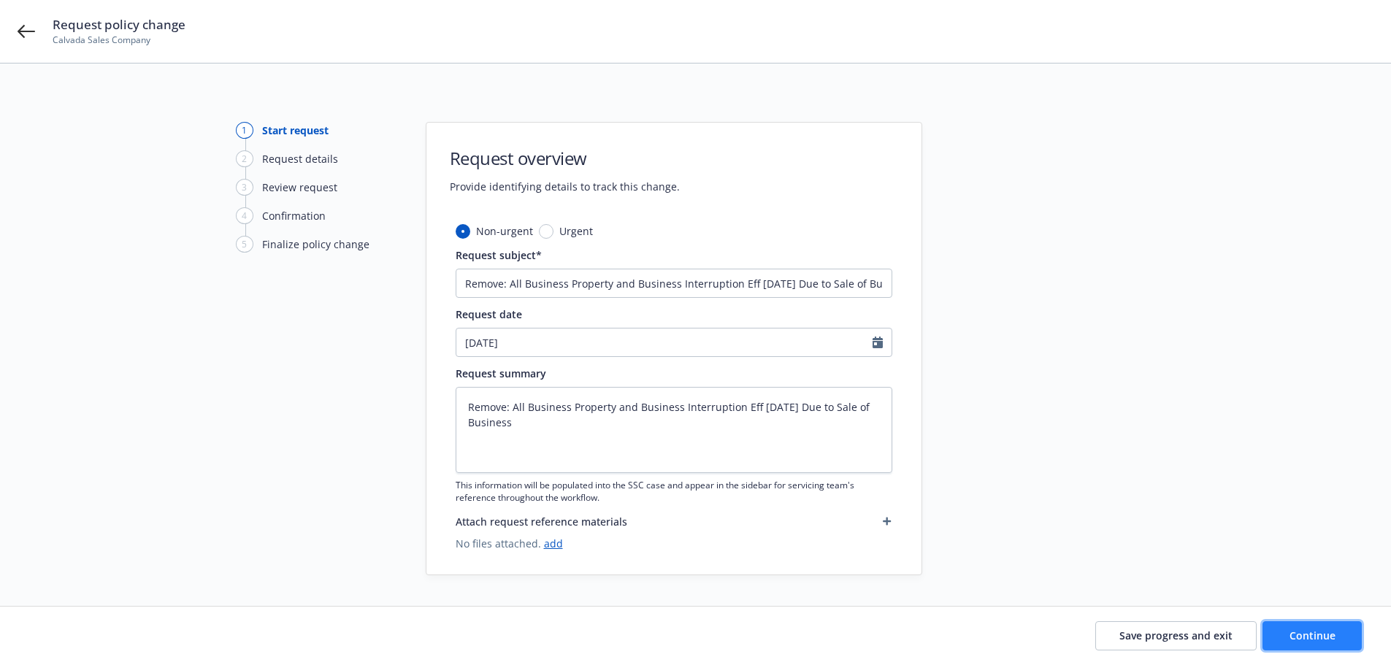
click at [1280, 639] on button "Continue" at bounding box center [1312, 635] width 99 height 29
type textarea "x"
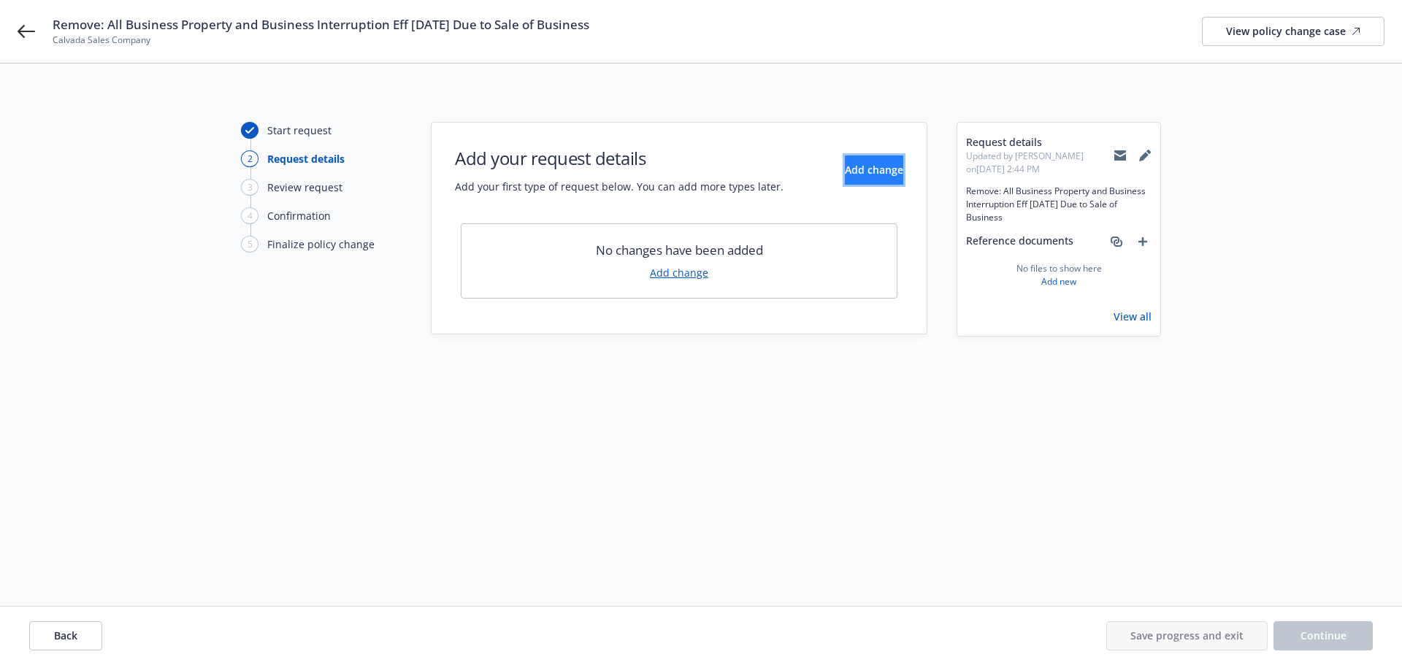
click at [874, 169] on span "Add change" at bounding box center [874, 170] width 58 height 14
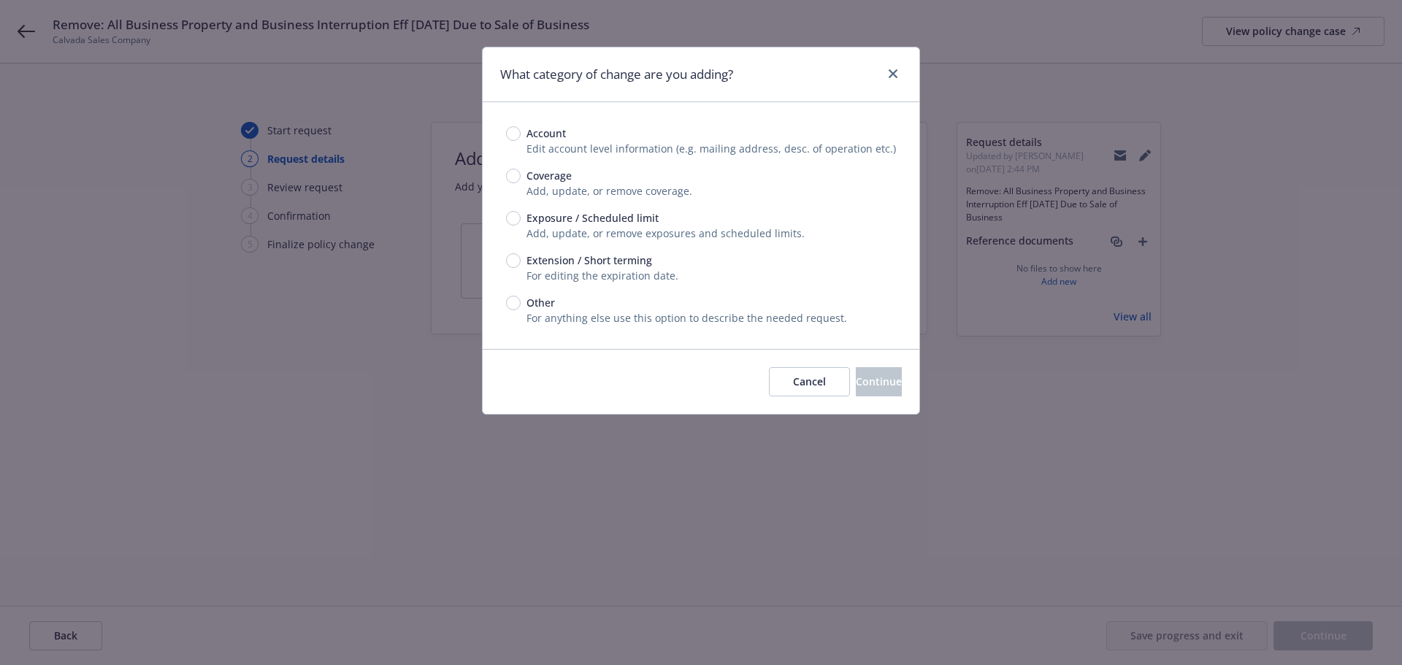
click at [574, 225] on span "Exposure / Scheduled limit" at bounding box center [593, 217] width 132 height 15
click at [521, 225] on input "Exposure / Scheduled limit" at bounding box center [513, 218] width 15 height 15
click at [856, 378] on button "Continue" at bounding box center [879, 381] width 46 height 29
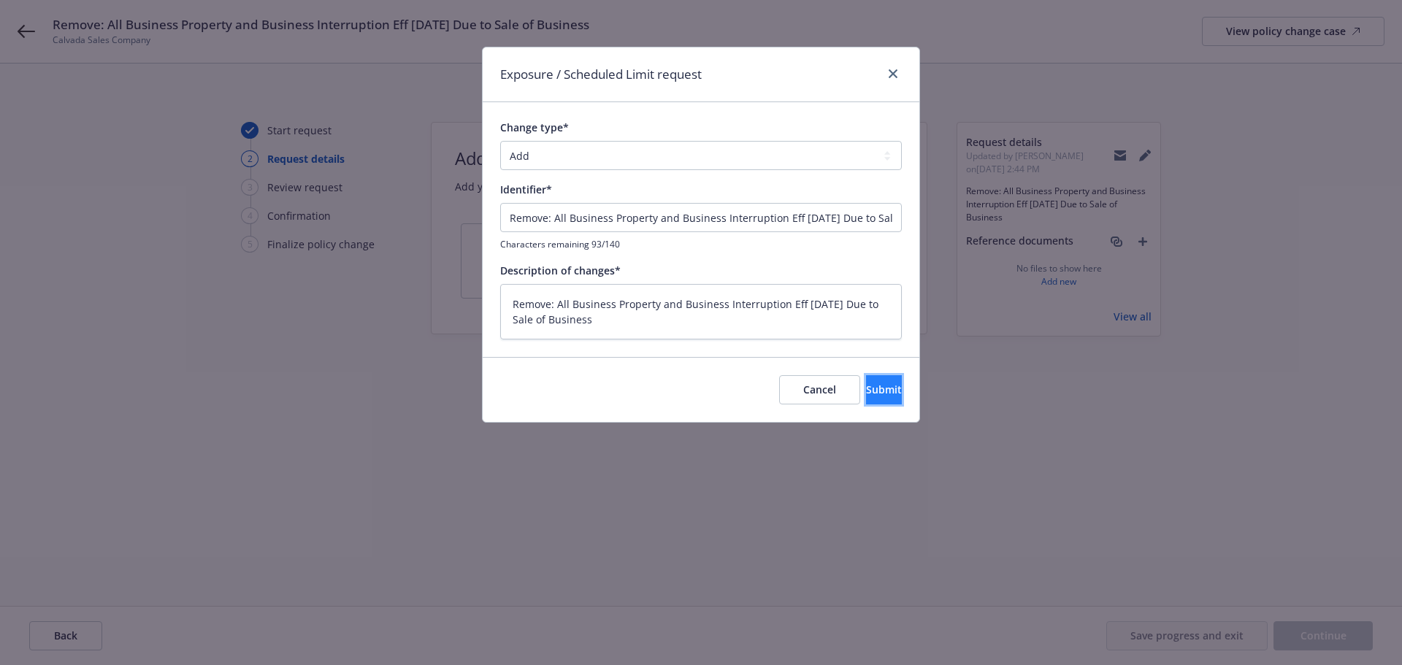
click at [866, 390] on button "Submit" at bounding box center [884, 389] width 36 height 29
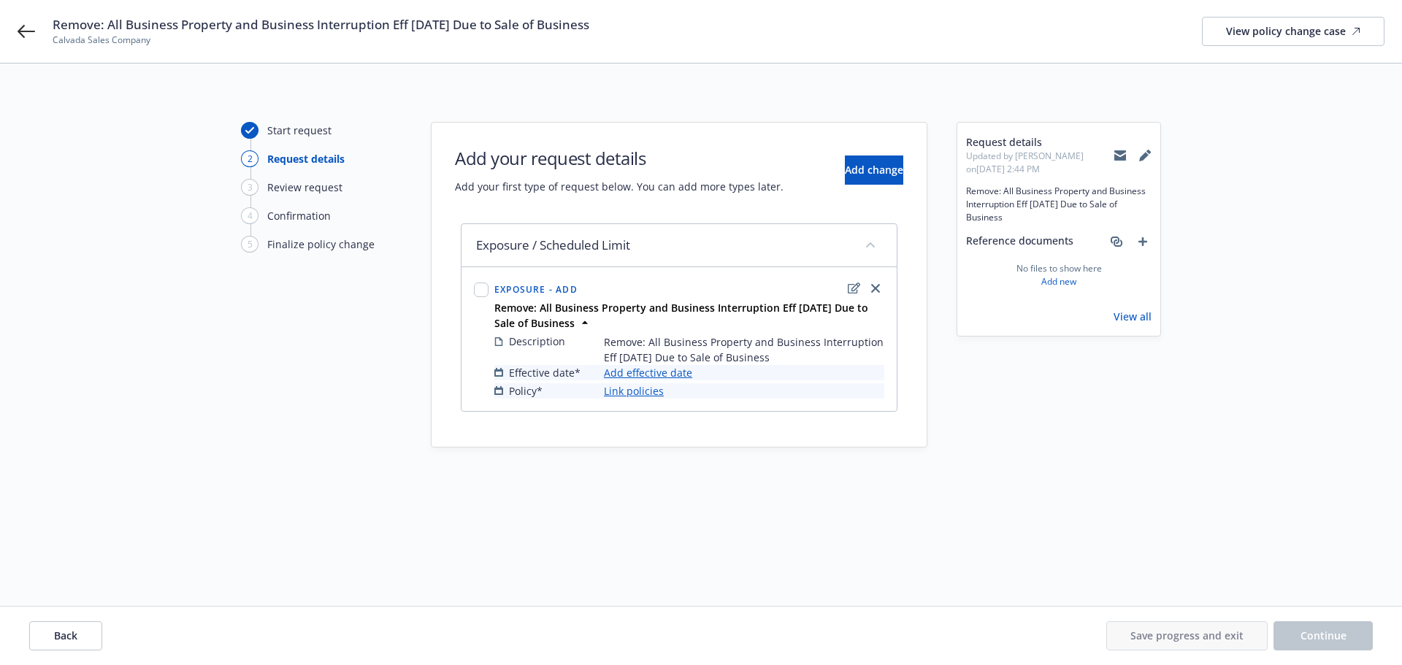
click at [683, 379] on link "Add effective date" at bounding box center [648, 372] width 88 height 15
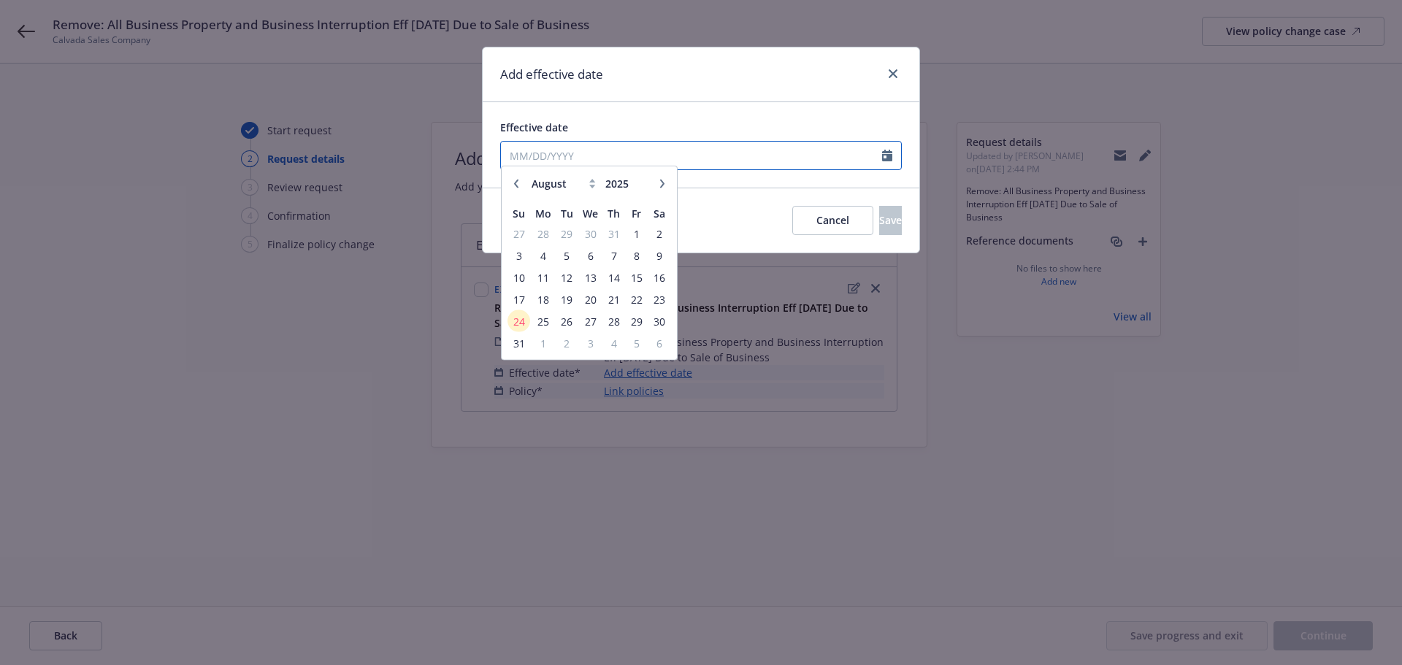
click at [605, 145] on input "Effective date" at bounding box center [691, 156] width 381 height 28
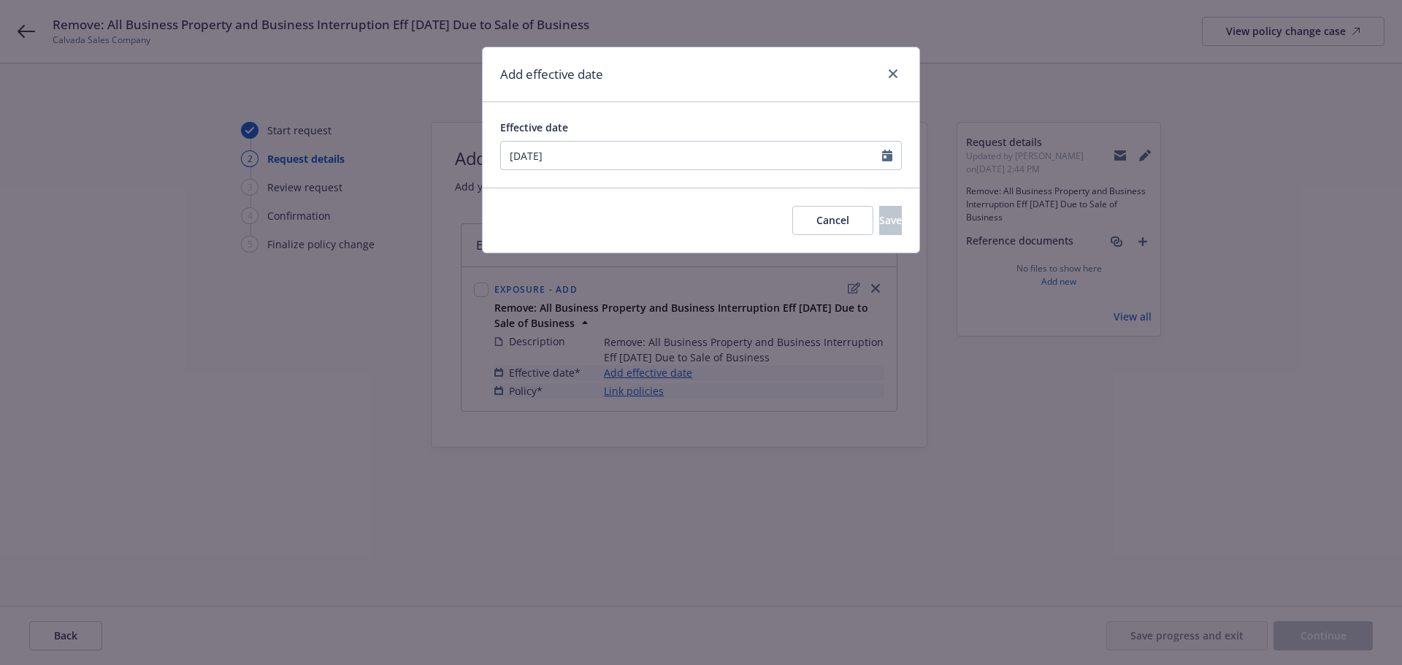
click at [686, 257] on div "Add effective date Effective date 06/29/2025 January February March April May J…" at bounding box center [701, 332] width 1402 height 665
click at [879, 234] on button "Save" at bounding box center [890, 220] width 23 height 29
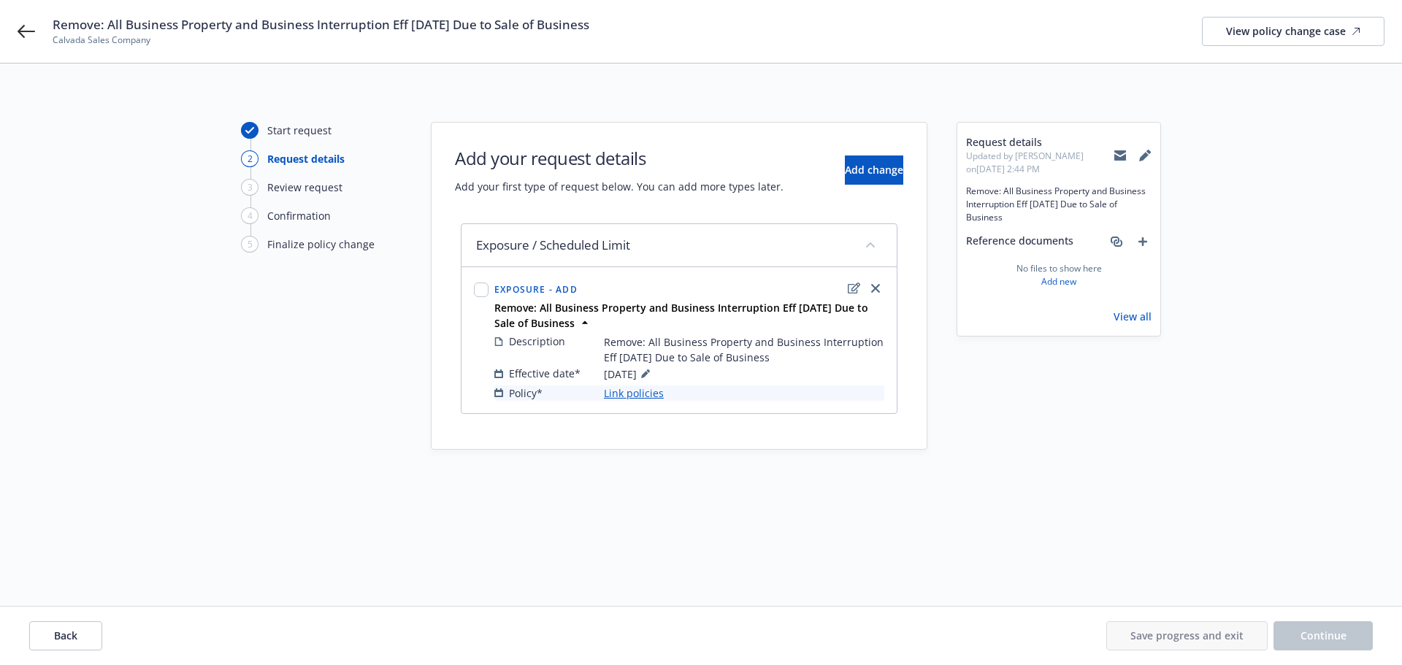
click at [631, 396] on link "Link policies" at bounding box center [634, 393] width 60 height 15
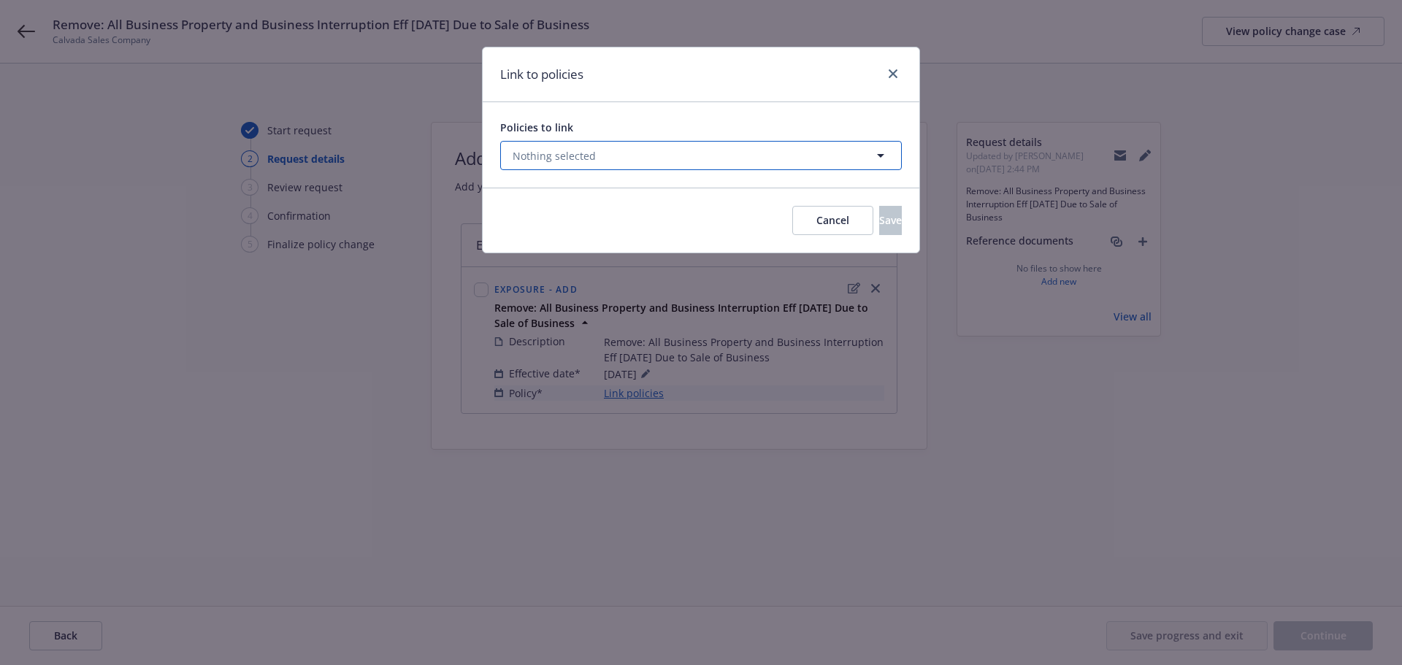
click at [562, 153] on span "Nothing selected" at bounding box center [554, 155] width 83 height 15
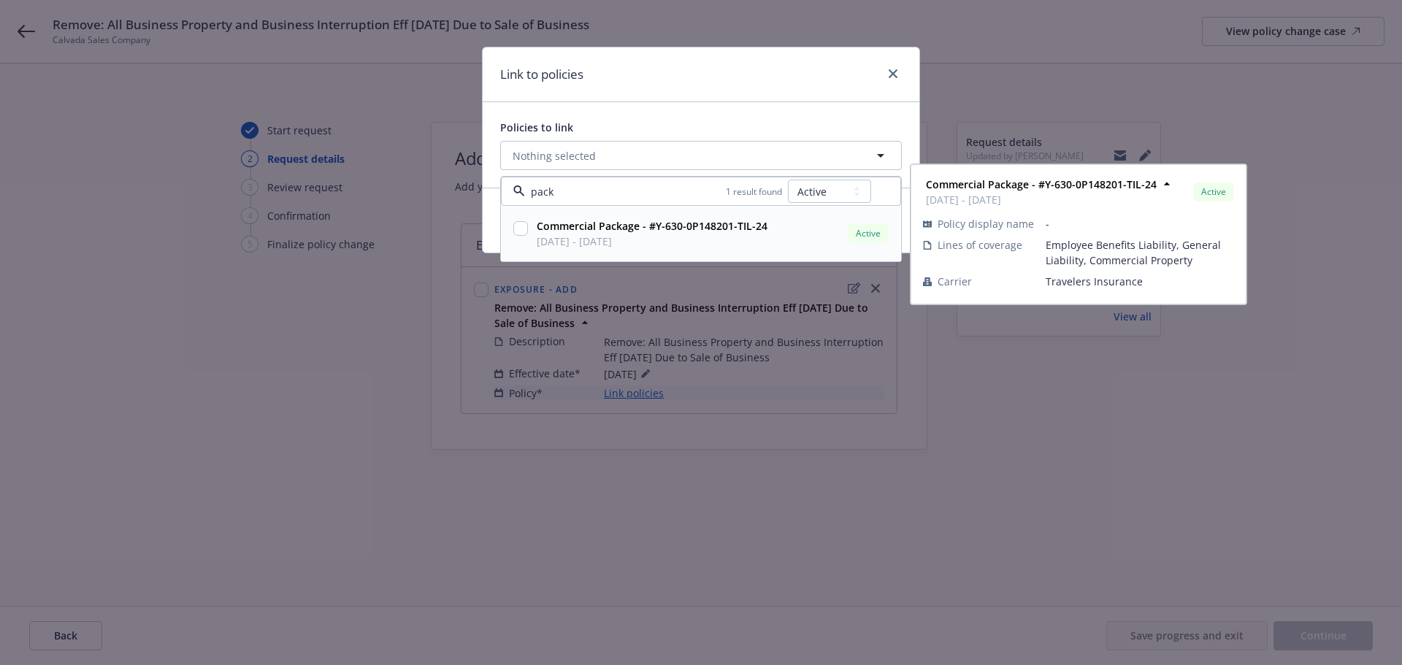
click at [518, 224] on input "checkbox" at bounding box center [520, 228] width 15 height 15
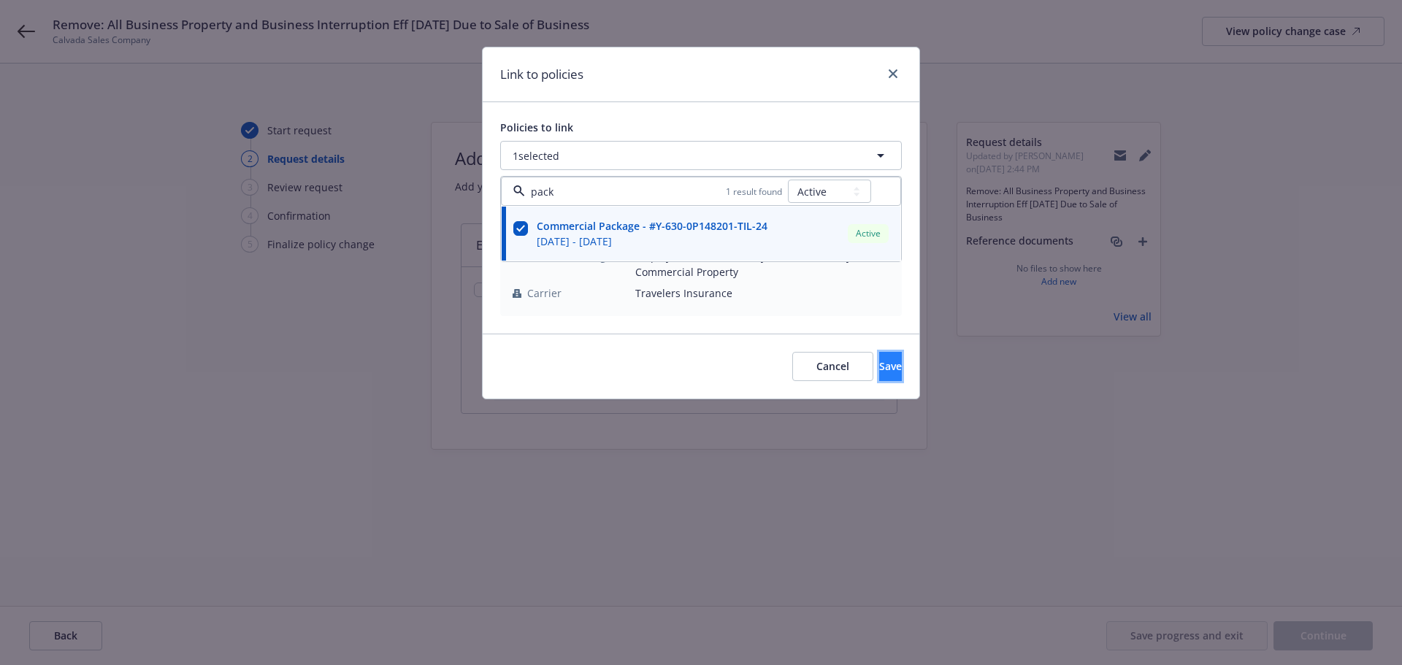
click at [879, 373] on span "Save" at bounding box center [890, 366] width 23 height 14
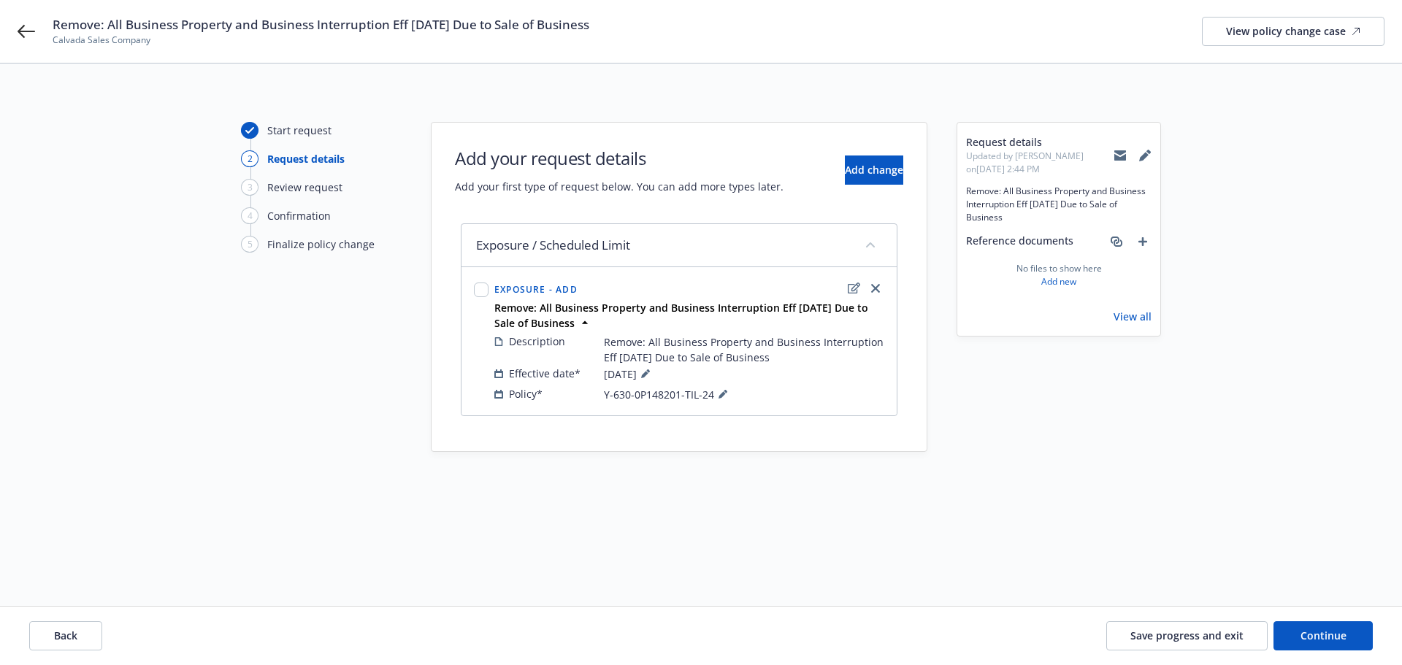
click at [1125, 153] on icon at bounding box center [1120, 156] width 12 height 12
click at [1122, 154] on icon at bounding box center [1120, 156] width 12 height 12
click at [1145, 243] on icon "add" at bounding box center [1142, 241] width 9 height 9
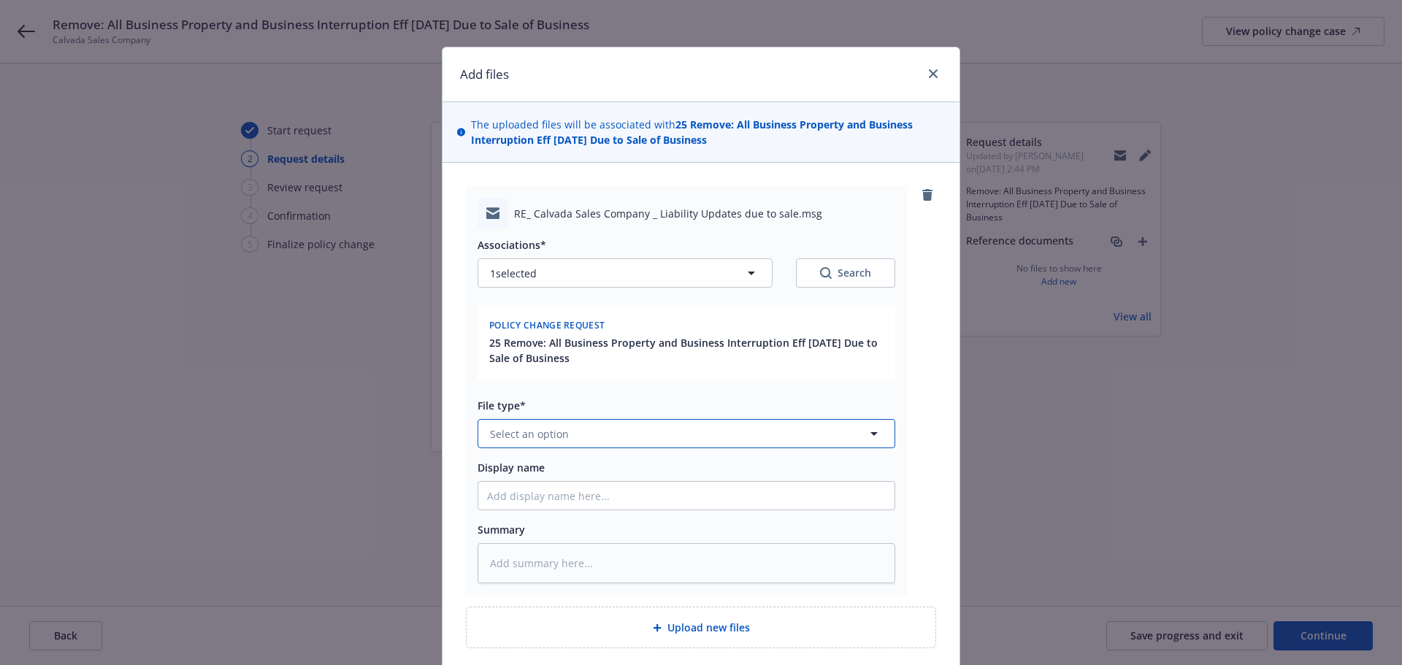
click at [569, 439] on button "Select an option" at bounding box center [687, 433] width 418 height 29
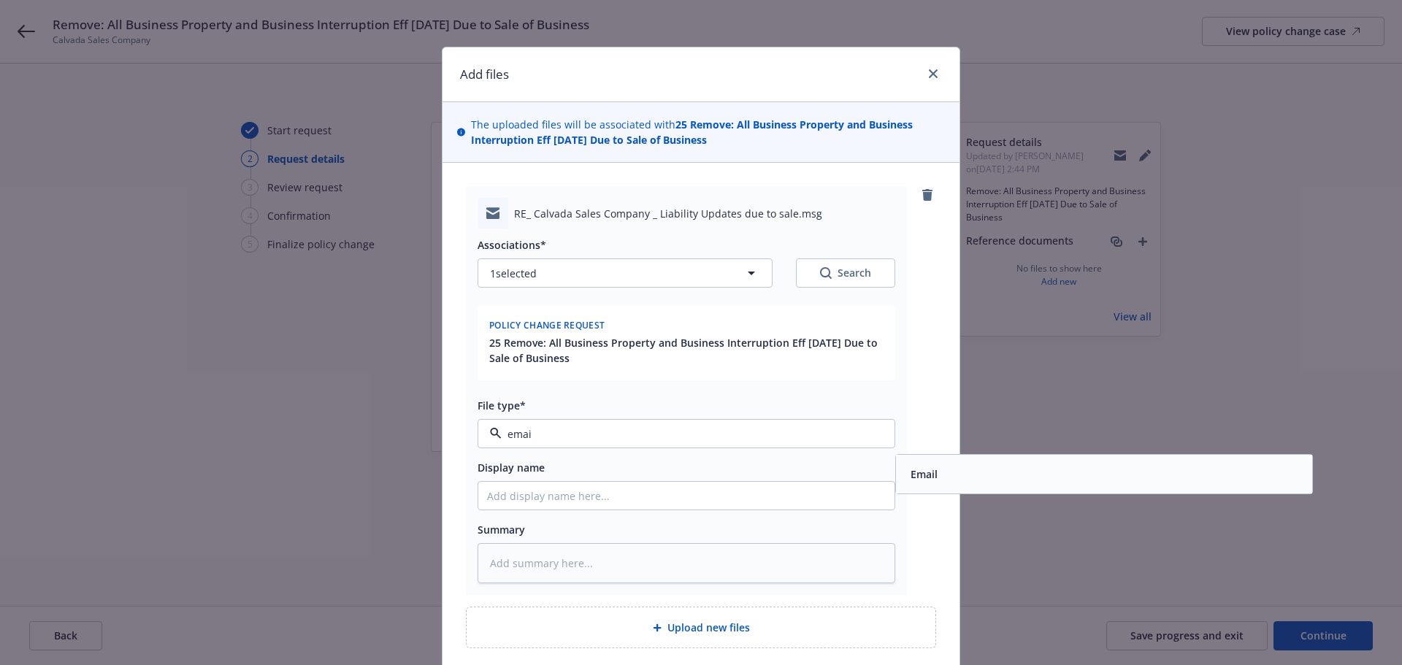
click at [916, 466] on div "Email" at bounding box center [923, 474] width 36 height 21
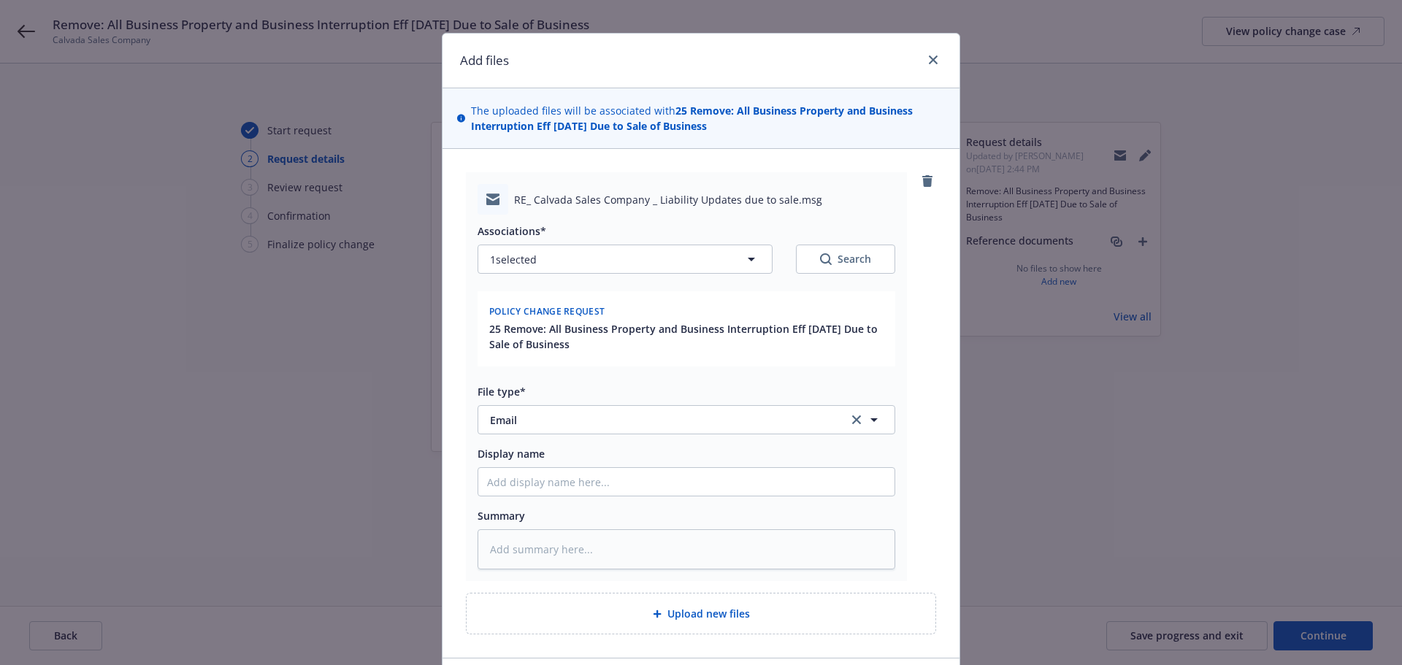
scroll to position [73, 0]
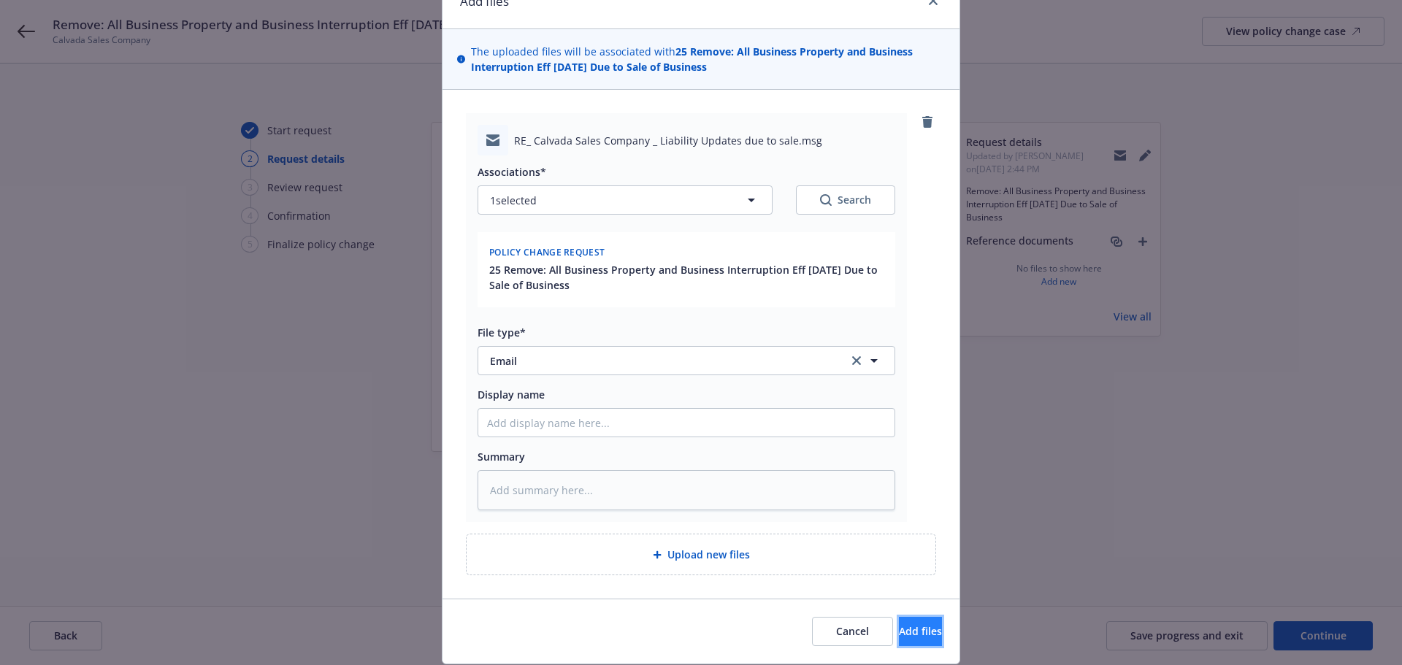
click at [899, 639] on button "Add files" at bounding box center [920, 631] width 43 height 29
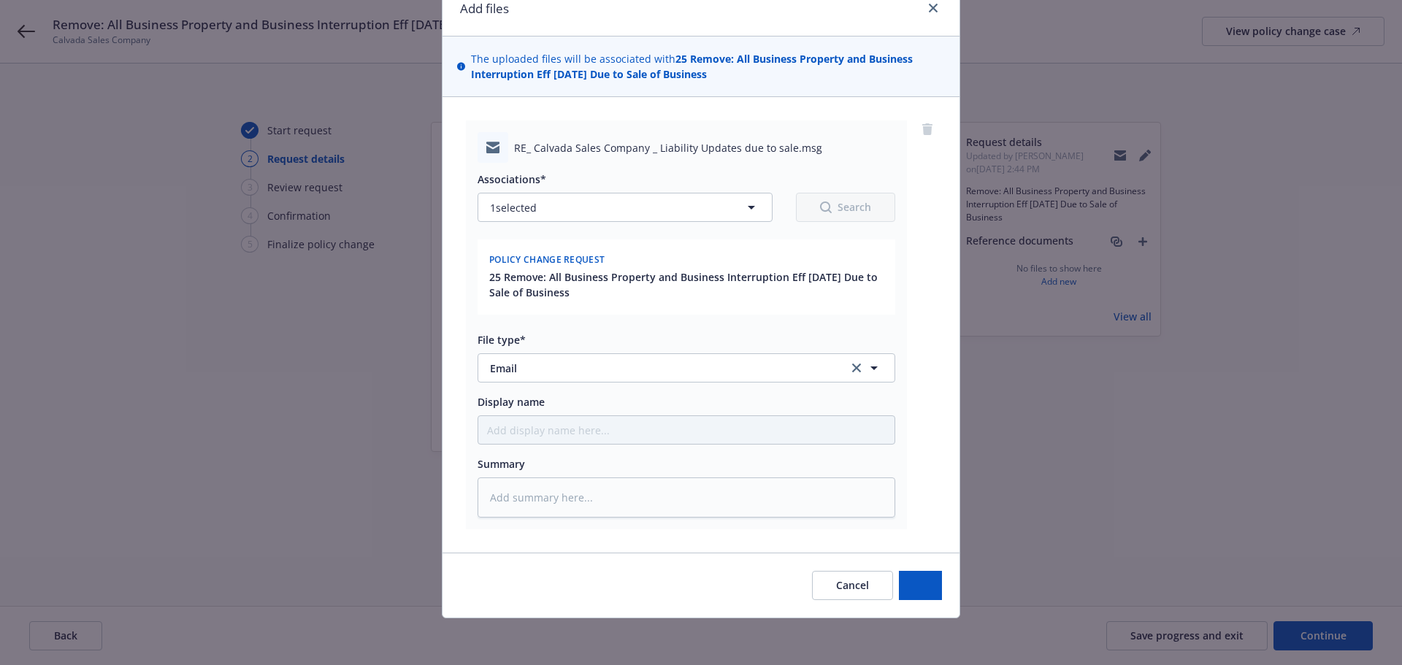
scroll to position [66, 0]
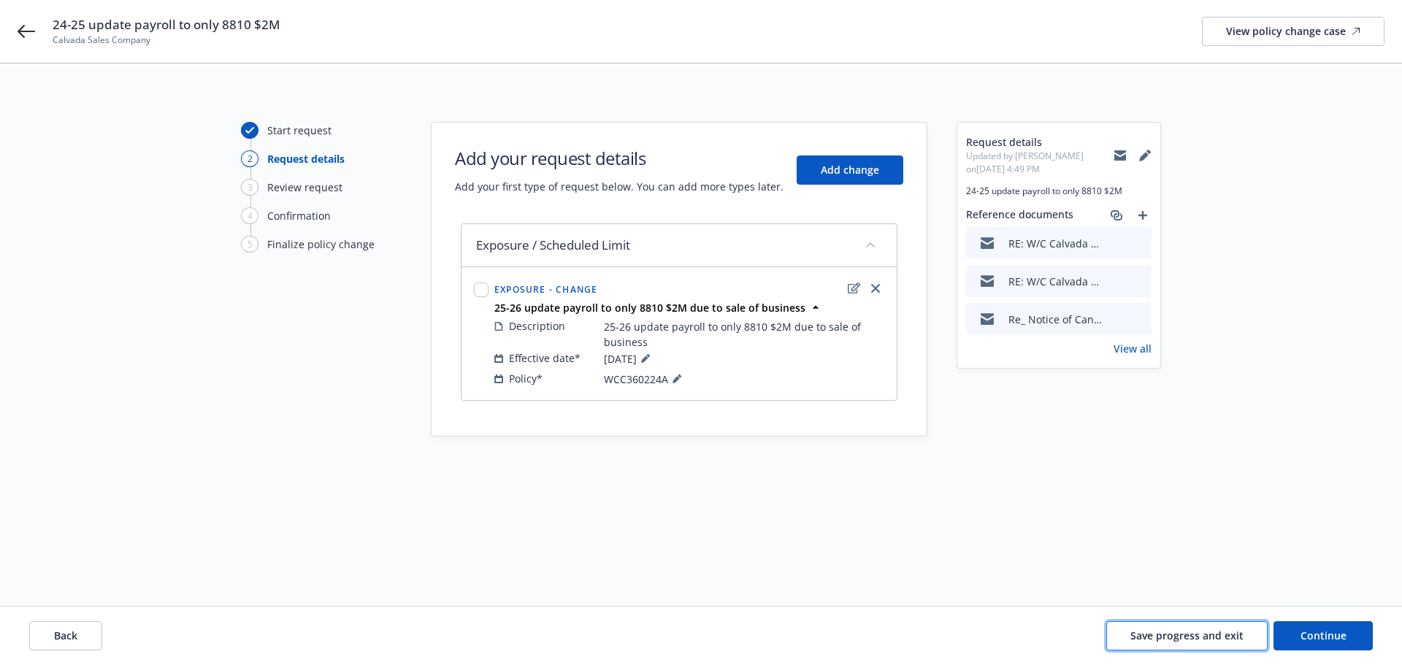
click at [1207, 636] on span "Save progress and exit" at bounding box center [1186, 636] width 113 height 14
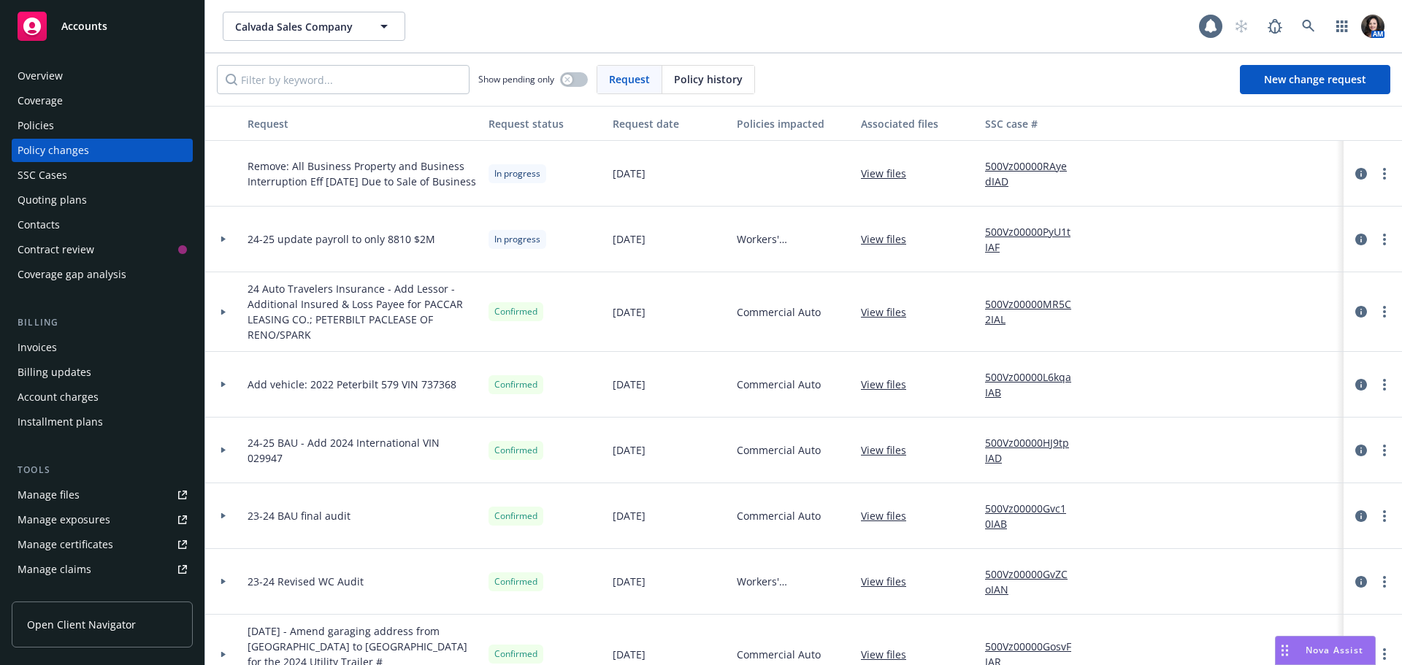
click at [64, 129] on div "Policies" at bounding box center [102, 125] width 169 height 23
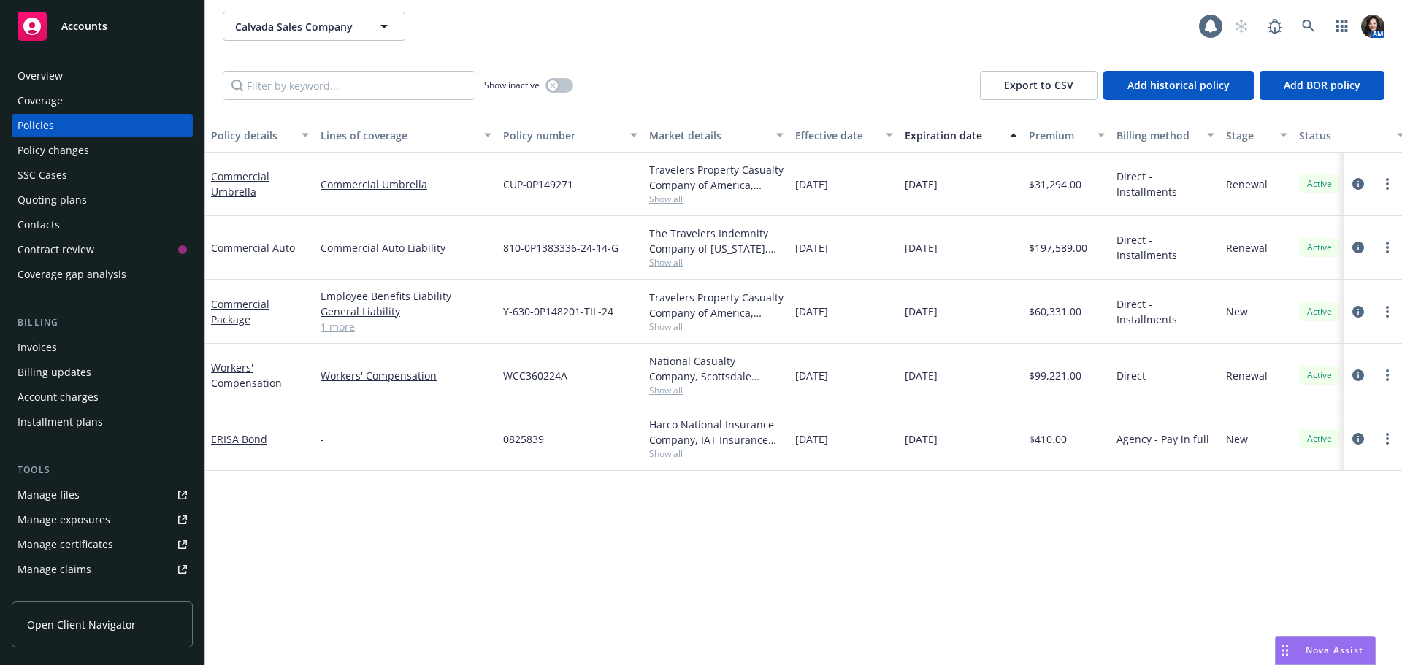
click at [1348, 311] on div at bounding box center [1373, 312] width 58 height 64
click at [1361, 312] on icon "circleInformation" at bounding box center [1358, 312] width 12 height 12
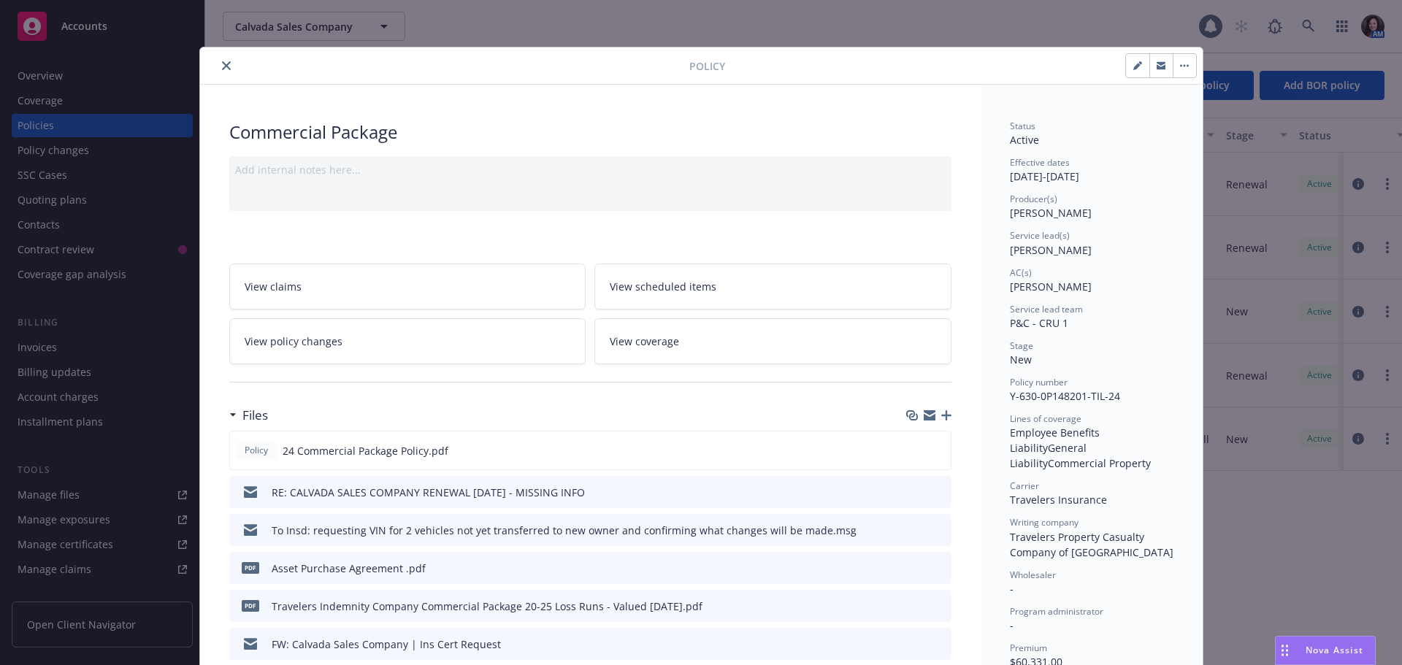
click at [1155, 70] on button "button" at bounding box center [1160, 65] width 23 height 23
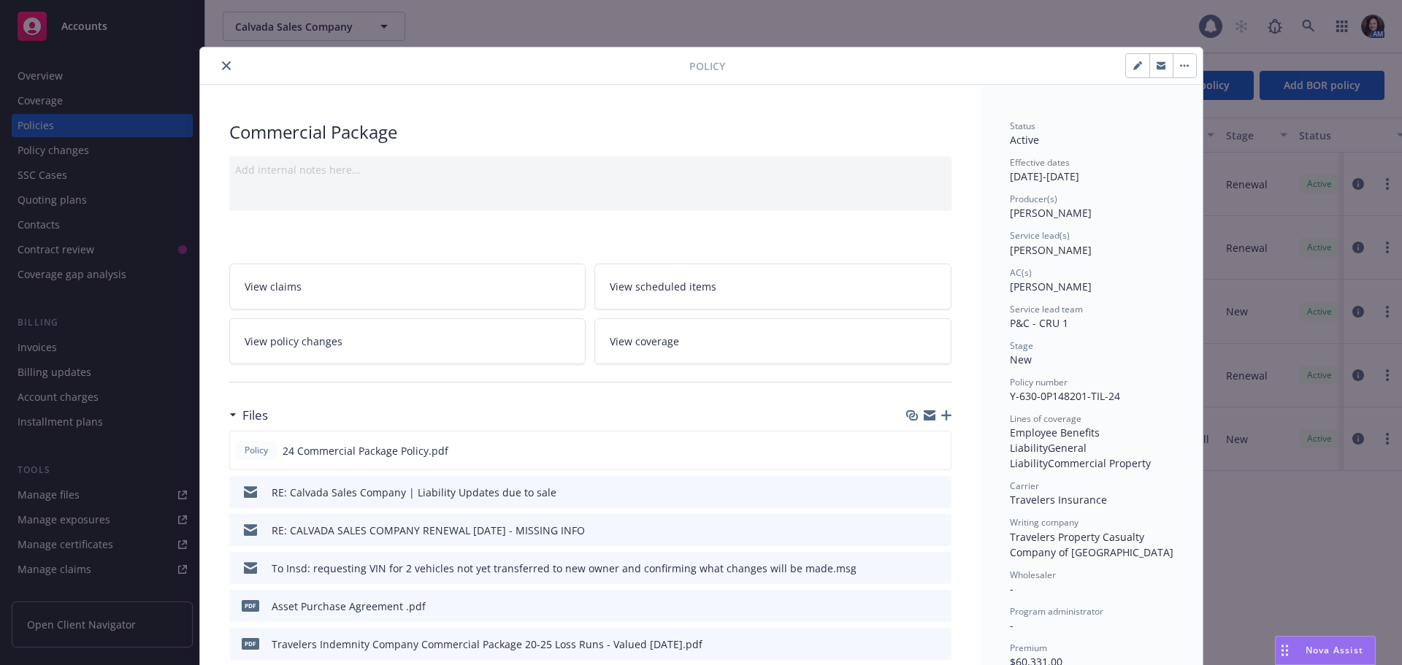
click at [222, 65] on icon "close" at bounding box center [226, 65] width 9 height 9
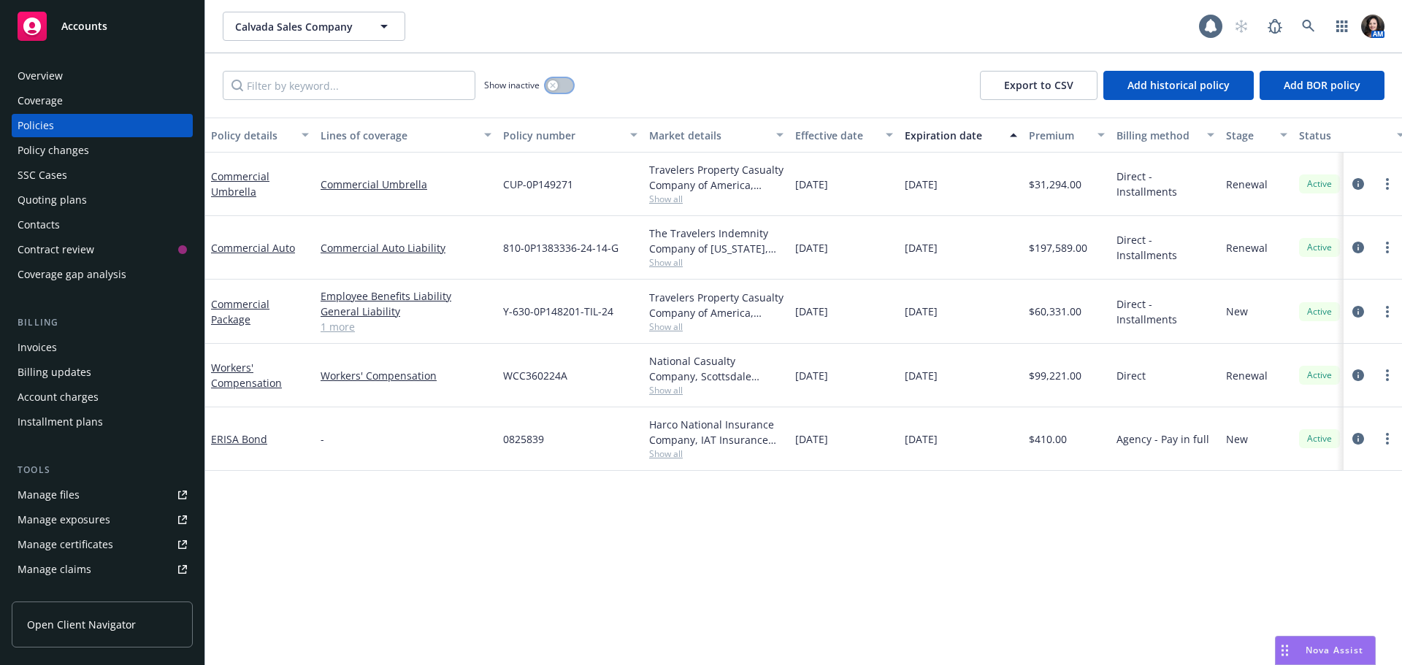
click at [554, 82] on div "button" at bounding box center [553, 85] width 10 height 10
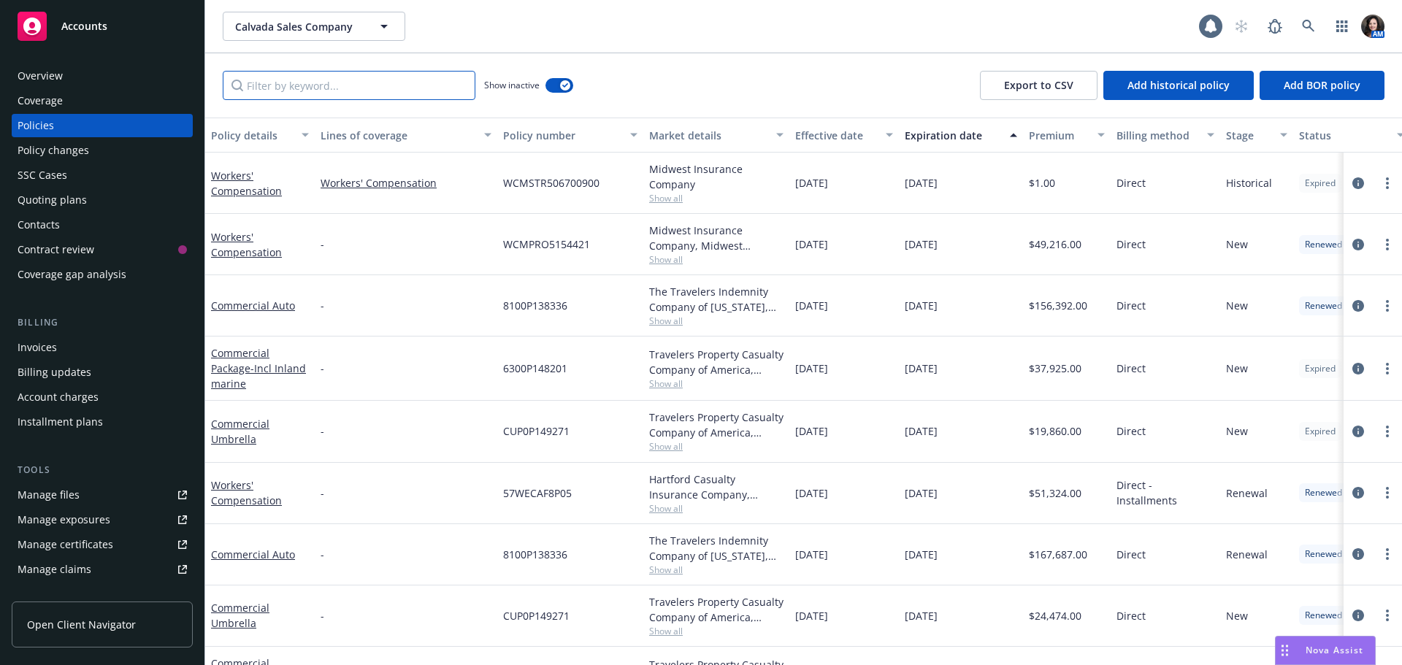
click at [364, 84] on input "Filter by keyword..." at bounding box center [349, 85] width 253 height 29
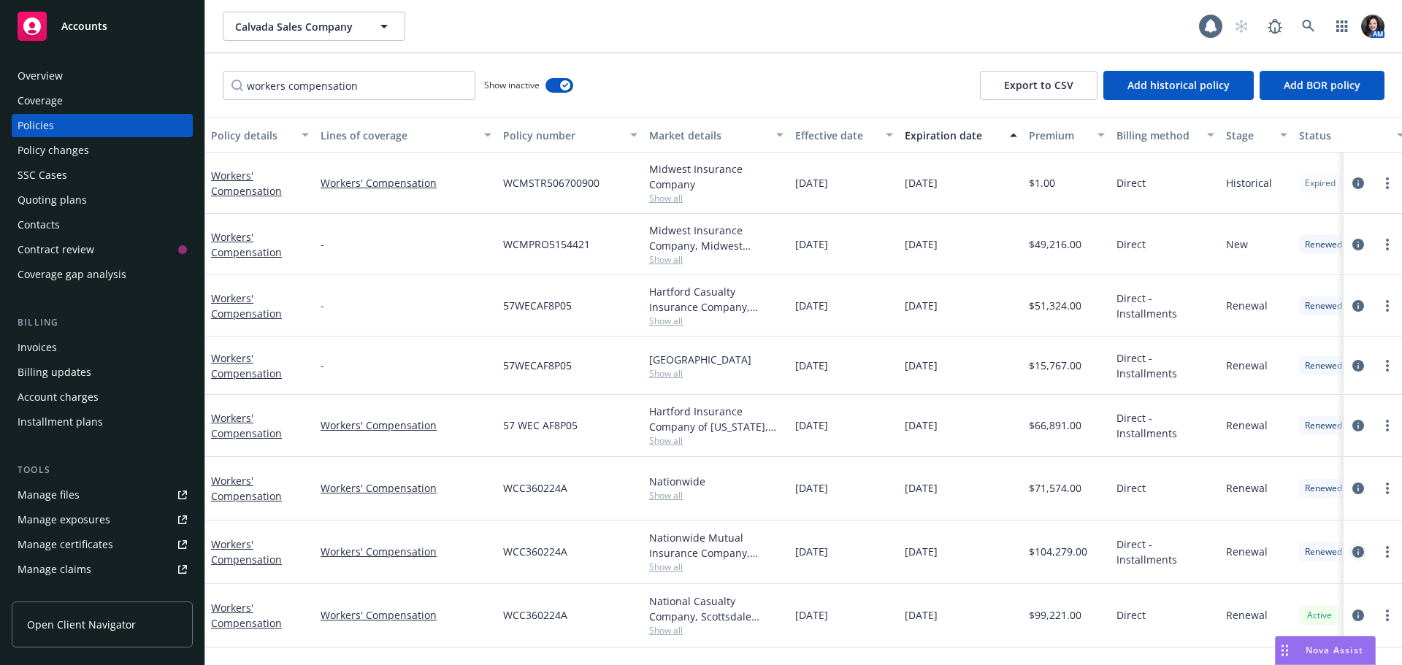
click at [1360, 544] on link "circleInformation" at bounding box center [1358, 552] width 18 height 18
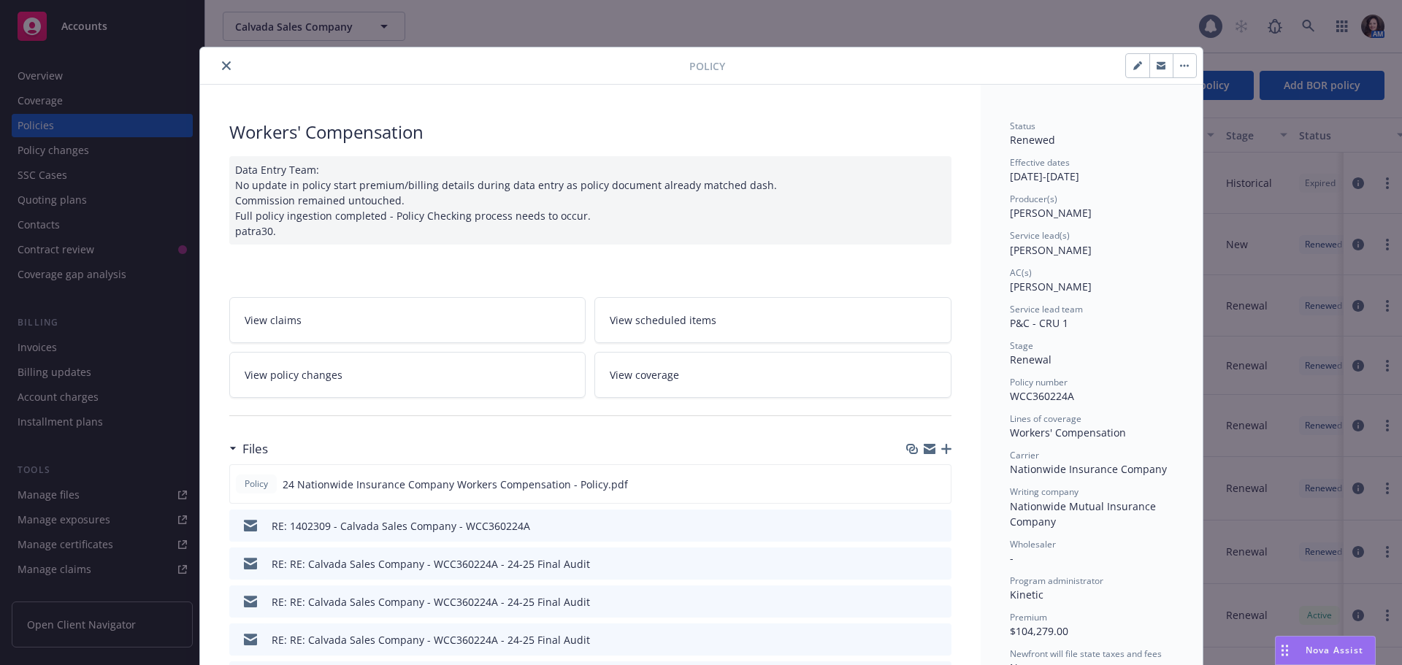
click at [933, 521] on icon "preview file" at bounding box center [937, 525] width 13 height 10
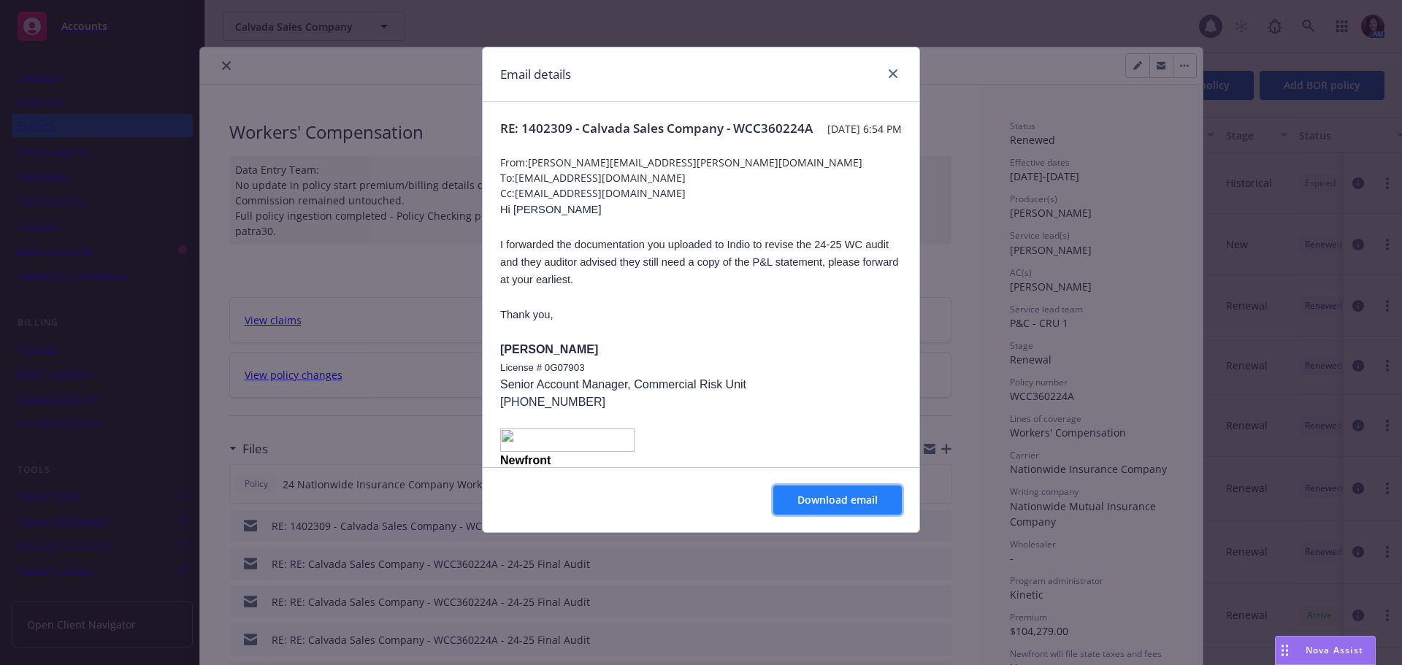
click at [819, 490] on button "Download email" at bounding box center [837, 500] width 129 height 29
click at [892, 69] on link "close" at bounding box center [893, 74] width 18 height 18
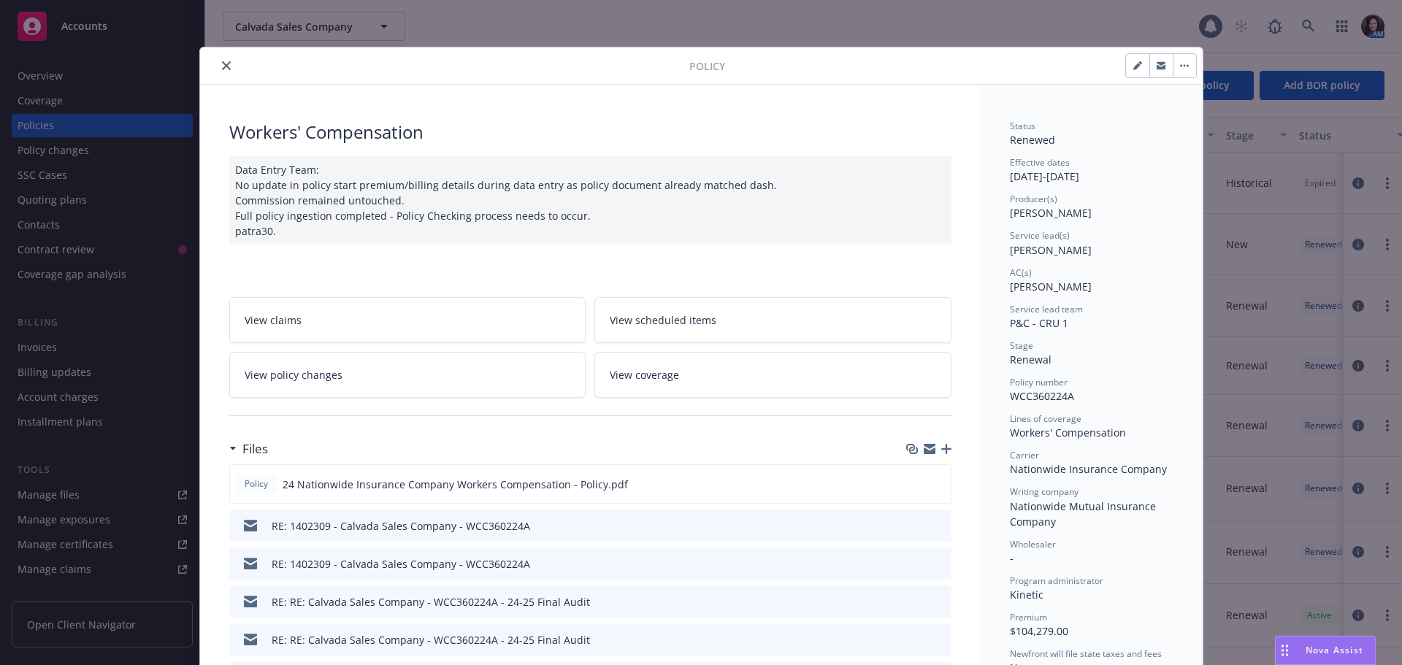
click at [218, 64] on button "close" at bounding box center [227, 66] width 18 height 18
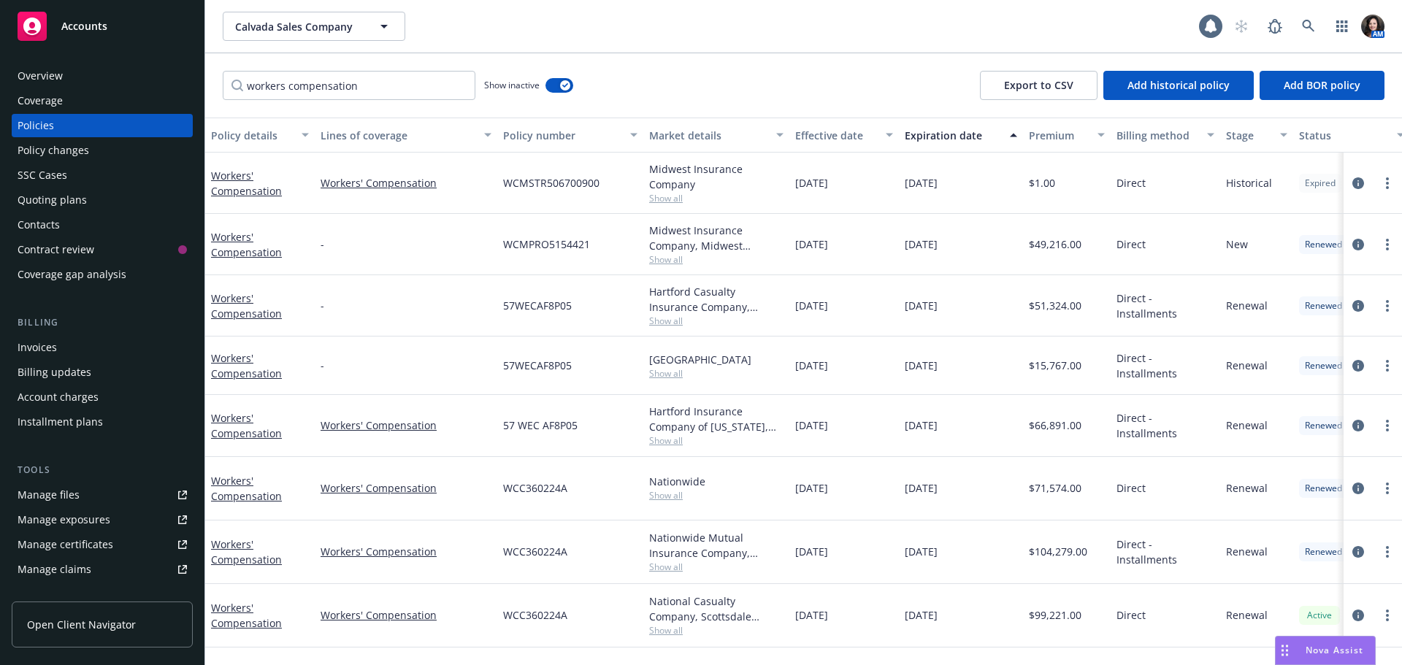
click at [60, 129] on div "Policies" at bounding box center [102, 125] width 169 height 23
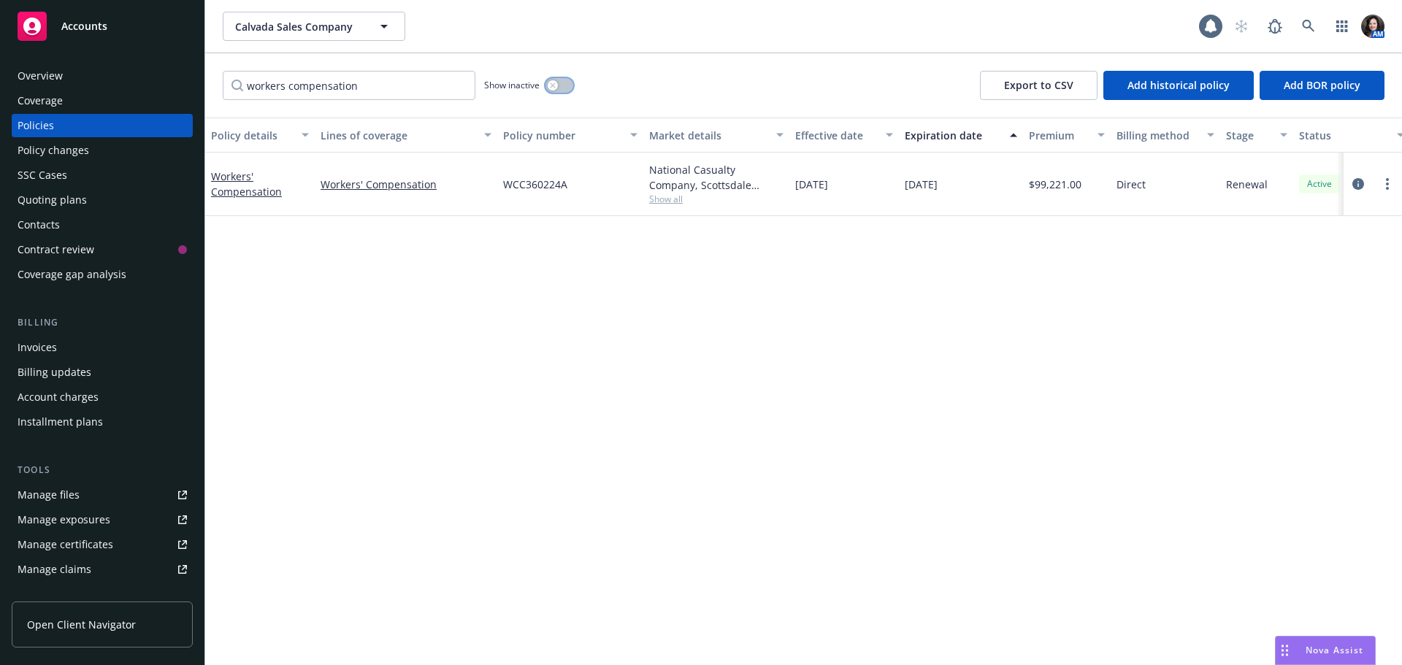
click at [562, 86] on button "button" at bounding box center [559, 85] width 28 height 15
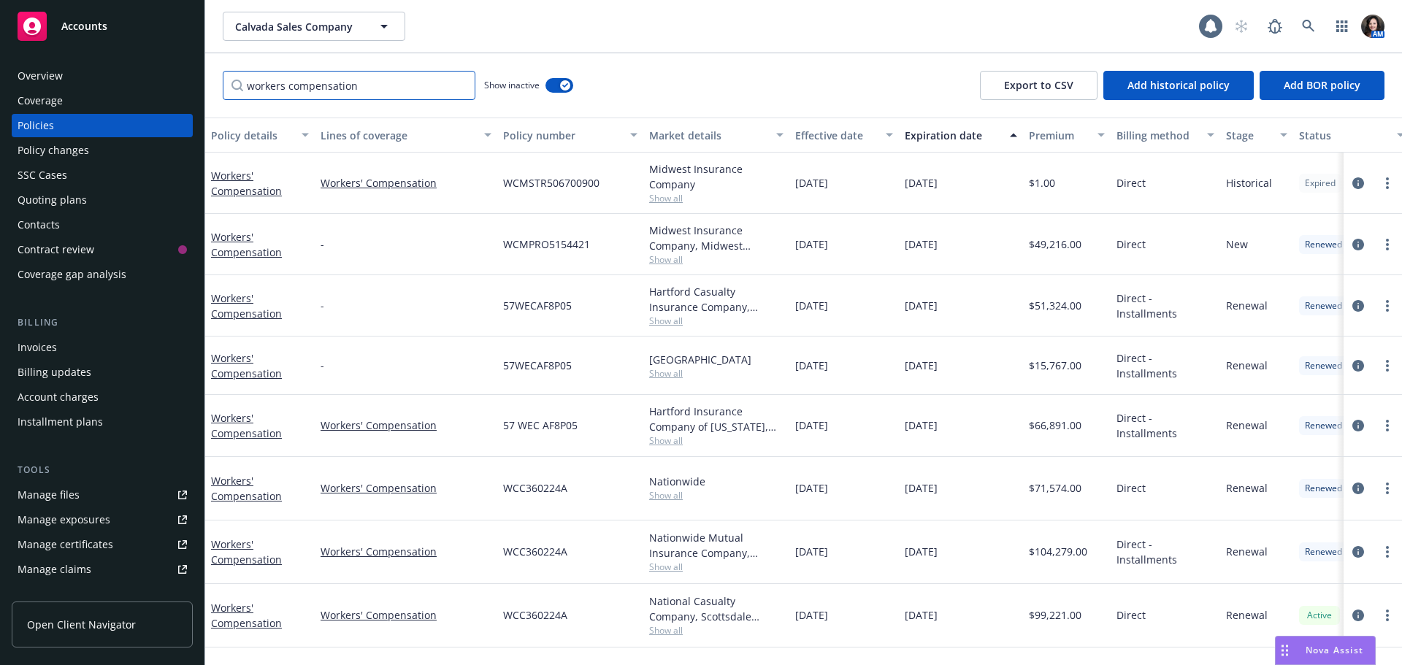
drag, startPoint x: 312, startPoint y: 83, endPoint x: 194, endPoint y: 83, distance: 118.3
click at [194, 83] on div "Accounts Overview Coverage Policies Policy changes SSC Cases Quoting plans Cont…" at bounding box center [701, 332] width 1402 height 665
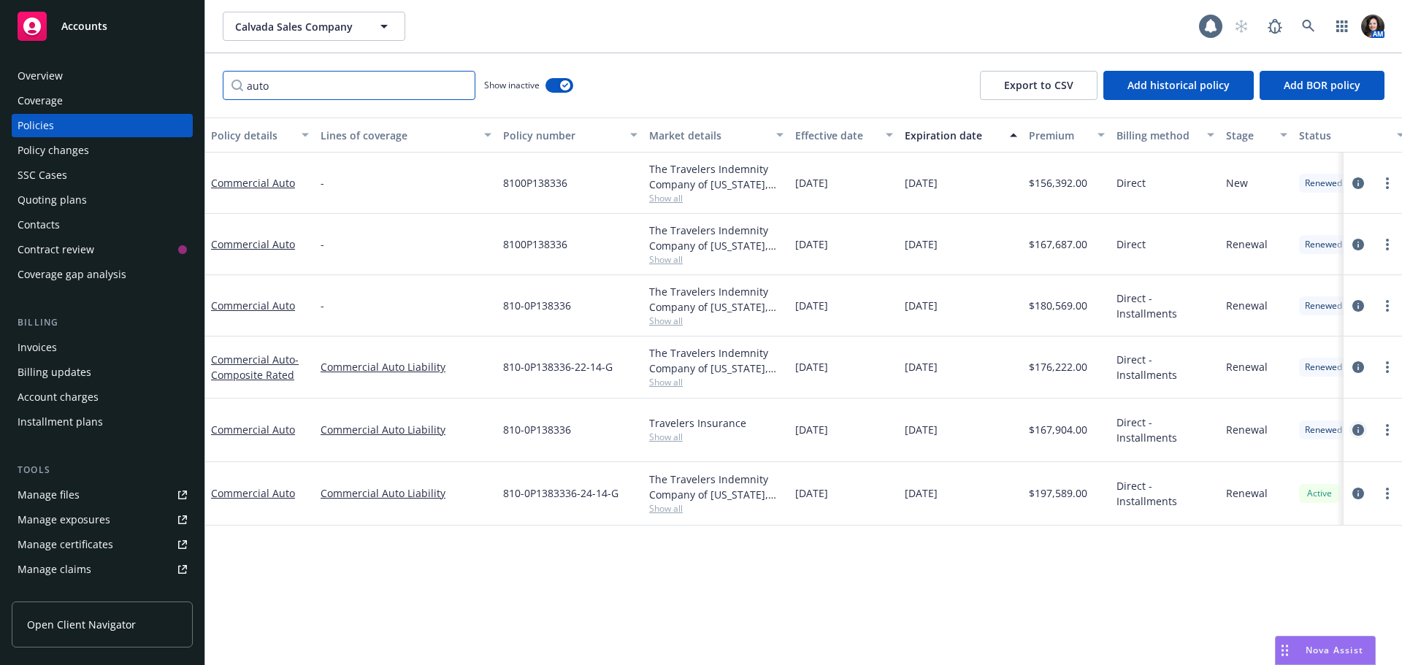
type input "auto"
click at [1358, 434] on icon "circleInformation" at bounding box center [1358, 430] width 12 height 12
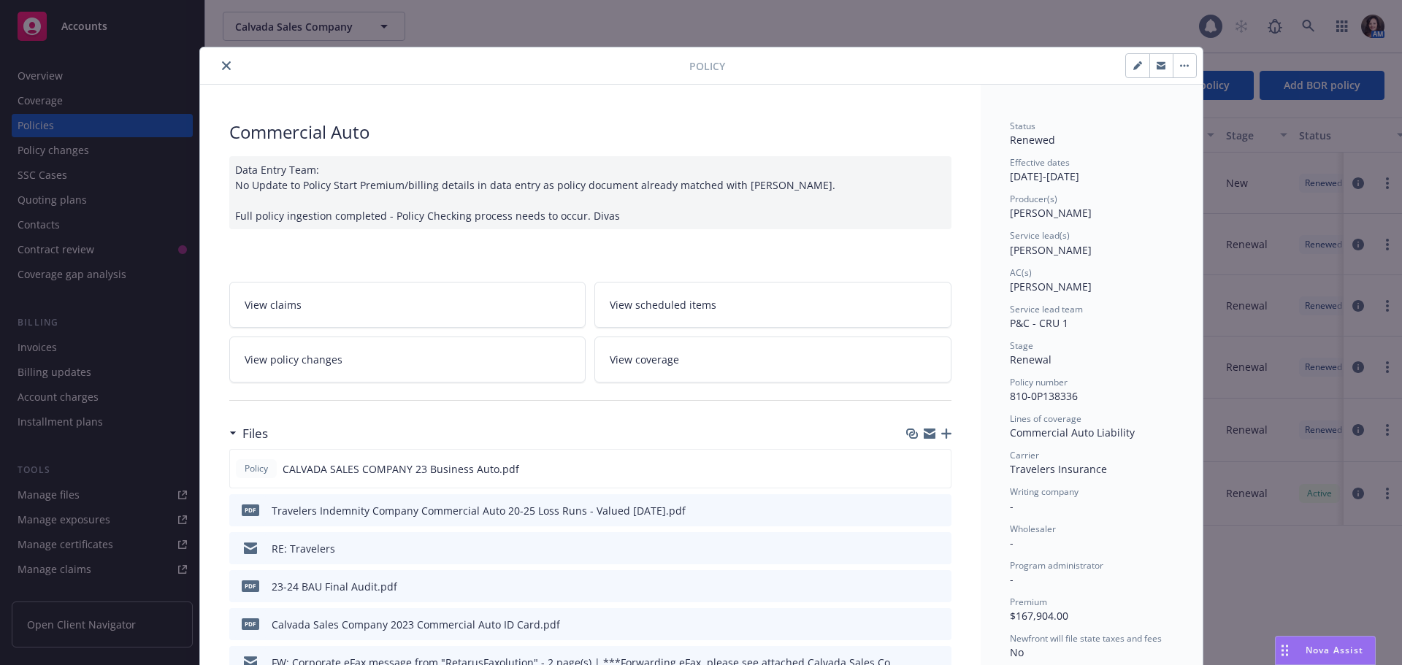
click at [941, 428] on div at bounding box center [928, 434] width 45 height 12
click at [941, 429] on icon "button" at bounding box center [946, 434] width 10 height 10
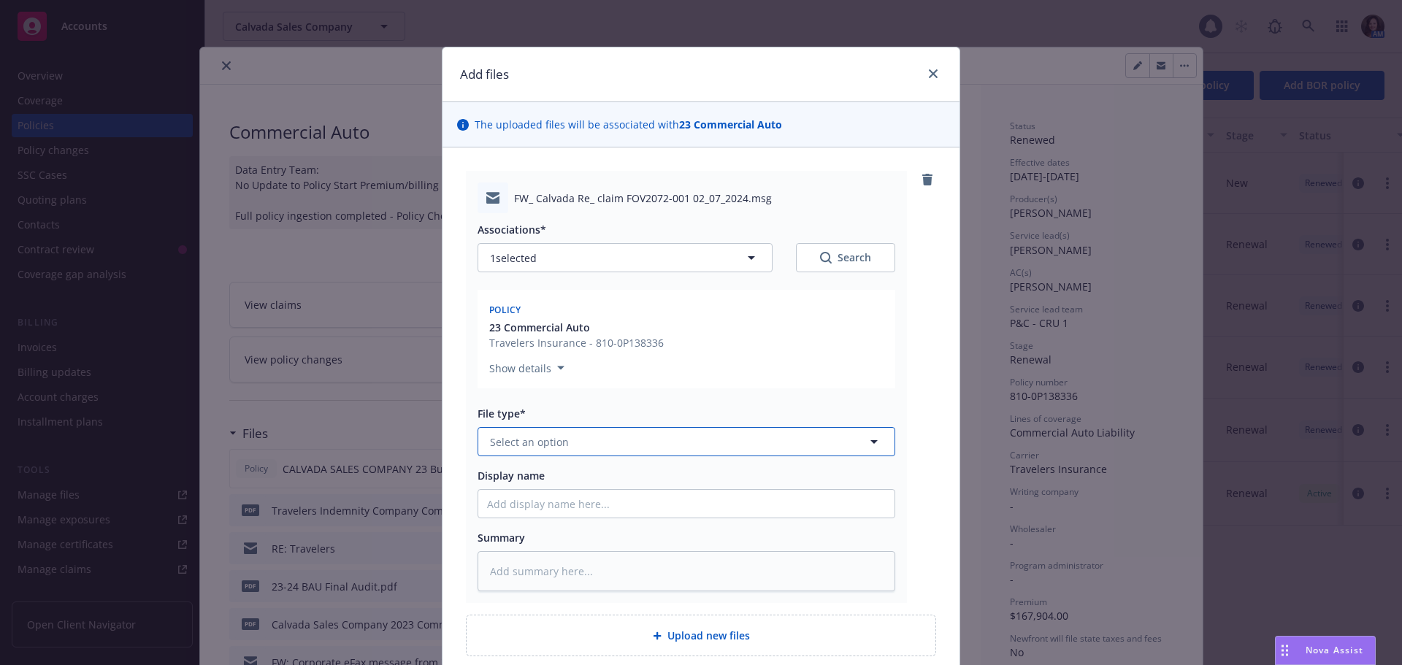
click at [511, 446] on span "Select an option" at bounding box center [529, 441] width 79 height 15
type input "e"
click at [514, 473] on div "Declination" at bounding box center [686, 456] width 416 height 39
type textarea "x"
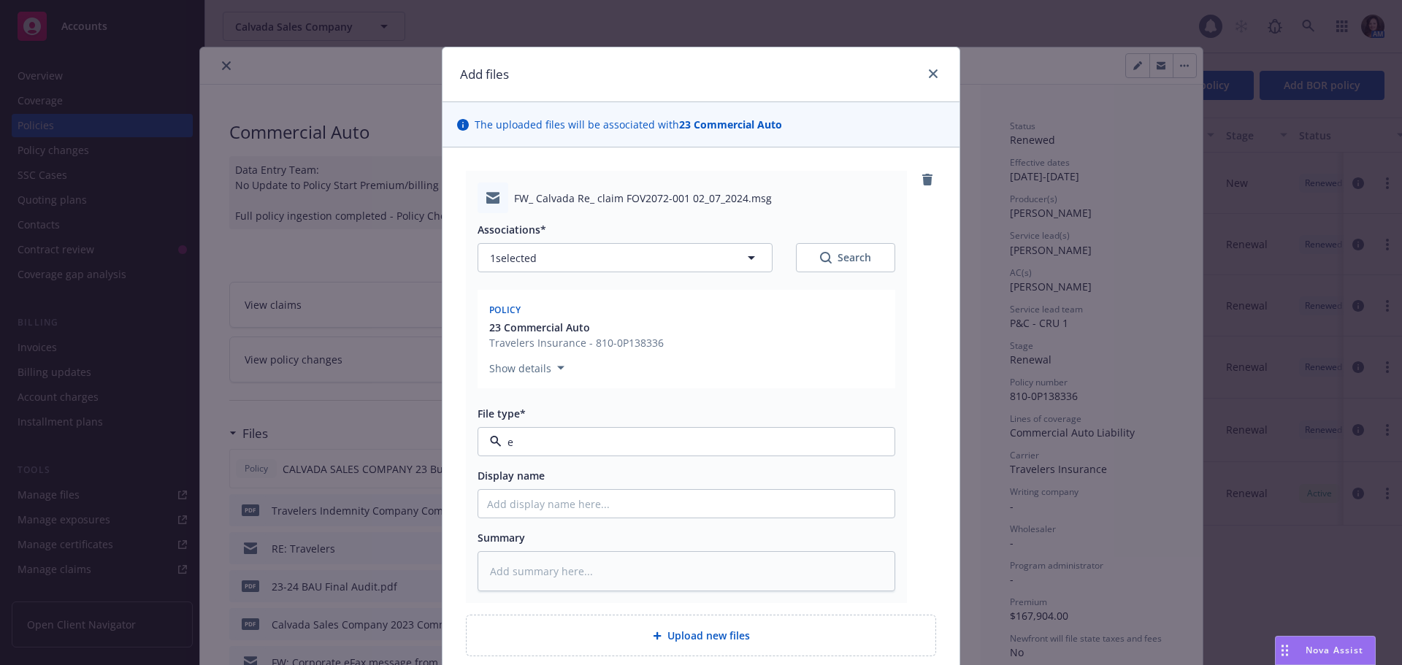
type input "Declination"
click at [505, 494] on input "Display name" at bounding box center [686, 504] width 416 height 28
click at [537, 437] on span "Declination" at bounding box center [659, 441] width 338 height 15
type input "email"
click at [528, 488] on div "Email" at bounding box center [686, 482] width 399 height 21
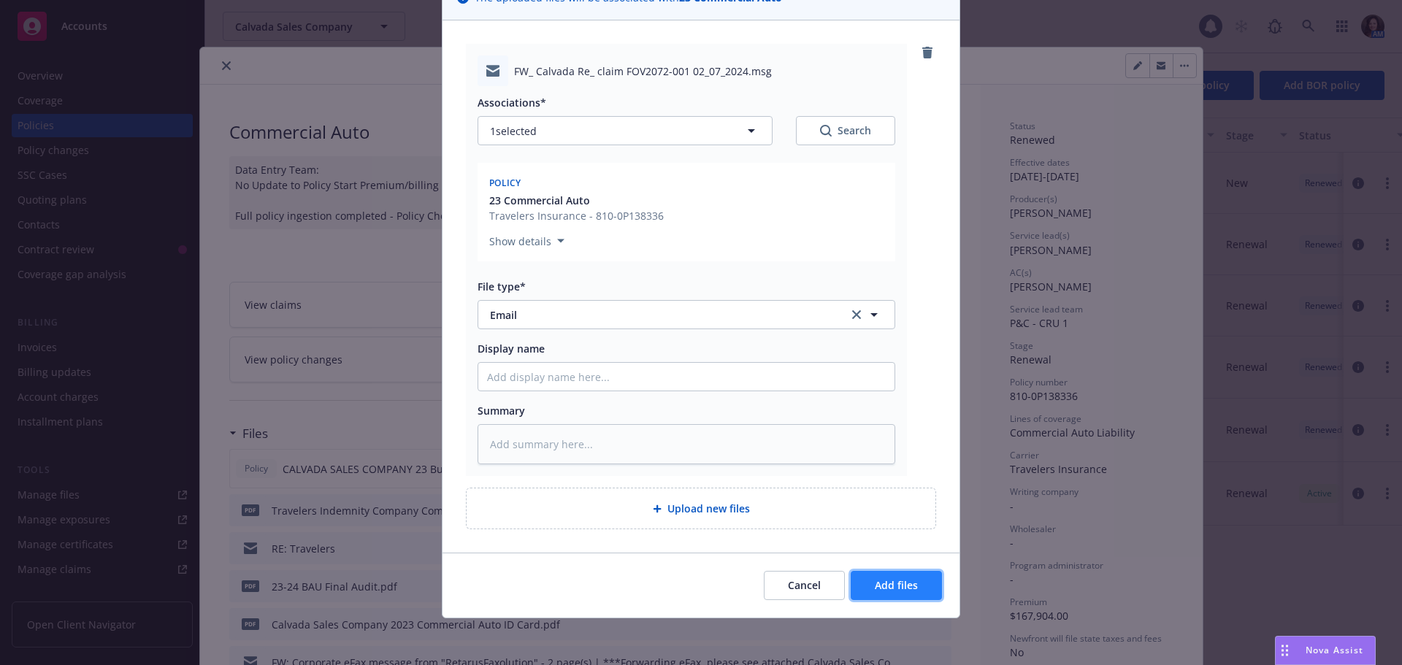
click at [898, 581] on span "Add files" at bounding box center [896, 585] width 43 height 14
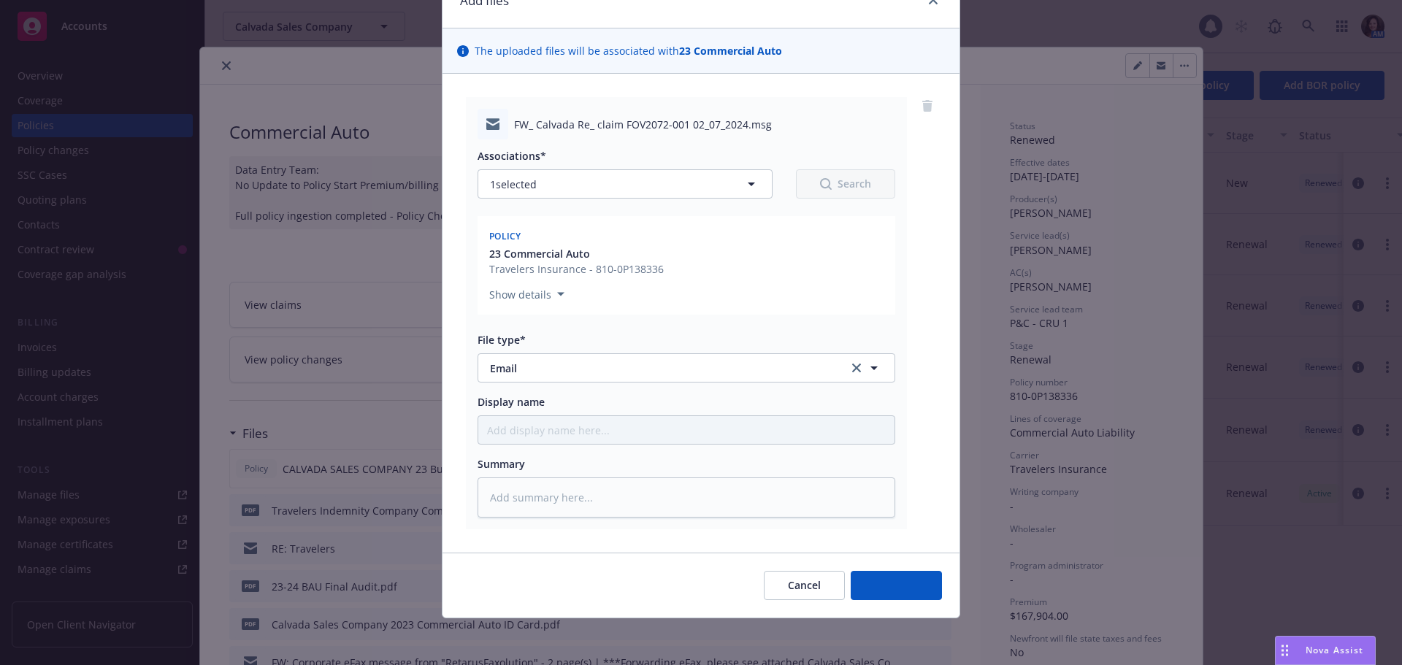
scroll to position [74, 0]
type textarea "x"
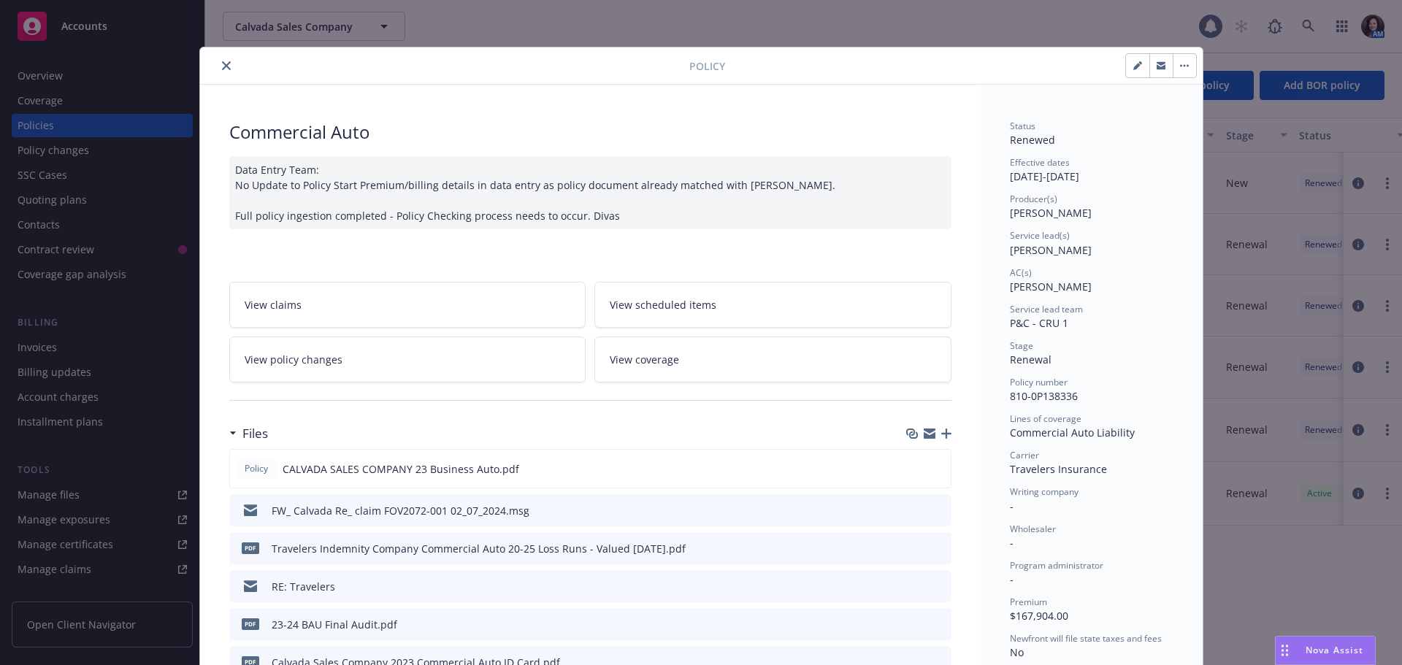
click at [222, 64] on icon "close" at bounding box center [226, 65] width 9 height 9
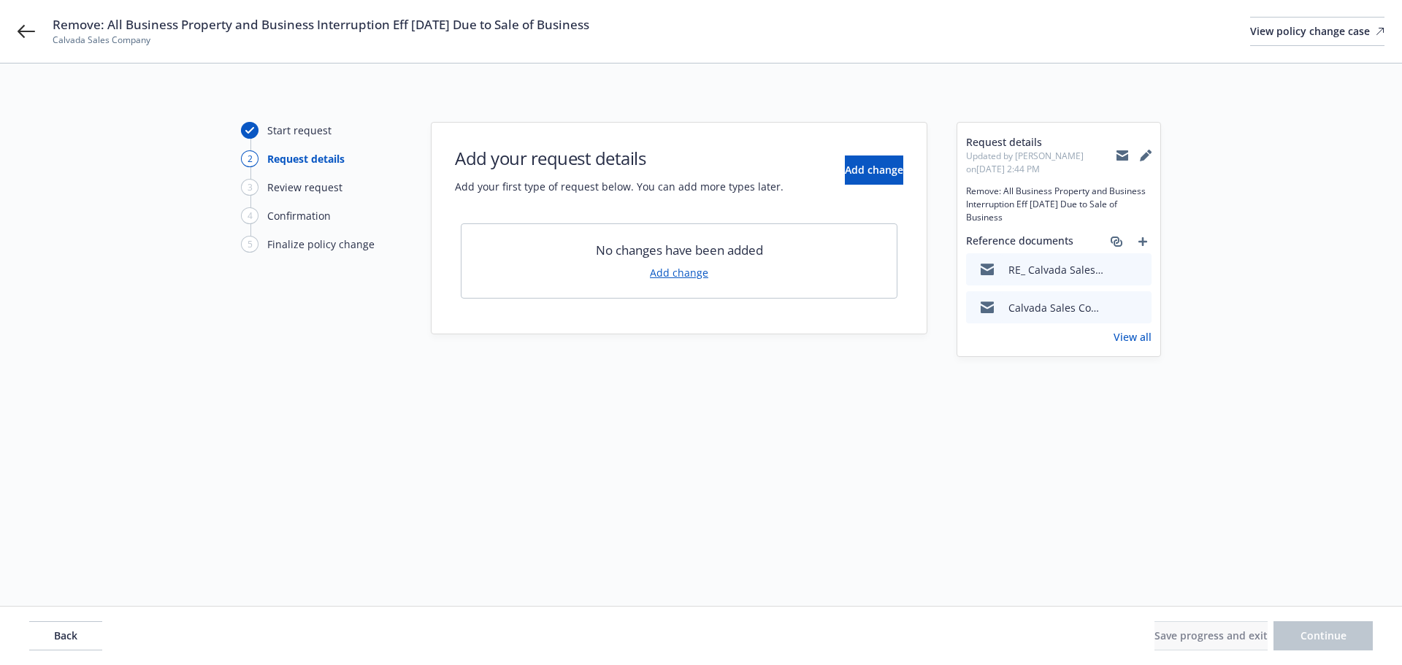
click at [682, 272] on link "Add change" at bounding box center [679, 272] width 58 height 15
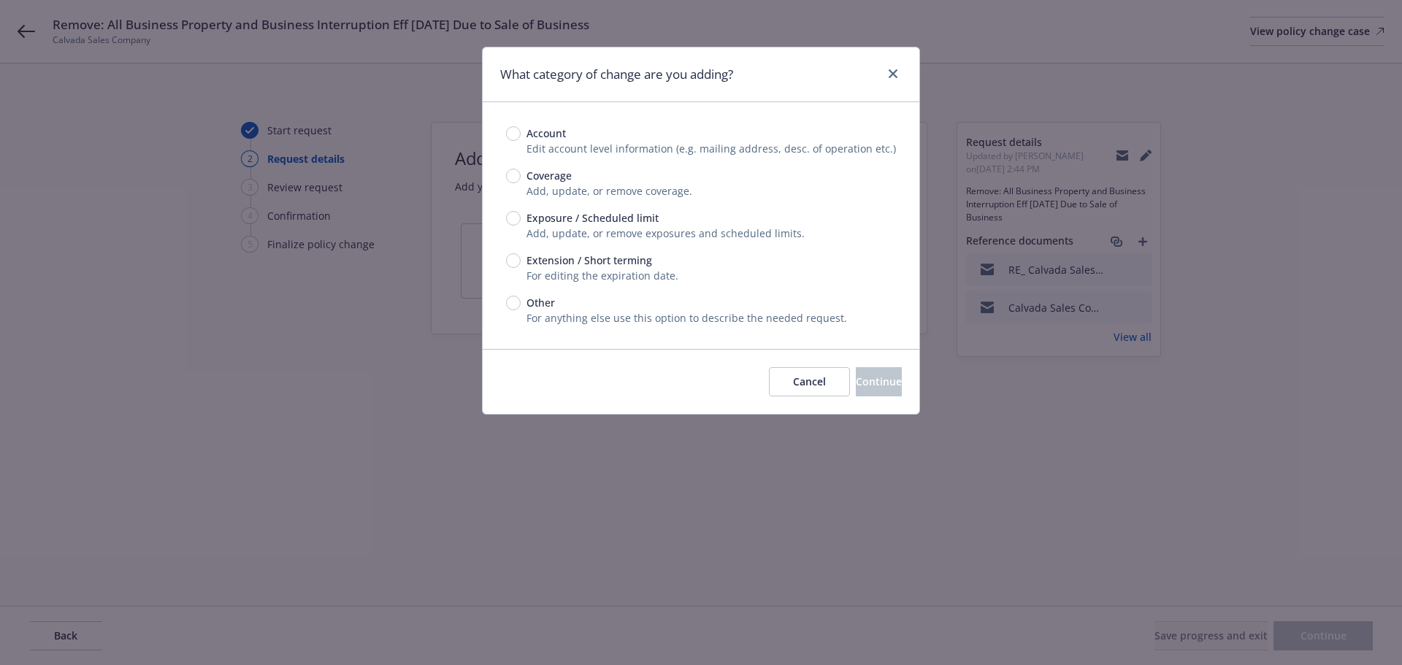
click at [513, 227] on div "Exposure / Scheduled limit Add, update, or remove exposures and scheduled limit…" at bounding box center [701, 225] width 390 height 31
click at [513, 222] on input "Exposure / Scheduled limit" at bounding box center [513, 218] width 15 height 15
radio input "true"
click at [856, 370] on button "Continue" at bounding box center [879, 381] width 46 height 29
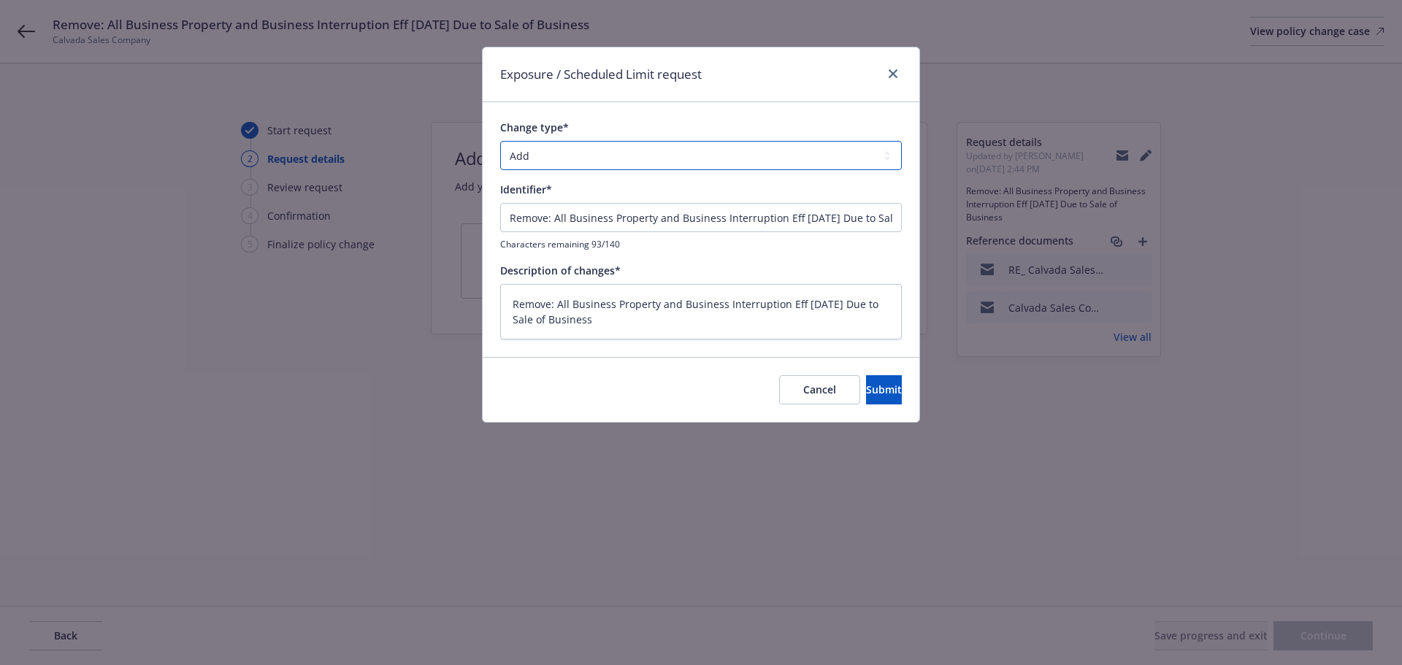
click at [577, 166] on select "Add Audit Change Remove" at bounding box center [701, 155] width 402 height 29
select select "REMOVE"
click at [500, 141] on select "Add Audit Change Remove" at bounding box center [701, 155] width 402 height 29
click at [866, 398] on button "Submit" at bounding box center [884, 389] width 36 height 29
type textarea "x"
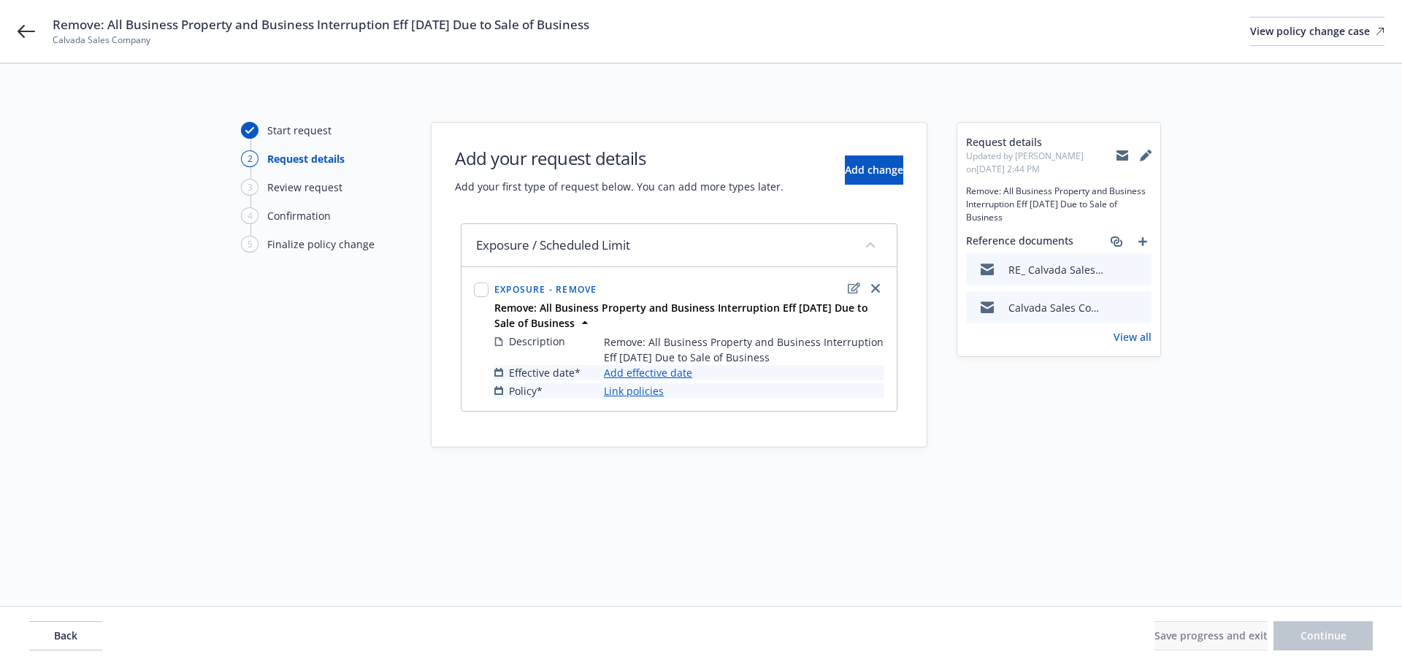
click at [661, 375] on link "Add effective date" at bounding box center [648, 372] width 88 height 15
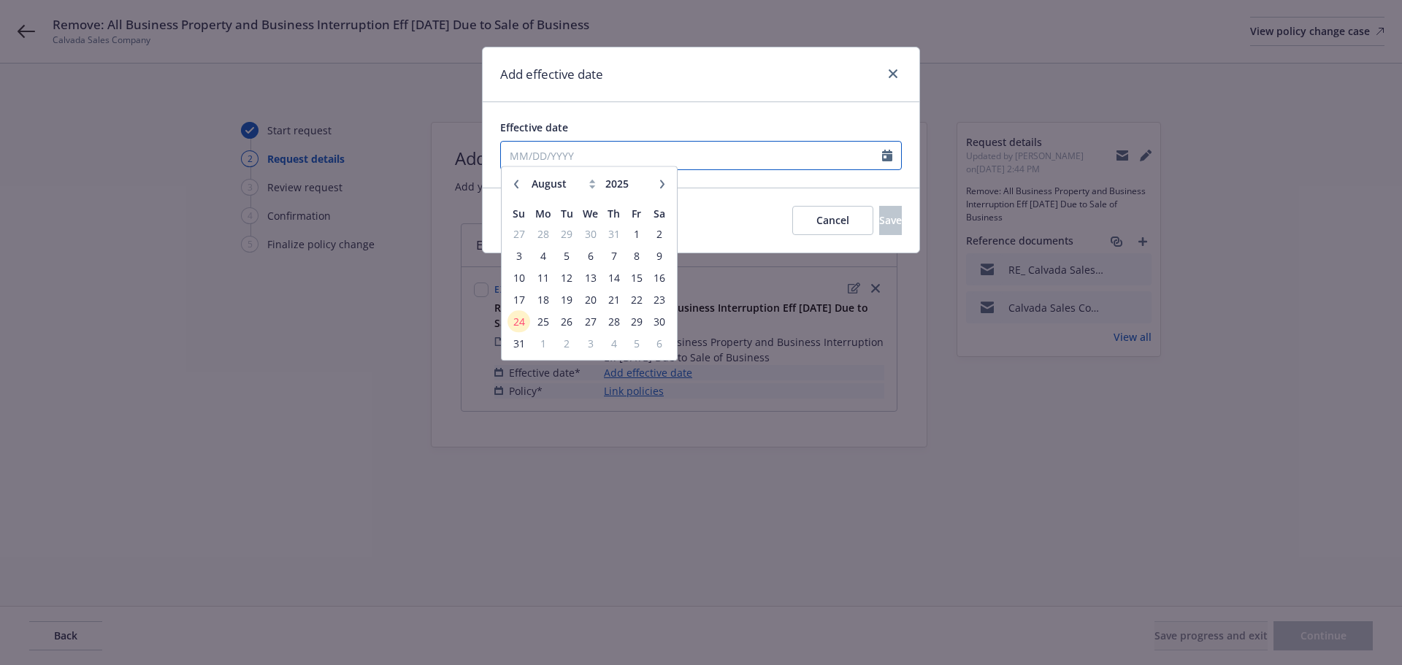
click at [591, 158] on input "Effective date" at bounding box center [691, 156] width 381 height 28
click at [516, 198] on button "button" at bounding box center [517, 191] width 18 height 18
select select "6"
click at [519, 326] on span "29" at bounding box center [519, 328] width 20 height 18
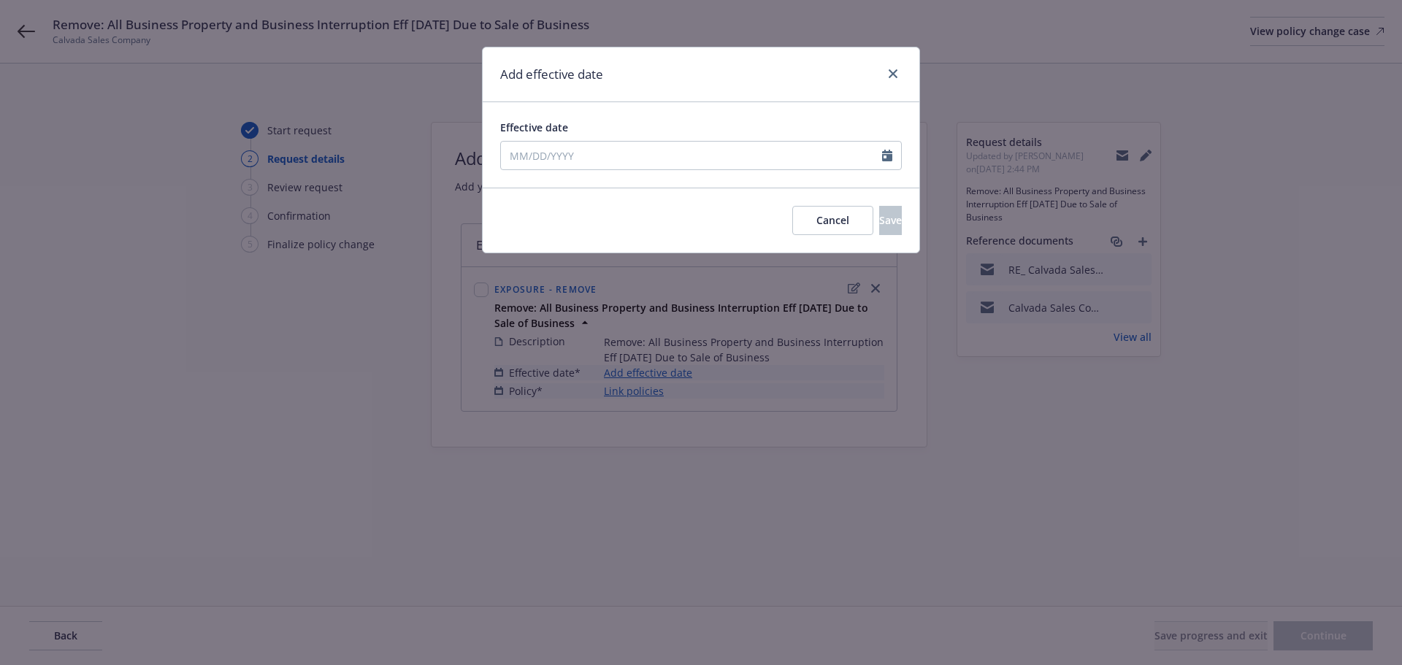
type input "06/29/2025"
click at [879, 223] on span "Save" at bounding box center [890, 220] width 23 height 14
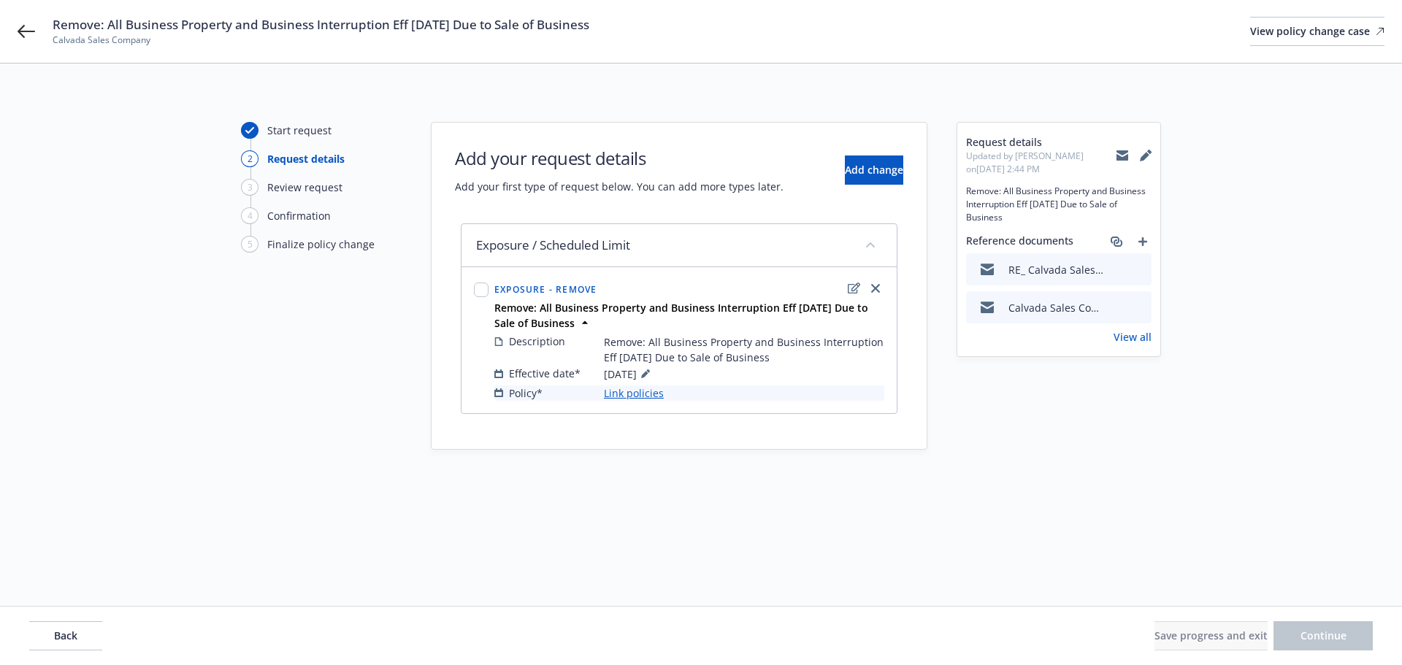
click at [633, 392] on link "Link policies" at bounding box center [634, 393] width 60 height 15
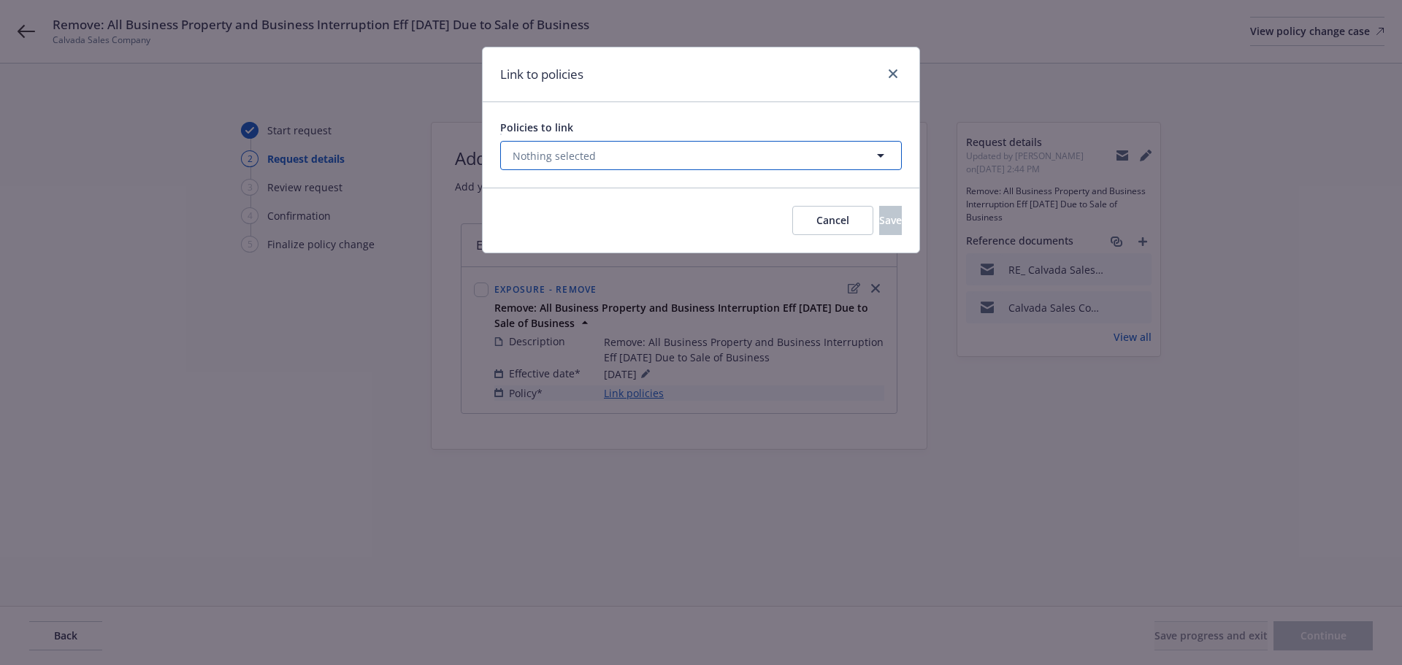
click at [619, 166] on button "Nothing selected" at bounding box center [701, 155] width 402 height 29
select select "ACTIVE"
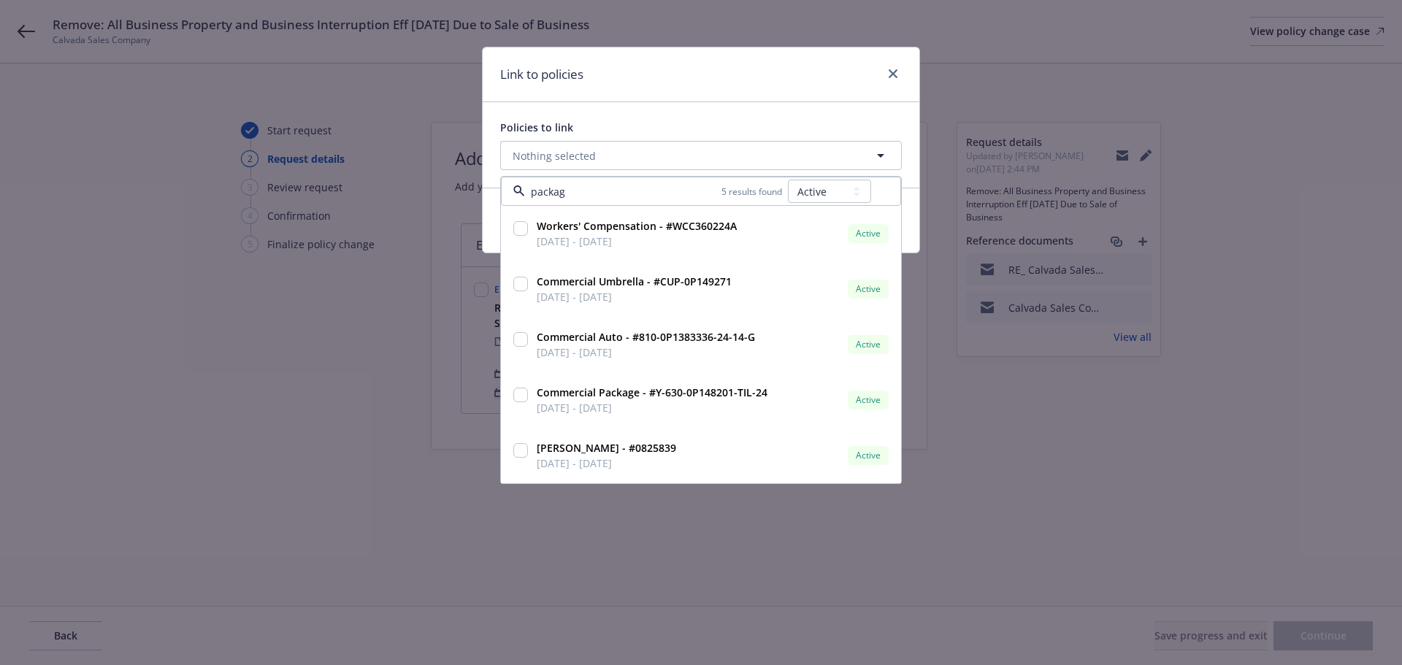
type input "package"
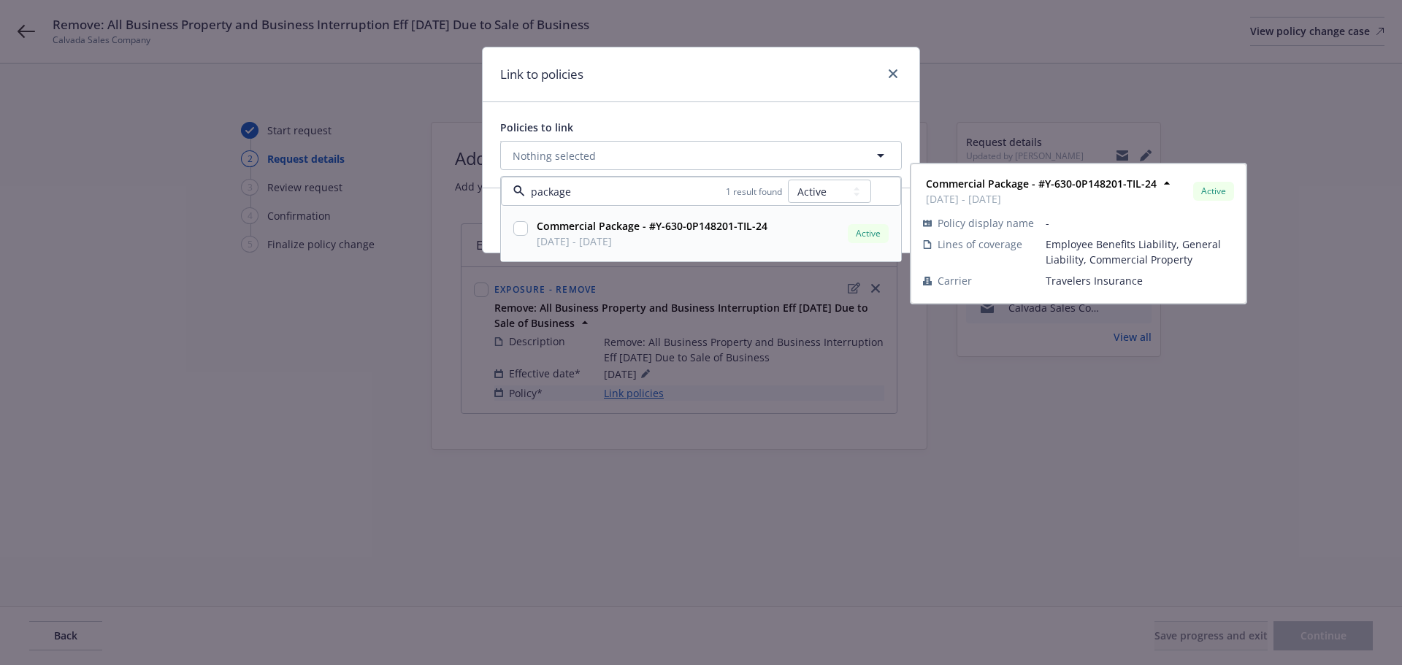
click at [535, 226] on div "Commercial Package - #Y-630-0P148201-TIL-24 09/23/2024 - 09/23/2025" at bounding box center [651, 233] width 234 height 31
checkbox input "true"
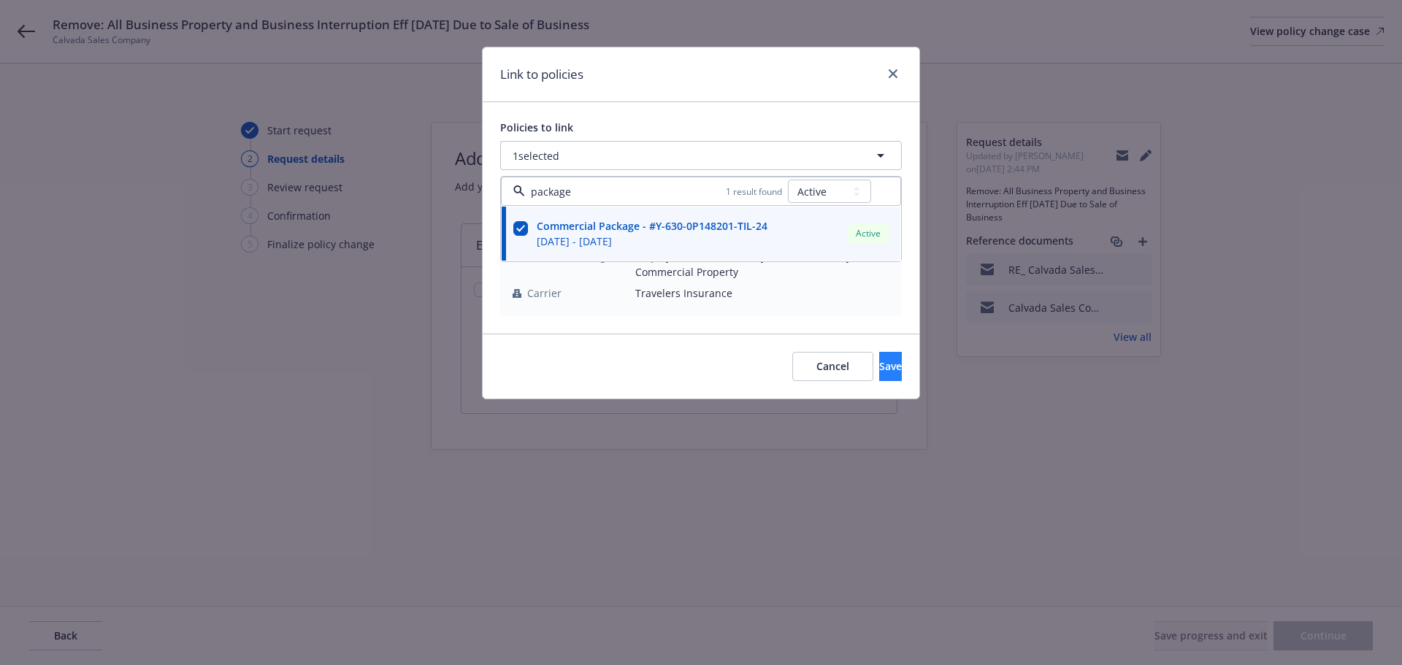
type input "package"
click at [879, 362] on span "Save" at bounding box center [890, 366] width 23 height 14
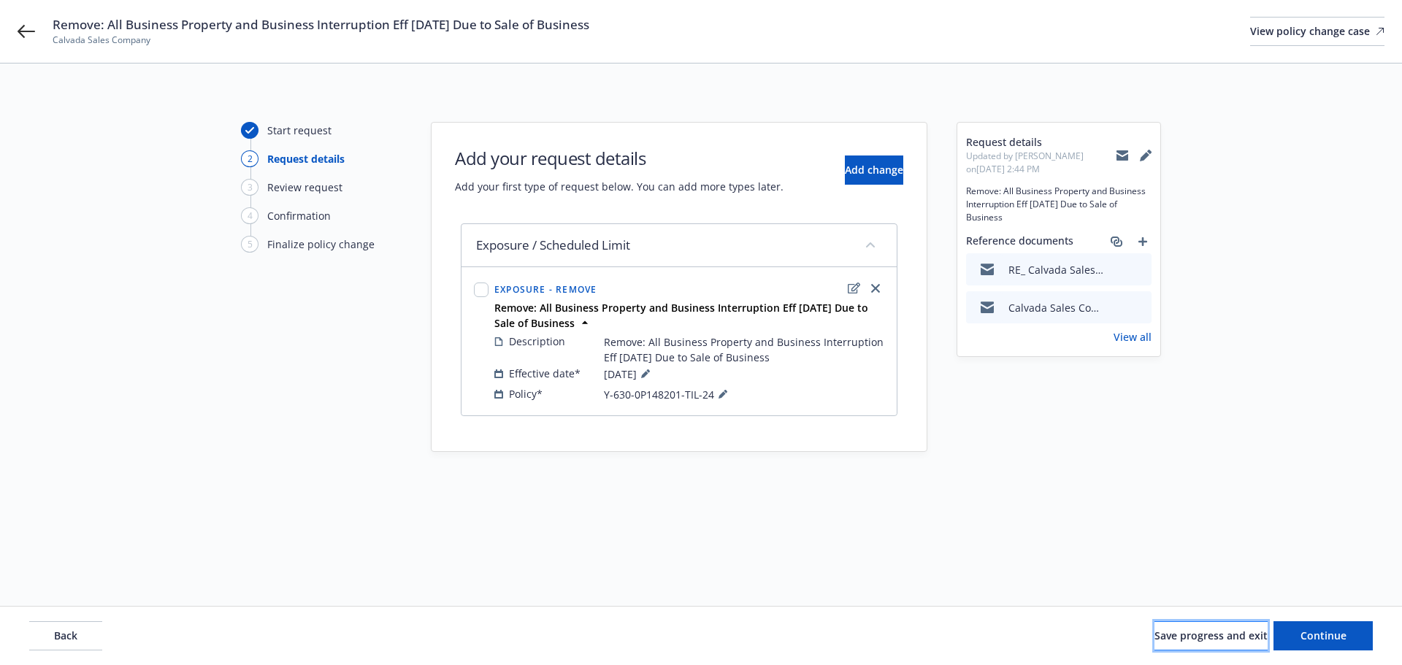
click at [1168, 640] on span "Save progress and exit" at bounding box center [1211, 636] width 113 height 14
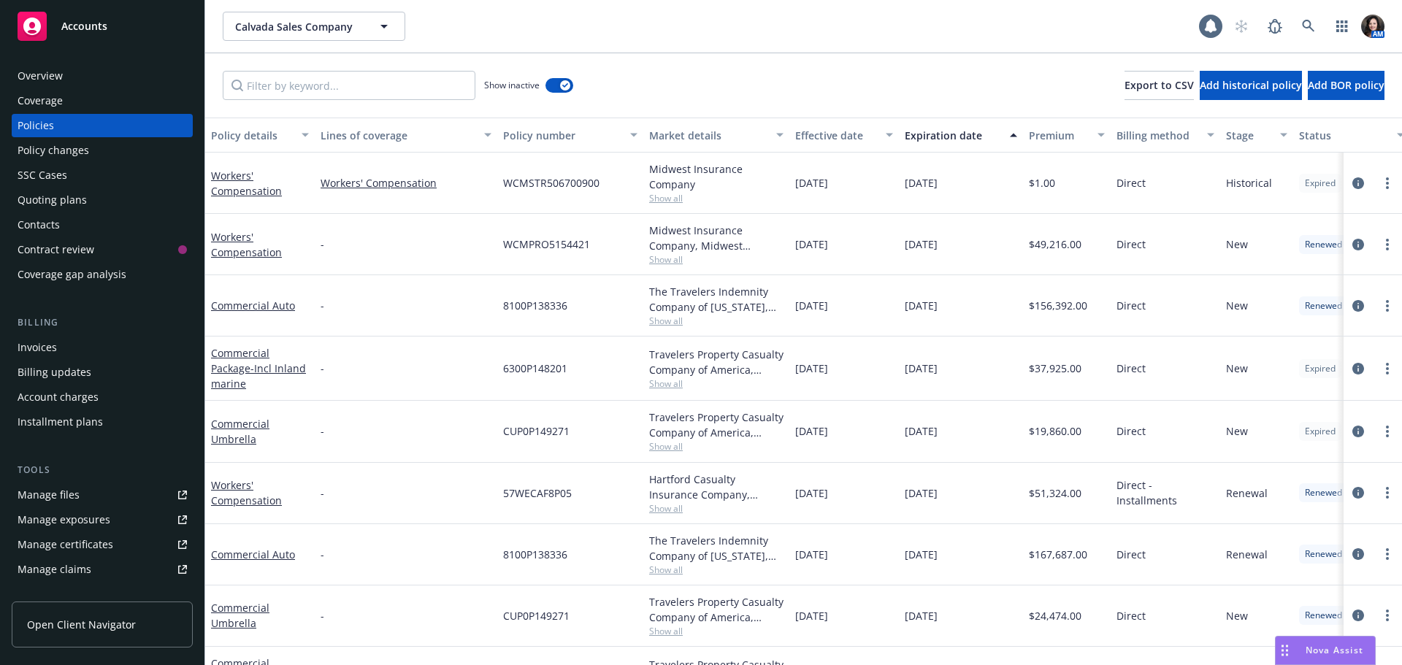
click at [88, 152] on div "Policy changes" at bounding box center [102, 150] width 169 height 23
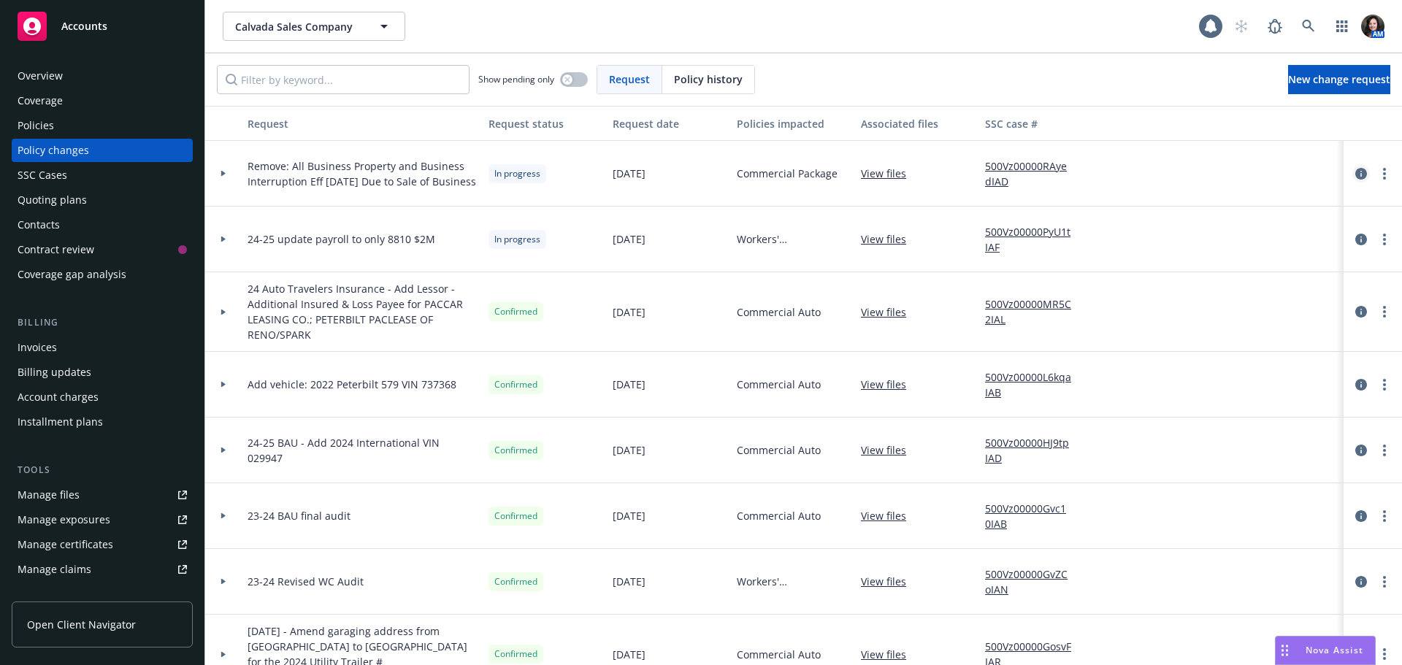
click at [1355, 173] on icon "circleInformation" at bounding box center [1361, 174] width 12 height 12
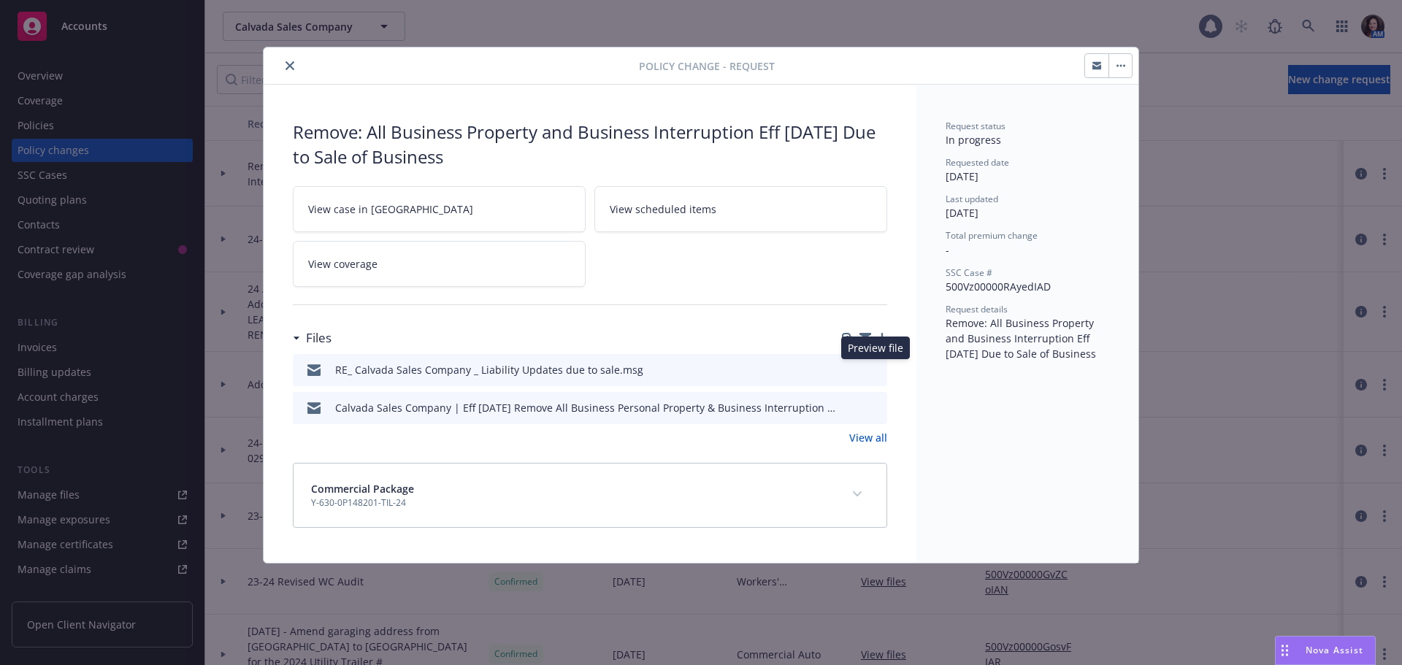
click at [873, 375] on button at bounding box center [874, 369] width 13 height 15
click at [875, 367] on icon "preview file" at bounding box center [873, 369] width 13 height 10
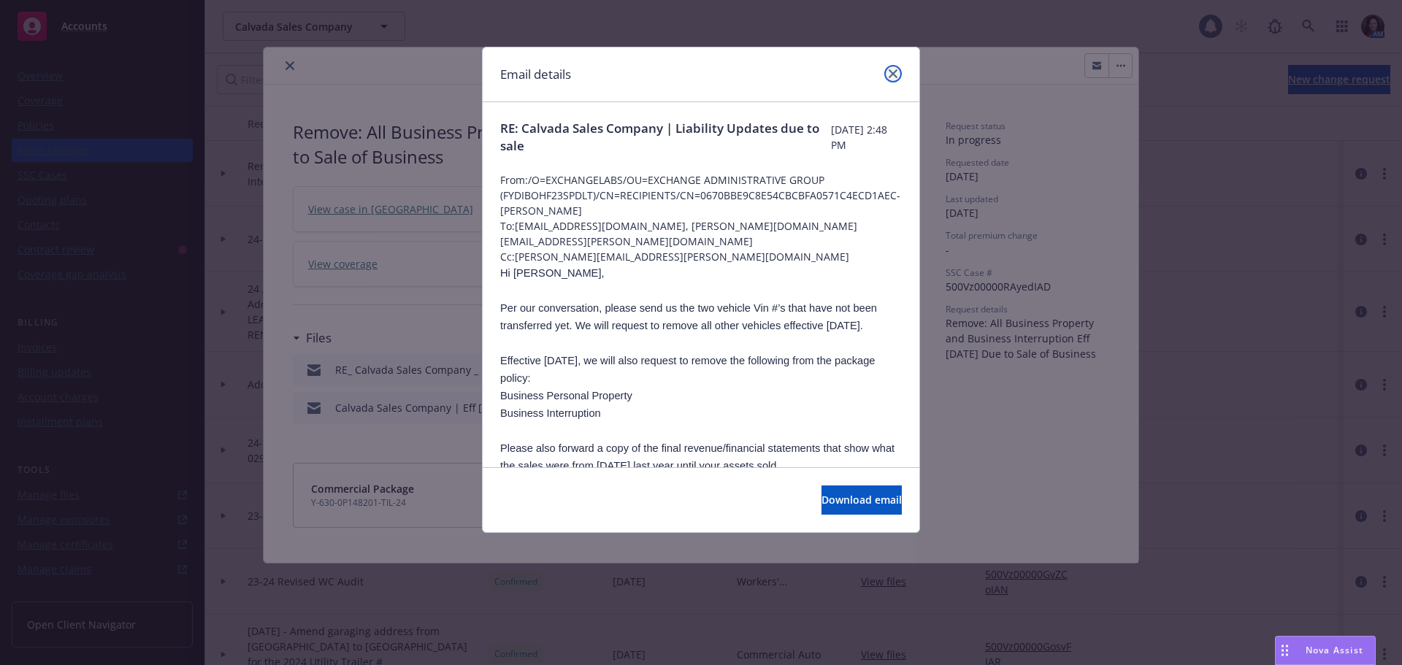
click at [896, 73] on icon "close" at bounding box center [893, 73] width 9 height 9
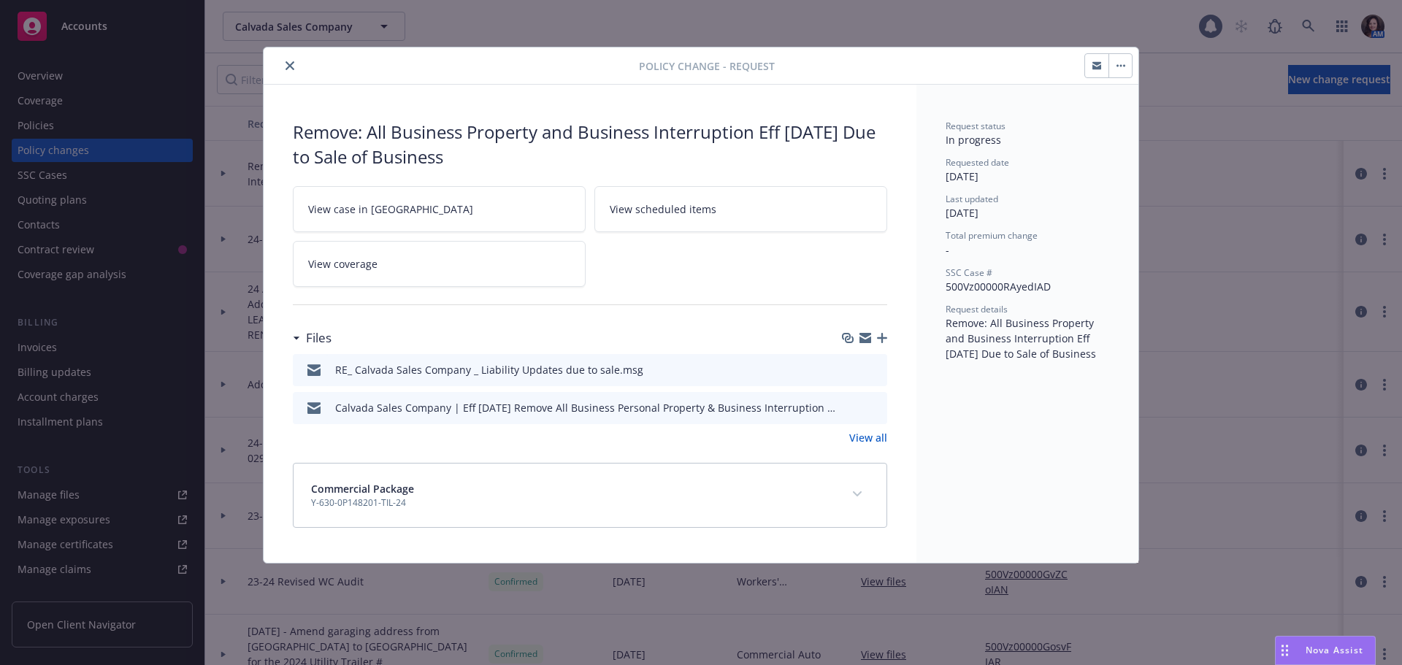
click at [878, 407] on icon "preview file" at bounding box center [873, 407] width 13 height 10
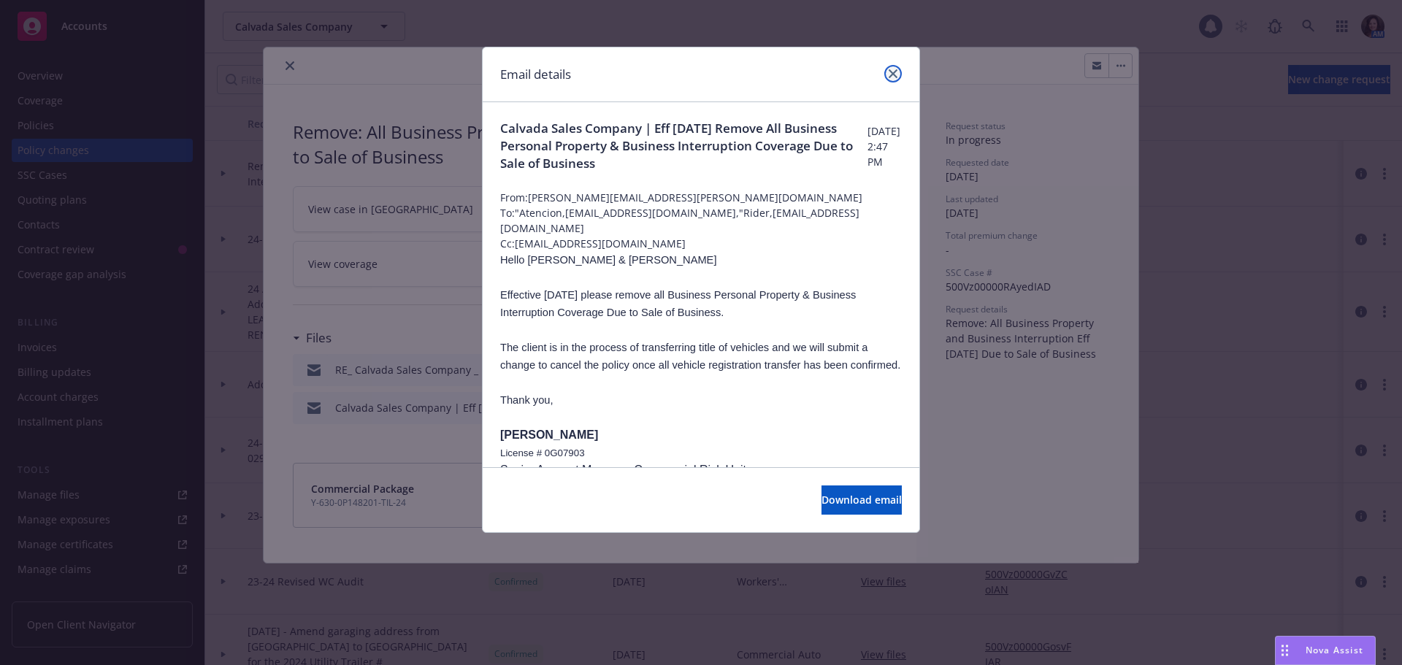
click at [894, 74] on icon "close" at bounding box center [893, 73] width 9 height 9
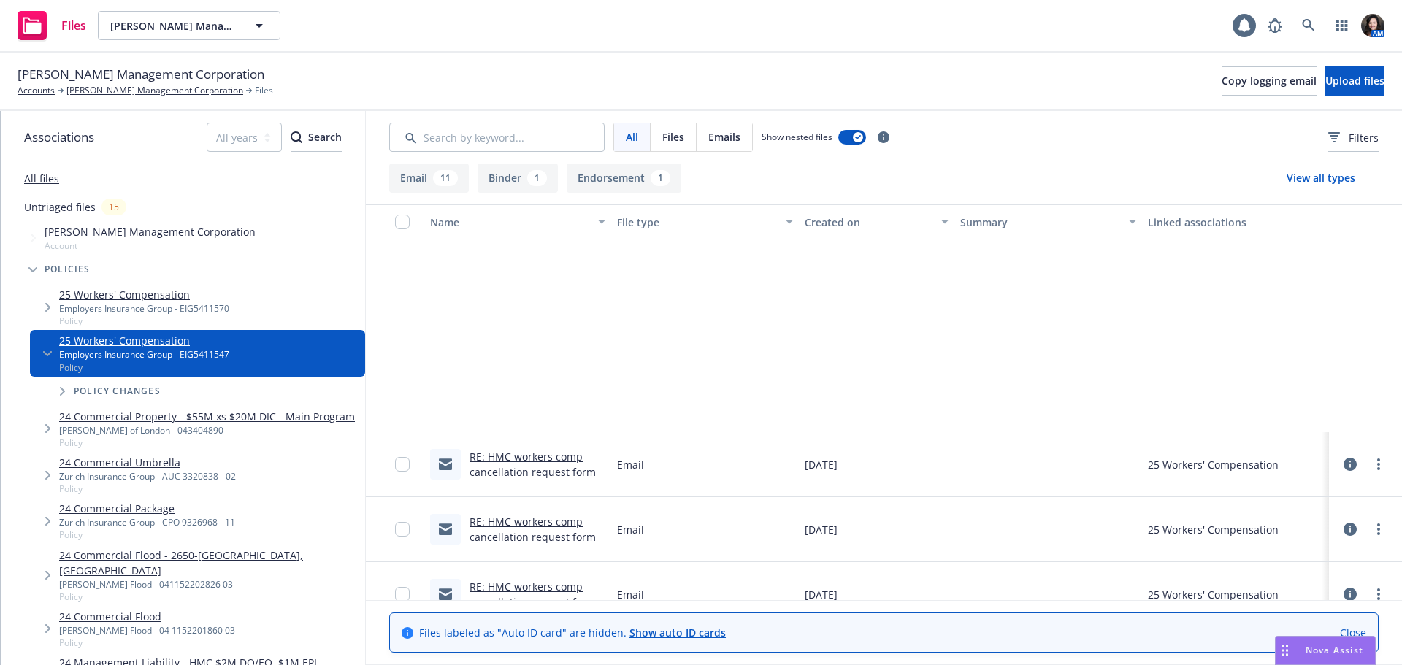
scroll to position [438, 0]
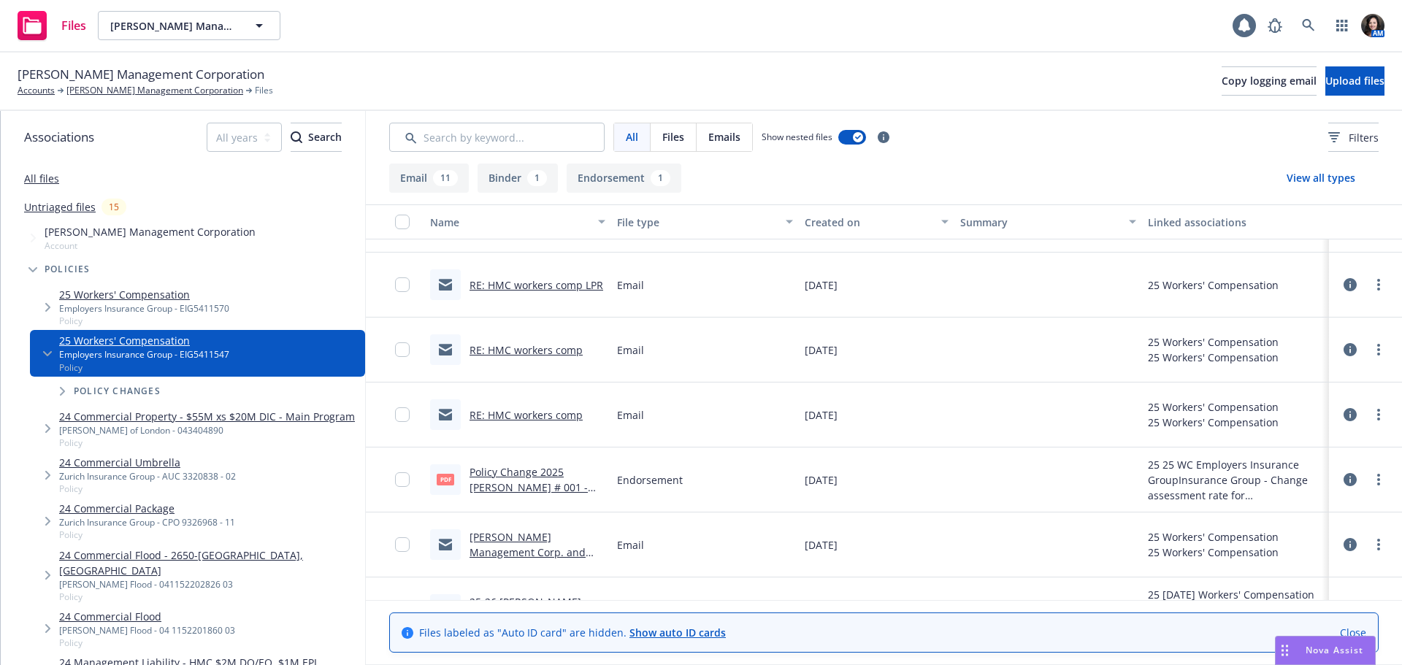
click at [522, 473] on link "Policy Change 2025 [PERSON_NAME] # 001 - Change assessment rate for [GEOGRAPHIC…" at bounding box center [538, 495] width 136 height 60
click at [177, 86] on link "[PERSON_NAME] Management Corporation" at bounding box center [154, 90] width 177 height 13
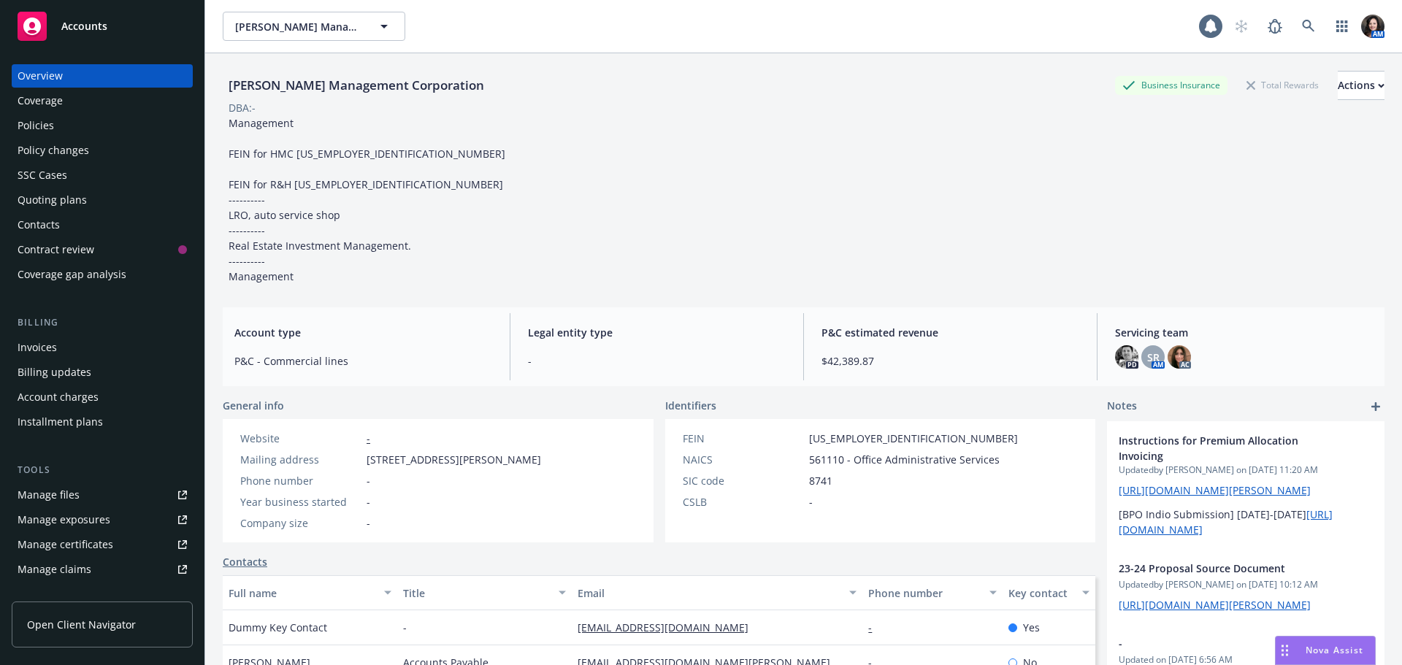
click at [63, 129] on div "Policies" at bounding box center [102, 125] width 169 height 23
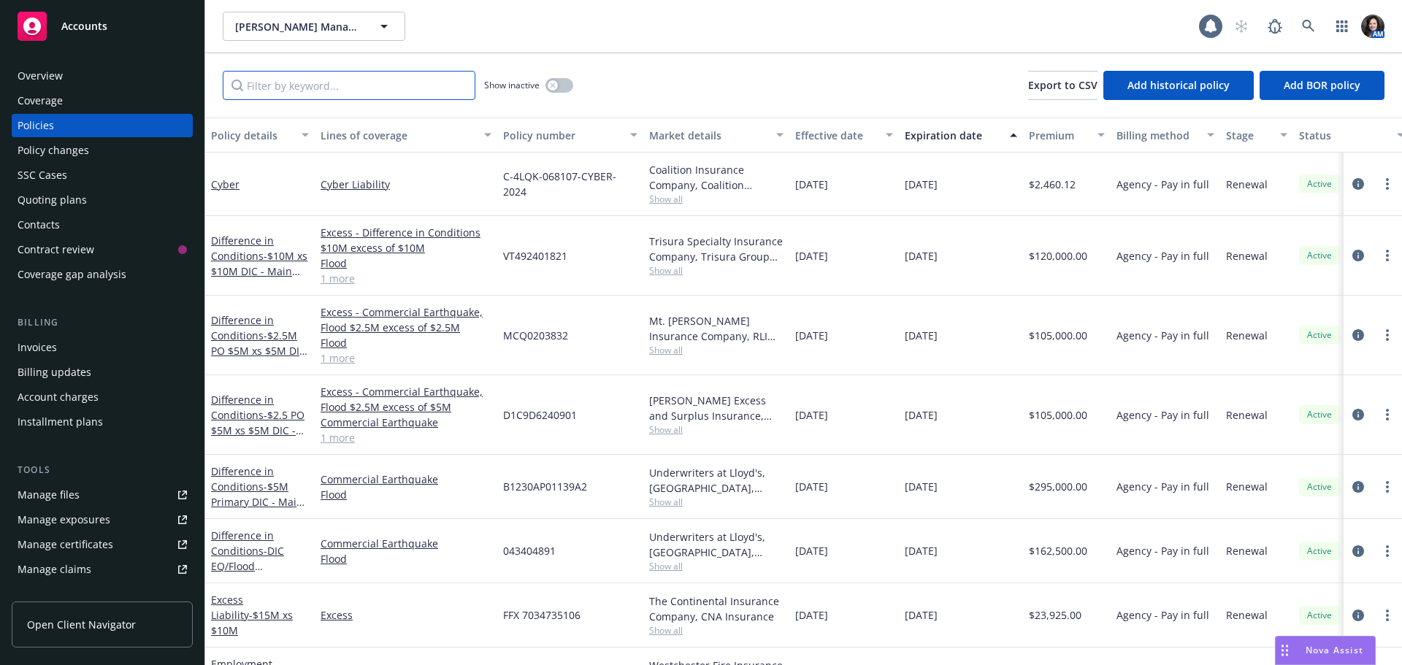
click at [354, 91] on input "Filter by keyword..." at bounding box center [349, 85] width 253 height 29
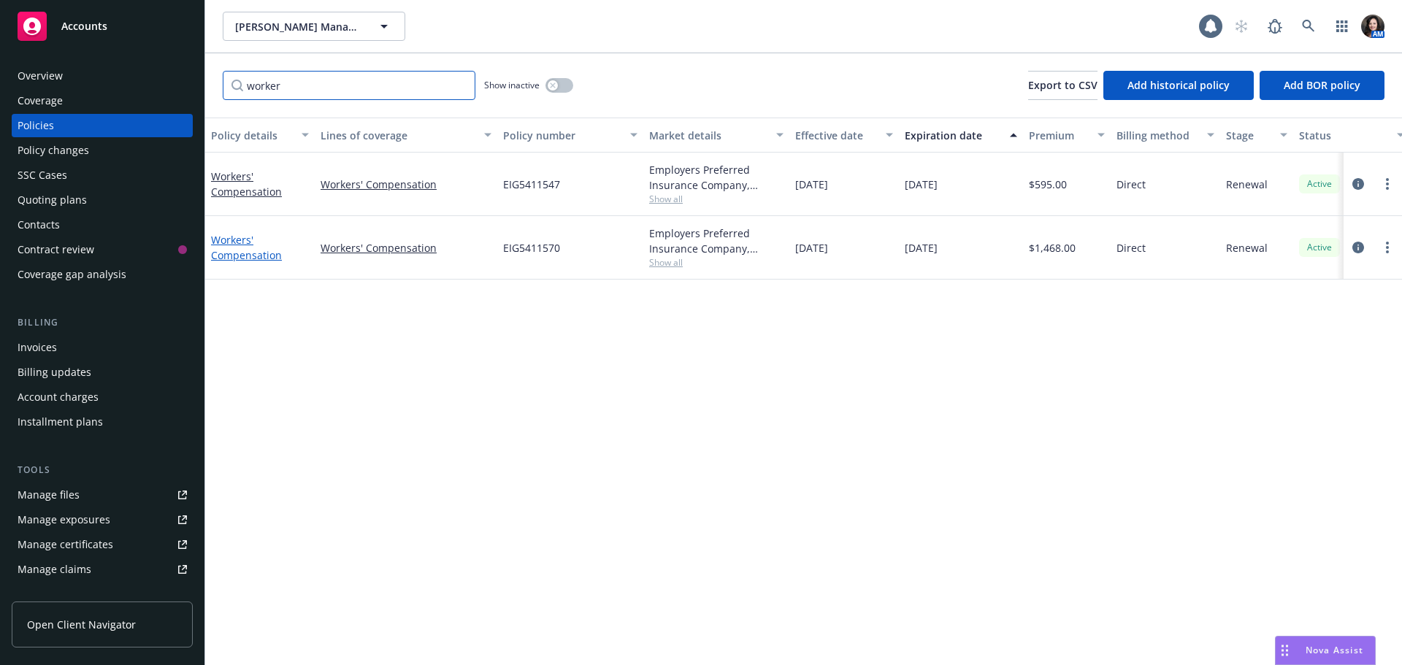
type input "worker"
click at [223, 248] on link "Workers' Compensation" at bounding box center [246, 247] width 71 height 29
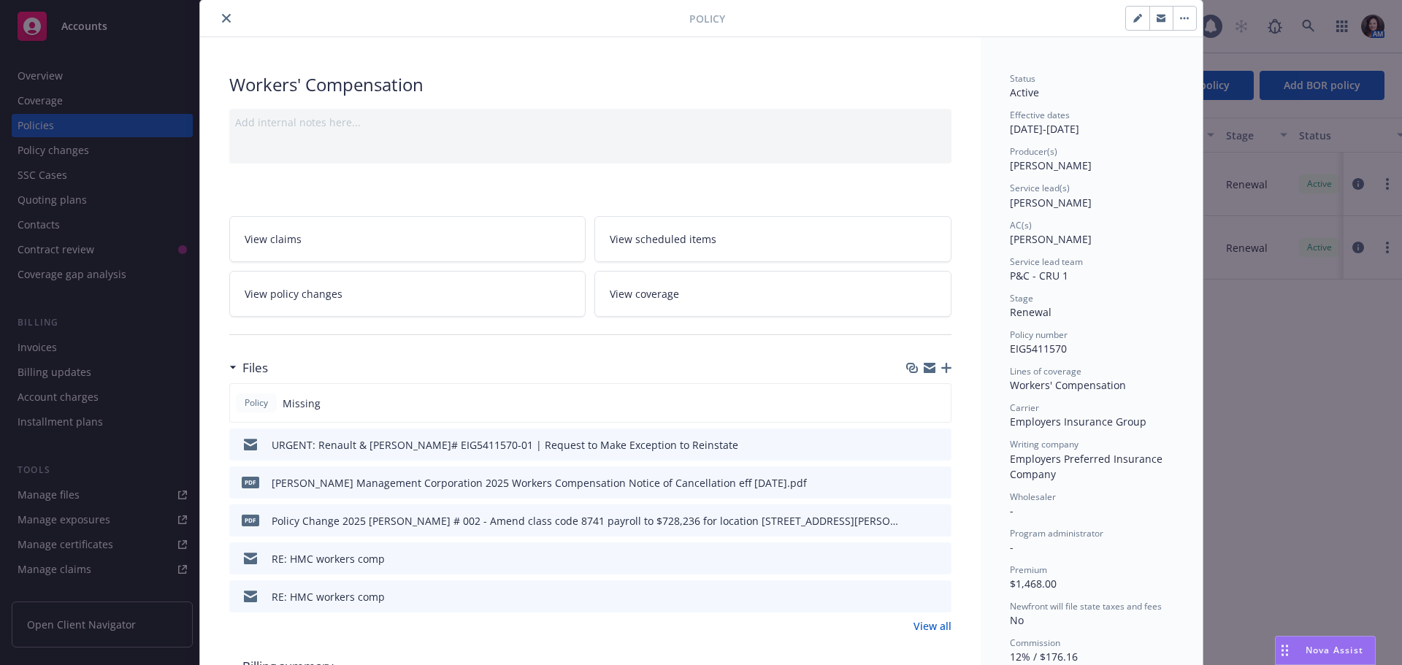
scroll to position [73, 0]
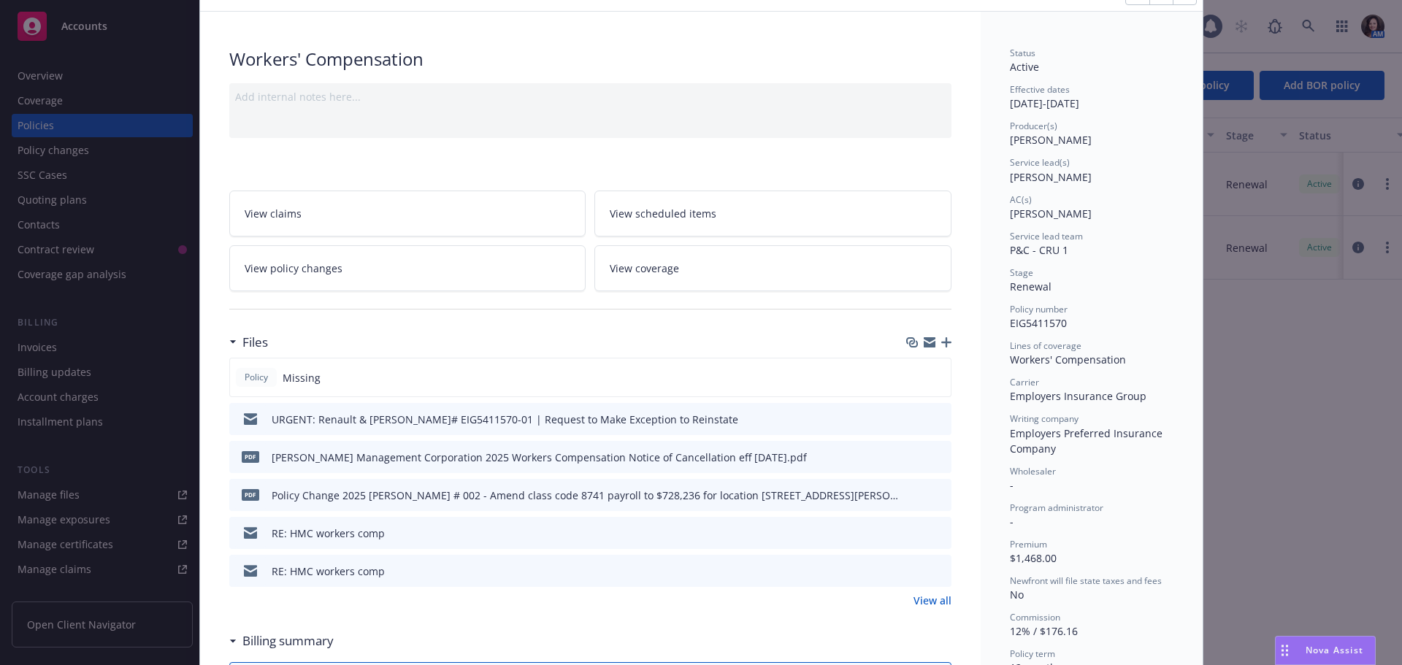
click at [924, 607] on link "View all" at bounding box center [933, 600] width 38 height 15
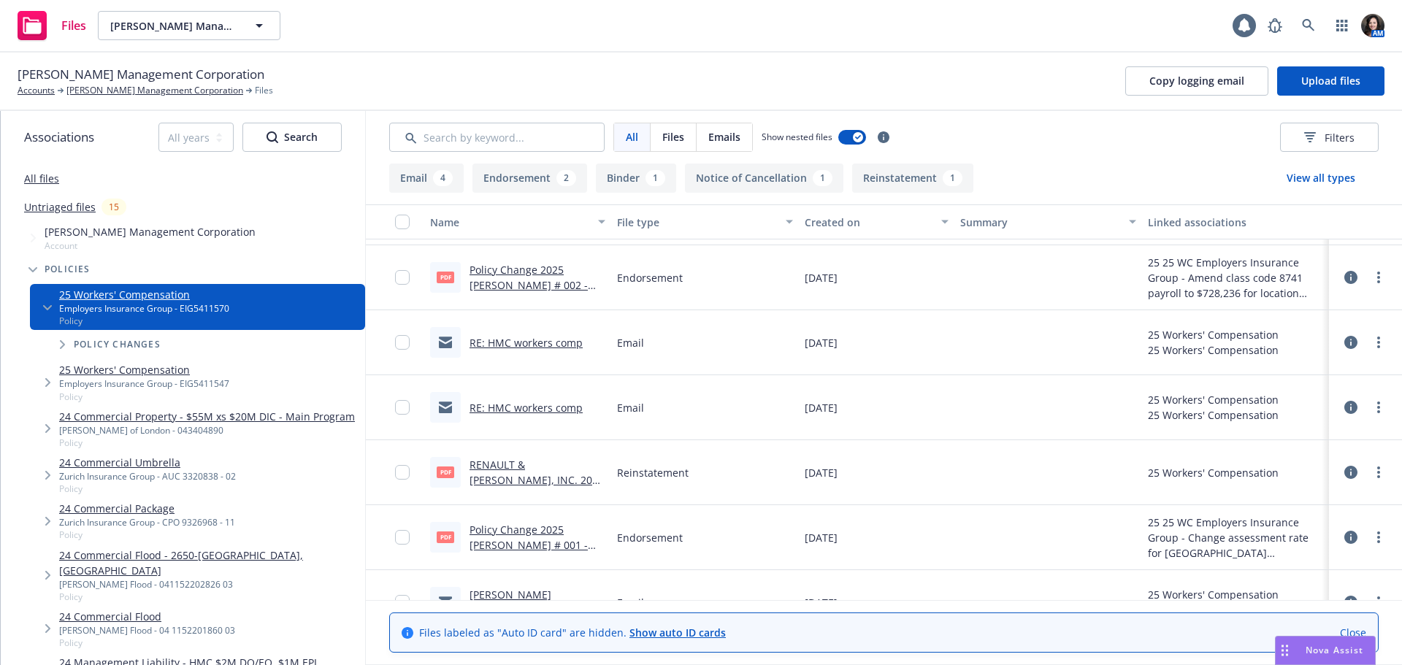
scroll to position [146, 0]
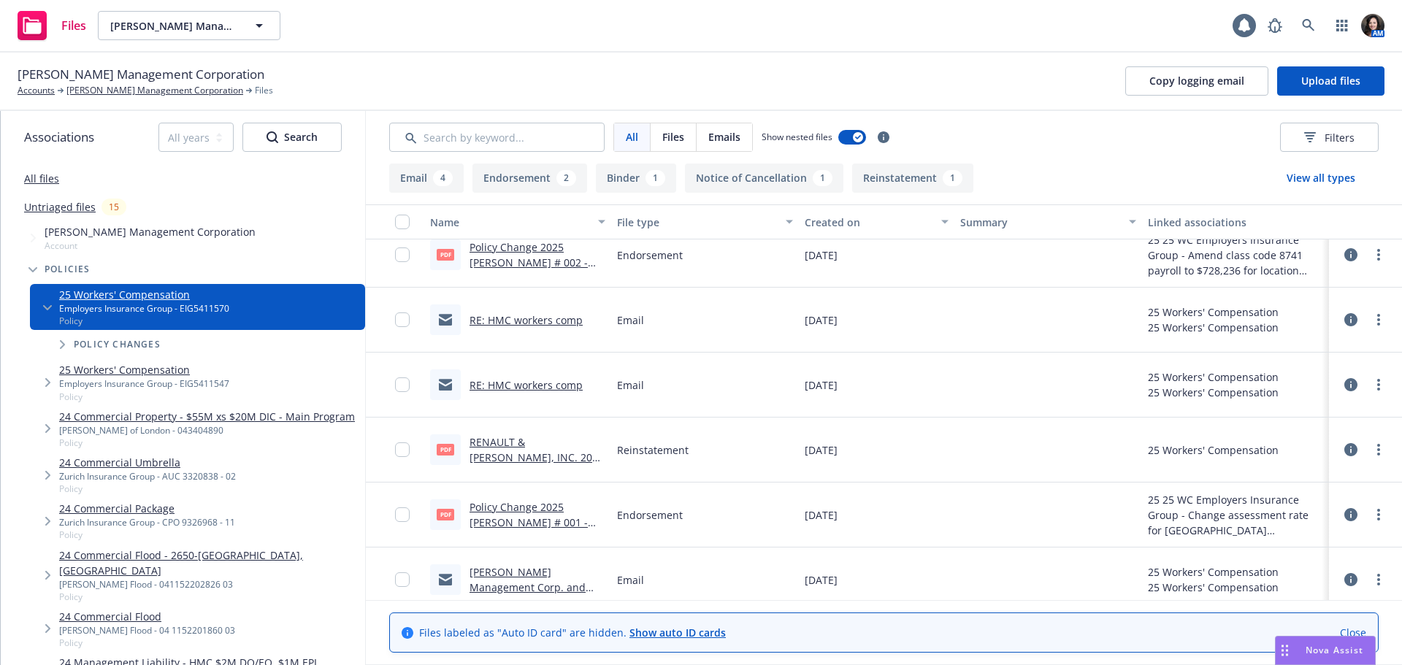
click at [534, 504] on link "Policy Change 2025 [PERSON_NAME] # 001 - Change assessment rate for [GEOGRAPHIC…" at bounding box center [538, 530] width 136 height 60
click at [553, 256] on link "Policy Change 2025 [PERSON_NAME] # 002 - Amend class code 8741 payroll to $728,…" at bounding box center [537, 285] width 134 height 91
click at [114, 87] on link "[PERSON_NAME] Management Corporation" at bounding box center [154, 90] width 177 height 13
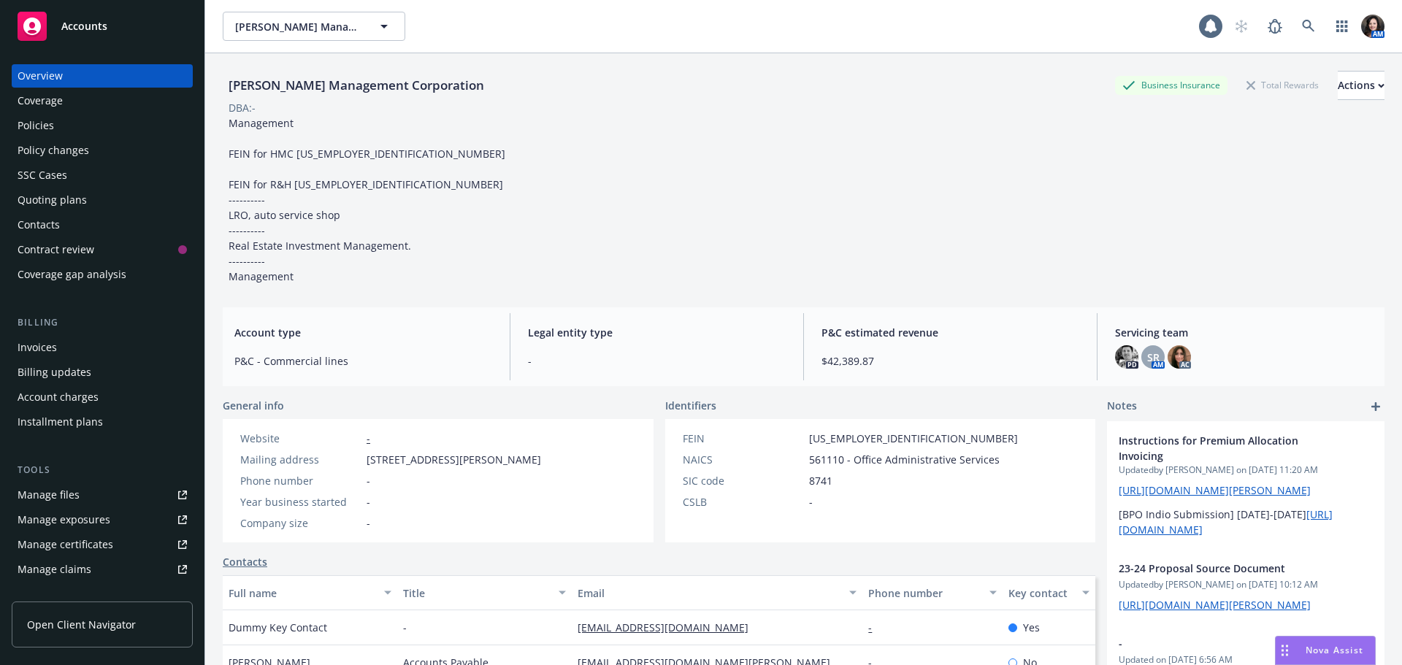
click at [48, 128] on div "Policies" at bounding box center [36, 125] width 37 height 23
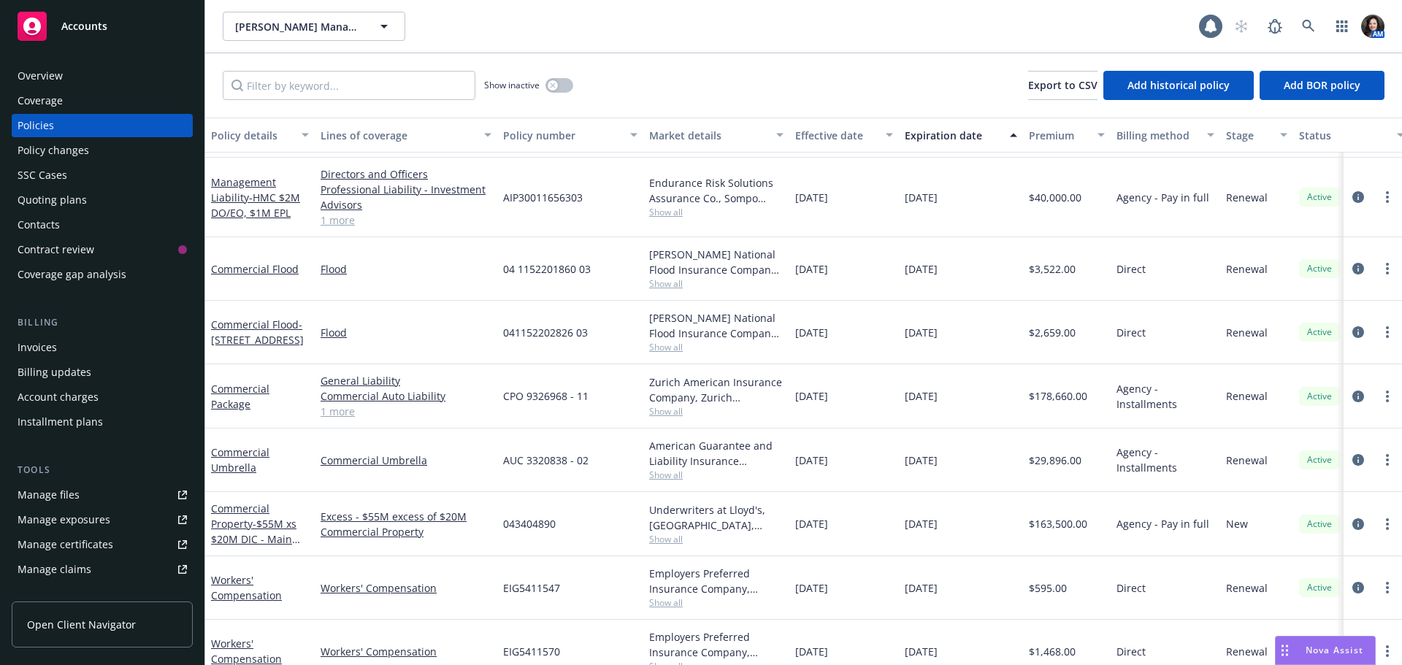
scroll to position [556, 0]
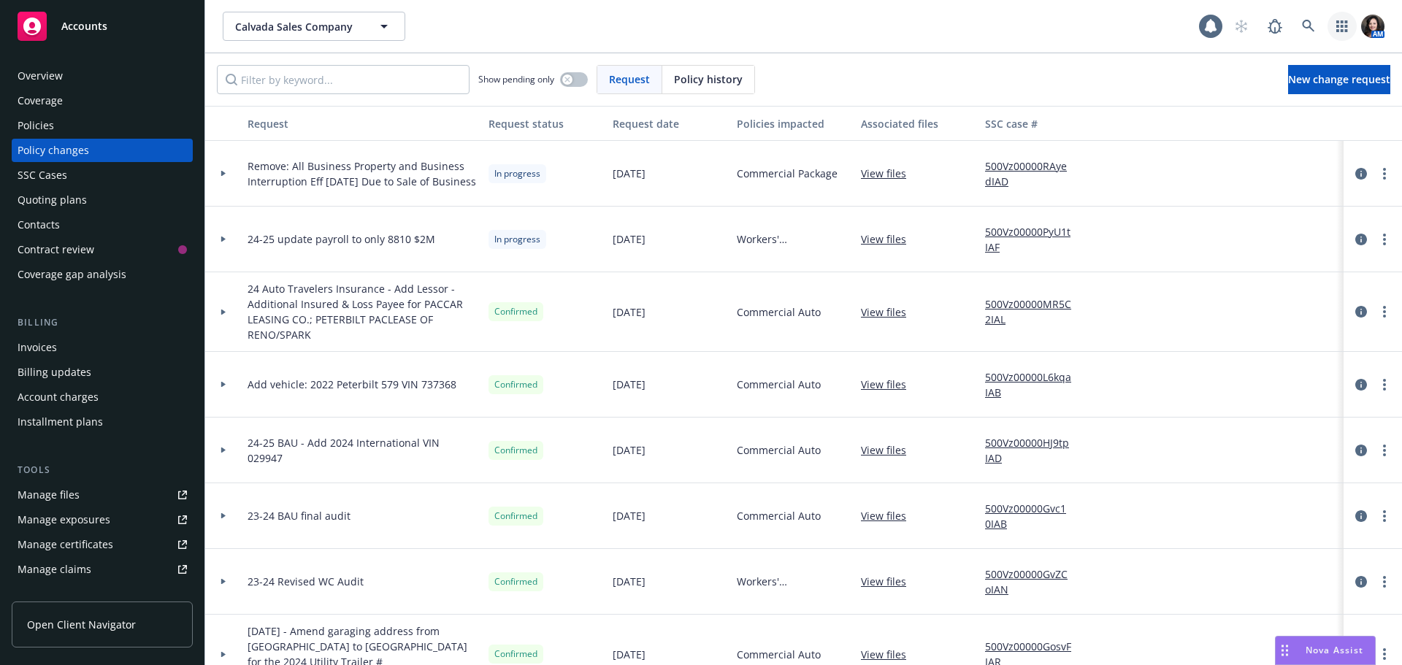
click at [1341, 27] on icon "button" at bounding box center [1341, 26] width 11 height 12
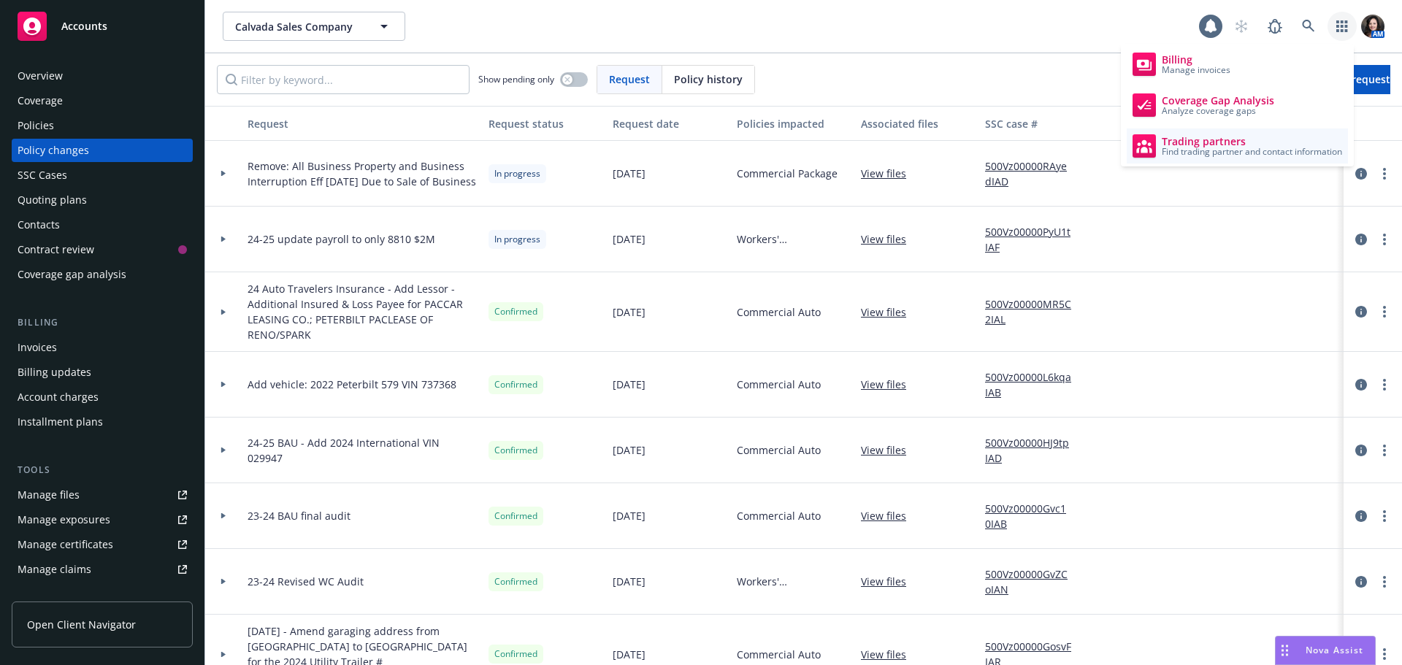
click at [1236, 149] on span "Find trading partner and contact information" at bounding box center [1252, 152] width 180 height 9
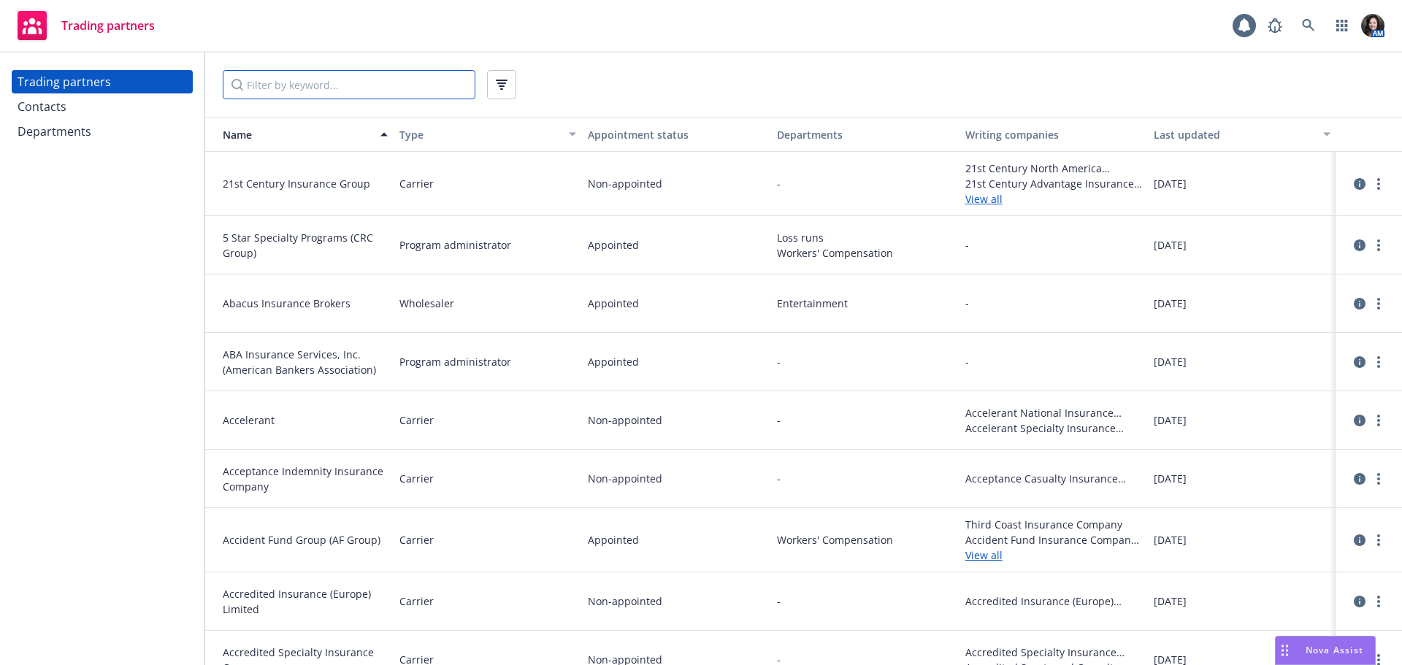
click at [299, 95] on input "Filter by keyword..." at bounding box center [349, 84] width 253 height 29
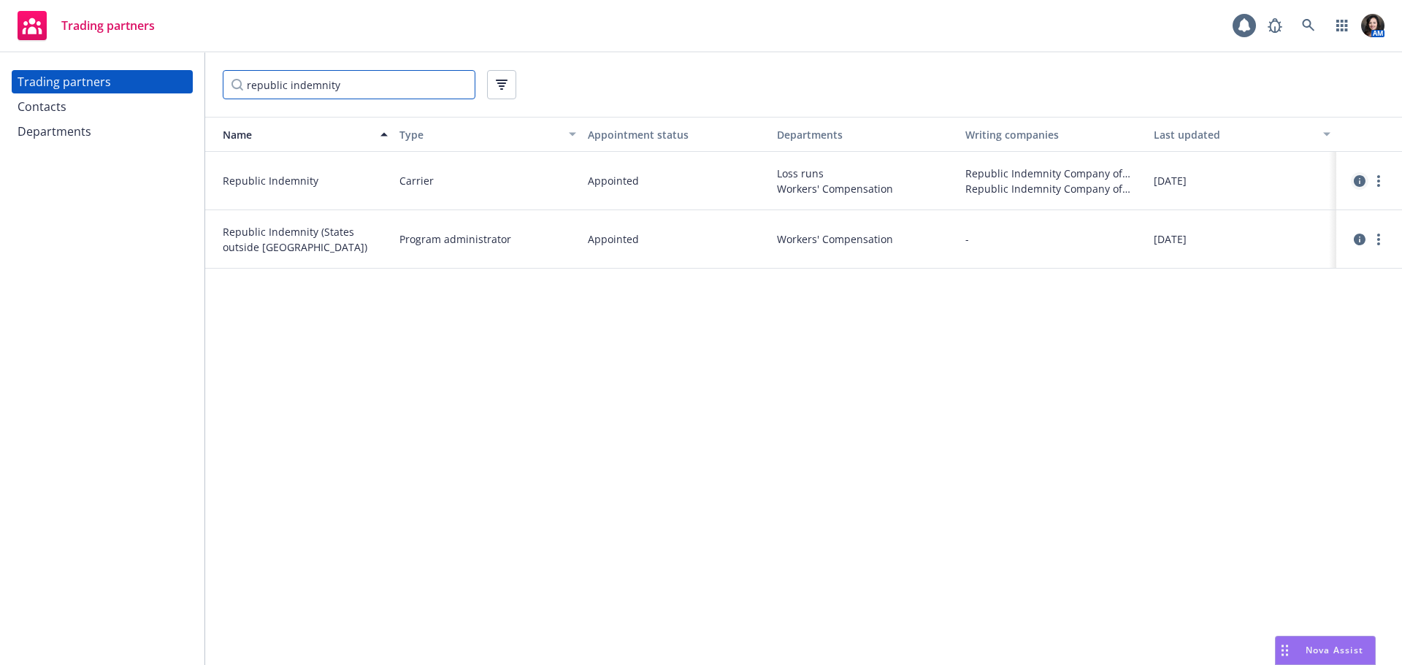
type input "republic indemnity"
click at [1358, 177] on icon "circleInformation" at bounding box center [1360, 181] width 12 height 12
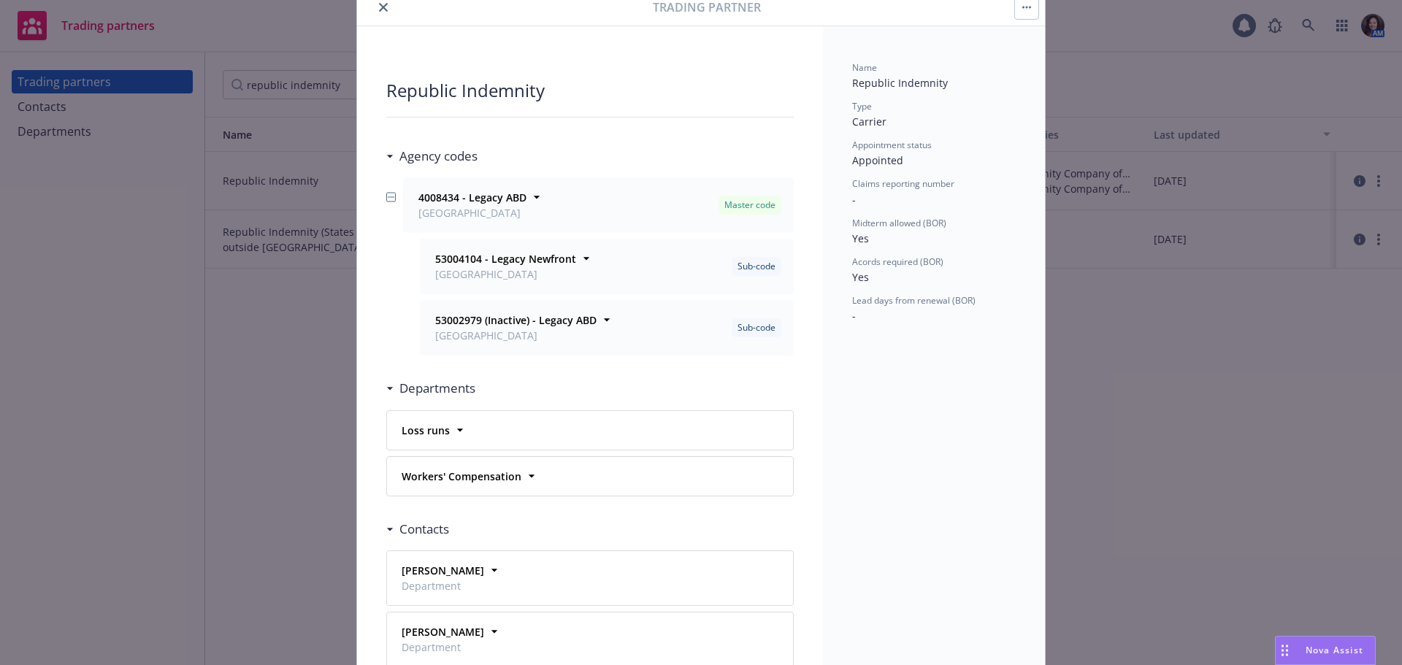
scroll to position [73, 0]
